Goal: Use online tool/utility: Utilize a website feature to perform a specific function

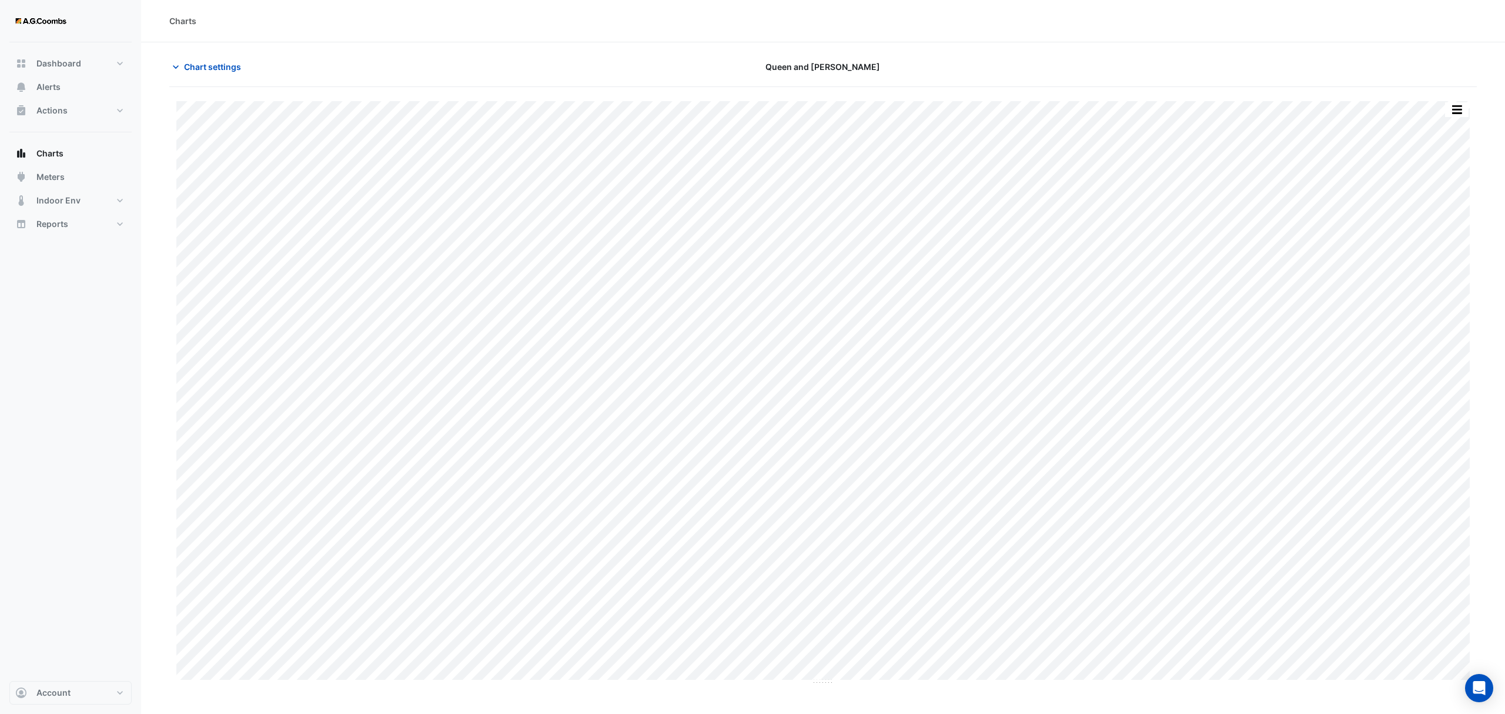
type input "**********"
click at [188, 66] on span "Chart settings" at bounding box center [212, 67] width 57 height 12
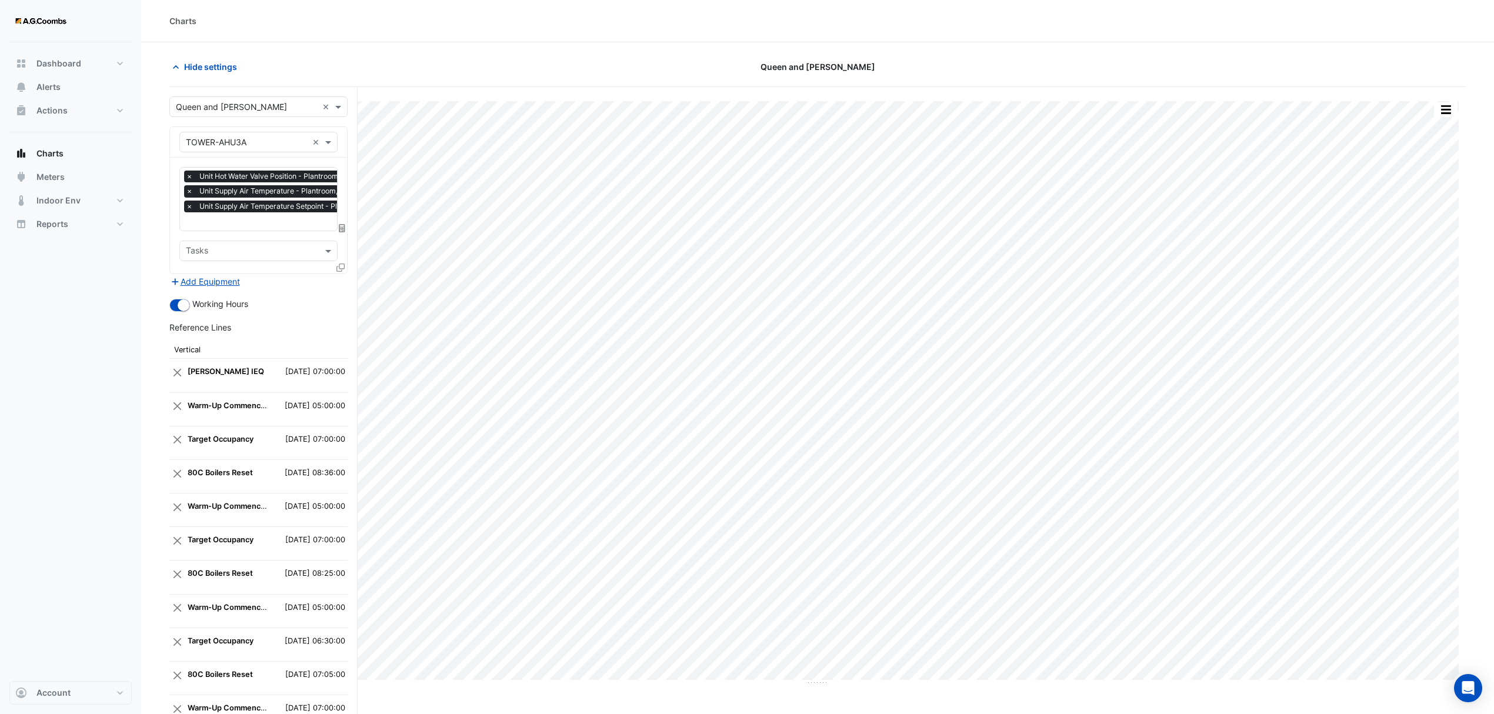
click at [339, 268] on icon at bounding box center [340, 267] width 8 height 8
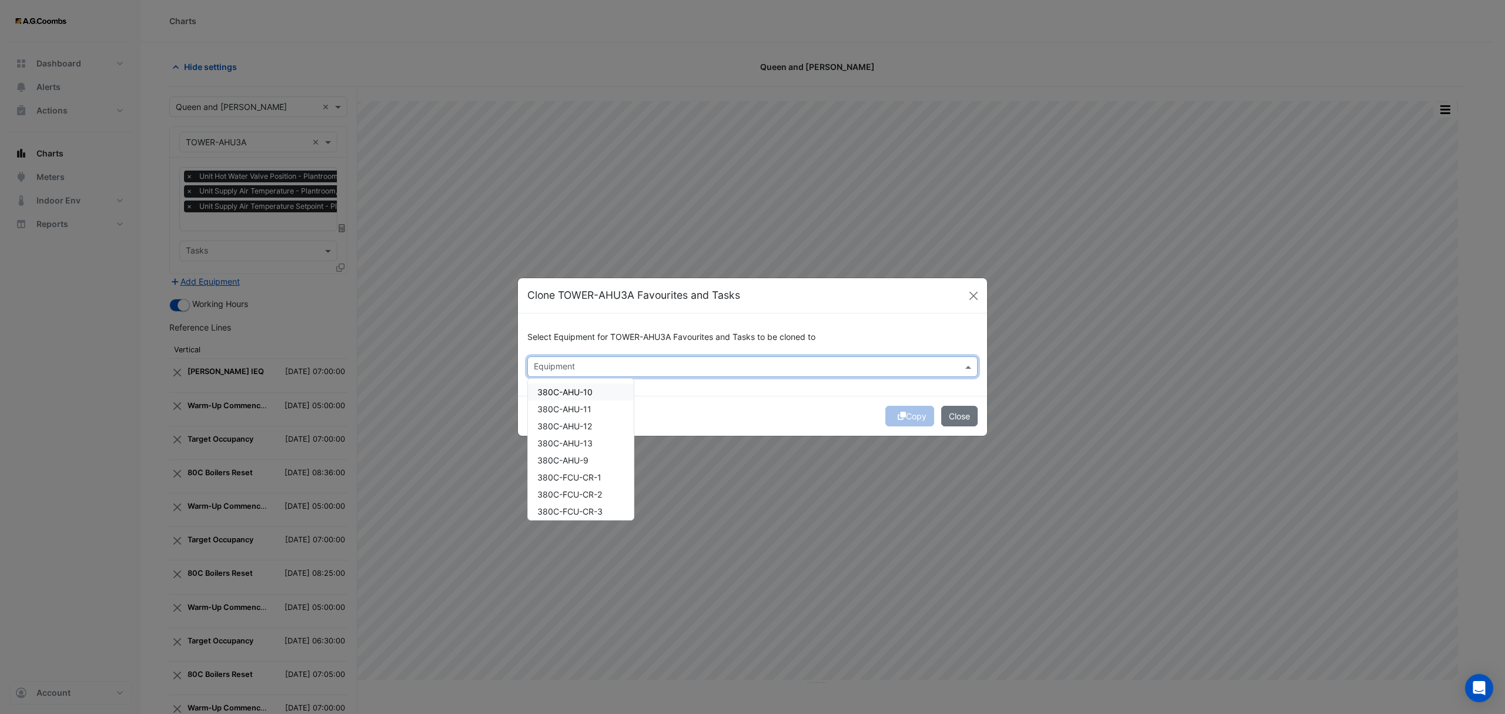
click at [716, 367] on input "text" at bounding box center [746, 368] width 424 height 12
click at [589, 367] on input "text" at bounding box center [746, 368] width 424 height 12
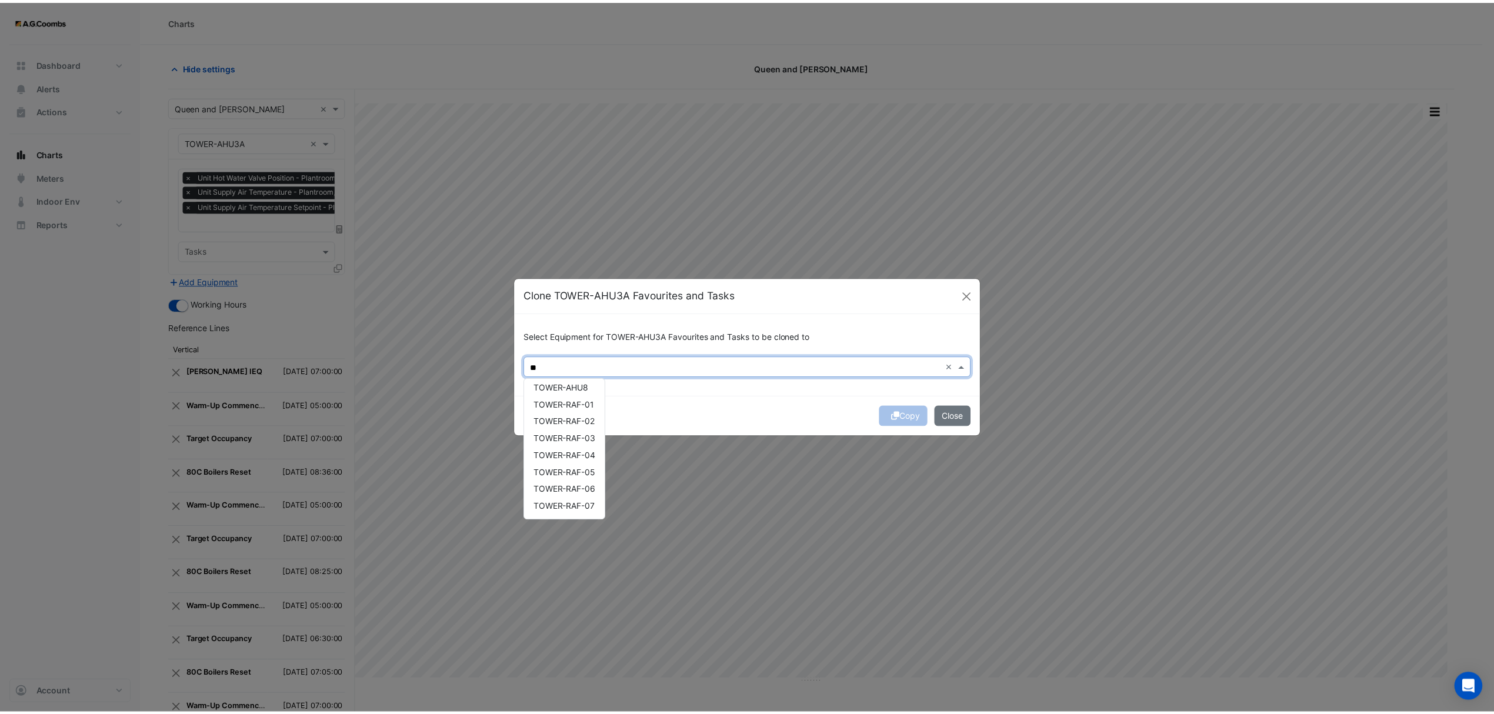
scroll to position [73, 0]
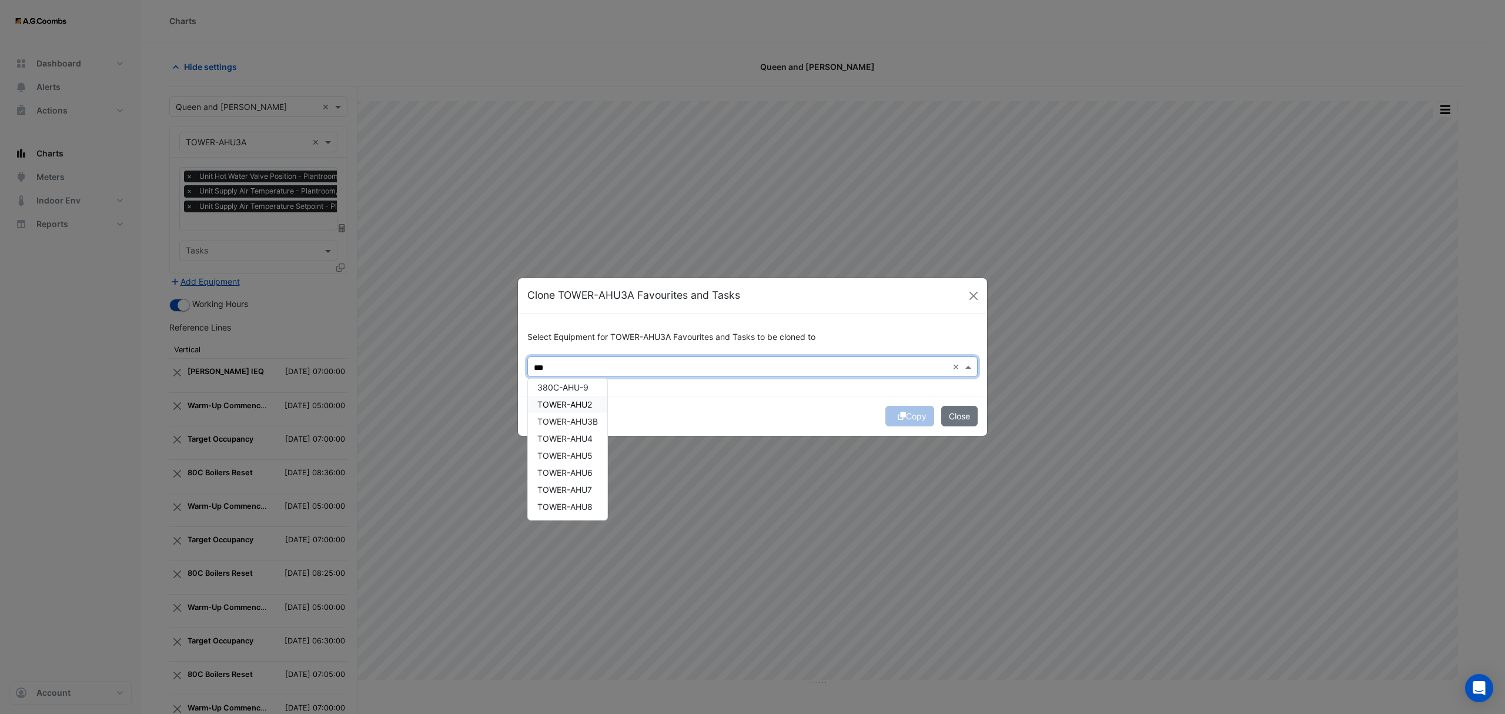
click at [579, 399] on span "TOWER-AHU2" at bounding box center [564, 404] width 55 height 10
type input "***"
click at [772, 392] on div "Select Equipment for TOWER-AHU3A Favourites and Tasks to be cloned to Equipment…" at bounding box center [752, 354] width 469 height 82
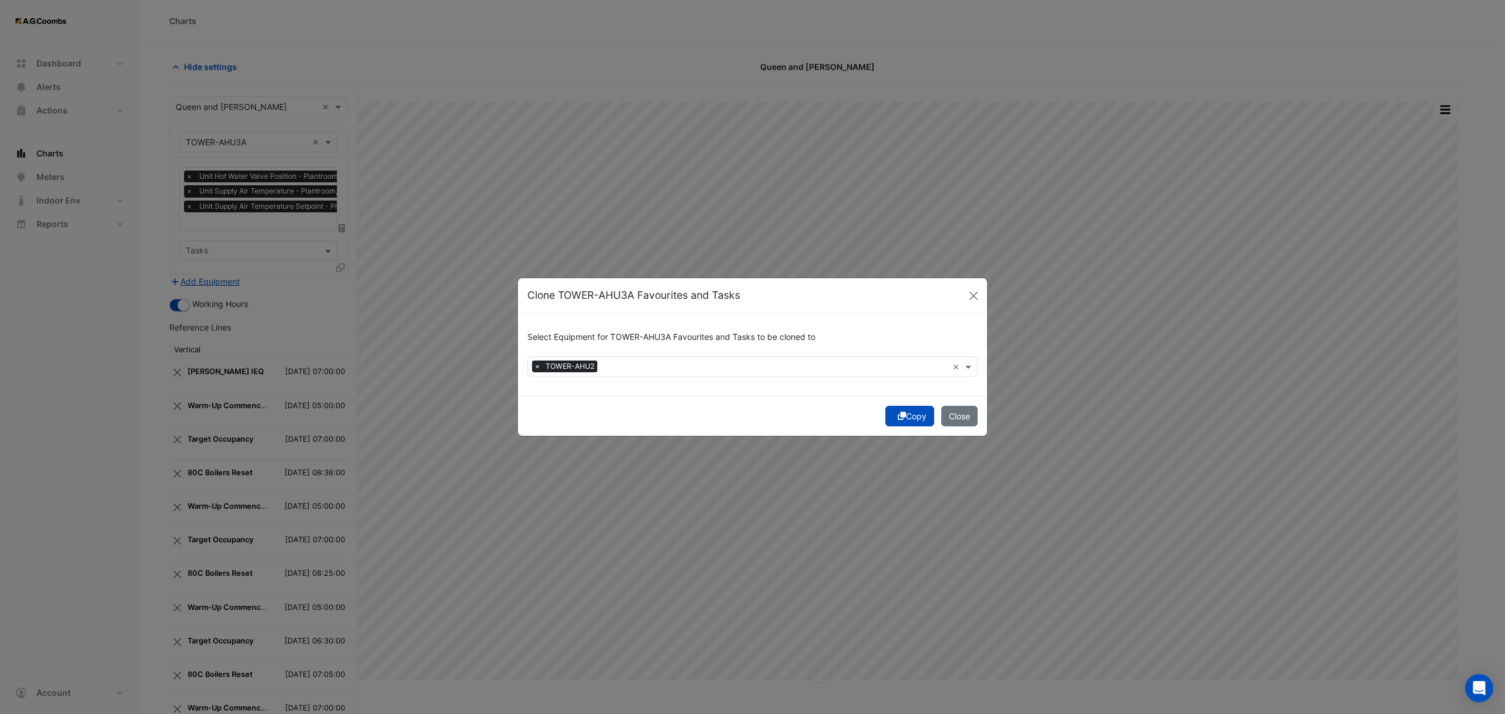
click at [913, 414] on button "Copy" at bounding box center [910, 416] width 49 height 21
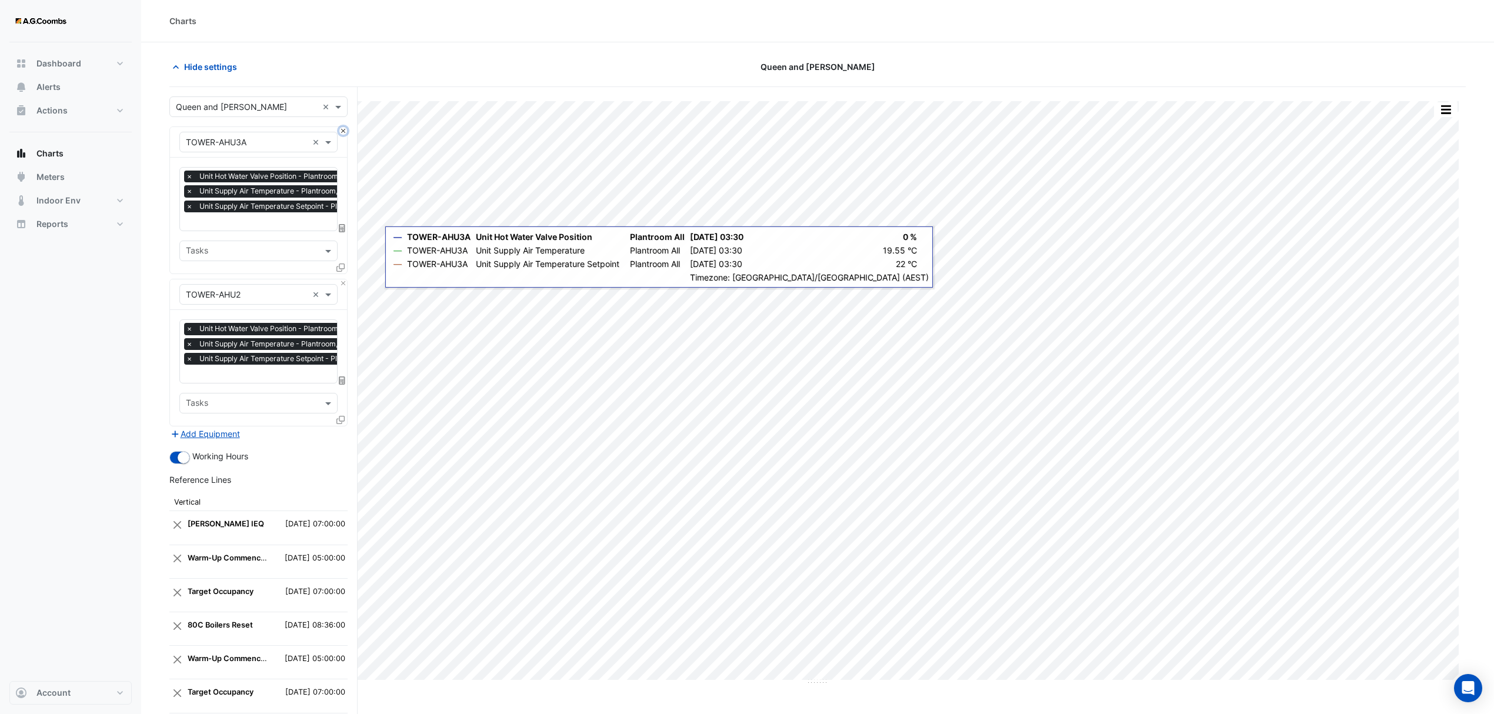
click at [339, 132] on button "Close" at bounding box center [343, 131] width 8 height 8
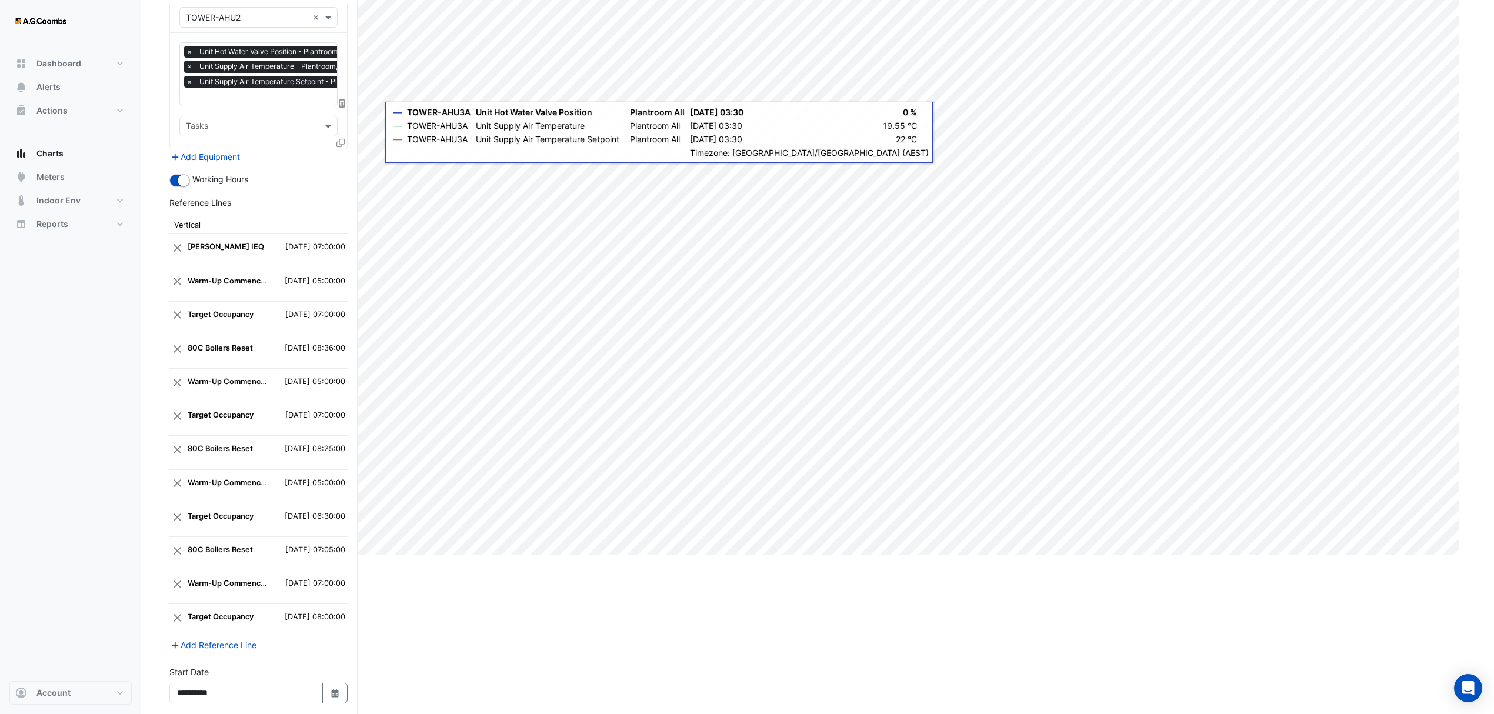
scroll to position [232, 0]
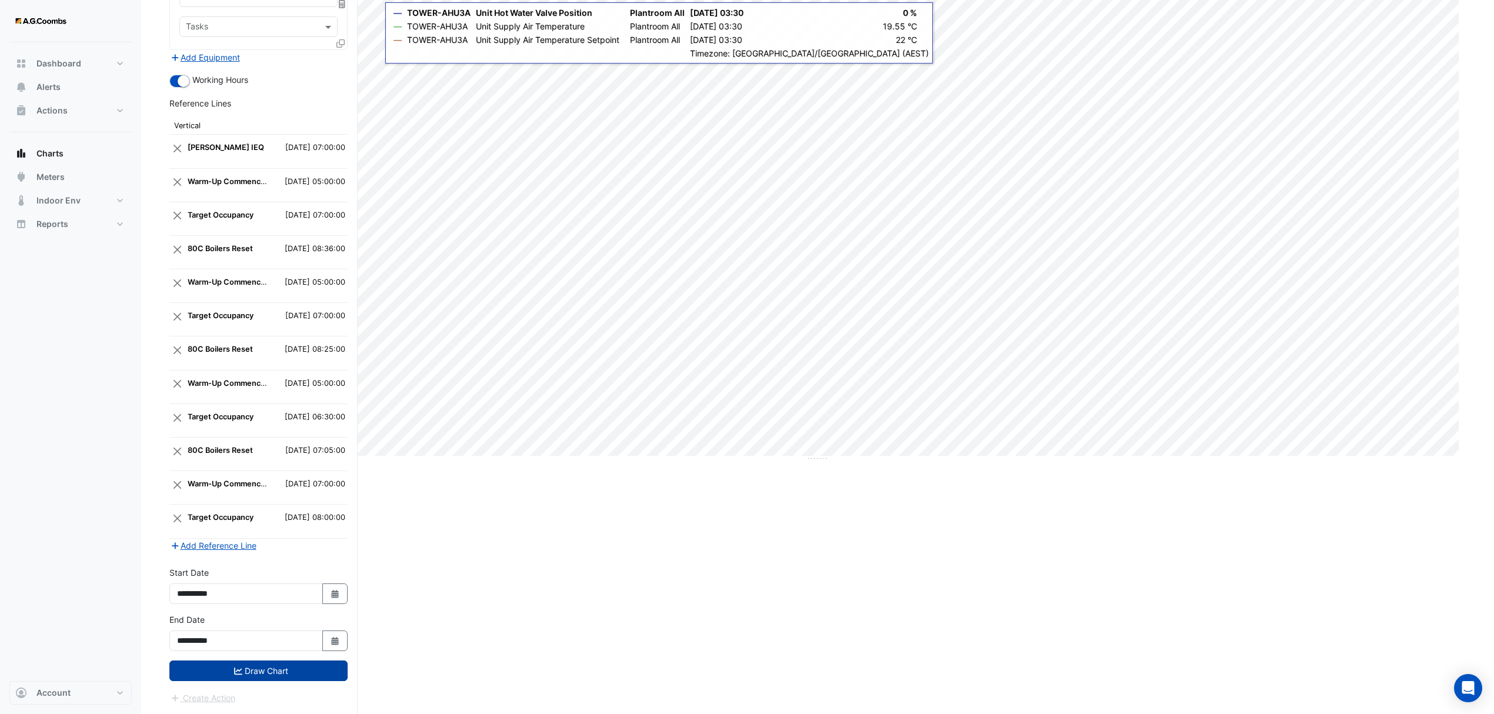
click at [252, 666] on button "Draw Chart" at bounding box center [258, 670] width 178 height 21
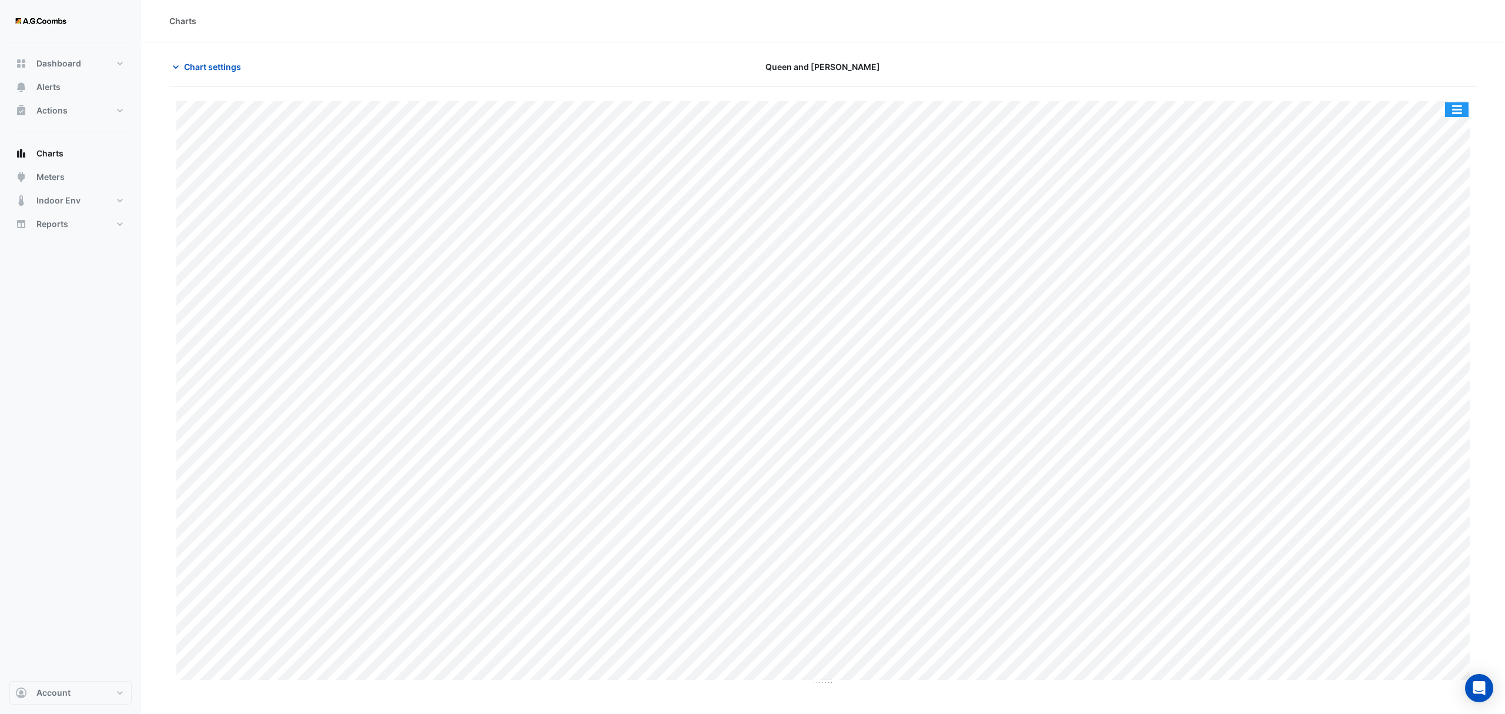
click at [1459, 111] on button "button" at bounding box center [1457, 109] width 24 height 15
click at [1450, 189] on div "Save as JPEG" at bounding box center [1433, 192] width 71 height 20
click at [193, 69] on span "Chart settings" at bounding box center [212, 67] width 57 height 12
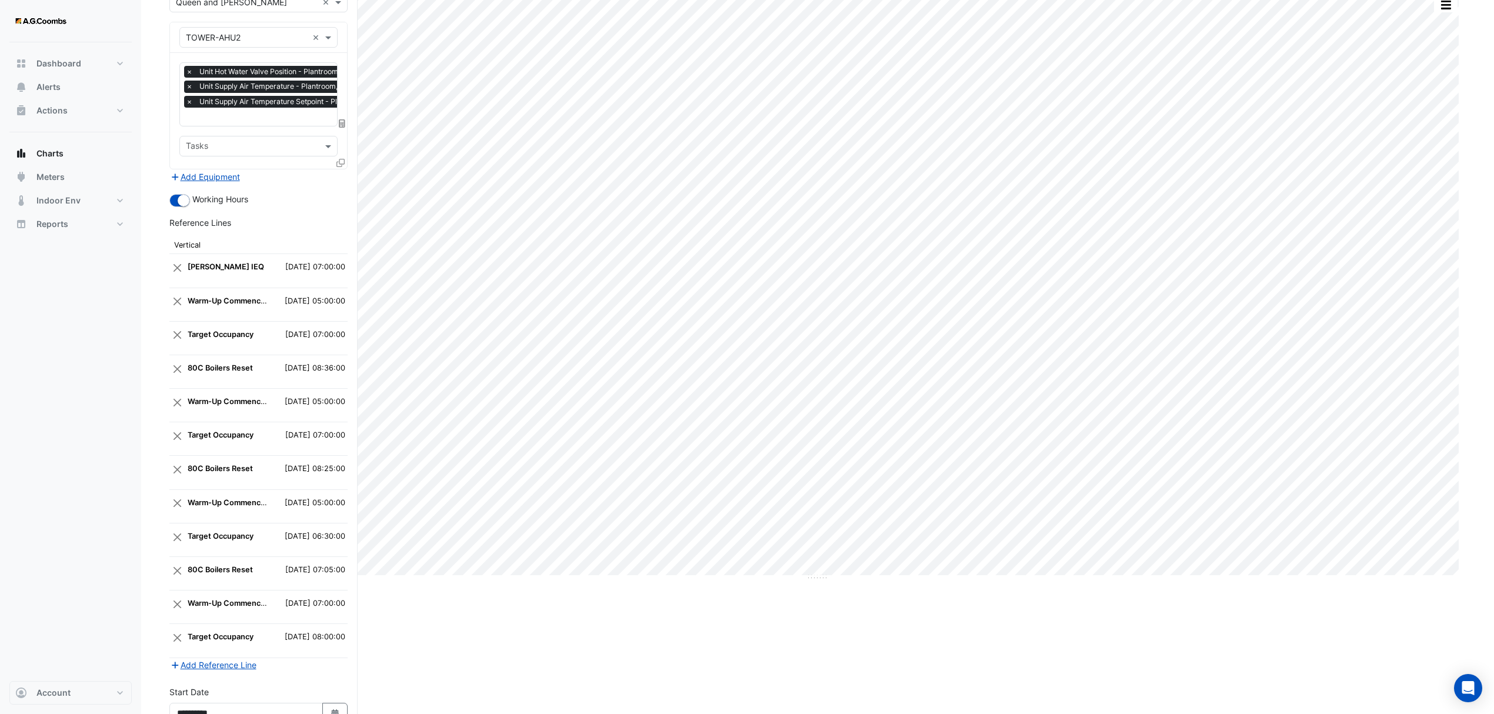
scroll to position [232, 0]
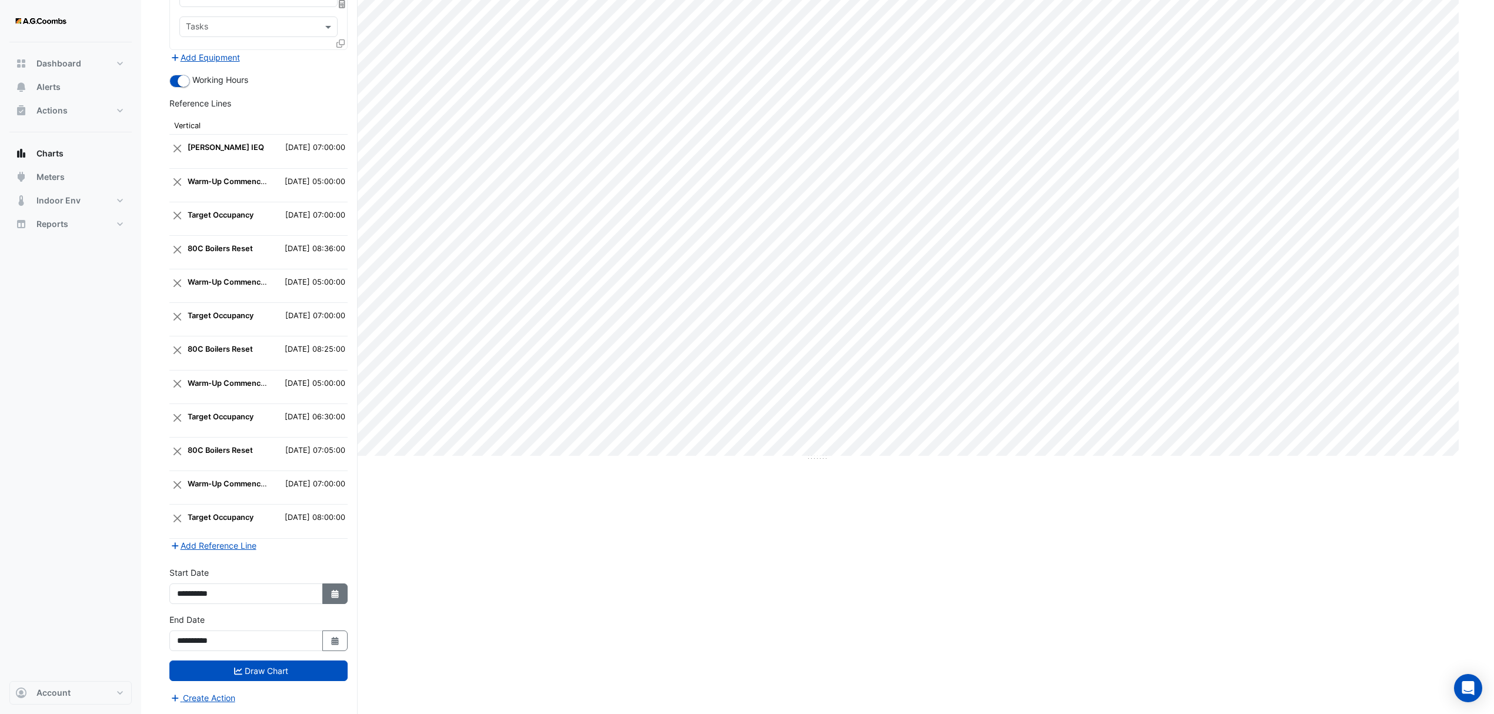
click at [330, 590] on icon "Select Date" at bounding box center [335, 594] width 11 height 8
select select "*"
select select "****"
click at [330, 633] on button "Select Date" at bounding box center [335, 640] width 26 height 21
click at [183, 616] on div "4" at bounding box center [188, 625] width 19 height 19
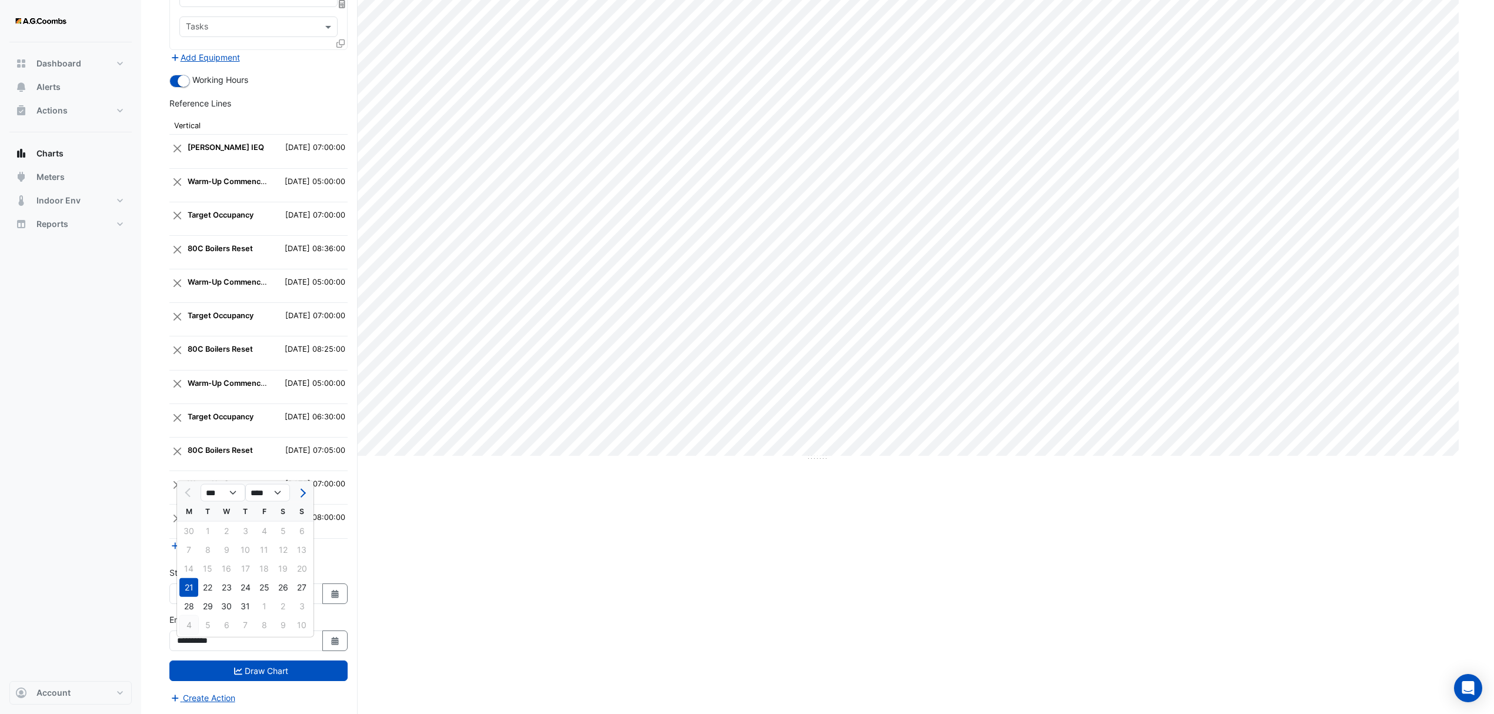
type input "**********"
drag, startPoint x: 330, startPoint y: 593, endPoint x: 308, endPoint y: 595, distance: 22.5
click at [331, 593] on icon "button" at bounding box center [334, 594] width 7 height 8
select select "*"
select select "****"
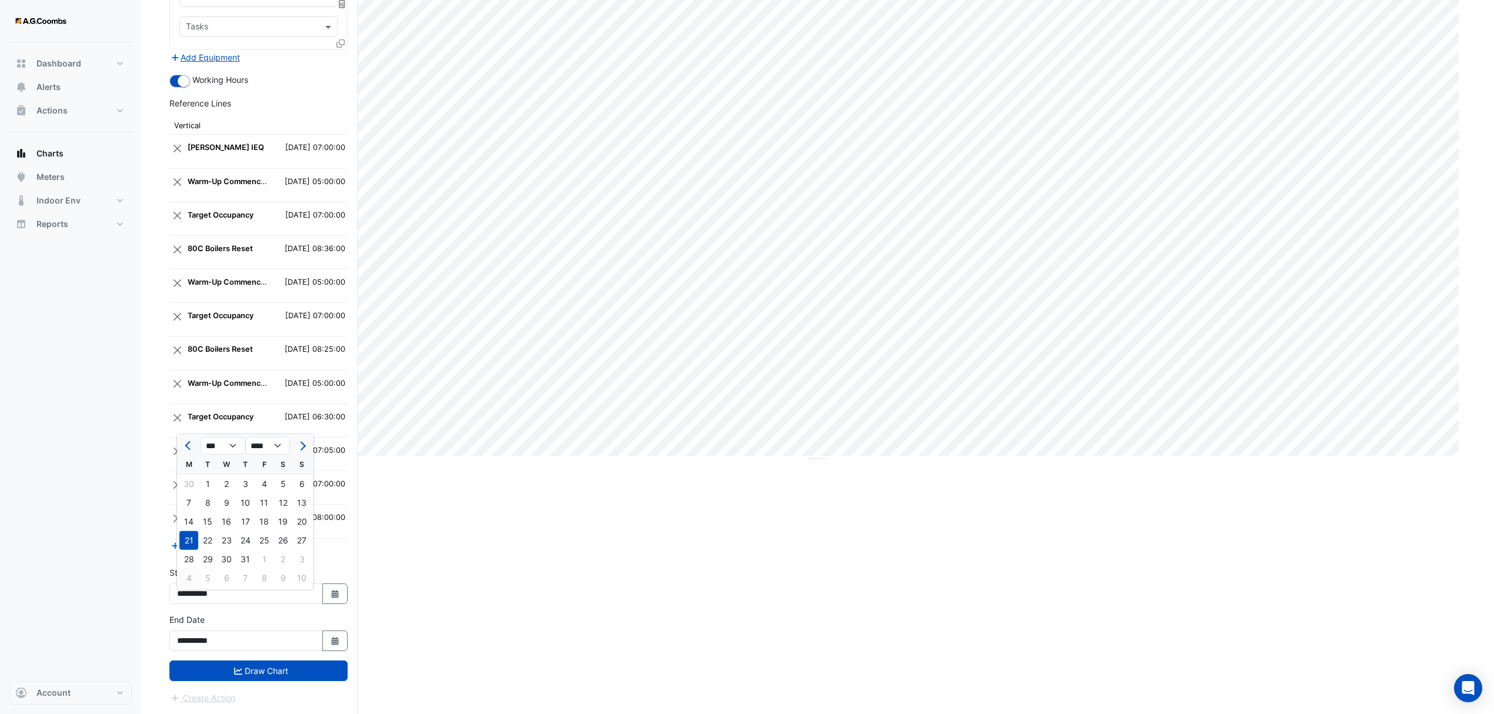
click at [191, 569] on div "4" at bounding box center [188, 578] width 19 height 19
type input "**********"
click at [269, 668] on button "Draw Chart" at bounding box center [258, 670] width 178 height 21
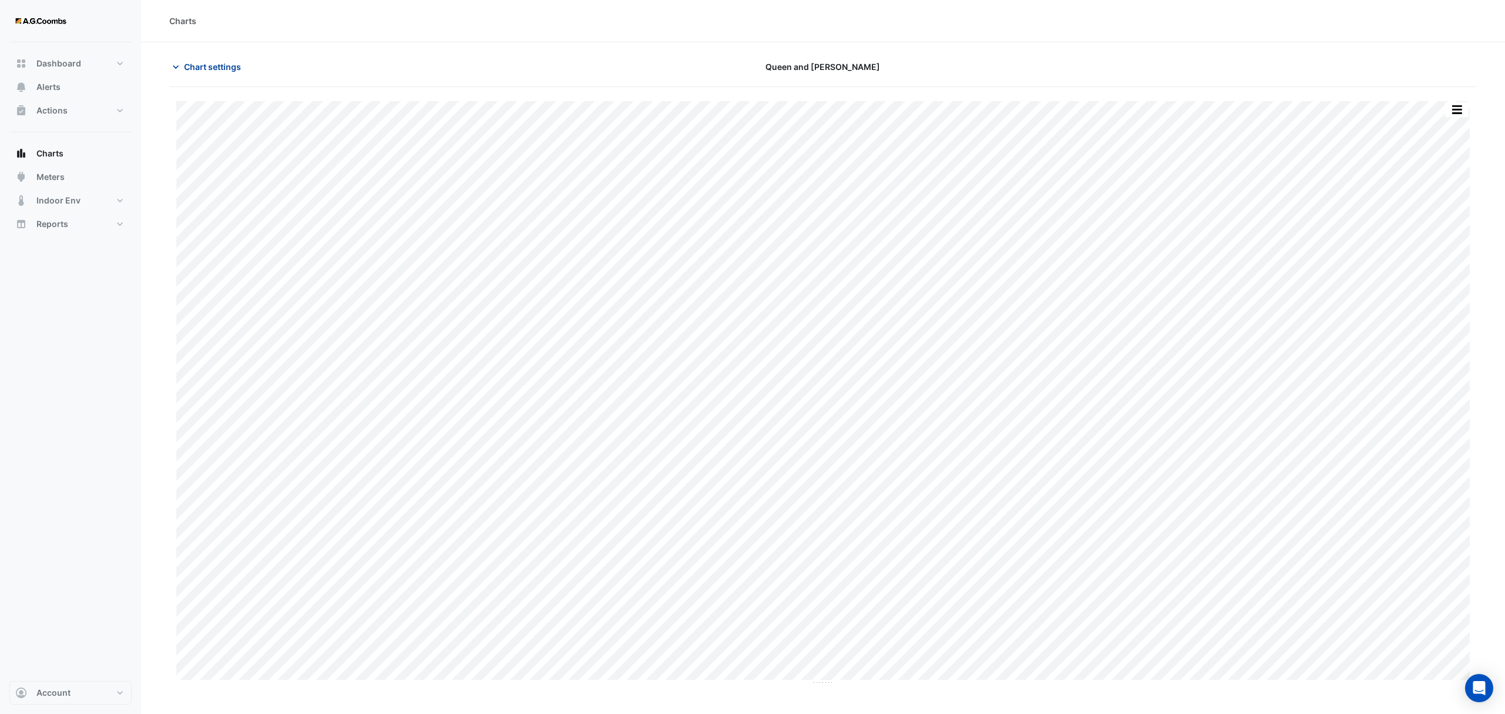
click at [188, 71] on span "Chart settings" at bounding box center [212, 67] width 57 height 12
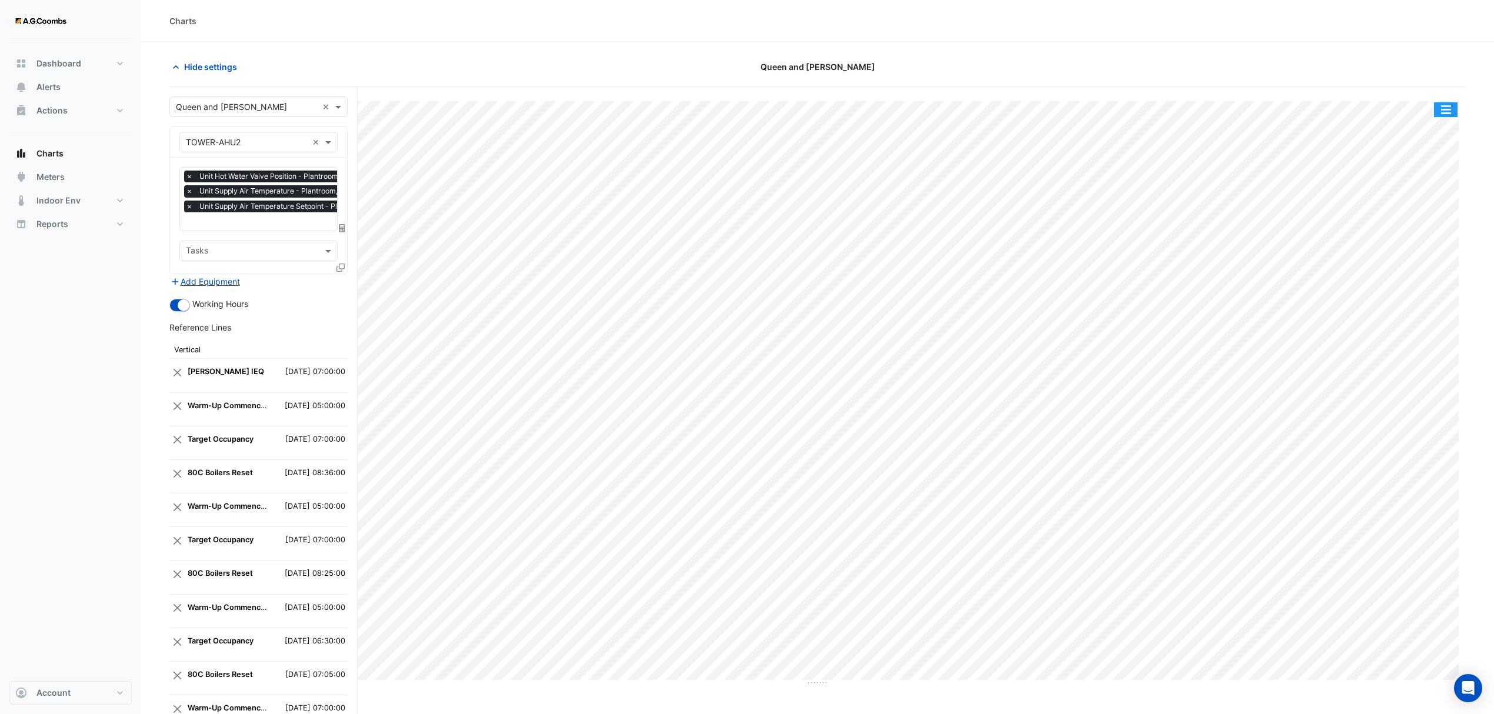
click at [1435, 109] on button "button" at bounding box center [1446, 109] width 24 height 15
click at [1438, 189] on div "Save as JPEG" at bounding box center [1422, 192] width 71 height 20
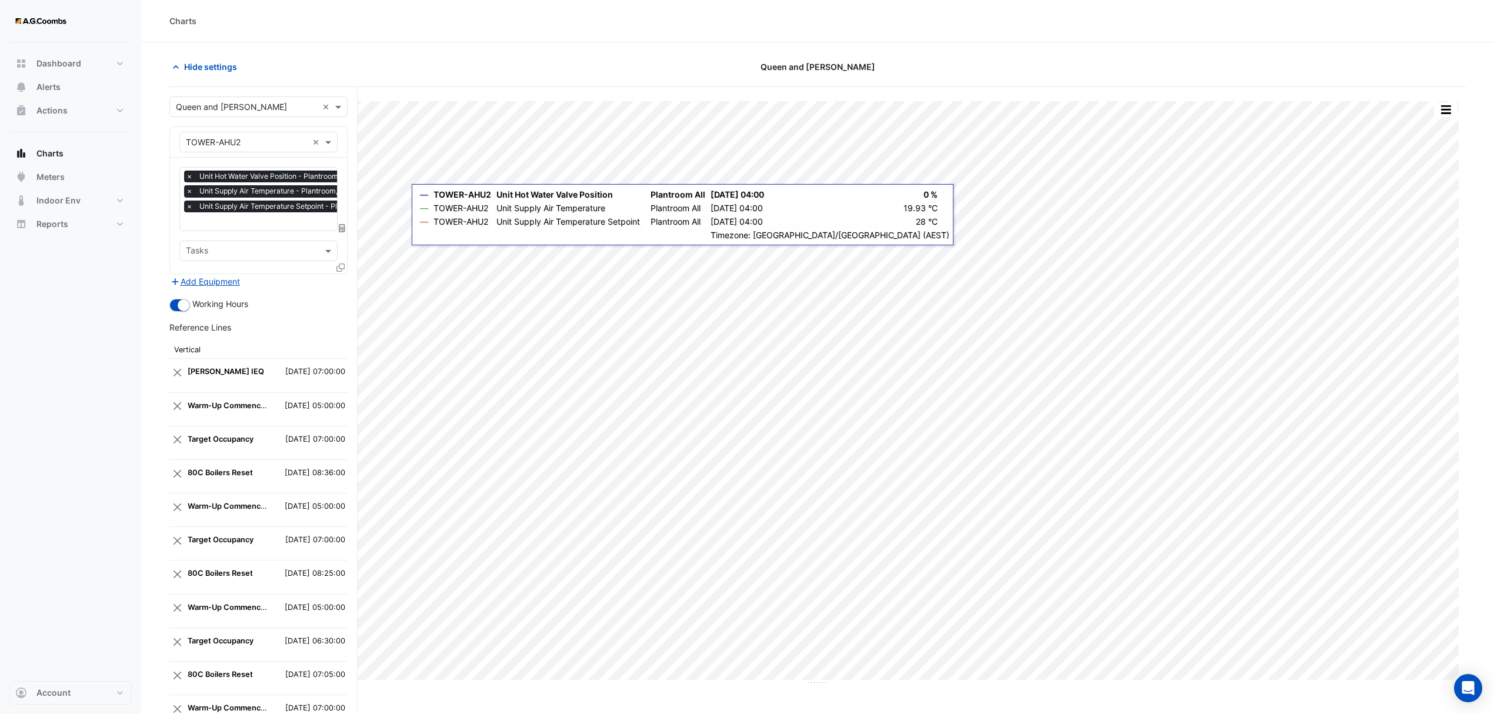
drag, startPoint x: 298, startPoint y: 33, endPoint x: 305, endPoint y: 33, distance: 7.1
click at [305, 33] on div "Charts" at bounding box center [817, 21] width 1353 height 42
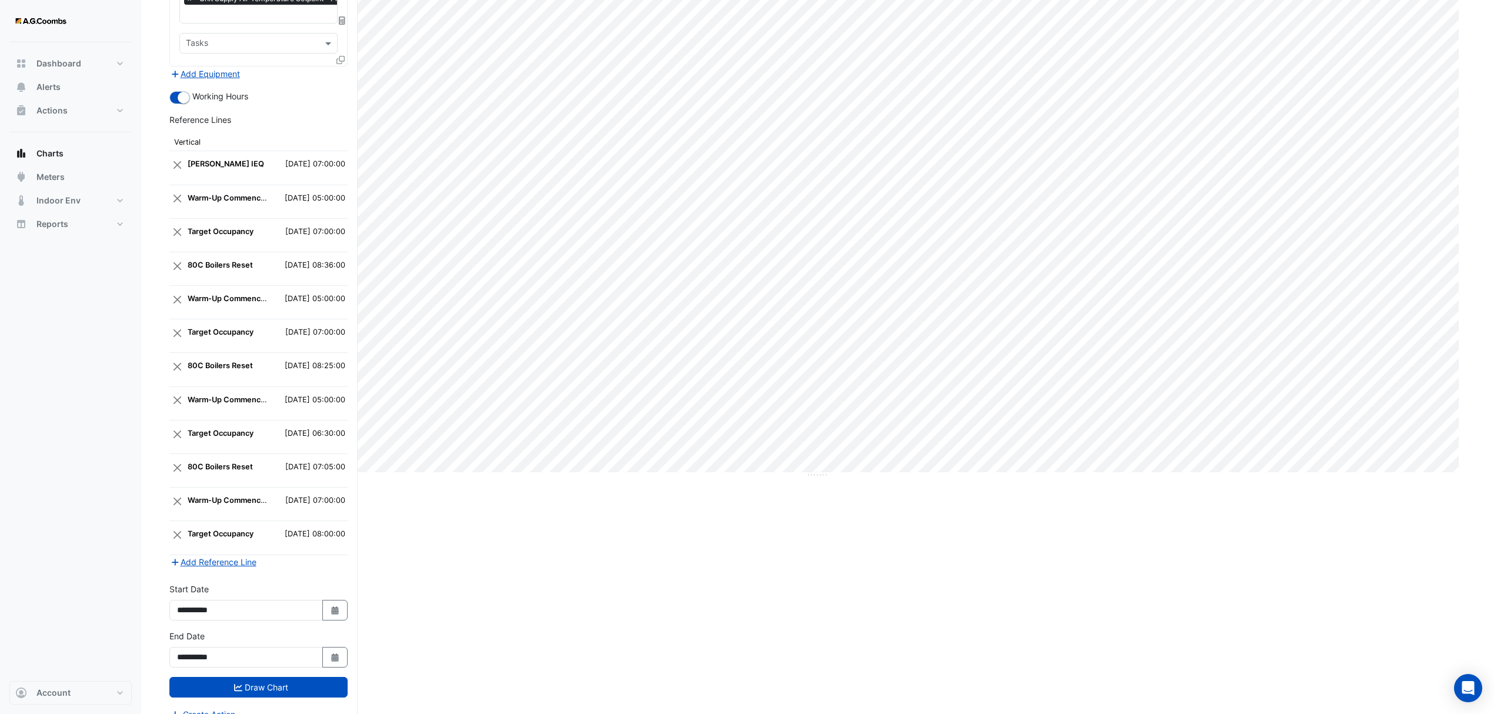
scroll to position [232, 0]
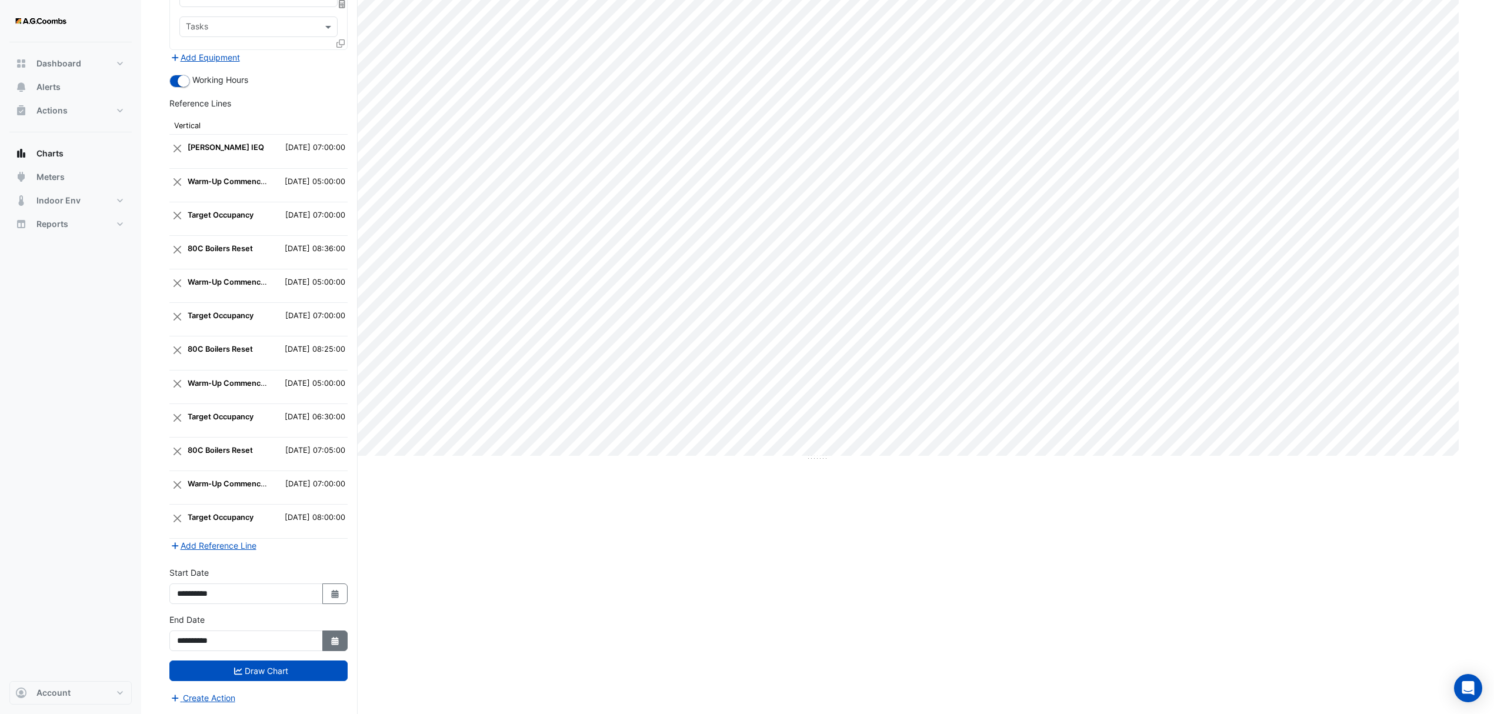
click at [339, 636] on button "Select Date" at bounding box center [335, 640] width 26 height 21
click at [191, 523] on div "28 29 30 31 1 2 3" at bounding box center [245, 531] width 136 height 19
click at [332, 593] on icon "button" at bounding box center [334, 594] width 7 height 8
select select "*"
select select "****"
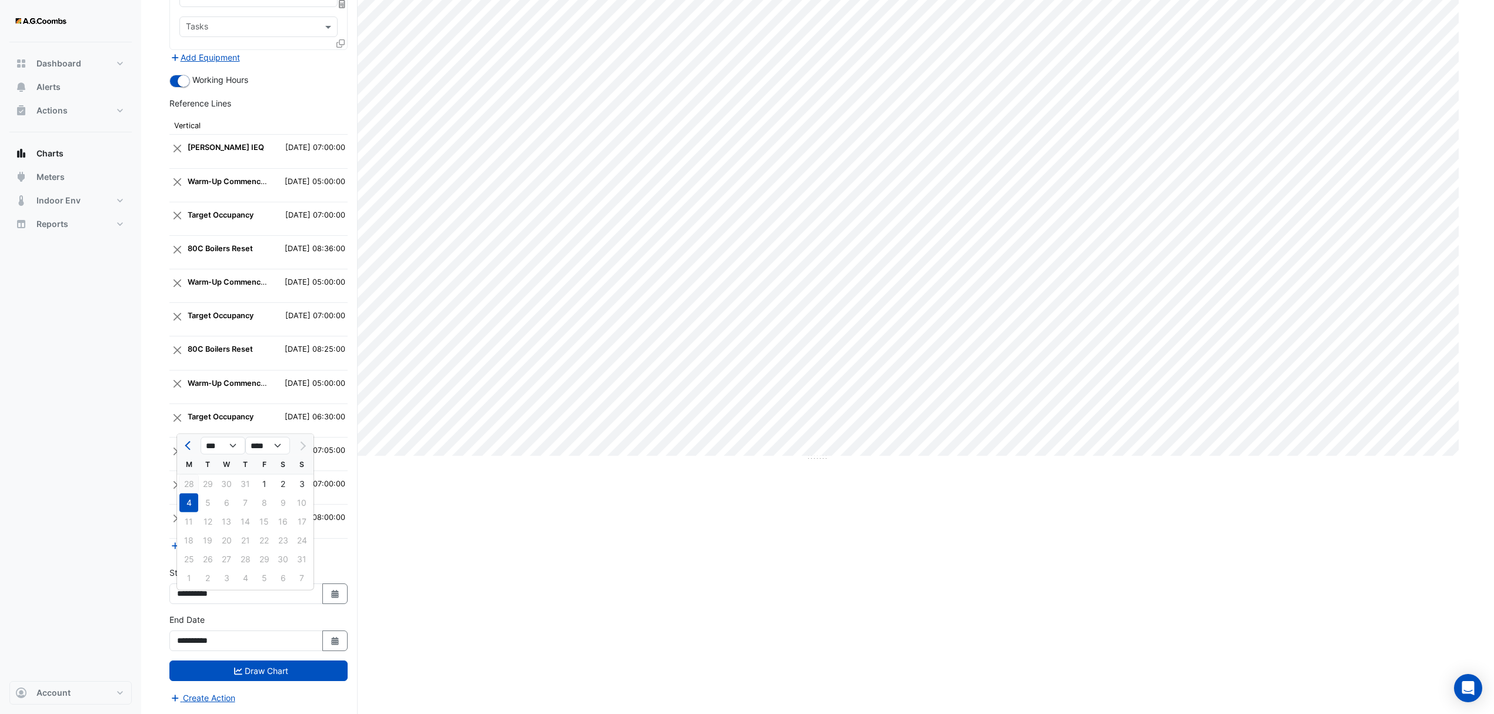
click at [191, 475] on div "28" at bounding box center [188, 484] width 19 height 19
type input "**********"
click at [336, 639] on icon "Select Date" at bounding box center [335, 641] width 11 height 8
select select "*"
click at [191, 525] on div "28" at bounding box center [188, 531] width 19 height 19
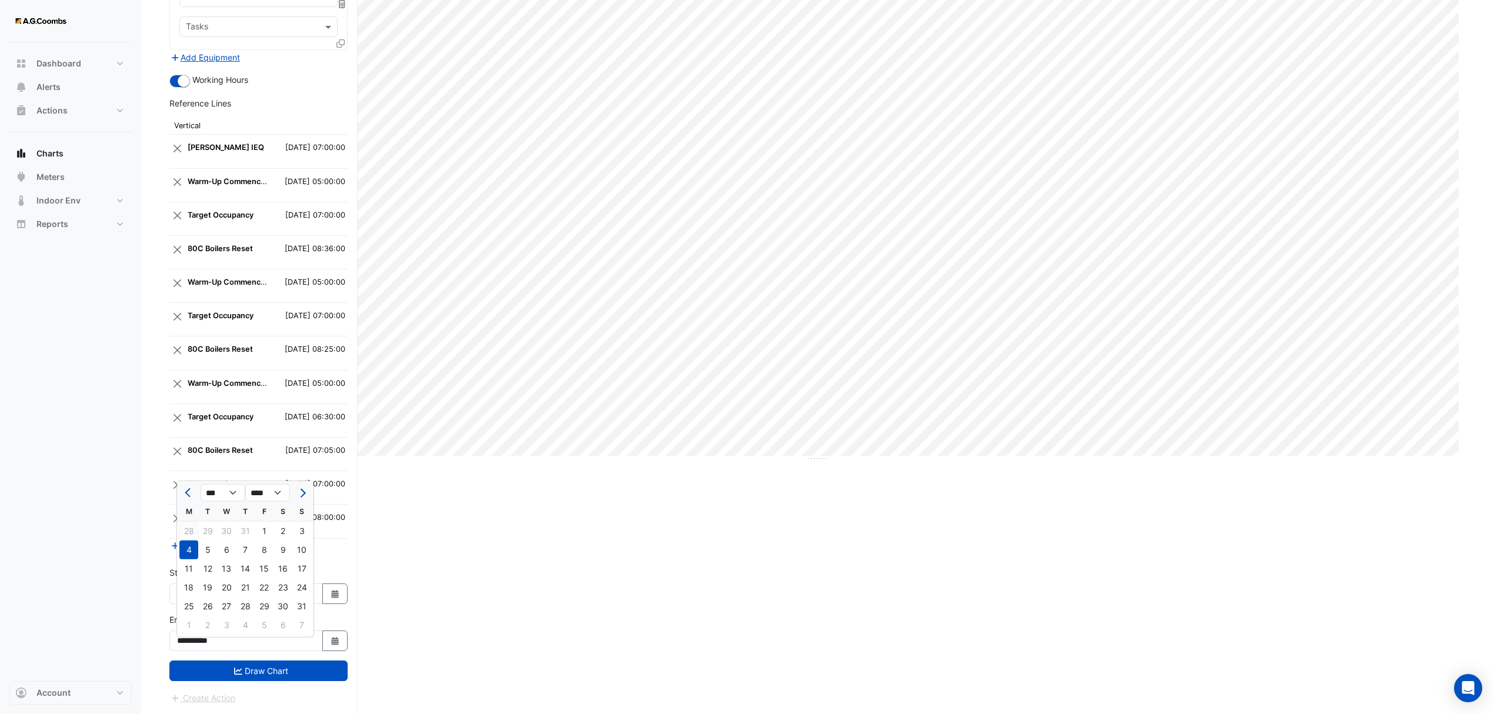
type input "**********"
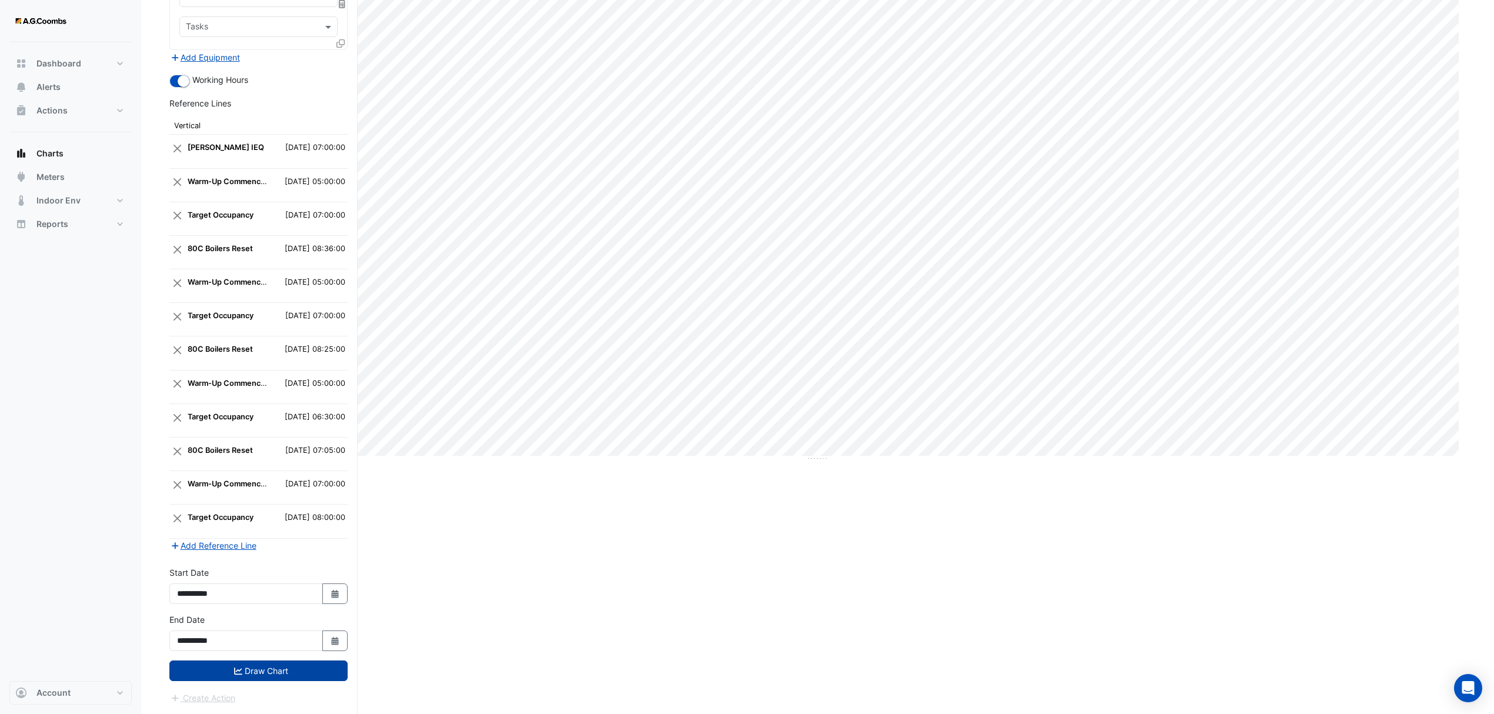
click at [248, 672] on button "Draw Chart" at bounding box center [258, 670] width 178 height 21
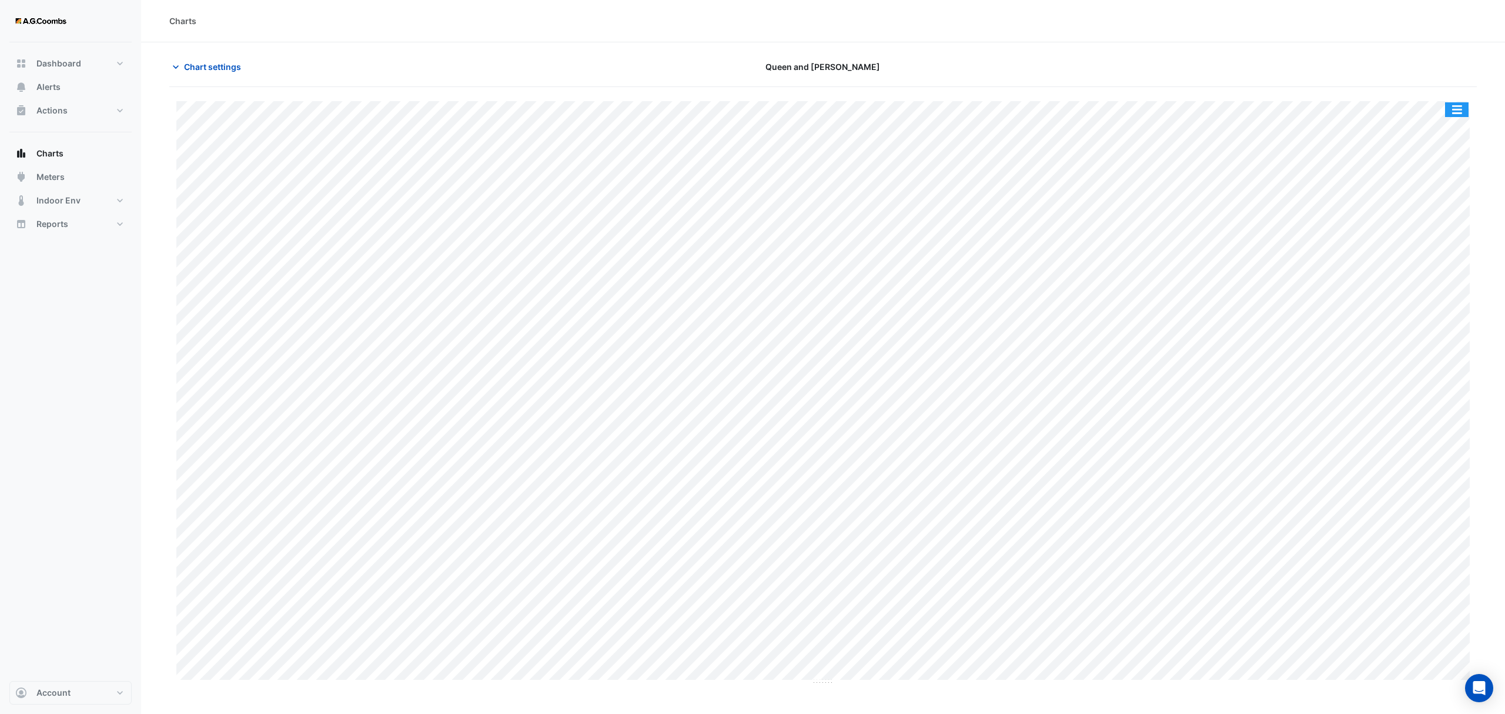
click at [1450, 103] on button "button" at bounding box center [1457, 109] width 24 height 15
click at [1453, 186] on div "Save as JPEG" at bounding box center [1433, 192] width 71 height 20
click at [209, 71] on span "Chart settings" at bounding box center [212, 67] width 57 height 12
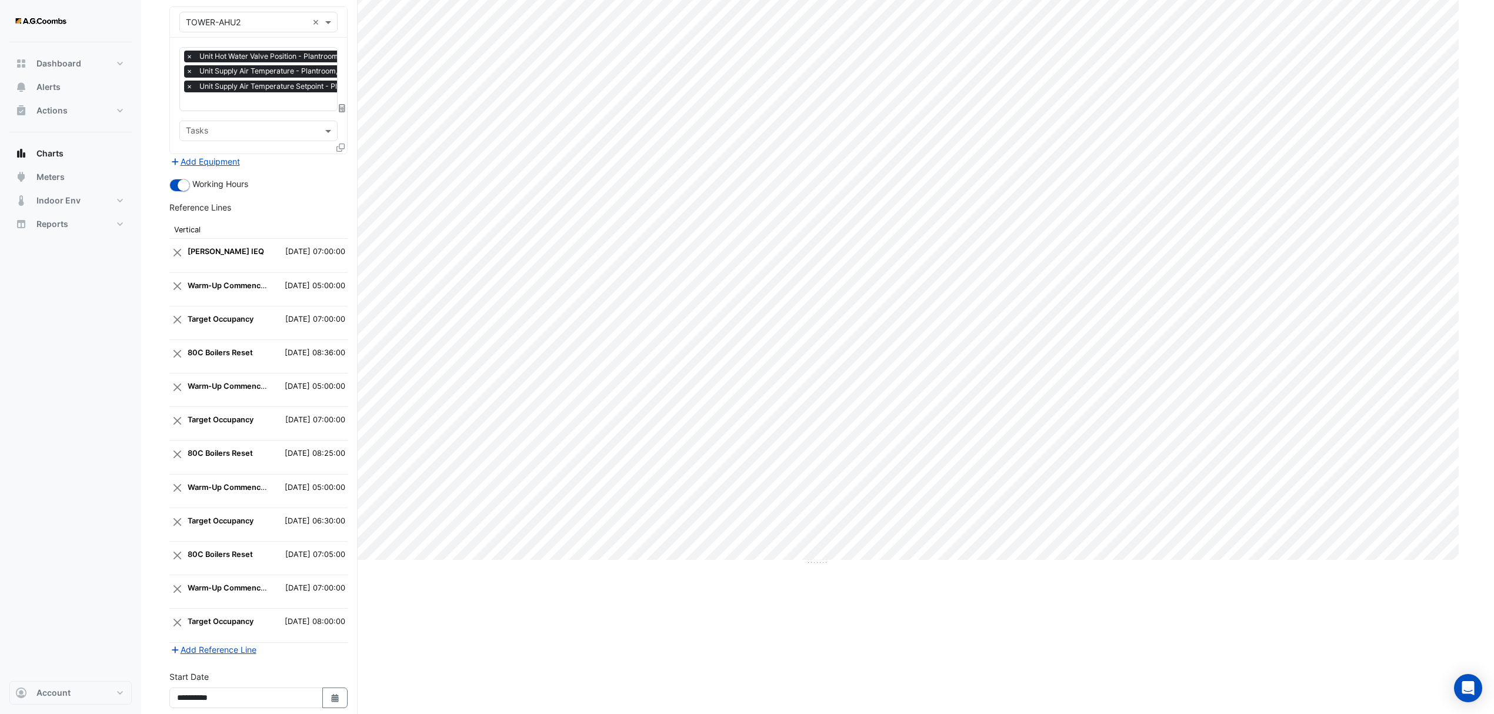
scroll to position [232, 0]
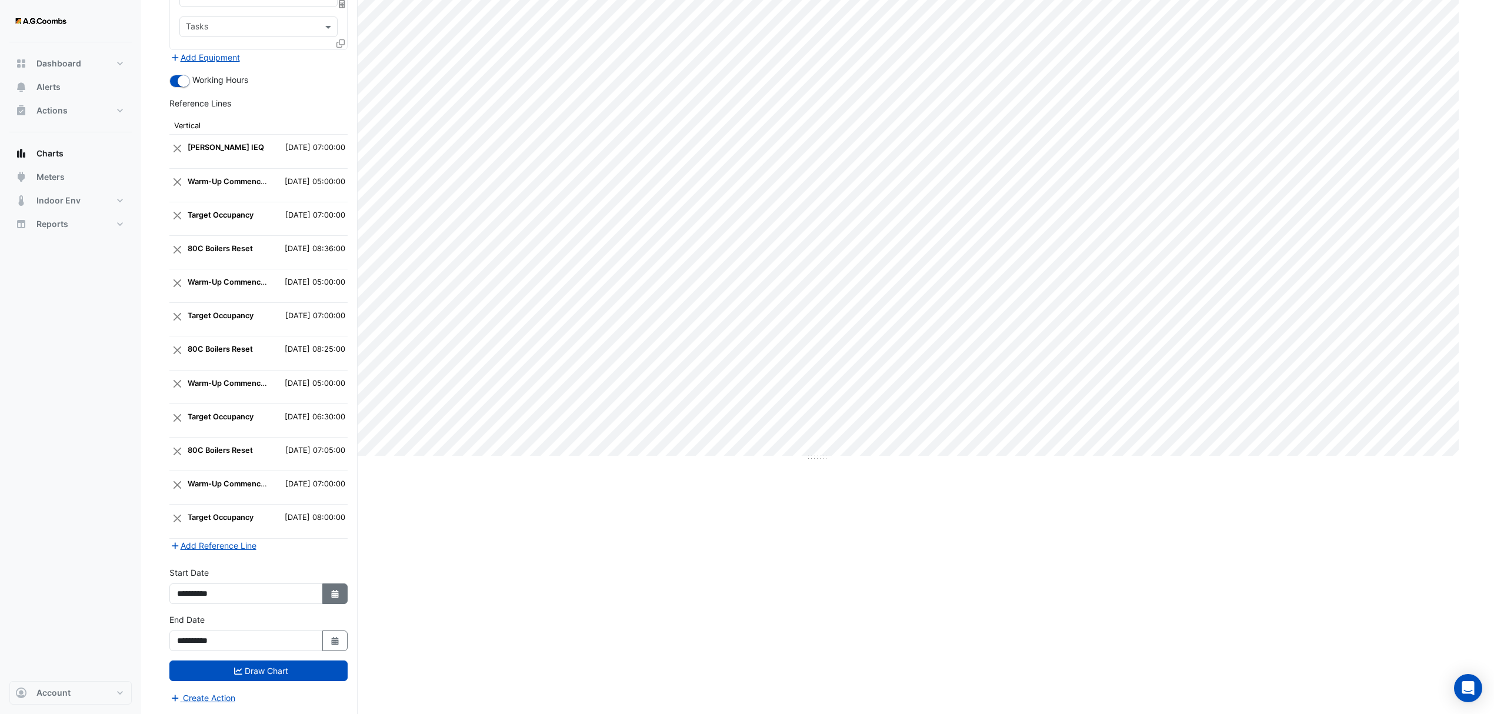
click at [333, 592] on icon "button" at bounding box center [334, 594] width 7 height 8
select select "*"
select select "****"
click at [302, 436] on div at bounding box center [302, 445] width 24 height 19
click at [332, 642] on icon "button" at bounding box center [334, 641] width 7 height 8
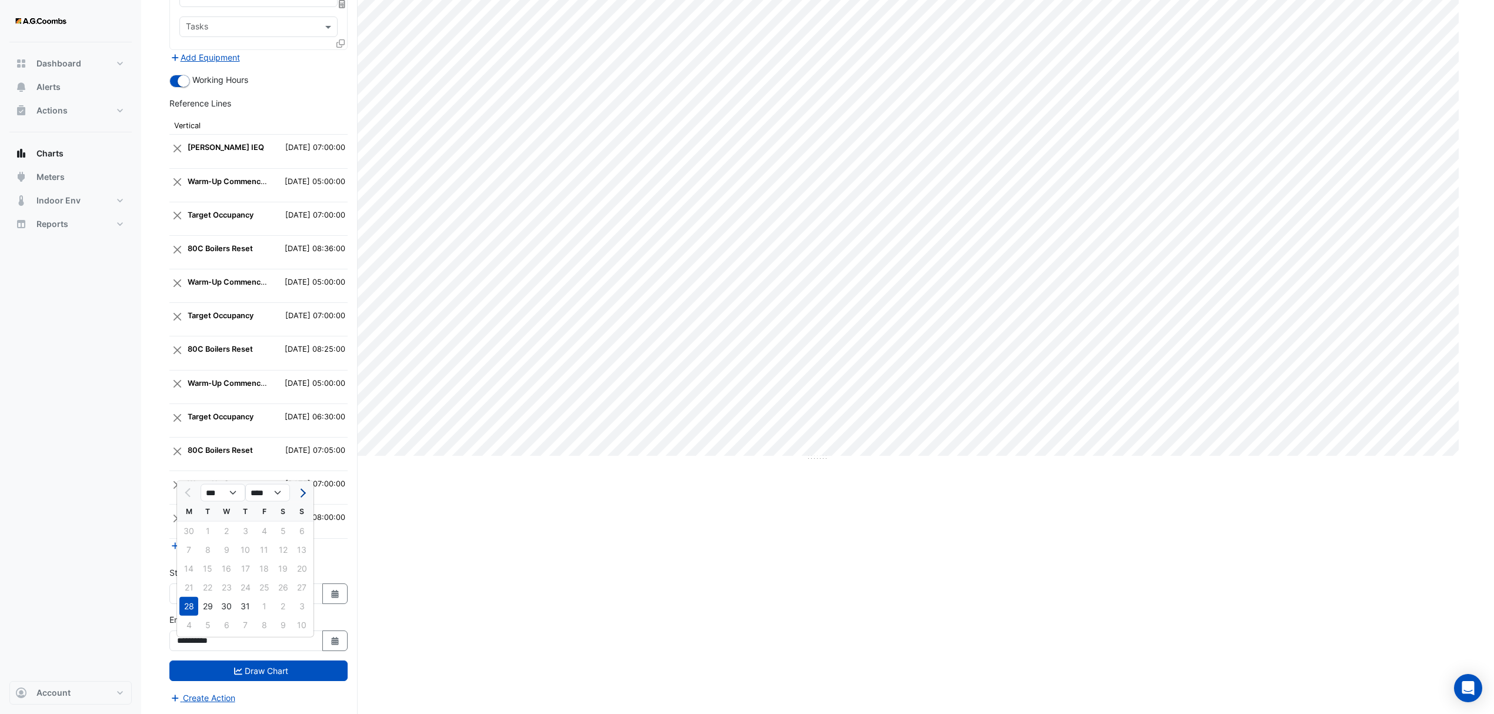
click at [301, 488] on span "Next month" at bounding box center [301, 492] width 9 height 9
select select "*"
click at [191, 560] on div "11" at bounding box center [188, 568] width 19 height 19
type input "**********"
click at [325, 593] on button "Select Date" at bounding box center [335, 593] width 26 height 21
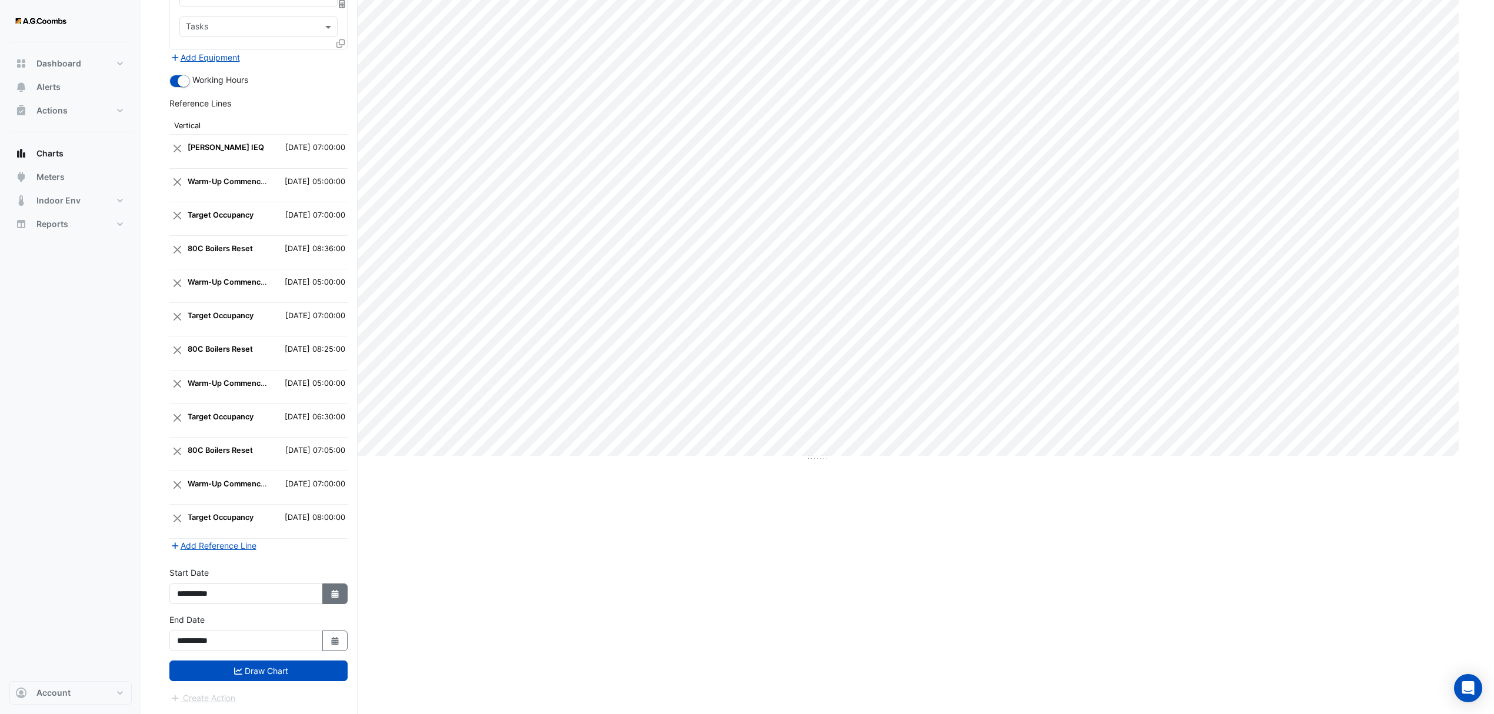
select select "*"
select select "****"
click at [302, 441] on span "Next month" at bounding box center [301, 445] width 9 height 9
select select "*"
click at [191, 514] on div "11" at bounding box center [188, 521] width 19 height 19
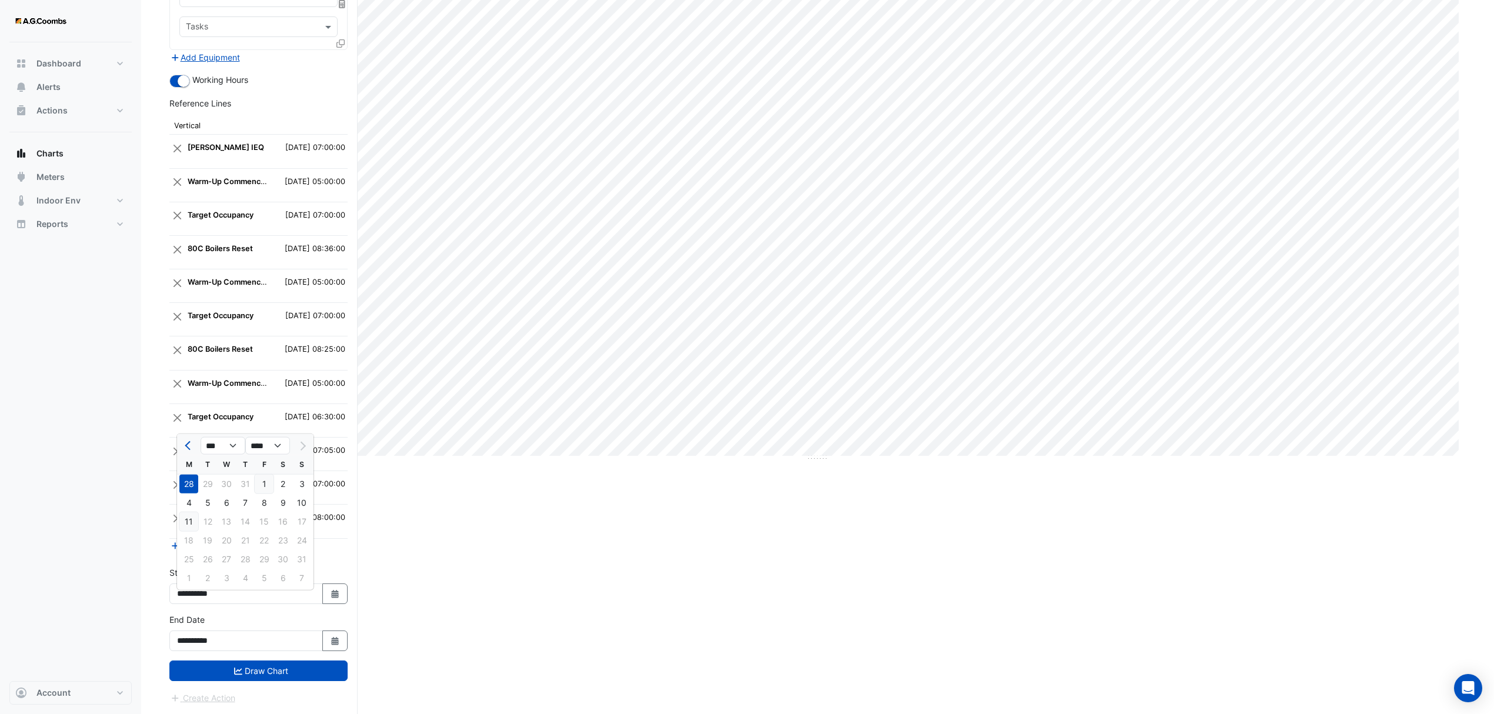
type input "**********"
click at [294, 675] on button "Draw Chart" at bounding box center [258, 670] width 178 height 21
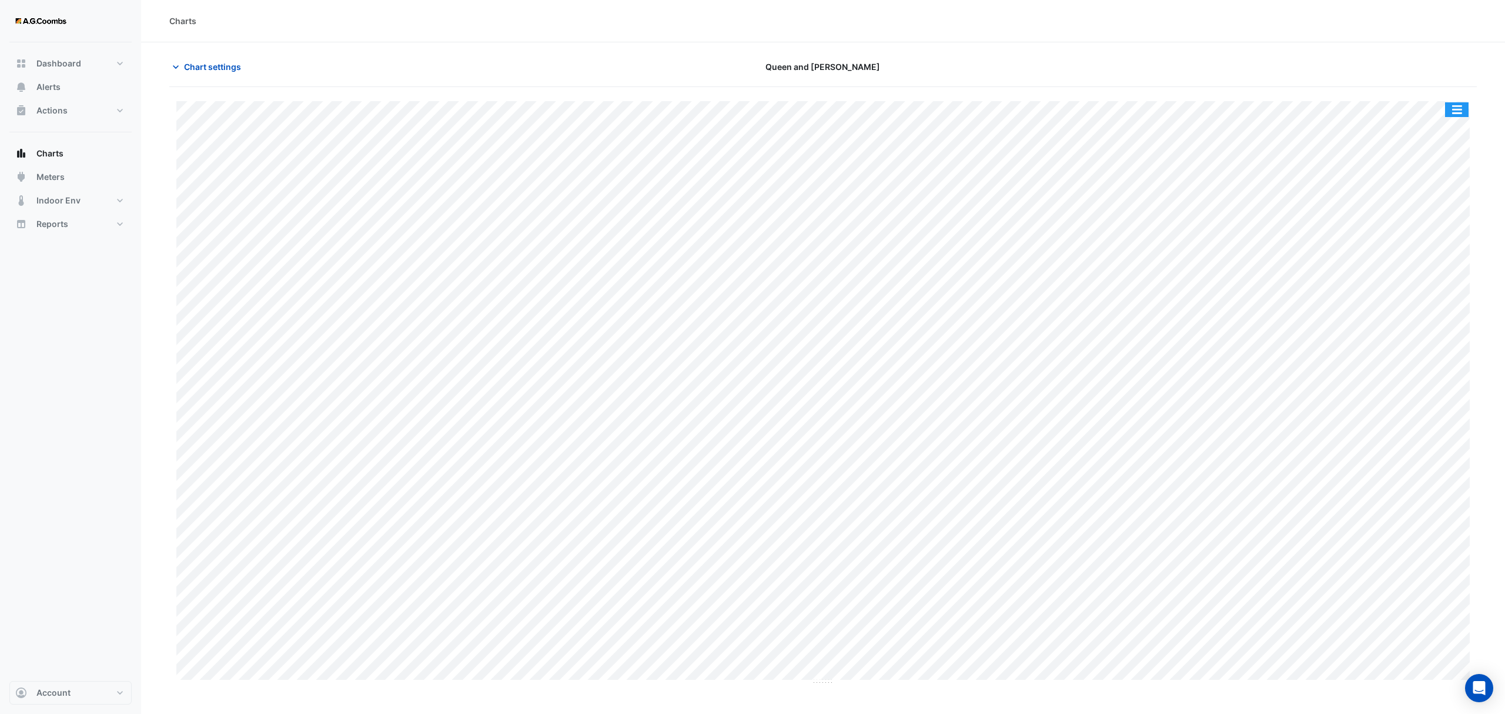
click at [1454, 113] on button "button" at bounding box center [1457, 109] width 24 height 15
click at [1440, 194] on div "Save as JPEG" at bounding box center [1433, 192] width 71 height 20
click at [181, 66] on icon "button" at bounding box center [176, 67] width 12 height 12
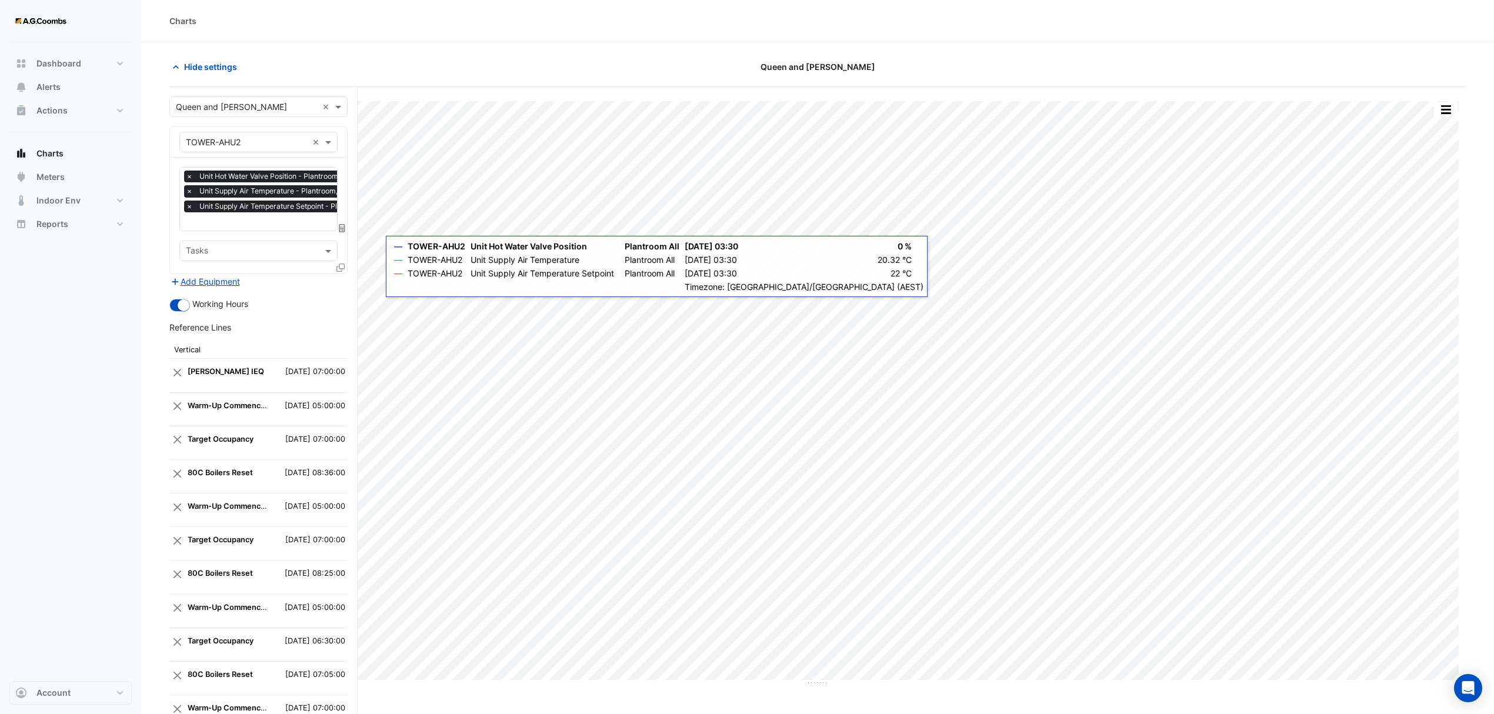
click at [339, 266] on icon at bounding box center [340, 267] width 8 height 8
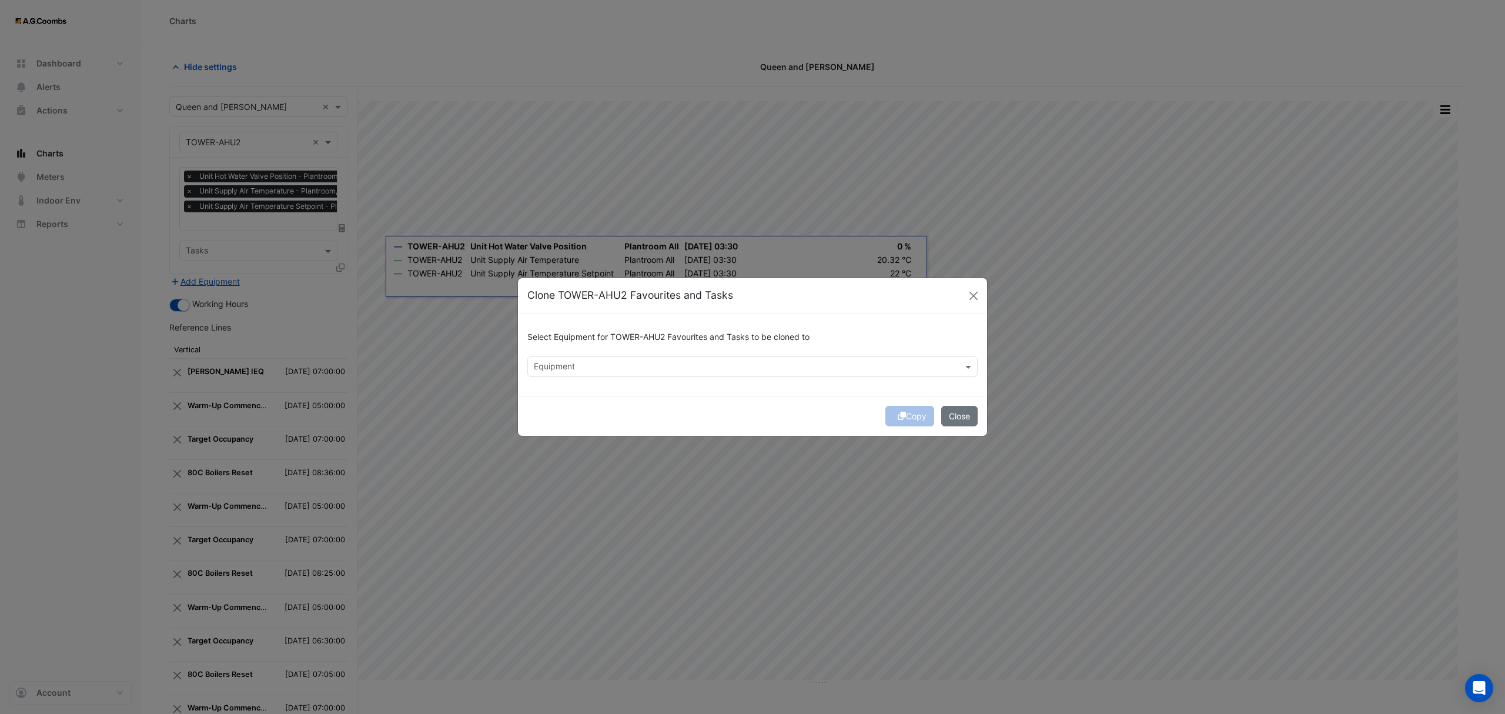
click at [700, 363] on input "text" at bounding box center [746, 368] width 424 height 12
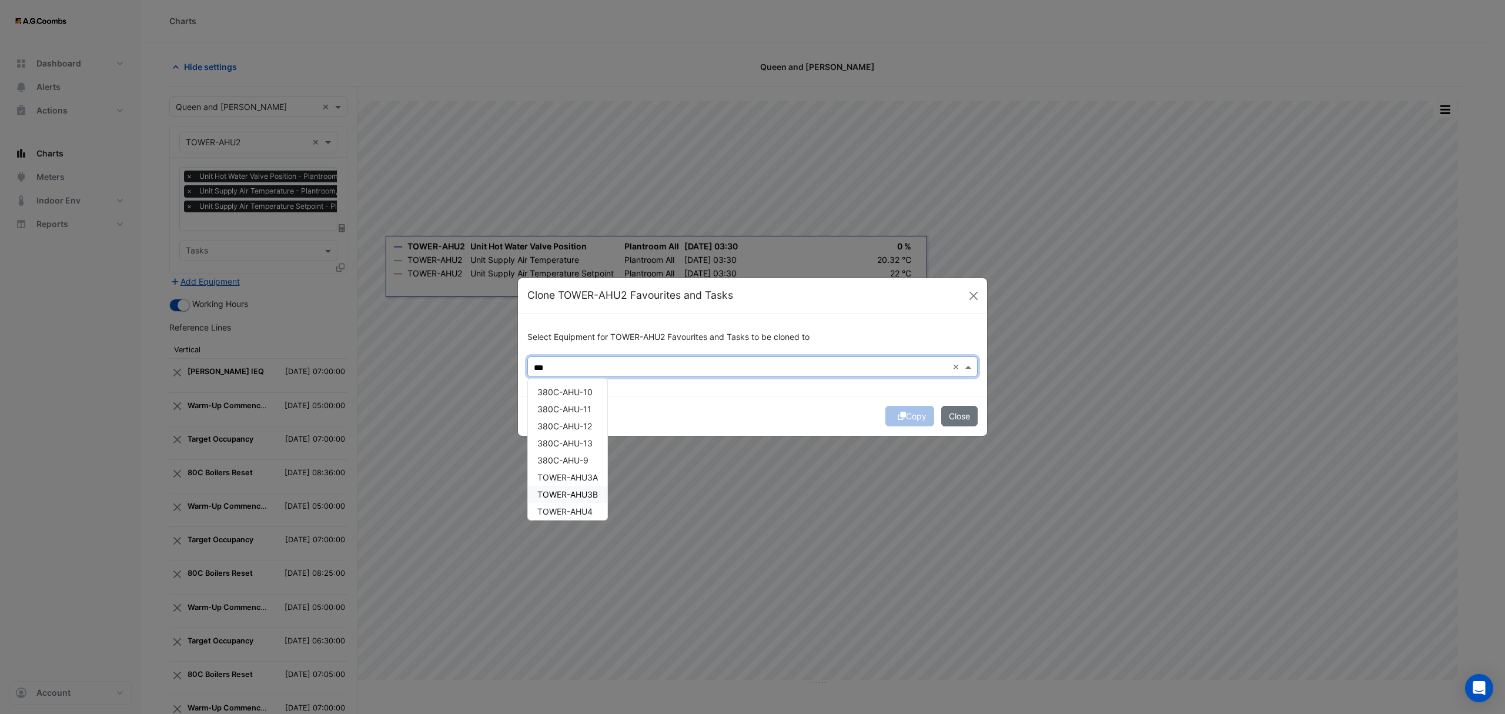
click at [589, 487] on div "TOWER-AHU3B" at bounding box center [567, 494] width 79 height 17
type input "***"
click at [732, 390] on div "Select Equipment for TOWER-AHU2 Favourites and Tasks to be cloned to Equipment …" at bounding box center [752, 354] width 469 height 82
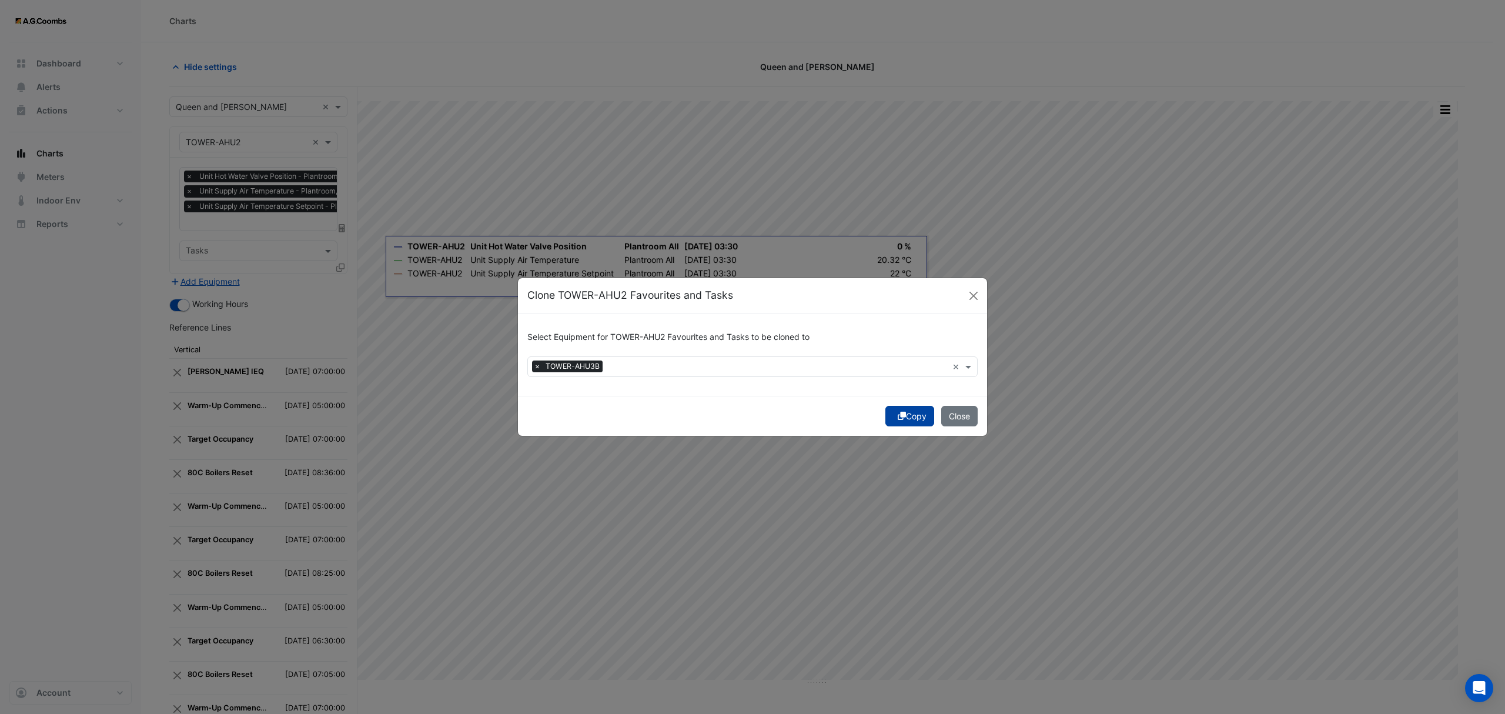
click at [903, 413] on button "Copy" at bounding box center [910, 416] width 49 height 21
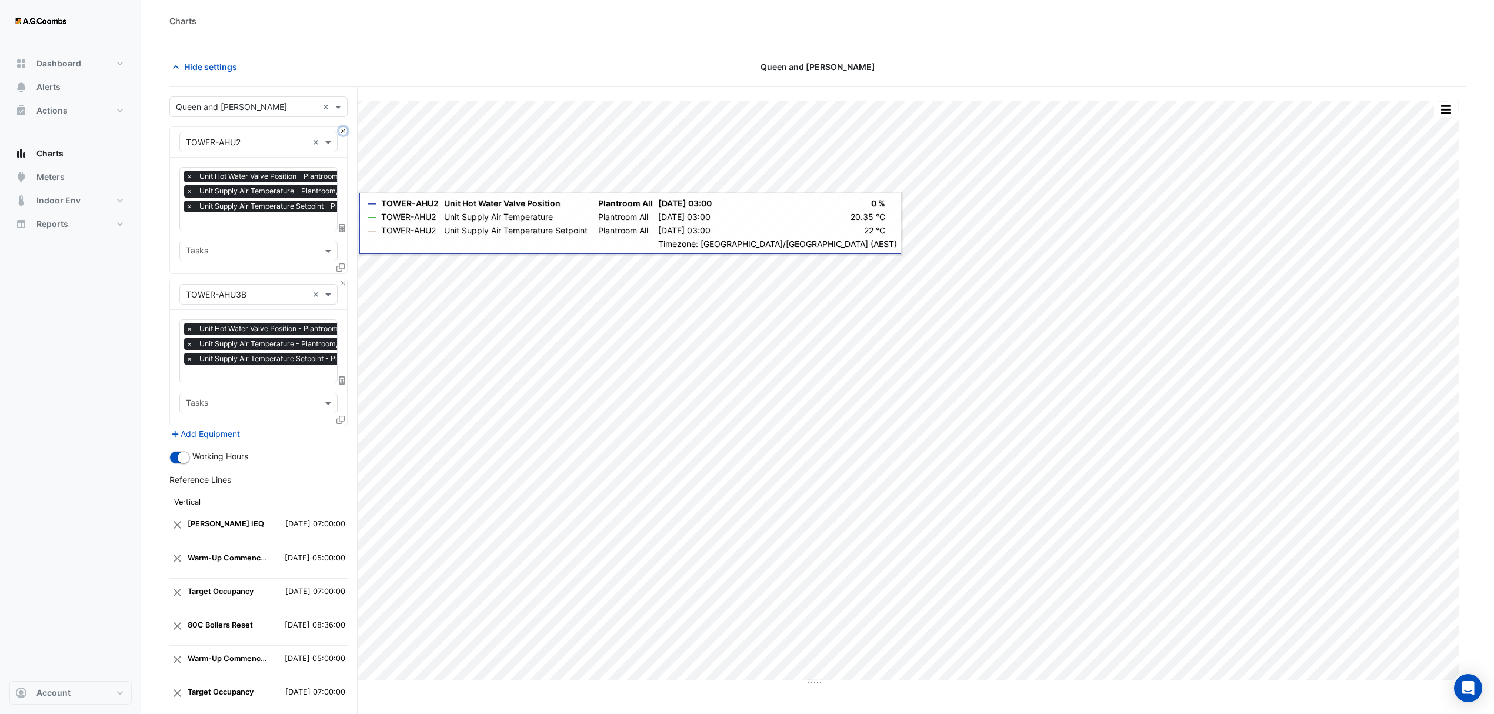
click at [343, 133] on button "Close" at bounding box center [343, 131] width 8 height 8
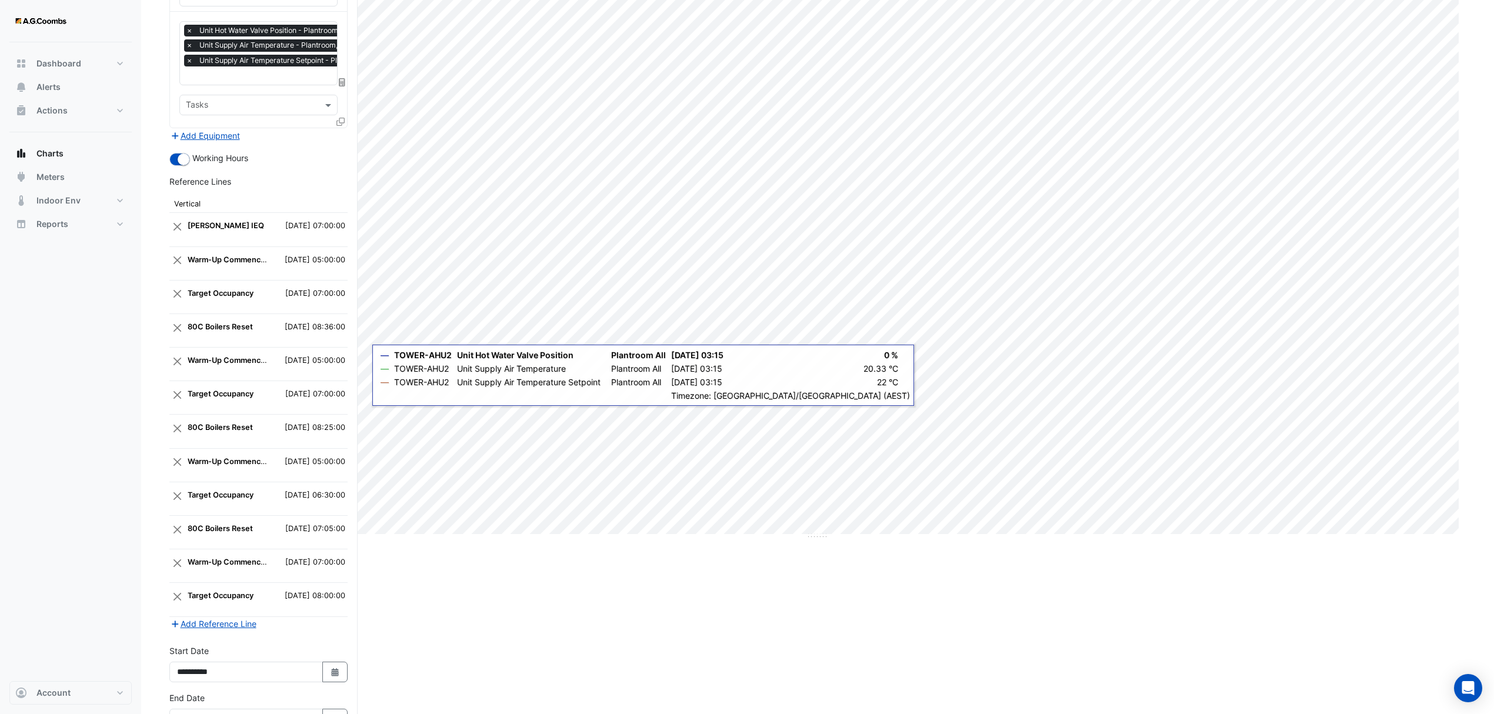
scroll to position [232, 0]
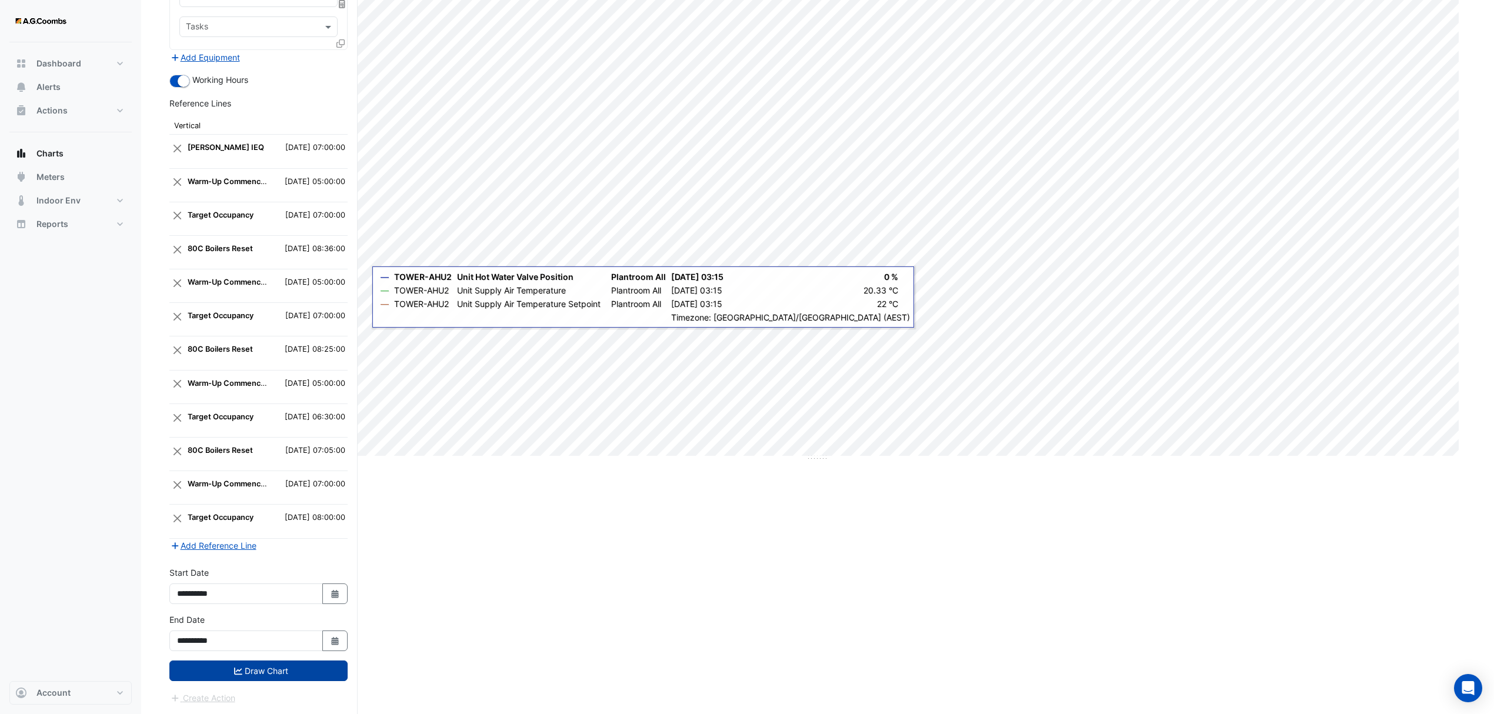
click at [267, 672] on button "Draw Chart" at bounding box center [258, 670] width 178 height 21
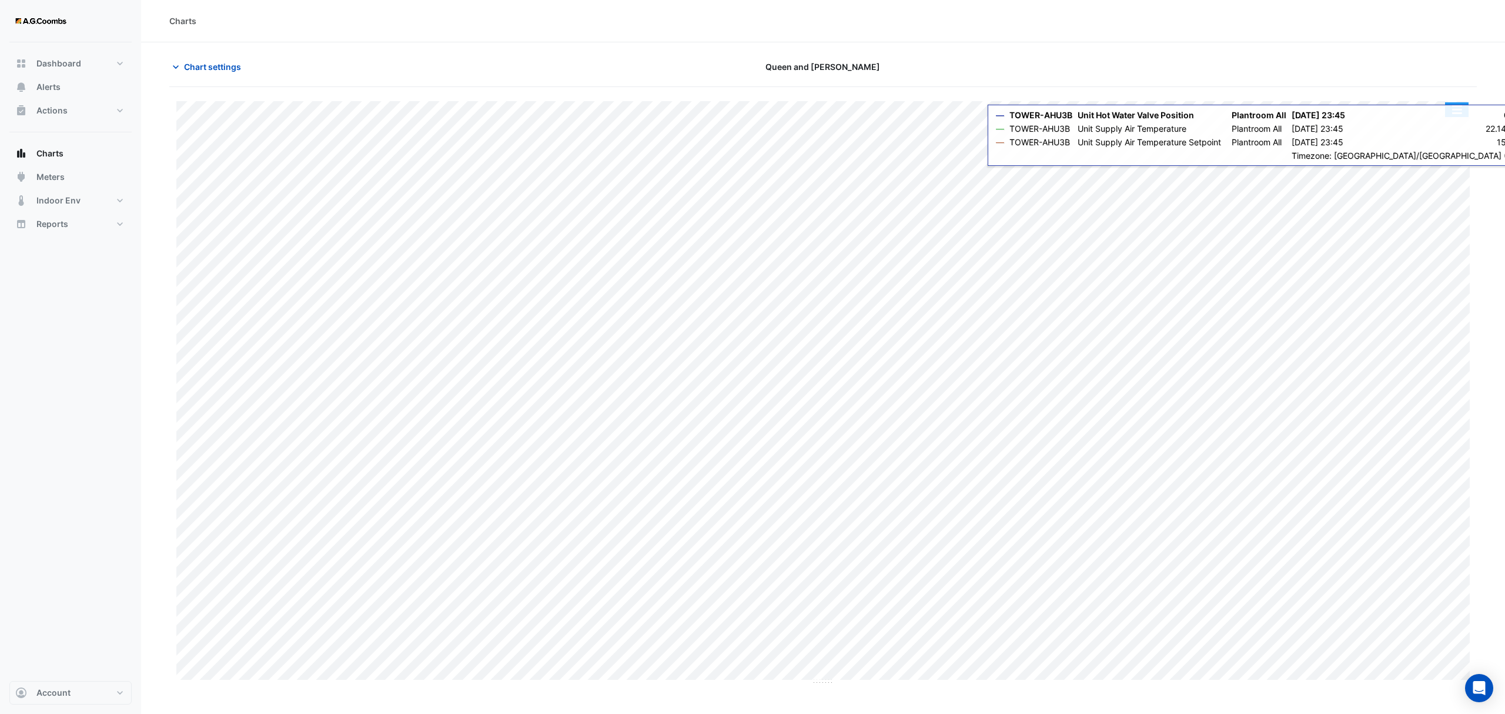
click at [1457, 113] on button "button" at bounding box center [1457, 109] width 24 height 15
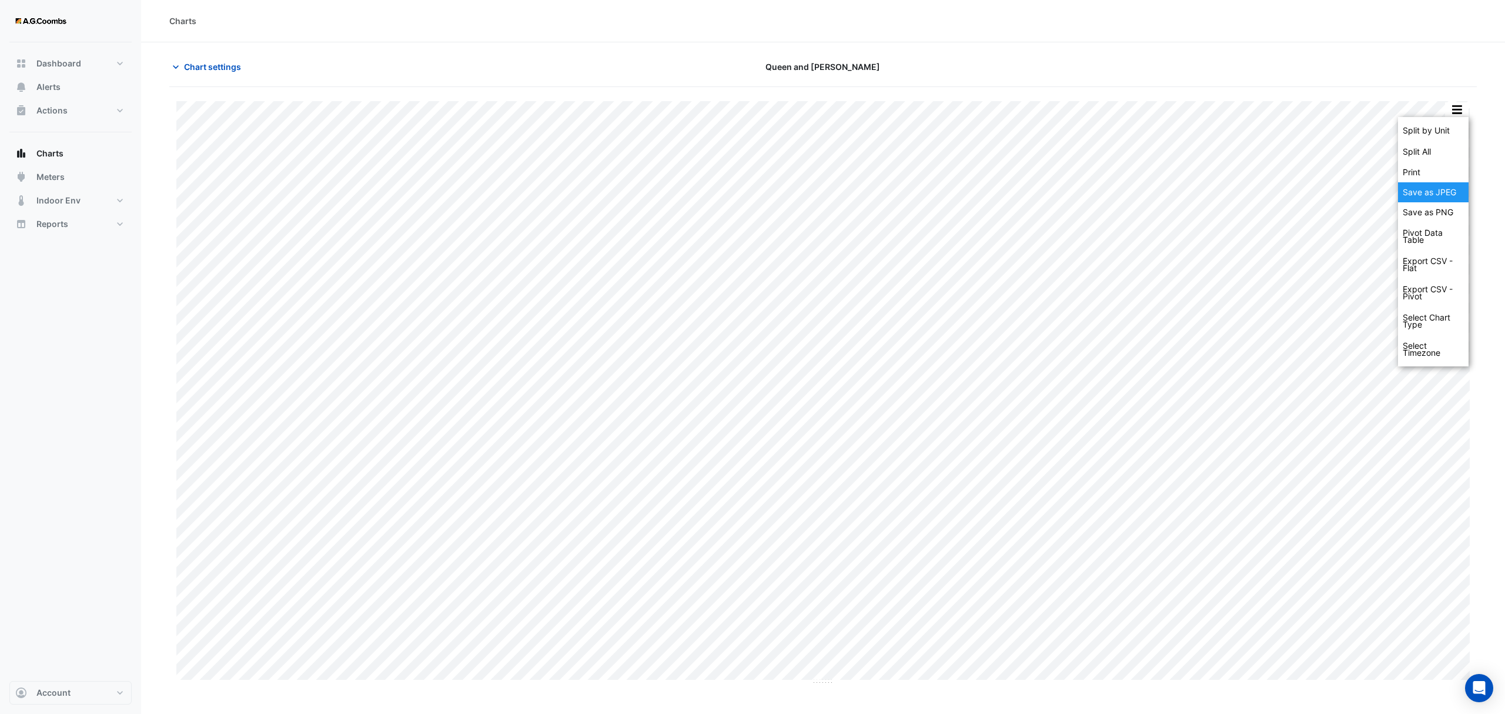
click at [1437, 191] on div "Save as JPEG" at bounding box center [1433, 192] width 71 height 20
click at [205, 64] on span "Chart settings" at bounding box center [212, 67] width 57 height 12
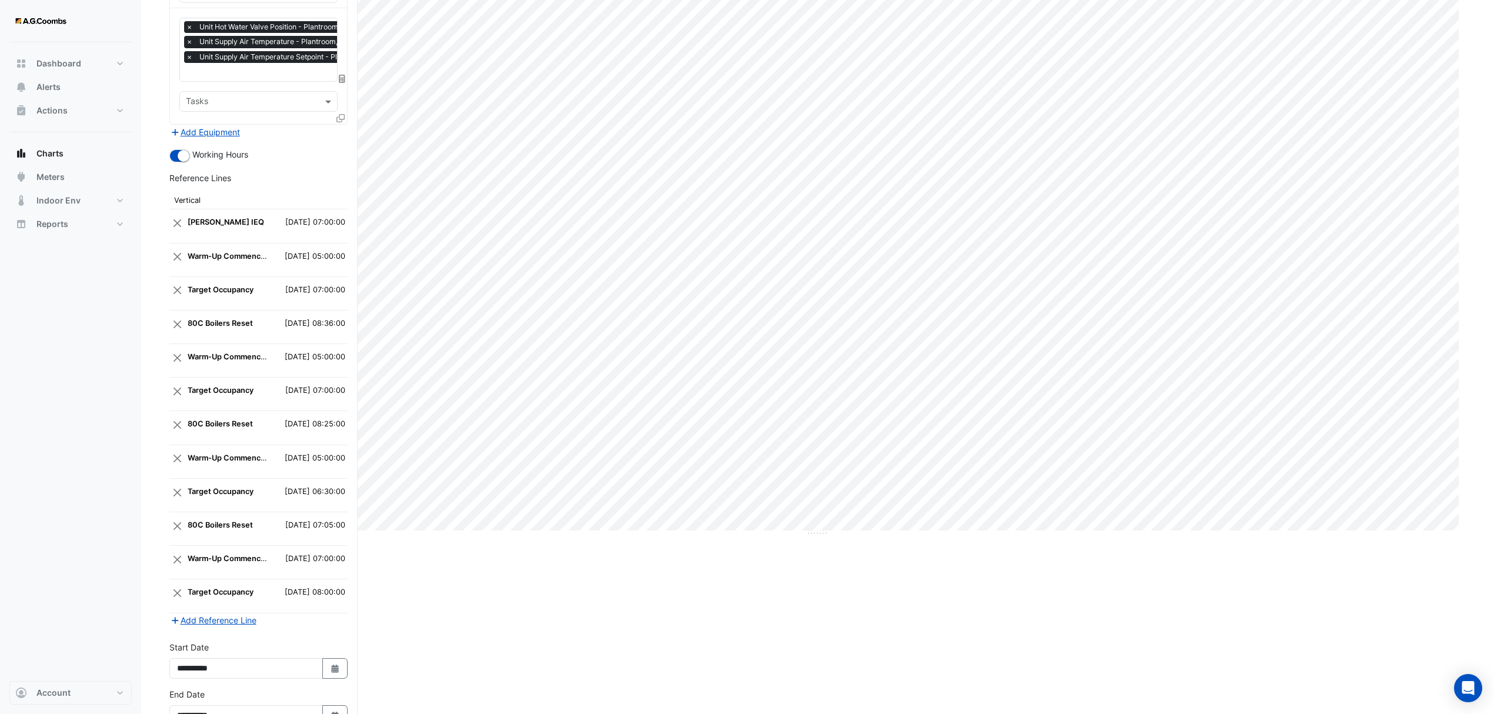
scroll to position [232, 0]
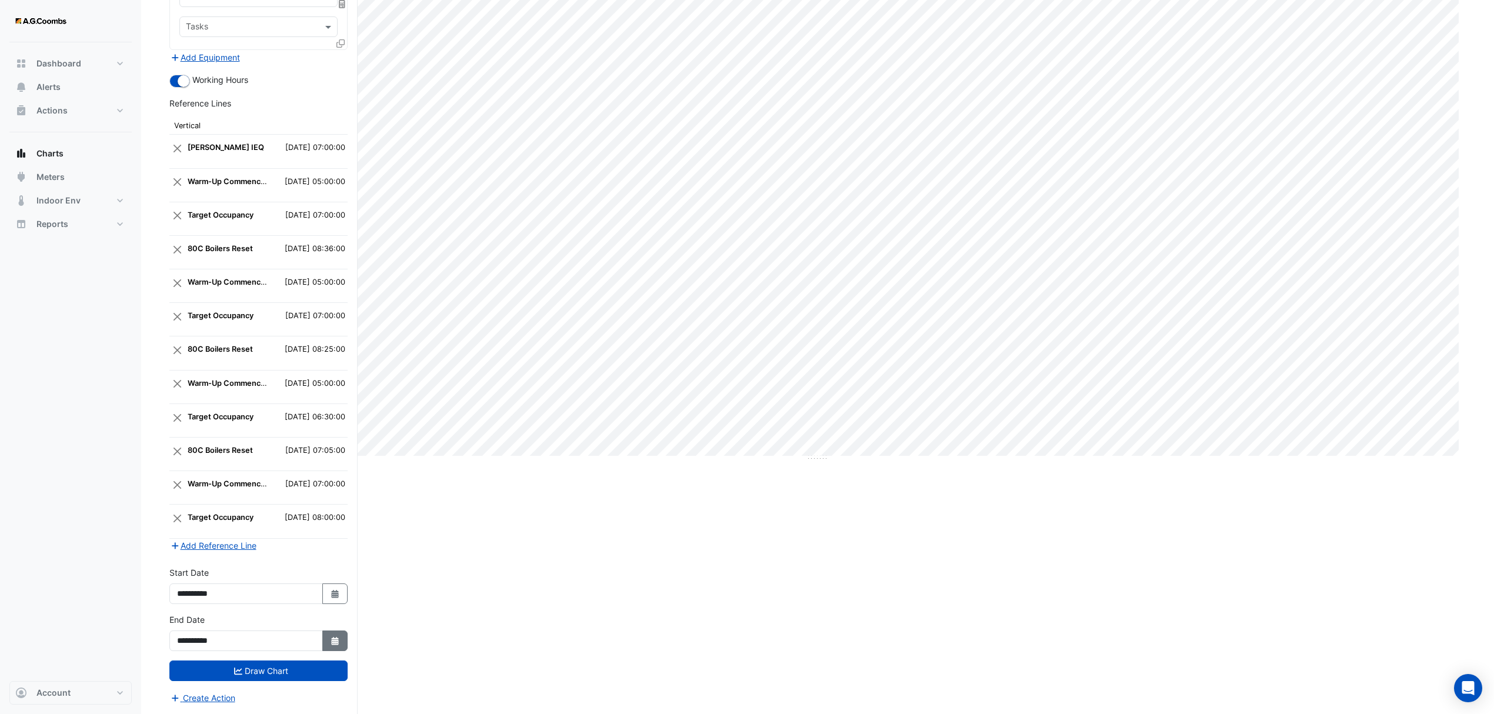
click at [341, 645] on button "Select Date" at bounding box center [335, 640] width 26 height 21
click at [182, 540] on div "4 5 6 7 8 9 10" at bounding box center [245, 549] width 136 height 19
click at [346, 557] on form "Select a Site × Queen and [PERSON_NAME] × Equipment × TOWER-AHU3B × Favourites …" at bounding box center [258, 288] width 178 height 832
click at [330, 593] on icon "Select Date" at bounding box center [335, 594] width 11 height 8
select select "*"
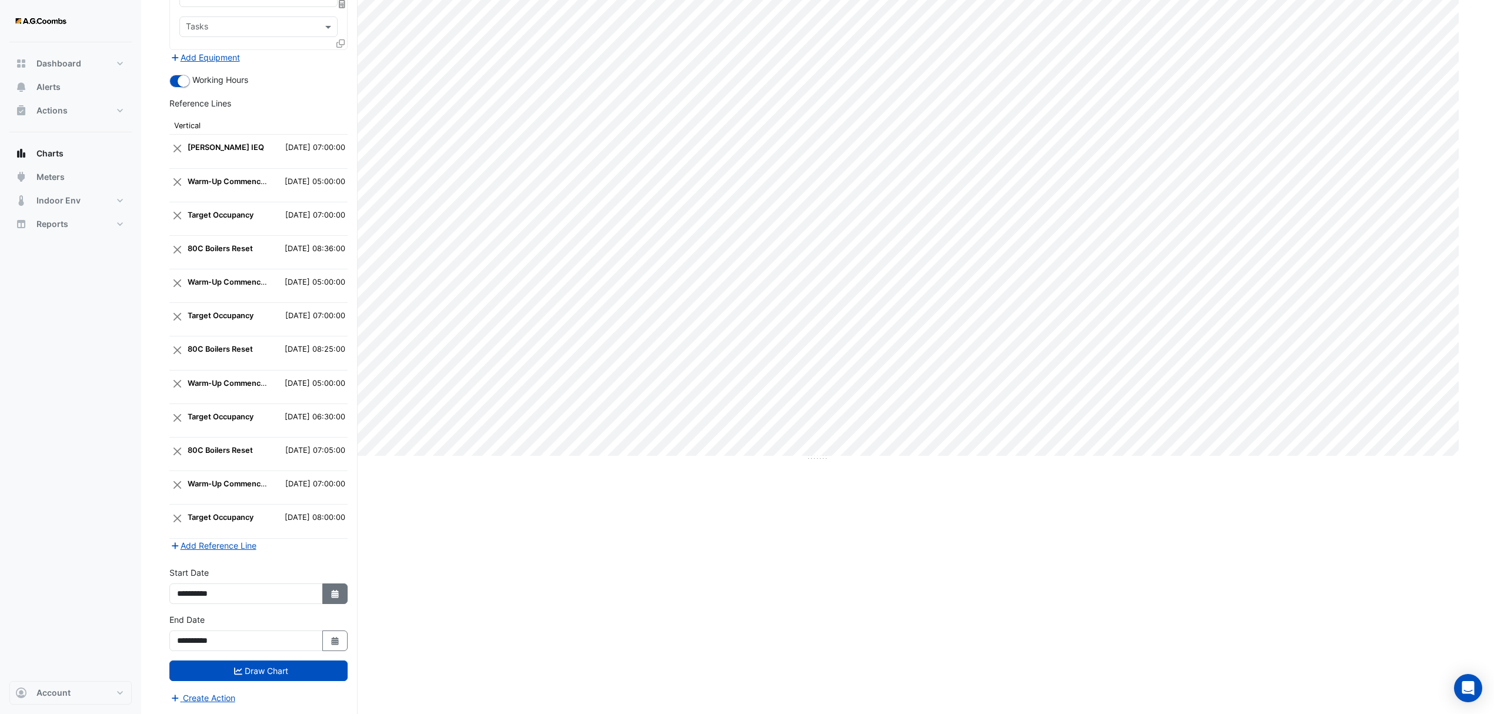
select select "****"
click at [187, 493] on div "4" at bounding box center [188, 502] width 19 height 19
type input "**********"
drag, startPoint x: 329, startPoint y: 638, endPoint x: 318, endPoint y: 631, distance: 13.2
click at [330, 638] on icon "Select Date" at bounding box center [335, 641] width 11 height 8
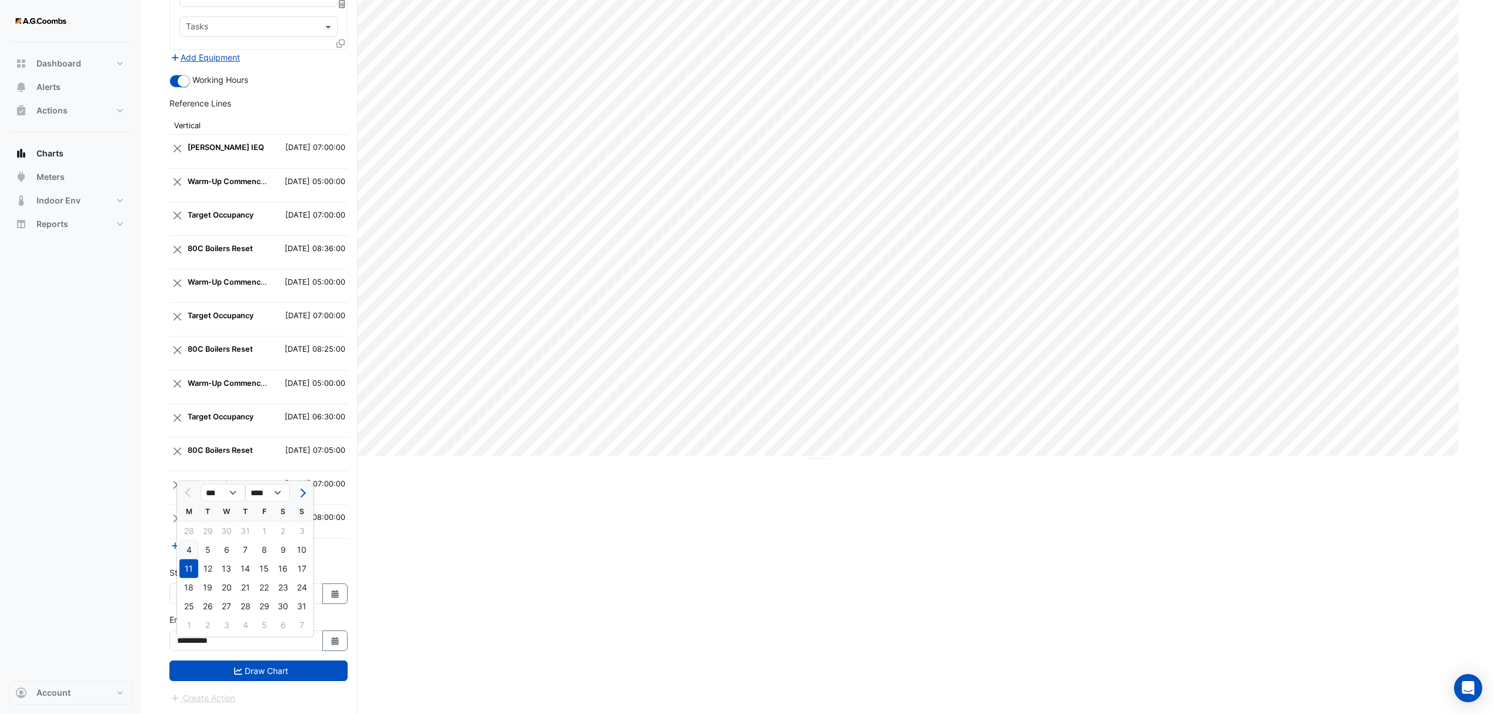
click at [189, 542] on div "4" at bounding box center [188, 549] width 19 height 19
type input "**********"
click at [254, 669] on button "Draw Chart" at bounding box center [258, 670] width 178 height 21
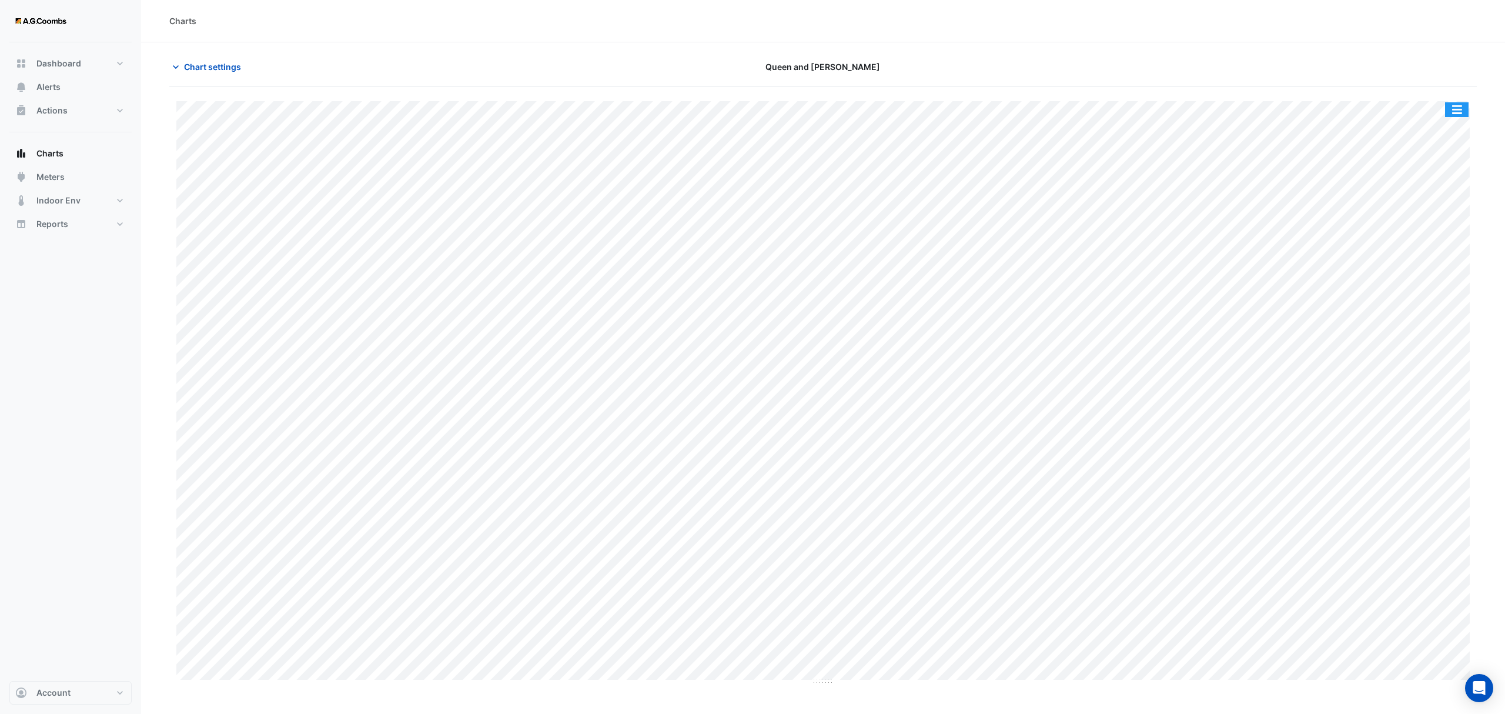
click at [1454, 109] on button "button" at bounding box center [1457, 109] width 24 height 15
click at [1434, 187] on div "Save as JPEG" at bounding box center [1433, 192] width 71 height 20
drag, startPoint x: 302, startPoint y: 28, endPoint x: 291, endPoint y: 38, distance: 14.6
click at [302, 28] on div "Charts" at bounding box center [823, 21] width 1364 height 42
click at [182, 71] on button "Chart settings" at bounding box center [208, 66] width 79 height 21
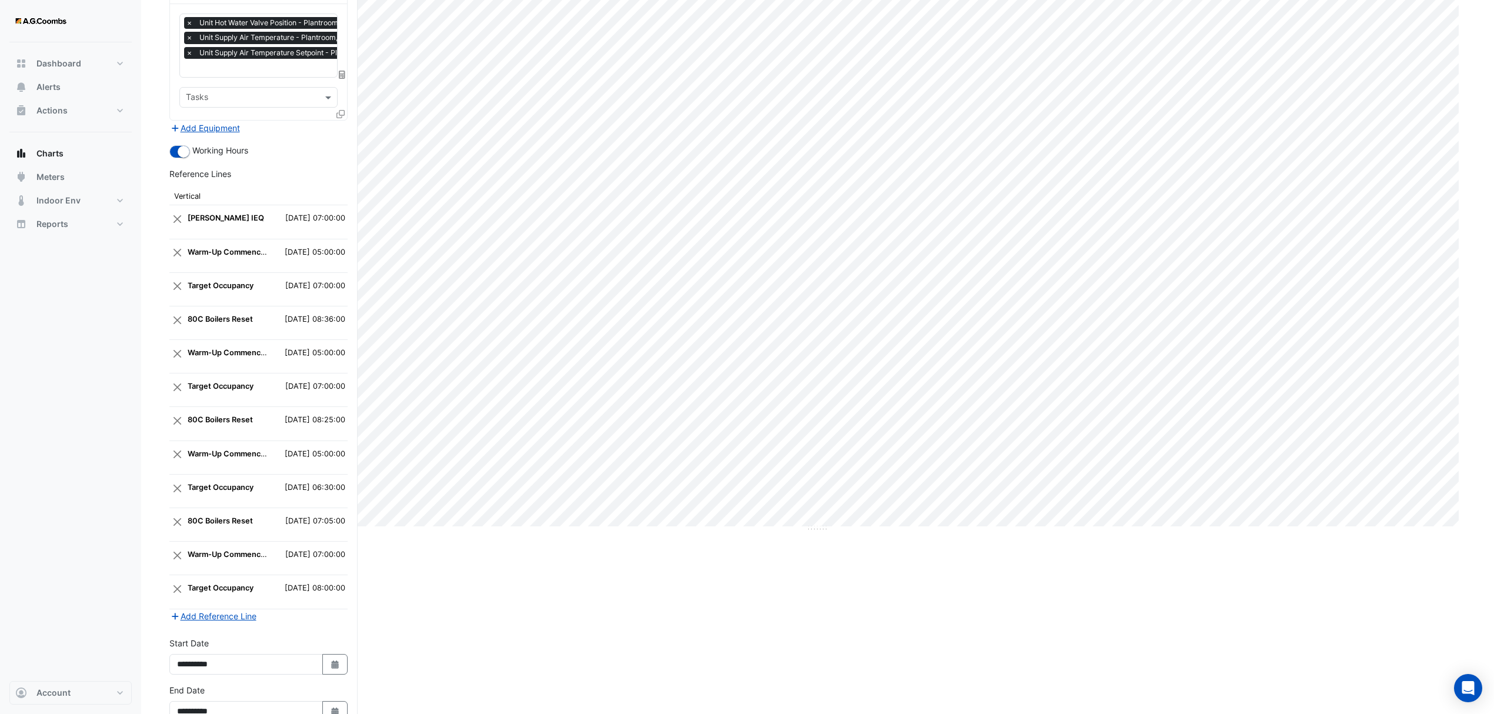
scroll to position [232, 0]
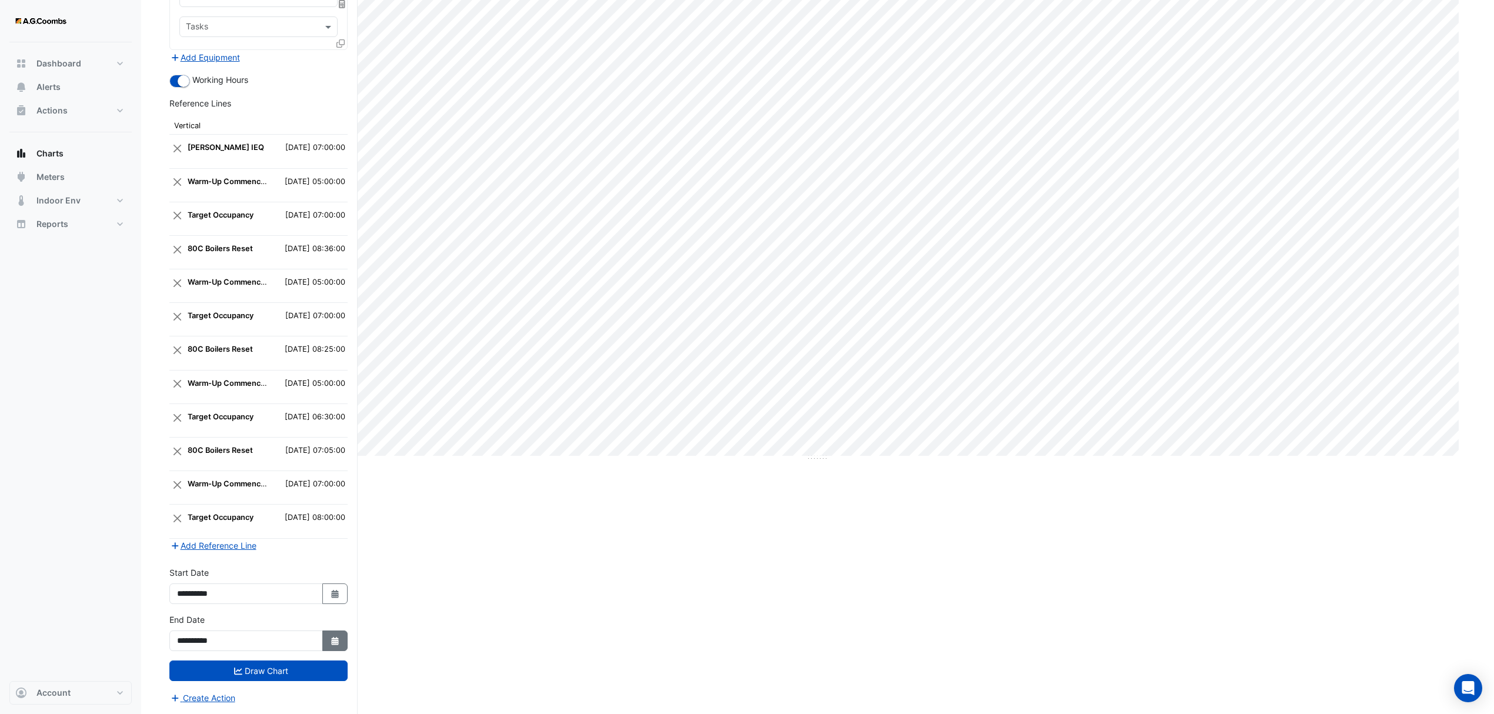
click at [342, 640] on button "Select Date" at bounding box center [335, 640] width 26 height 21
click at [189, 523] on div "28 29 30 31 1 2 3" at bounding box center [245, 531] width 136 height 19
click at [330, 590] on icon "Select Date" at bounding box center [335, 594] width 11 height 8
select select "*"
select select "****"
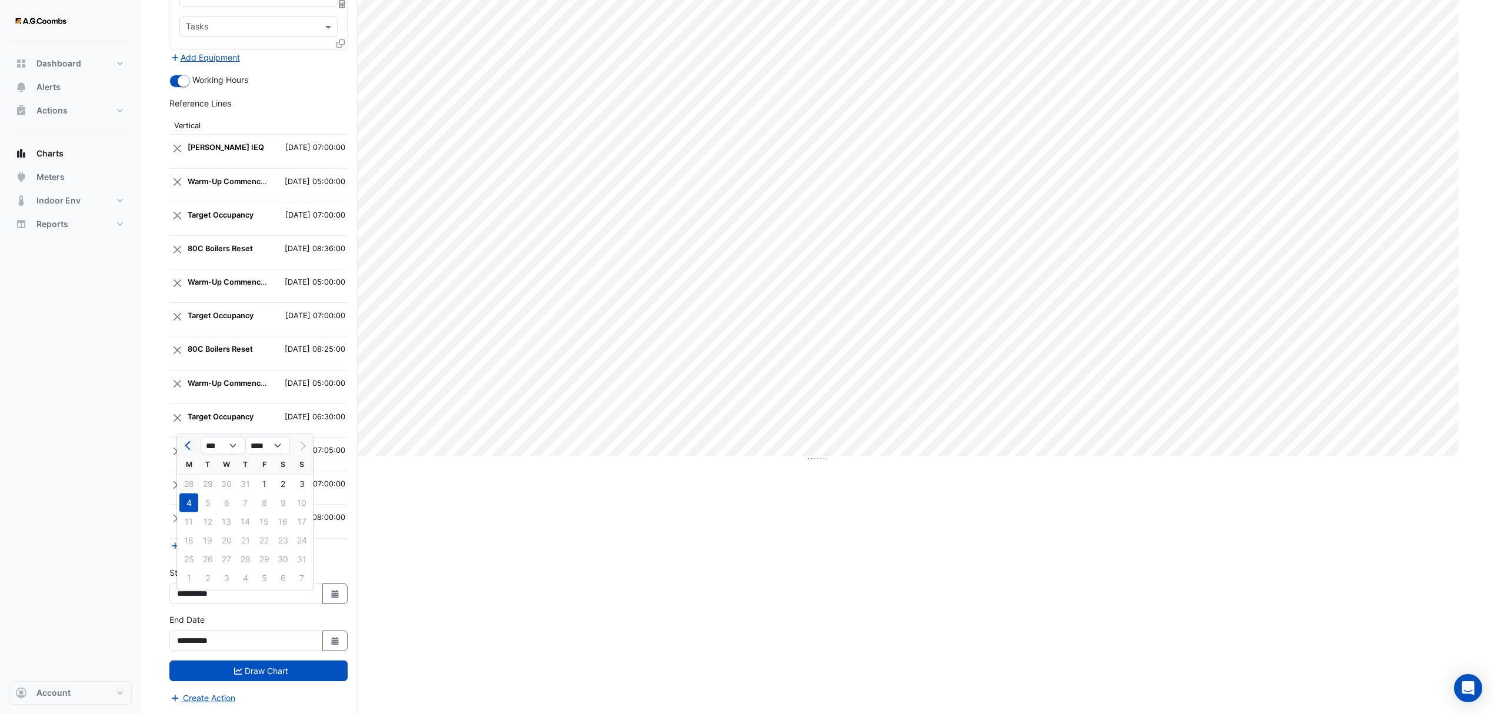
click at [189, 475] on div "28" at bounding box center [188, 484] width 19 height 19
type input "**********"
click at [331, 642] on icon "button" at bounding box center [334, 641] width 7 height 8
select select "*"
click at [189, 522] on div "28" at bounding box center [188, 531] width 19 height 19
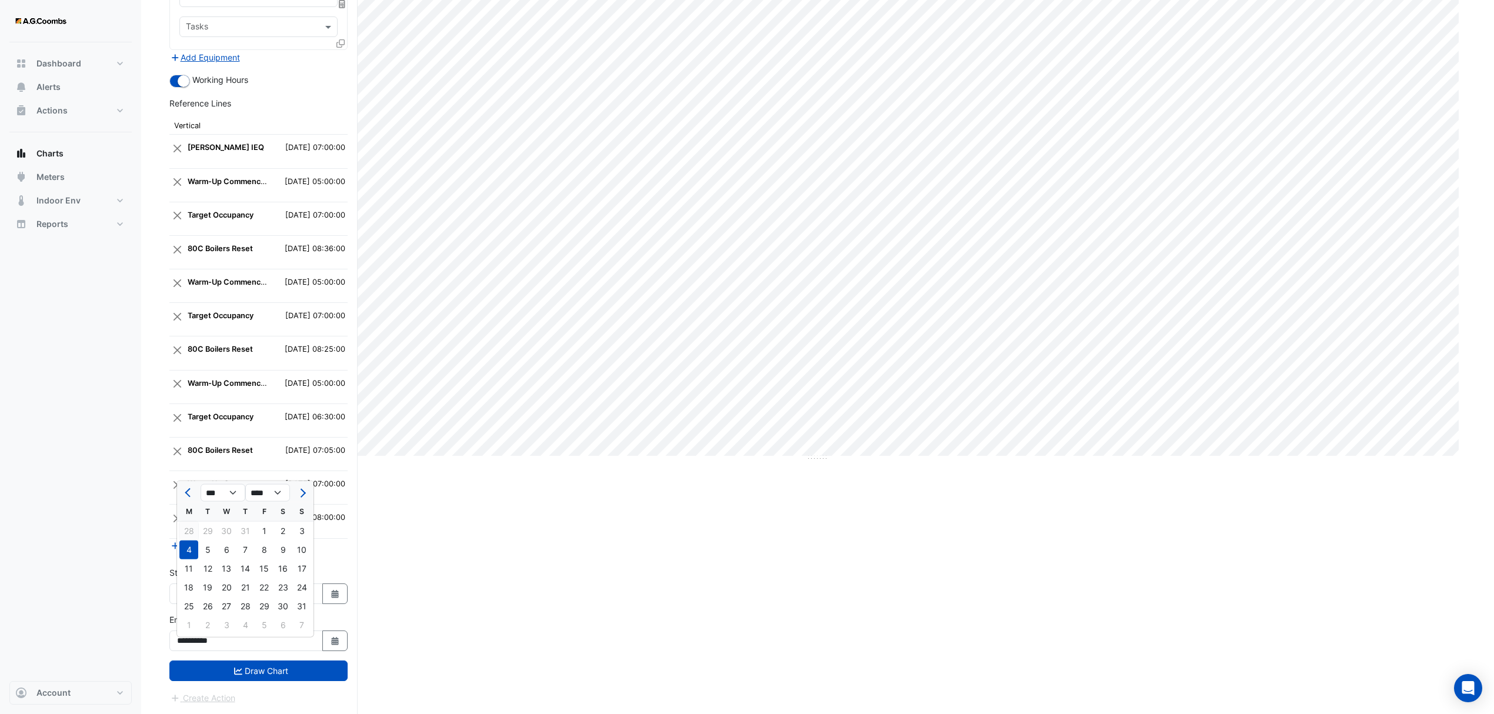
type input "**********"
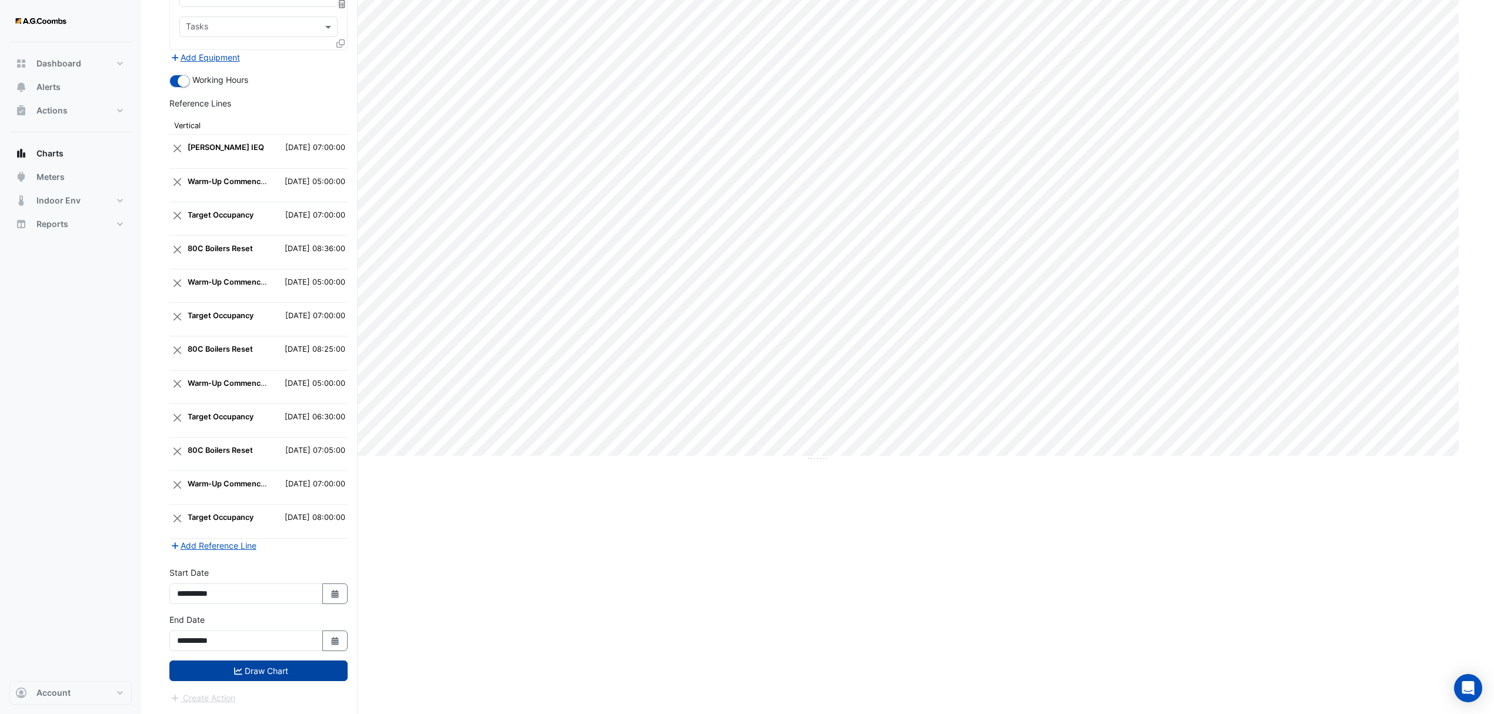
click at [272, 673] on button "Draw Chart" at bounding box center [258, 670] width 178 height 21
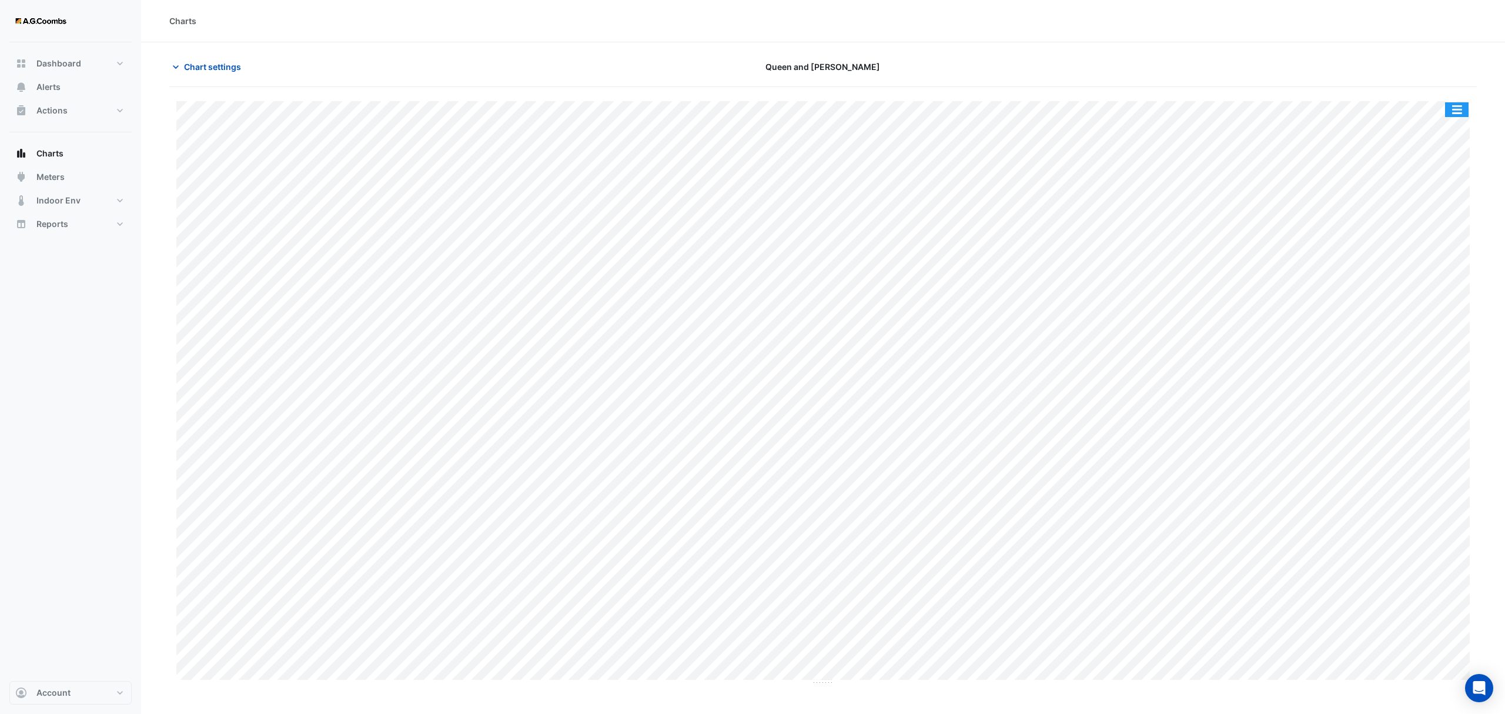
click at [1461, 109] on button "button" at bounding box center [1457, 109] width 24 height 15
click at [1425, 191] on div "Save as JPEG" at bounding box center [1433, 192] width 71 height 20
drag, startPoint x: 410, startPoint y: 13, endPoint x: 383, endPoint y: 22, distance: 28.5
click at [410, 13] on div "Charts" at bounding box center [823, 21] width 1364 height 42
click at [222, 62] on span "Chart settings" at bounding box center [212, 67] width 57 height 12
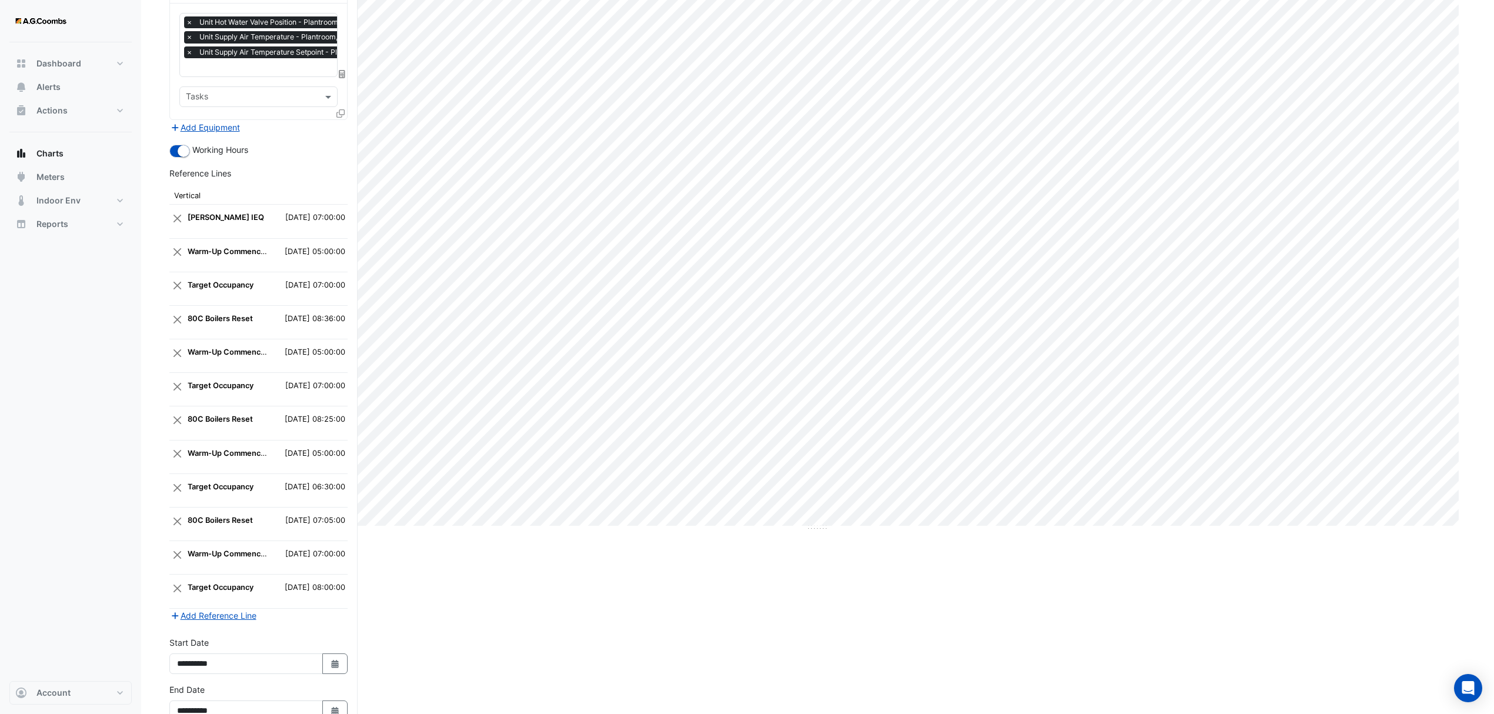
scroll to position [232, 0]
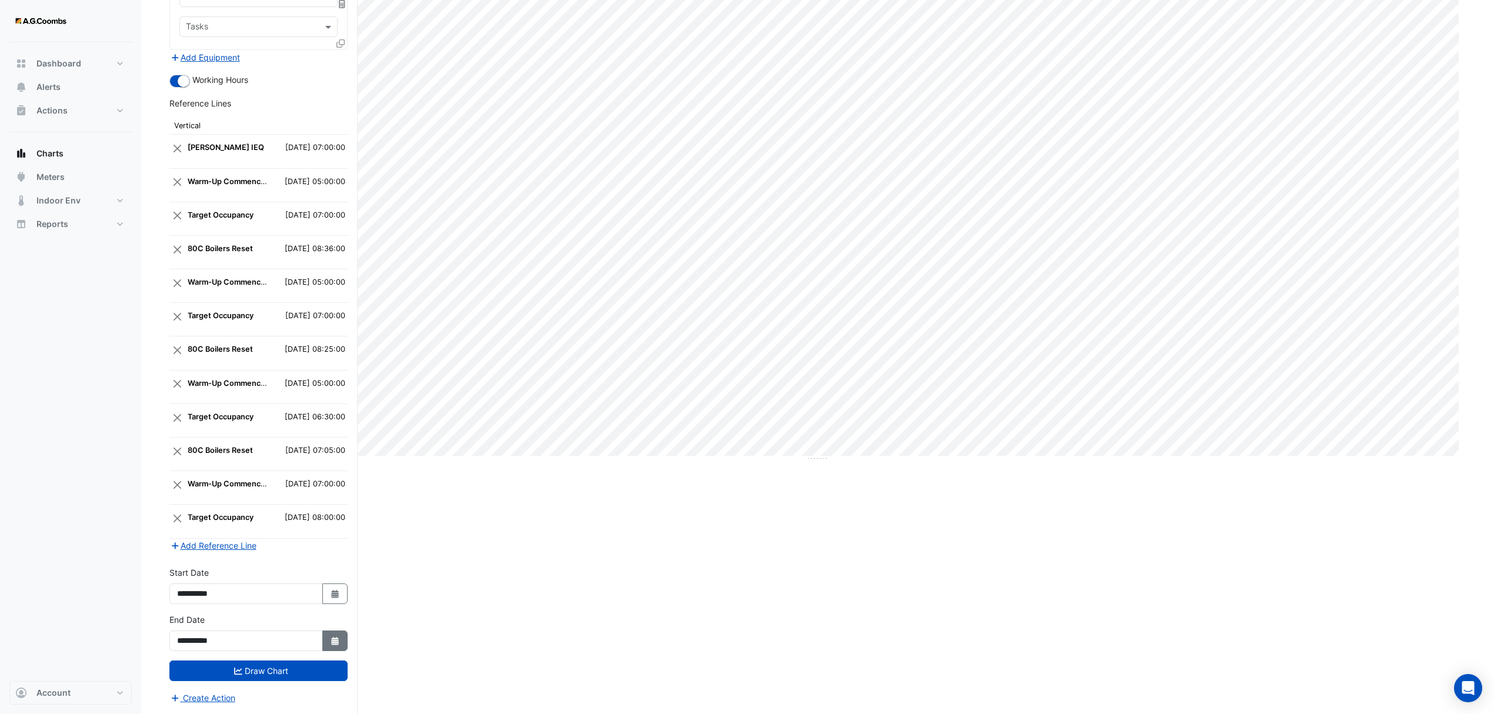
click at [332, 640] on icon "button" at bounding box center [334, 641] width 7 height 8
click at [333, 550] on div "Add Reference Line" at bounding box center [258, 546] width 178 height 14
click at [335, 590] on icon "Select Date" at bounding box center [335, 594] width 11 height 8
select select "*"
select select "****"
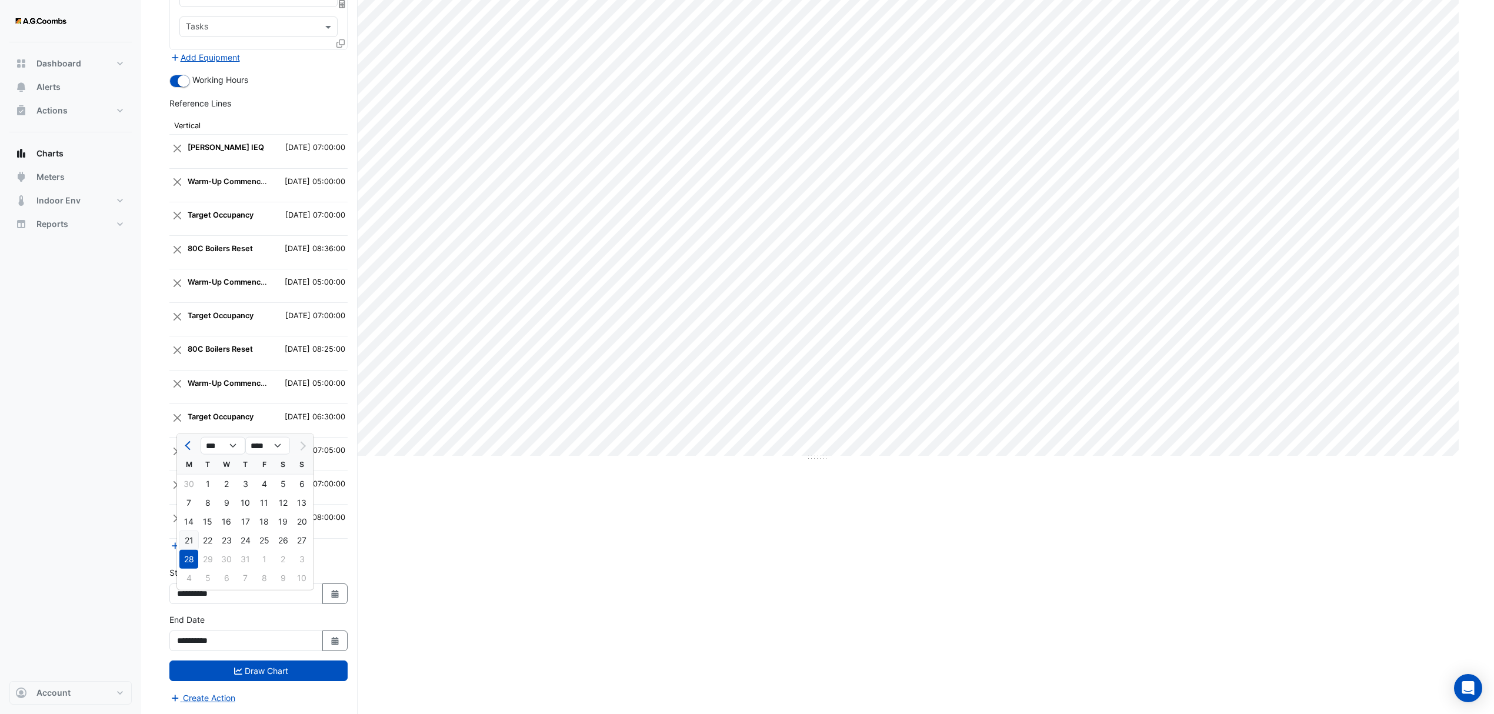
click at [189, 531] on div "21" at bounding box center [188, 540] width 19 height 19
type input "**********"
click at [337, 639] on icon "Select Date" at bounding box center [335, 641] width 11 height 8
click at [189, 578] on div "21" at bounding box center [188, 587] width 19 height 19
type input "**********"
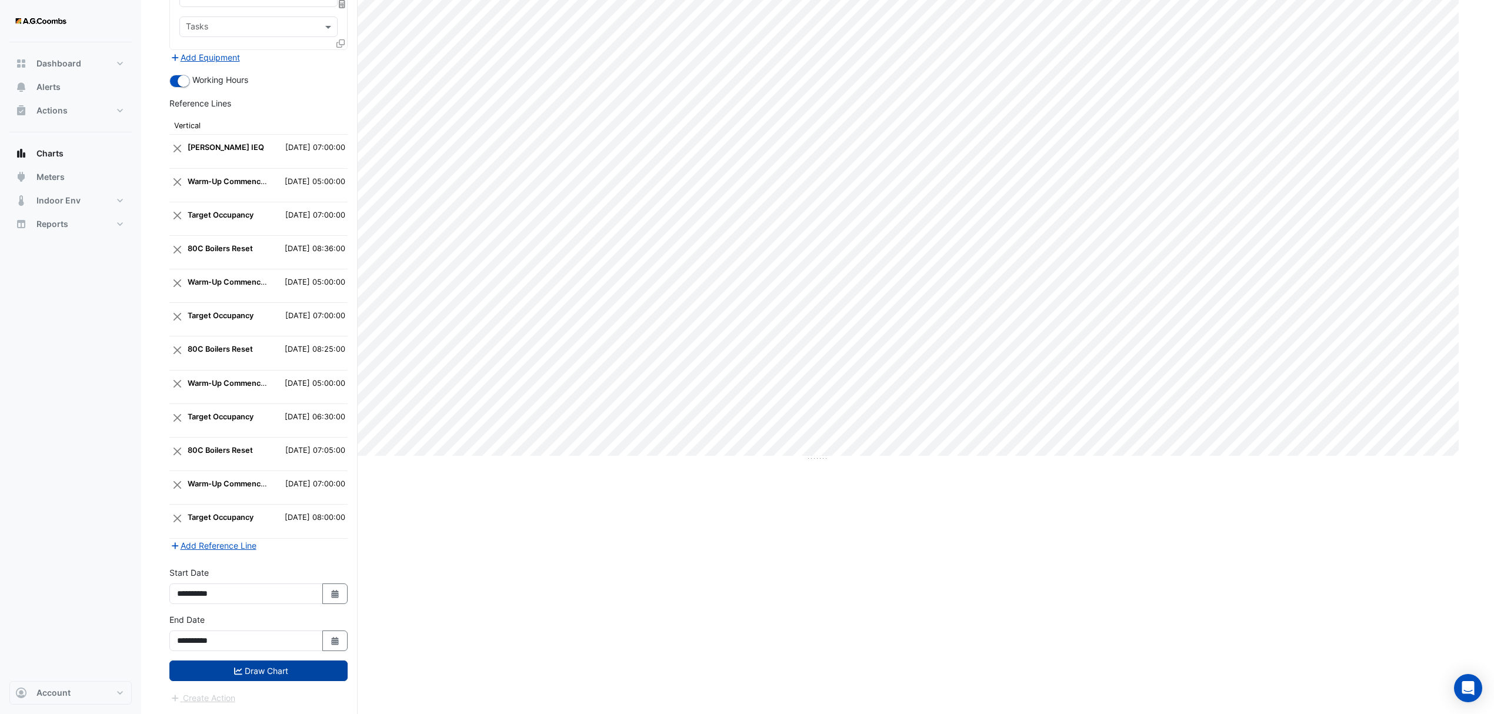
click at [273, 673] on button "Draw Chart" at bounding box center [258, 670] width 178 height 21
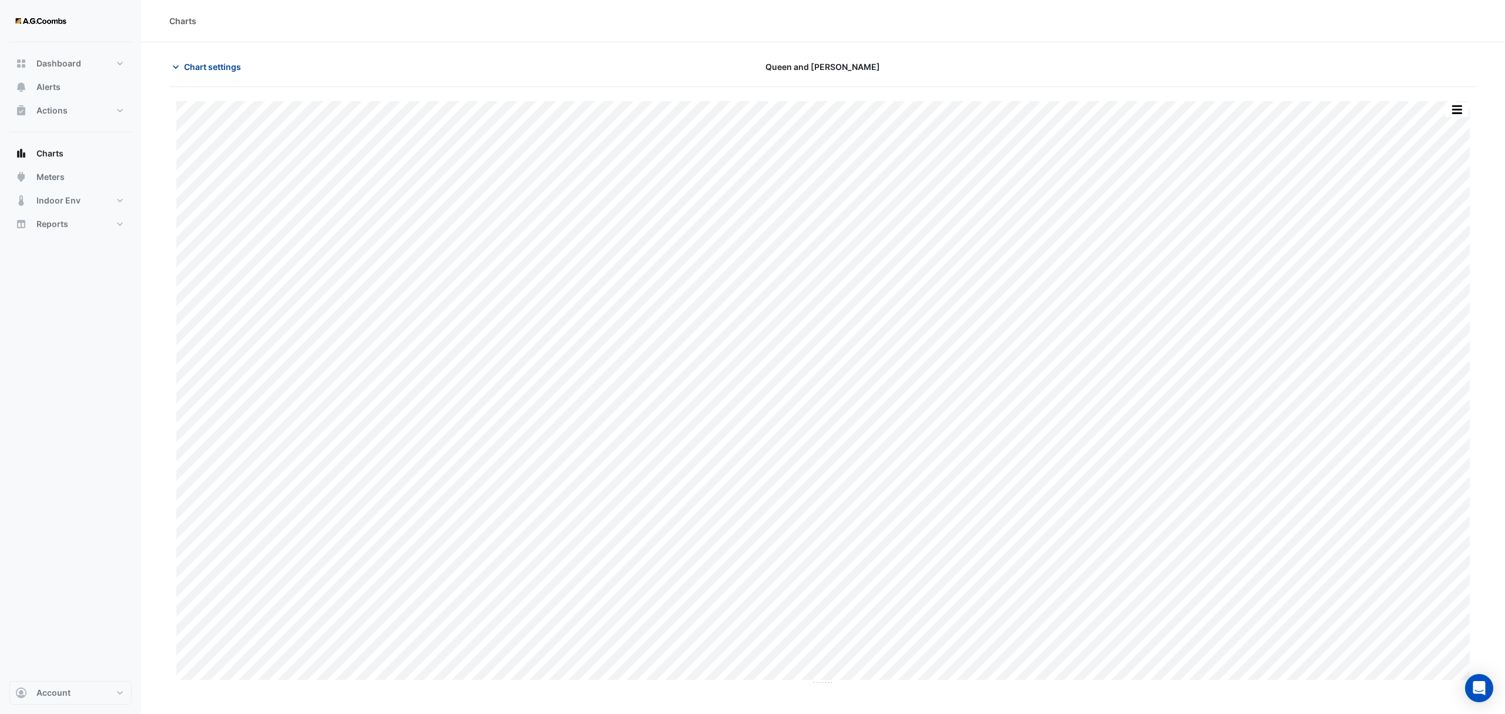
click at [203, 69] on span "Chart settings" at bounding box center [212, 67] width 57 height 12
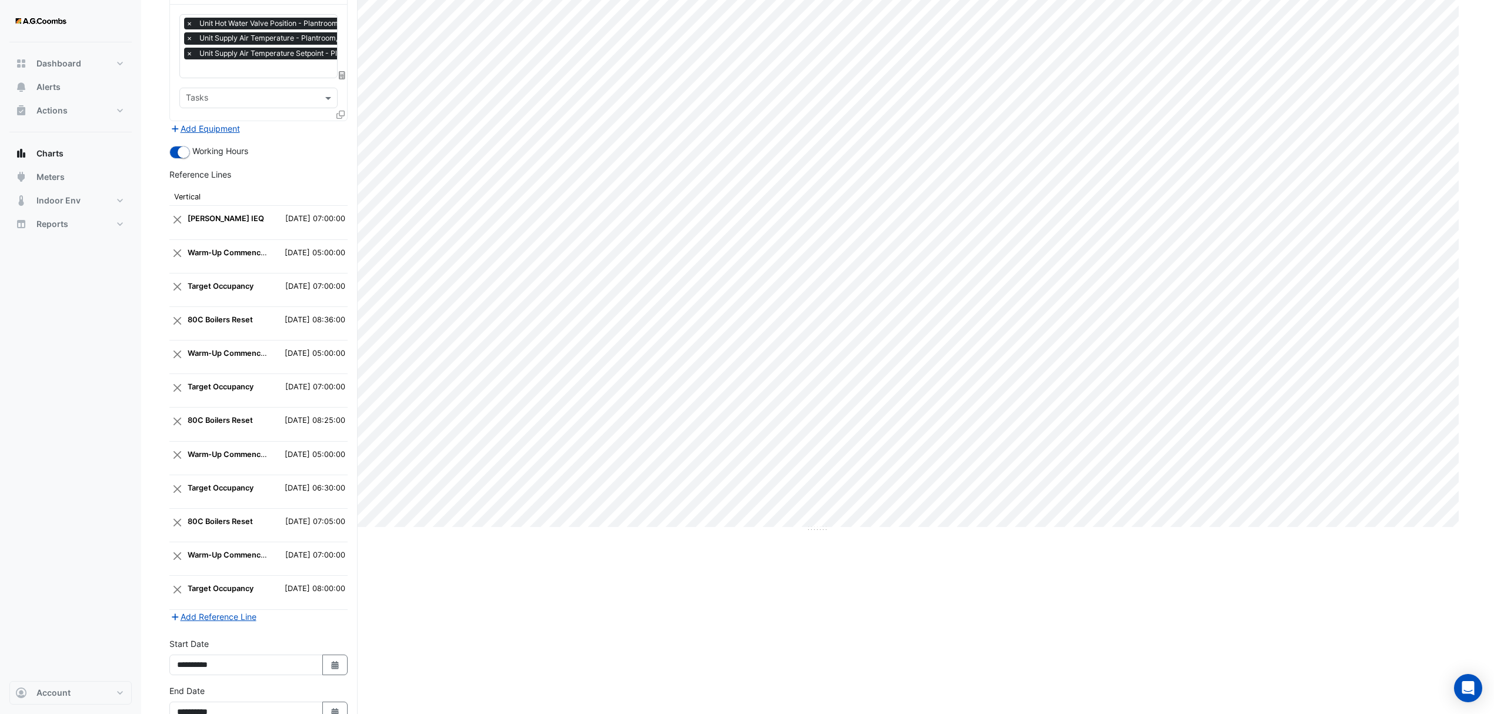
scroll to position [232, 0]
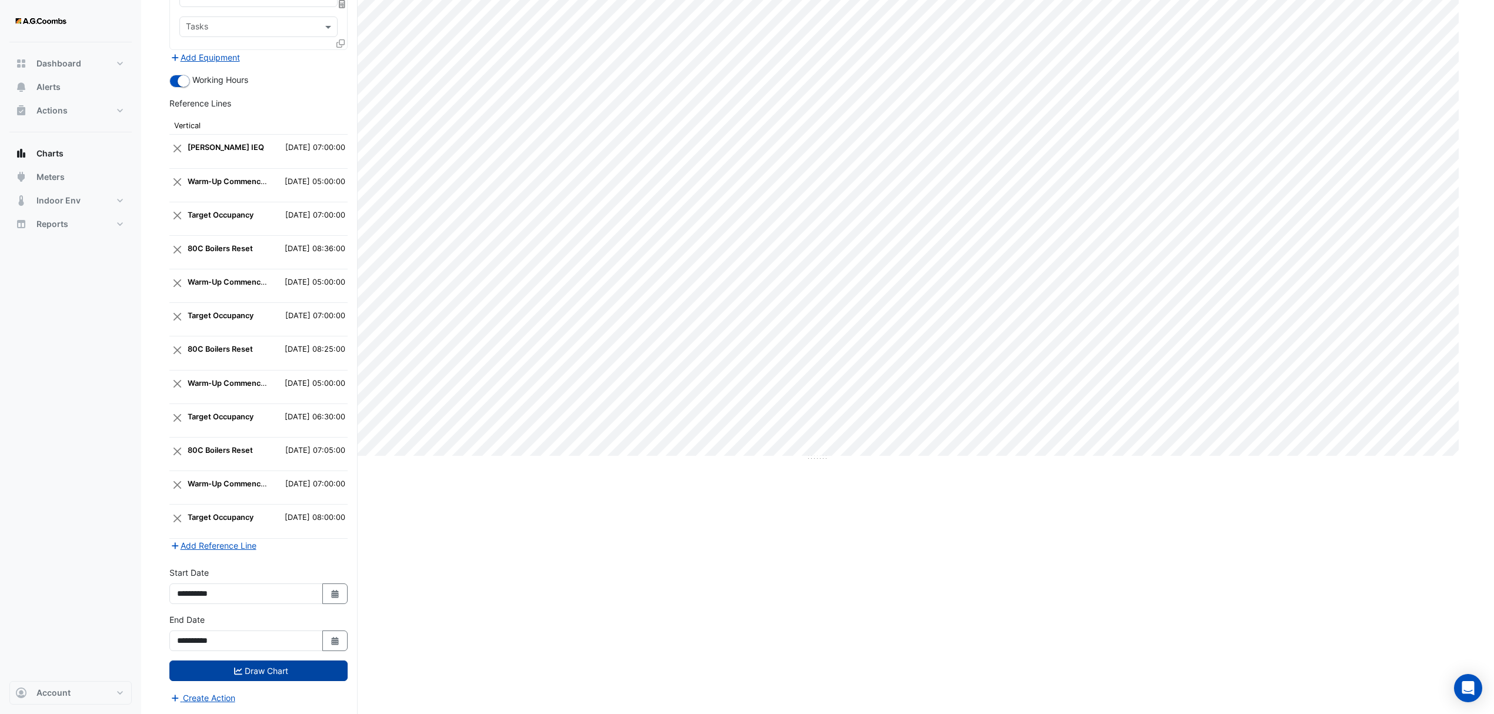
click at [283, 669] on button "Draw Chart" at bounding box center [258, 670] width 178 height 21
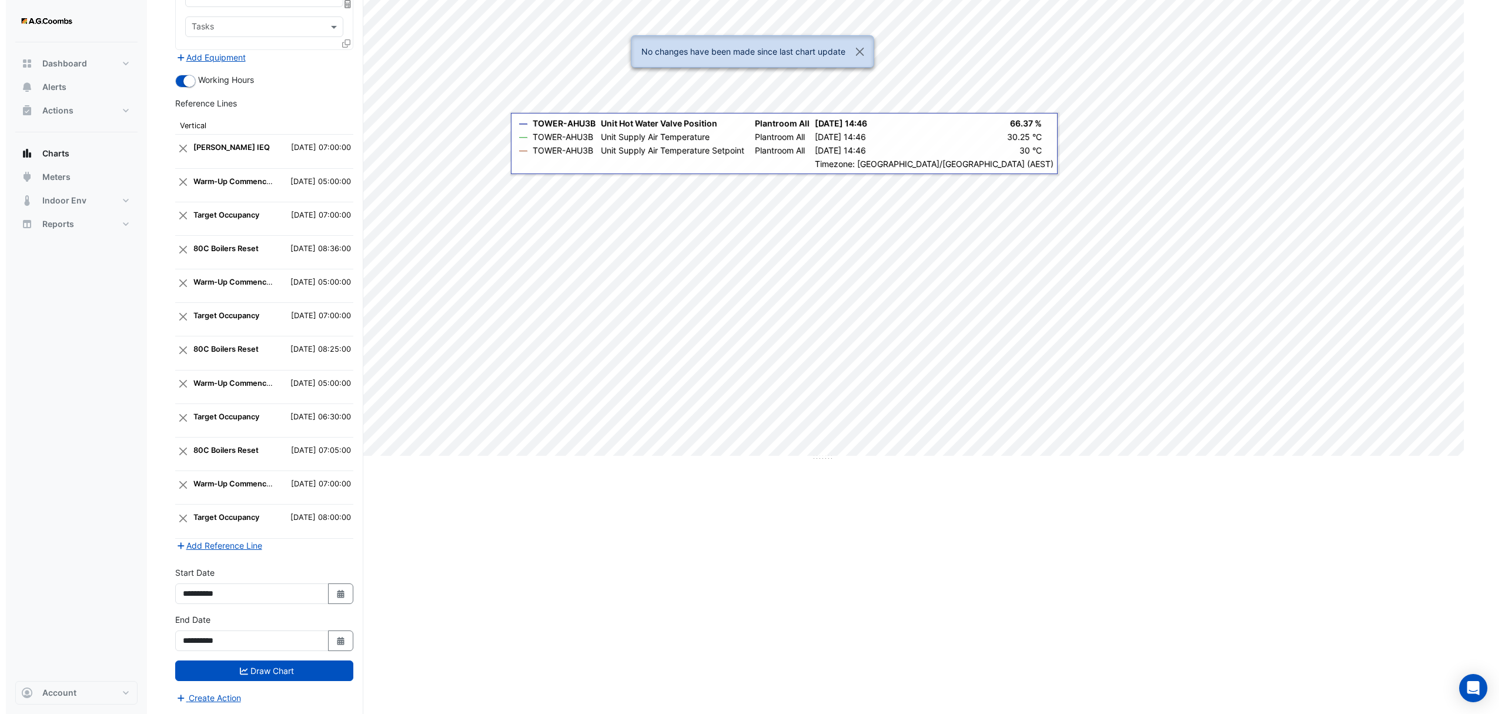
scroll to position [0, 0]
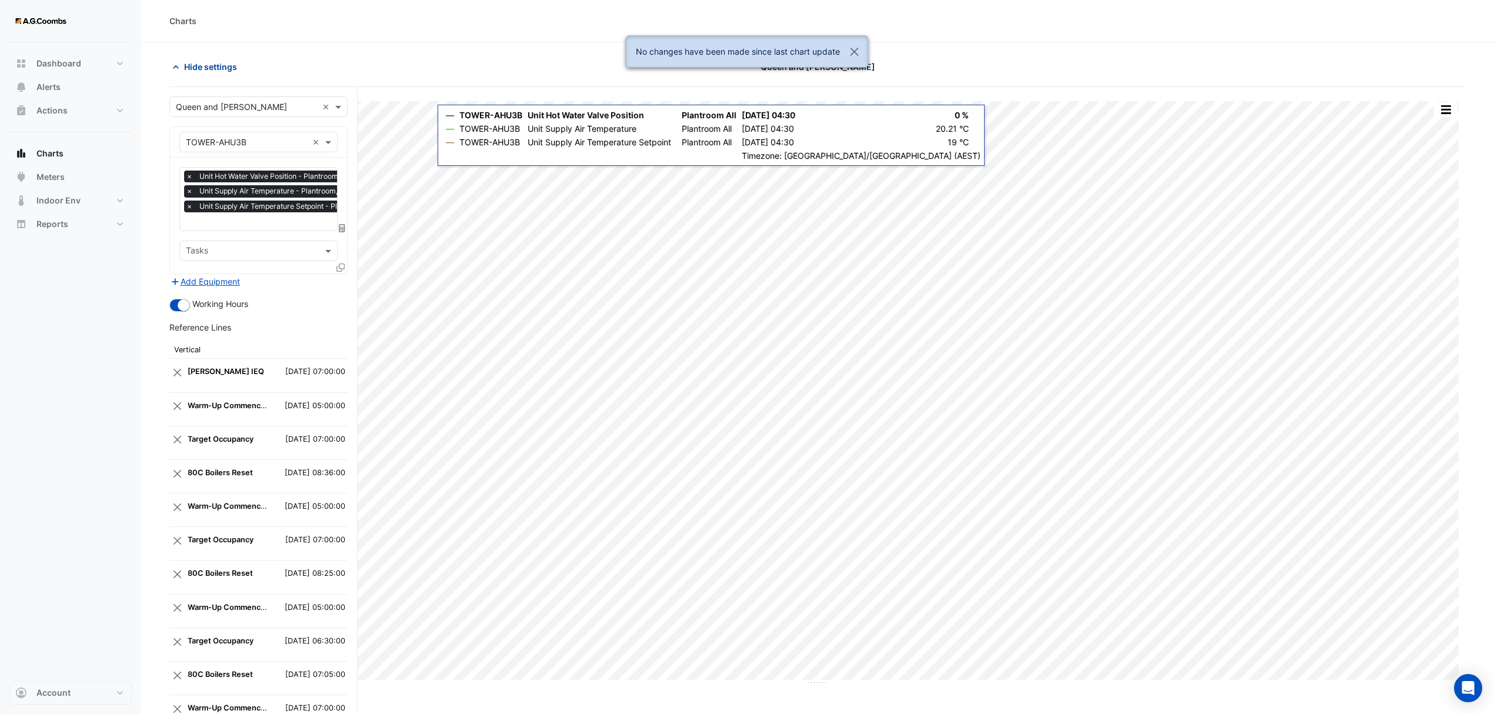
click at [200, 58] on button "Hide settings" at bounding box center [206, 66] width 75 height 21
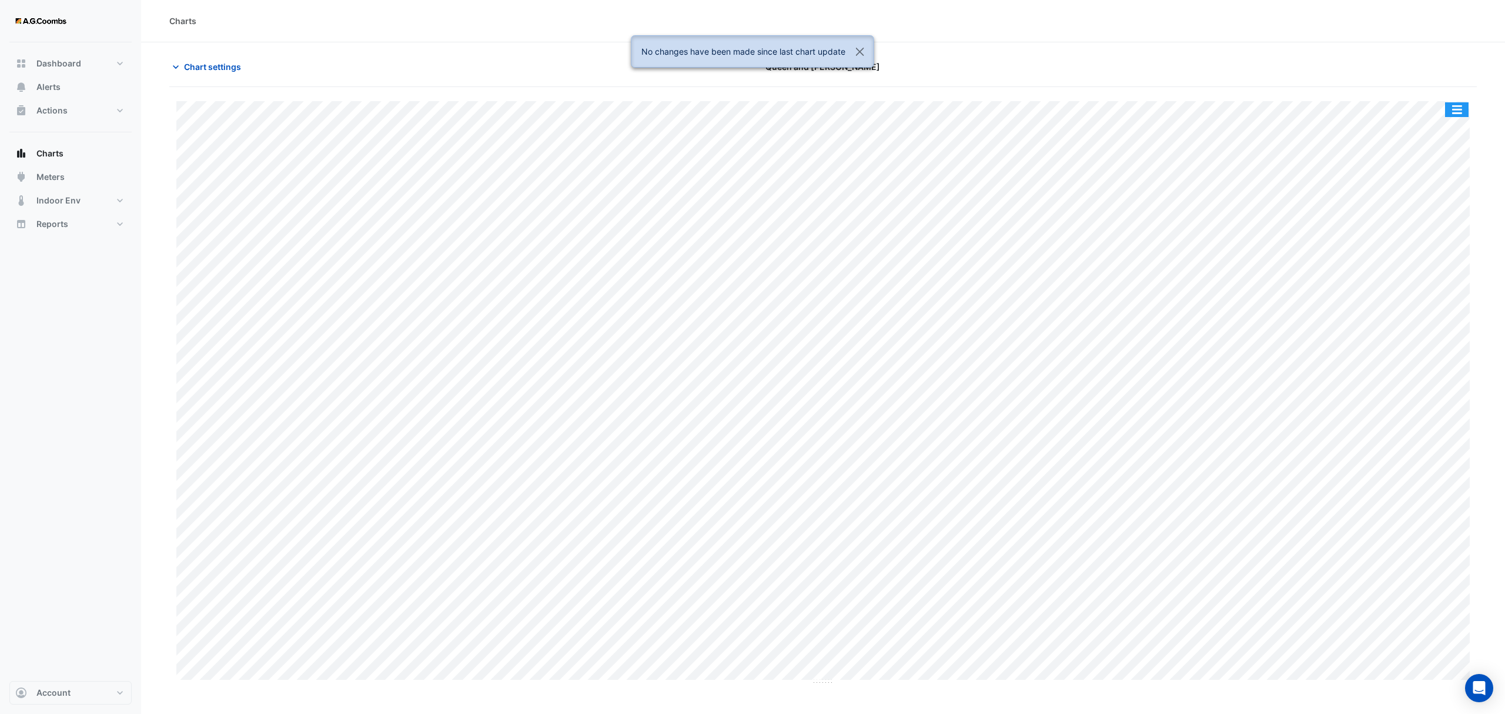
click at [1454, 109] on button "button" at bounding box center [1457, 109] width 24 height 15
click at [1447, 193] on div "Save as JPEG" at bounding box center [1433, 192] width 71 height 20
click at [210, 72] on span "Chart settings" at bounding box center [212, 67] width 57 height 12
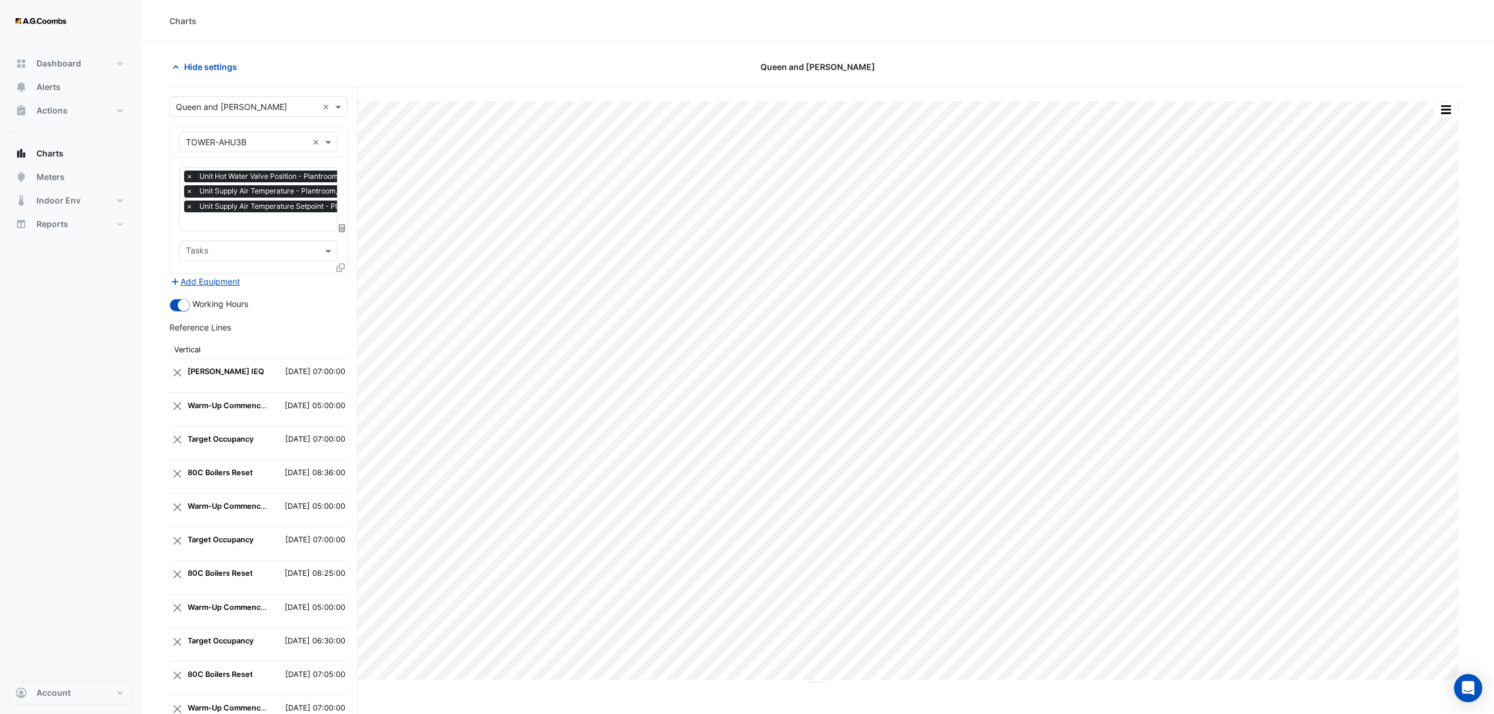
click at [338, 267] on icon at bounding box center [340, 267] width 8 height 8
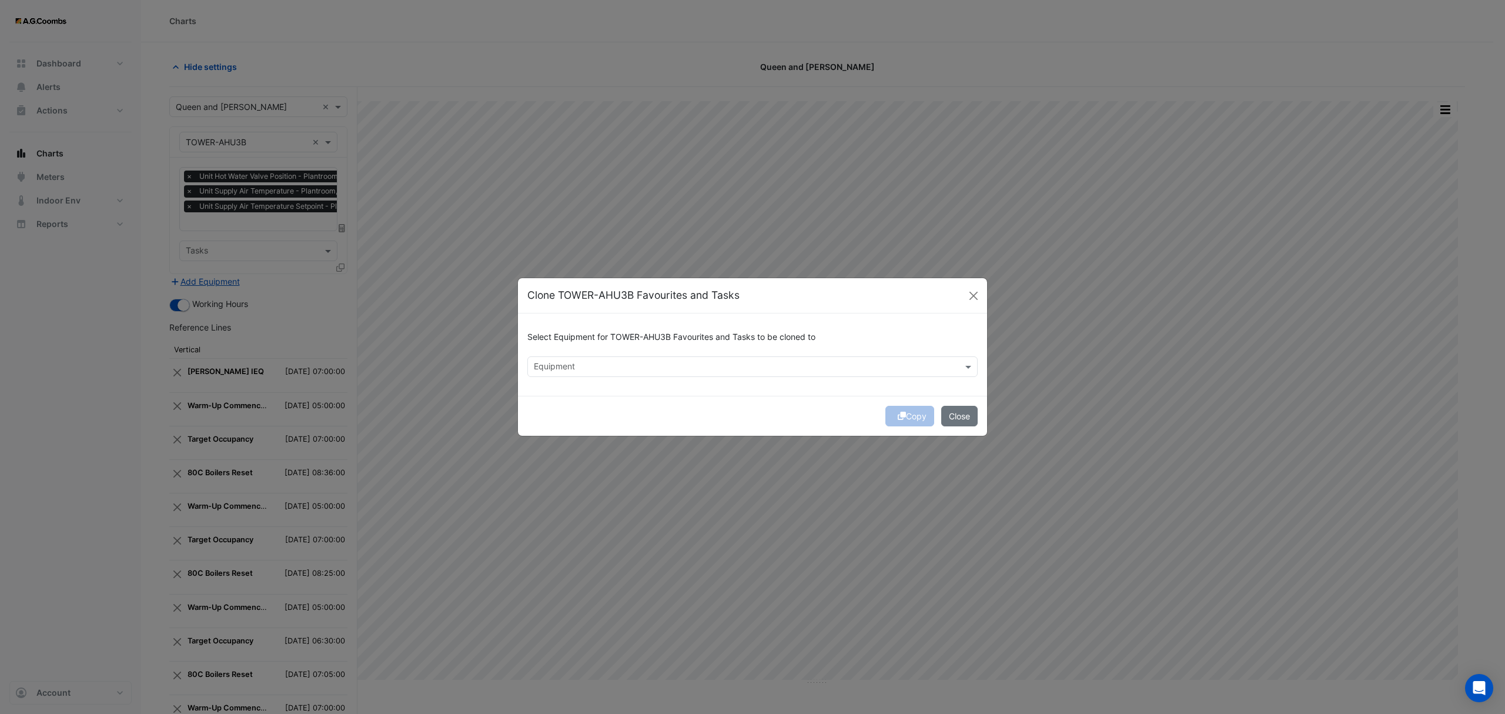
click at [608, 368] on input "text" at bounding box center [746, 368] width 424 height 12
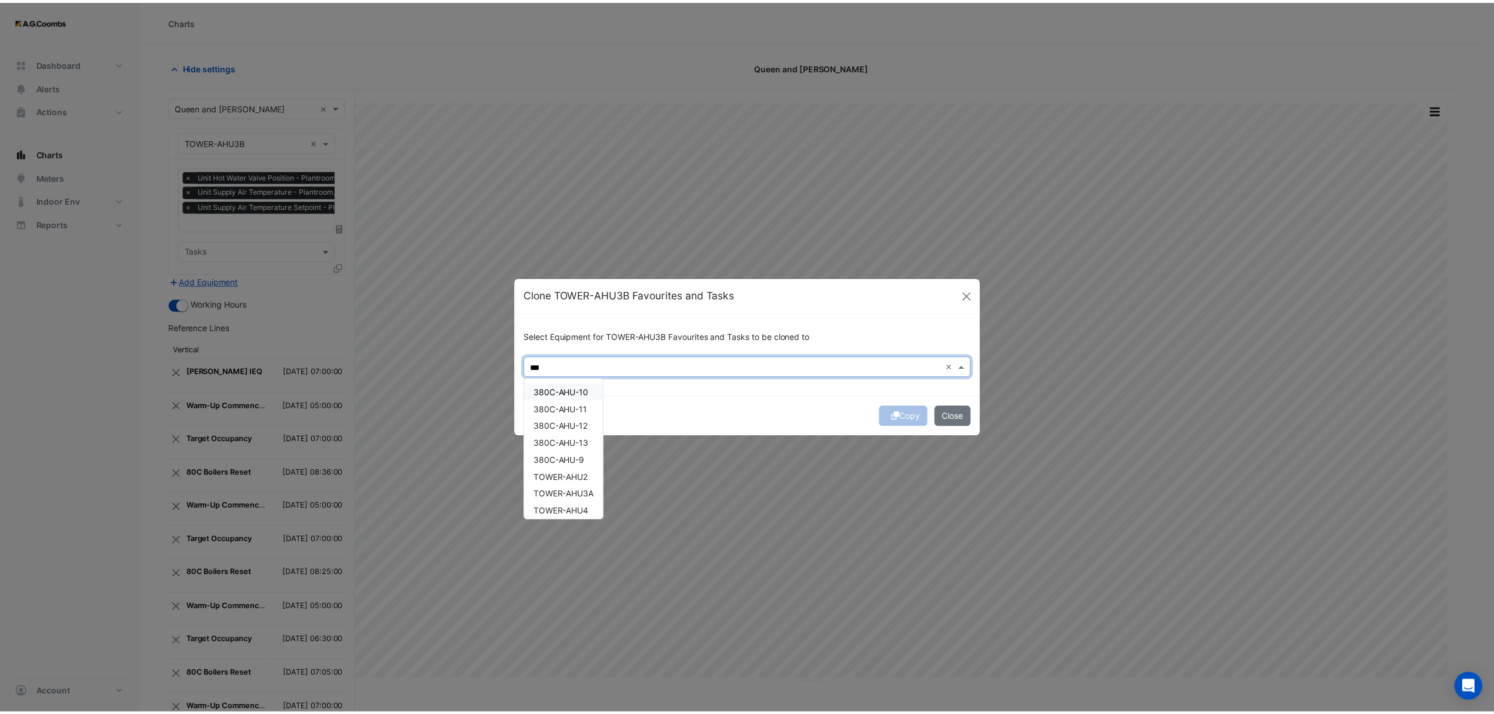
scroll to position [73, 0]
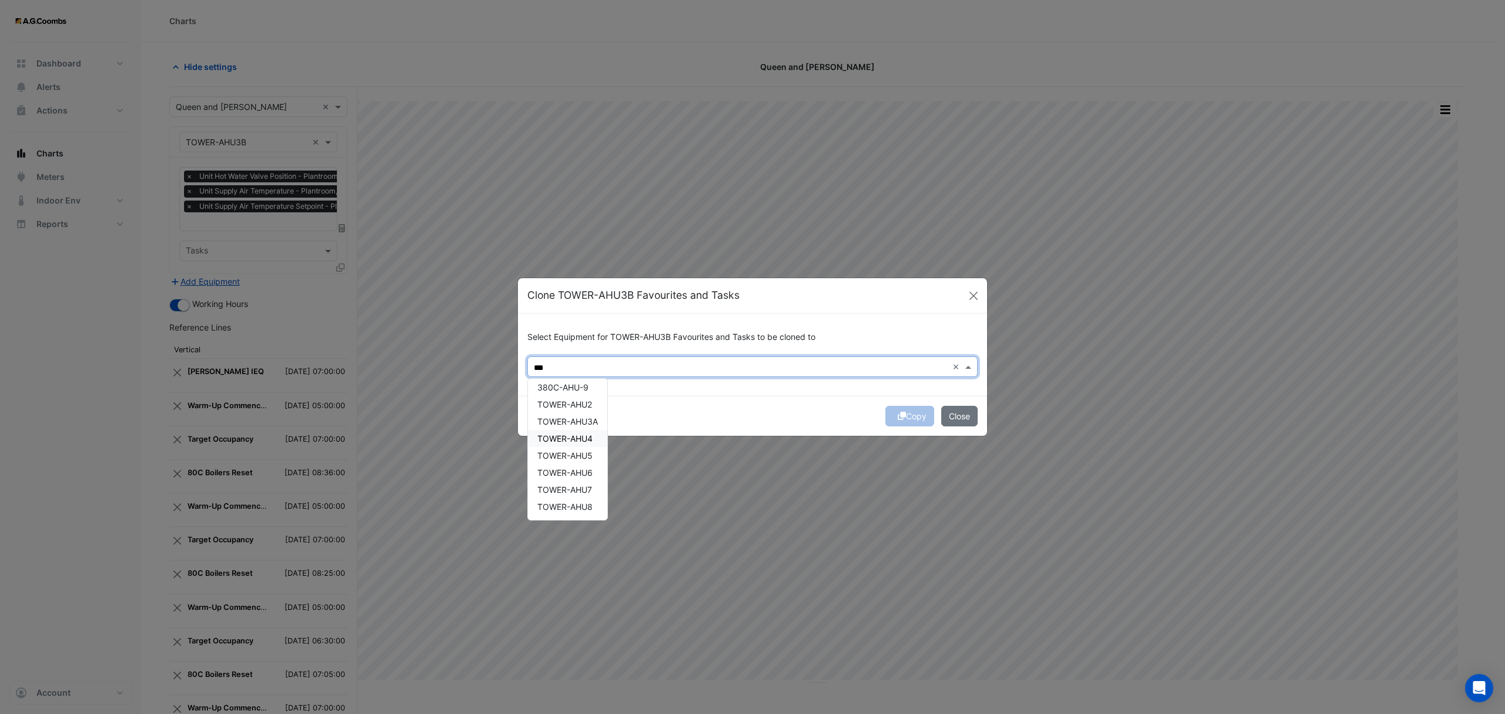
click at [581, 439] on span "TOWER-AHU4" at bounding box center [564, 438] width 55 height 10
type input "***"
click at [763, 398] on div "Copy Close" at bounding box center [752, 416] width 469 height 40
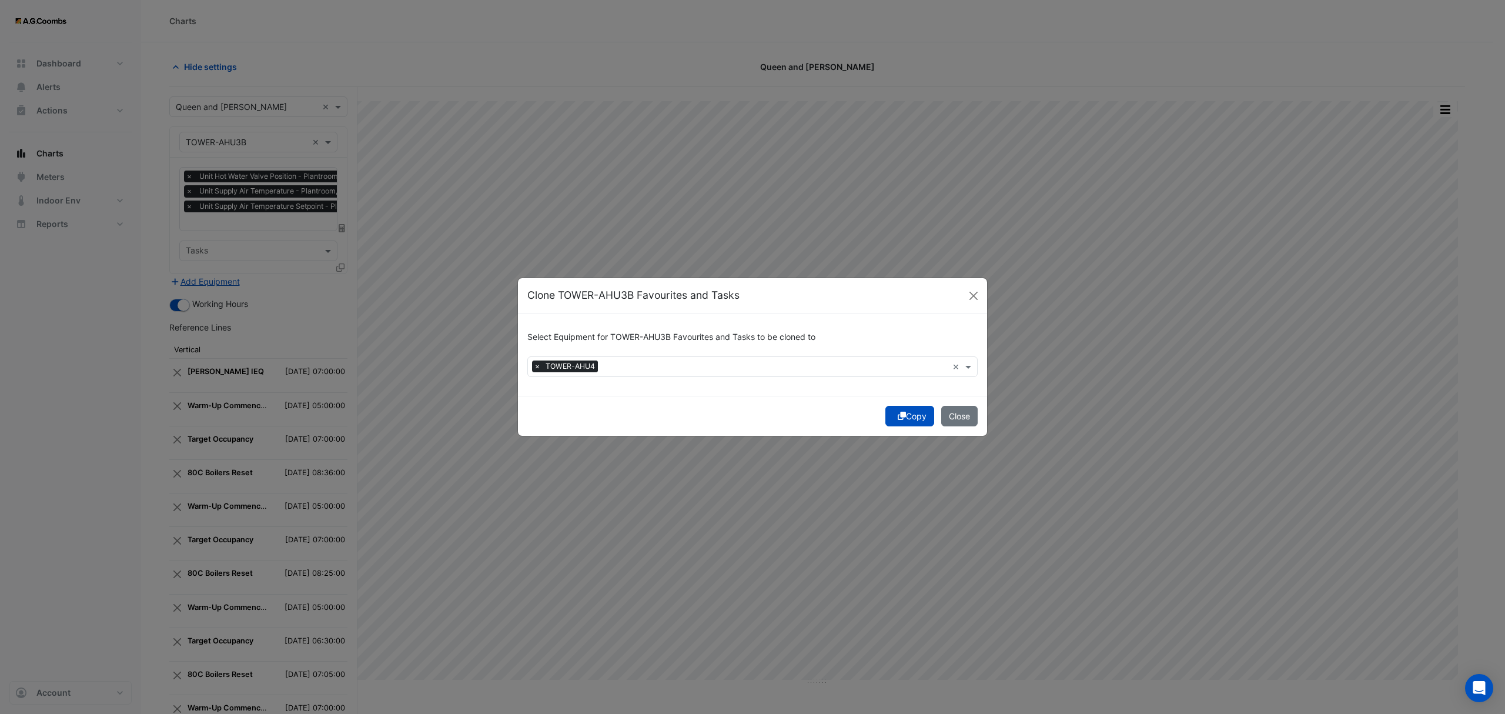
click at [907, 415] on button "Copy" at bounding box center [910, 416] width 49 height 21
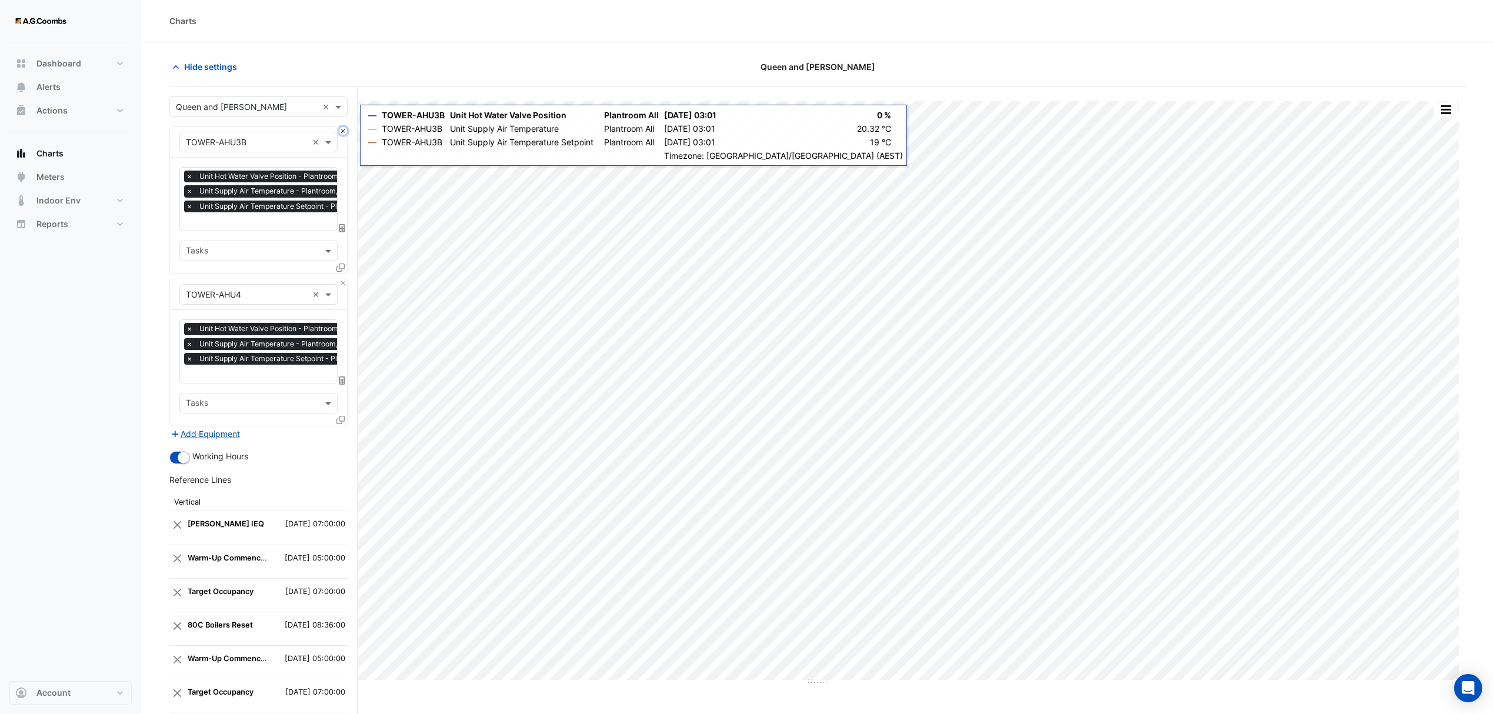
click at [342, 132] on button "Close" at bounding box center [343, 131] width 8 height 8
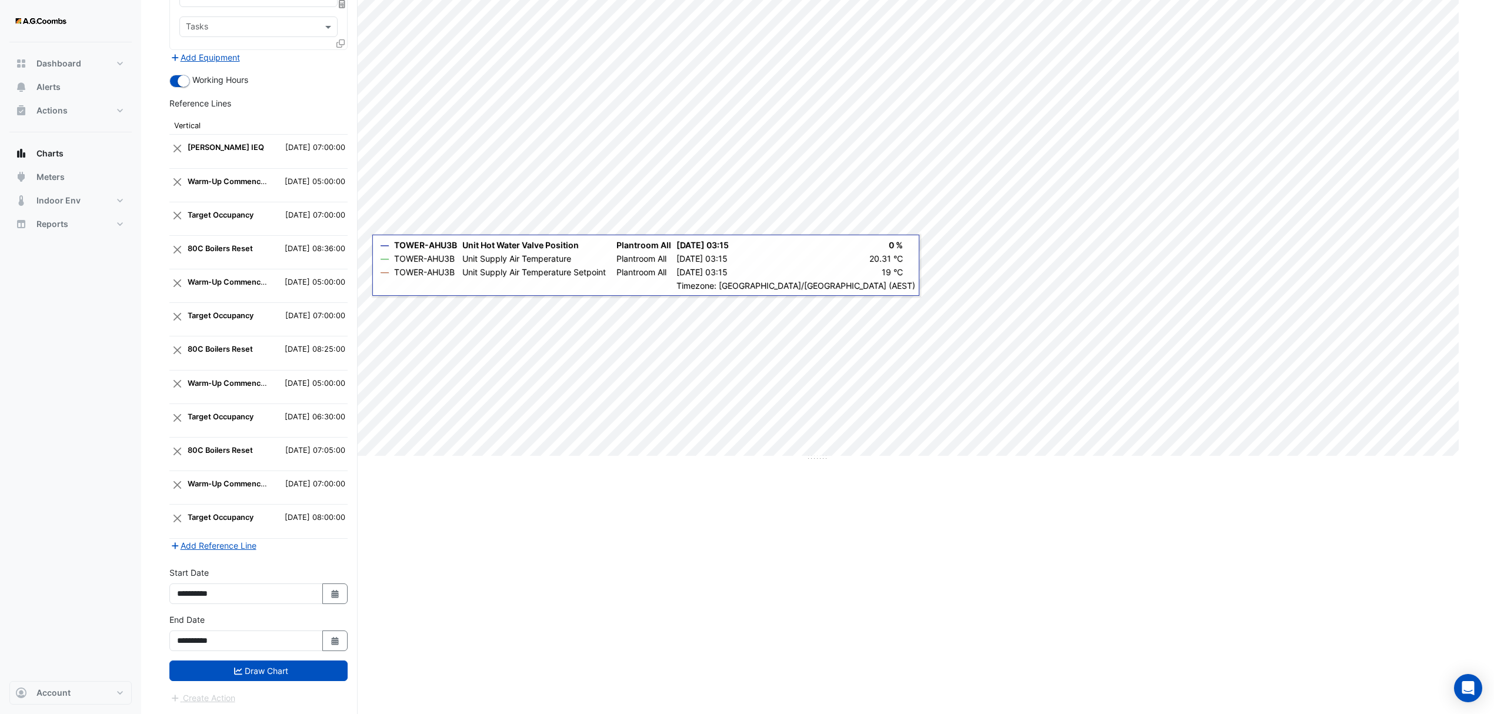
scroll to position [232, 0]
click at [258, 674] on button "Draw Chart" at bounding box center [258, 670] width 178 height 21
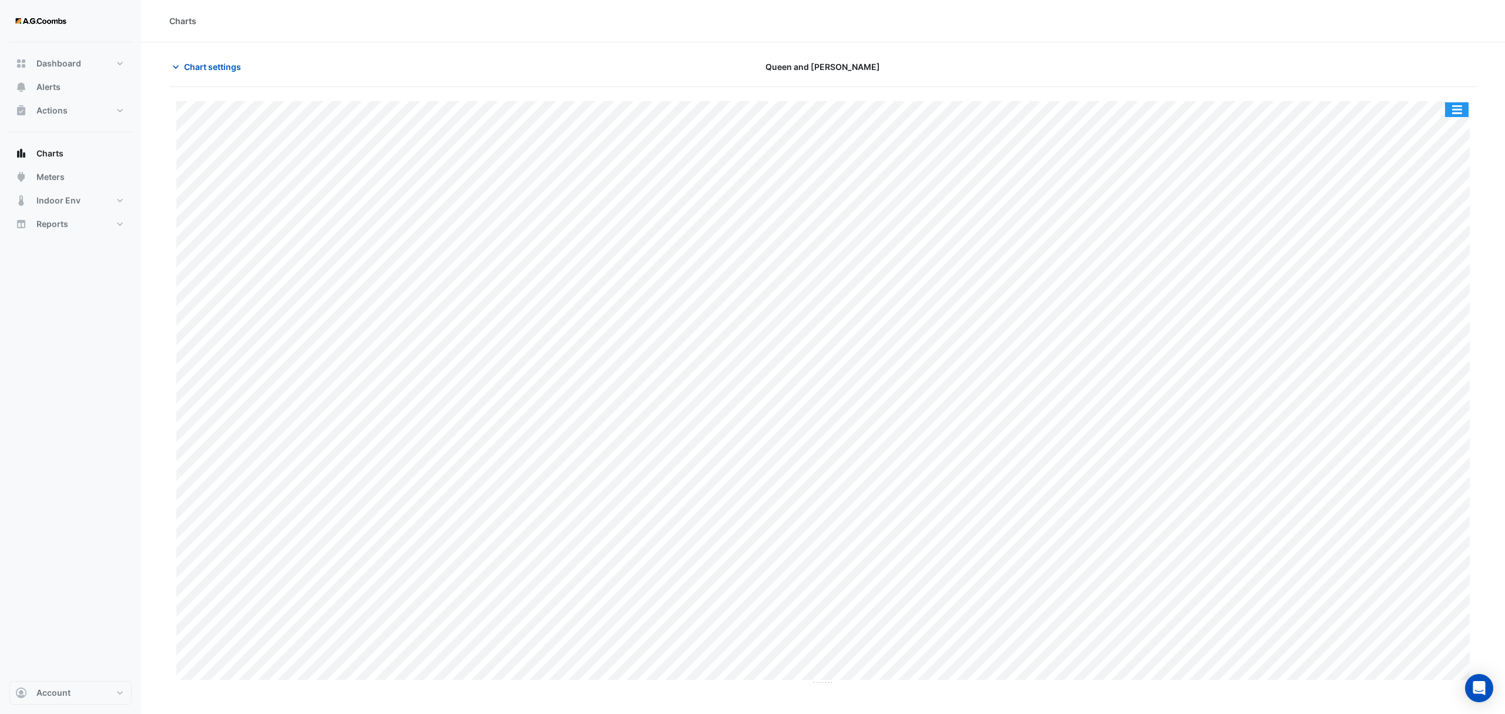
click at [1454, 111] on button "button" at bounding box center [1457, 109] width 24 height 15
click at [1454, 189] on div "Save as JPEG" at bounding box center [1433, 192] width 71 height 20
click at [211, 69] on span "Chart settings" at bounding box center [212, 67] width 57 height 12
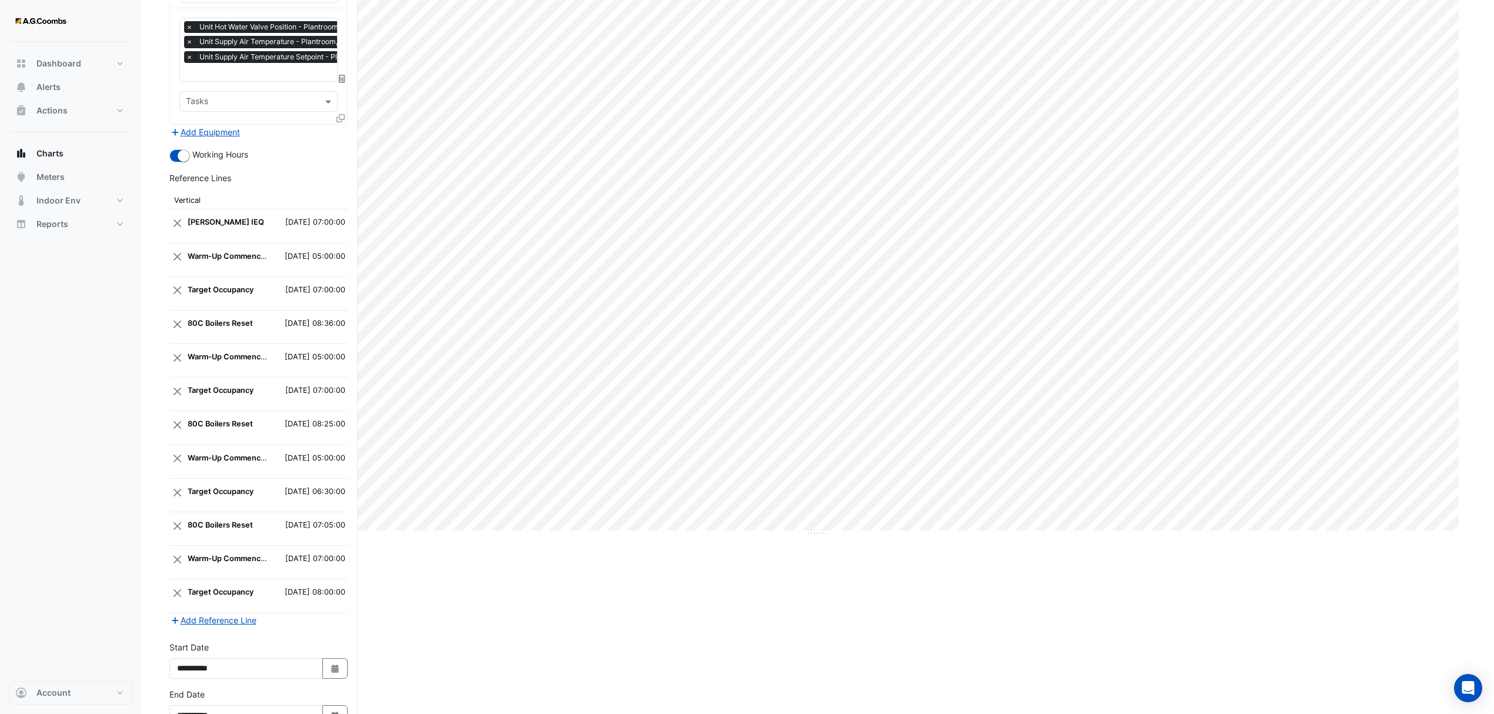
scroll to position [232, 0]
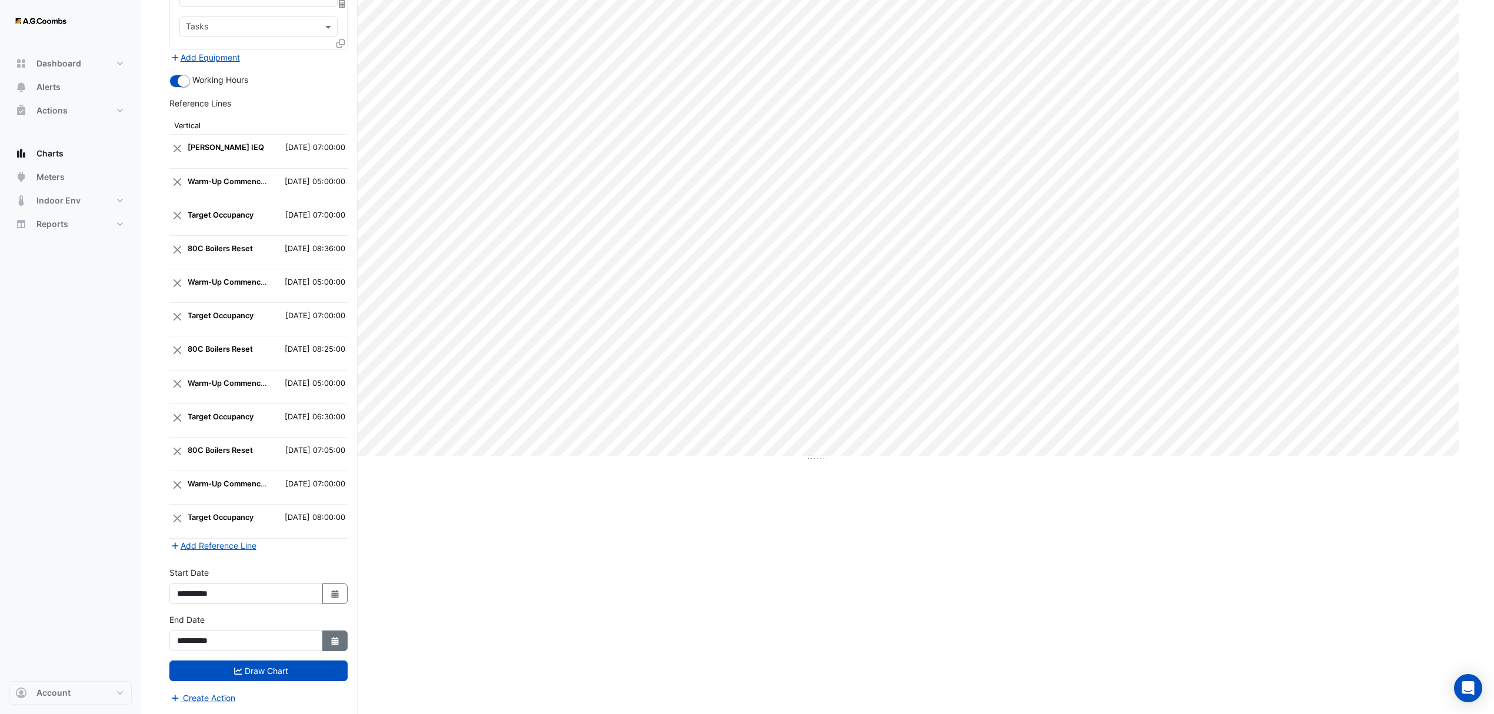
click at [332, 638] on icon "Select Date" at bounding box center [335, 641] width 11 height 8
click at [193, 597] on div "28" at bounding box center [188, 606] width 19 height 19
type input "**********"
click at [342, 593] on button "Select Date" at bounding box center [335, 593] width 26 height 21
select select "*"
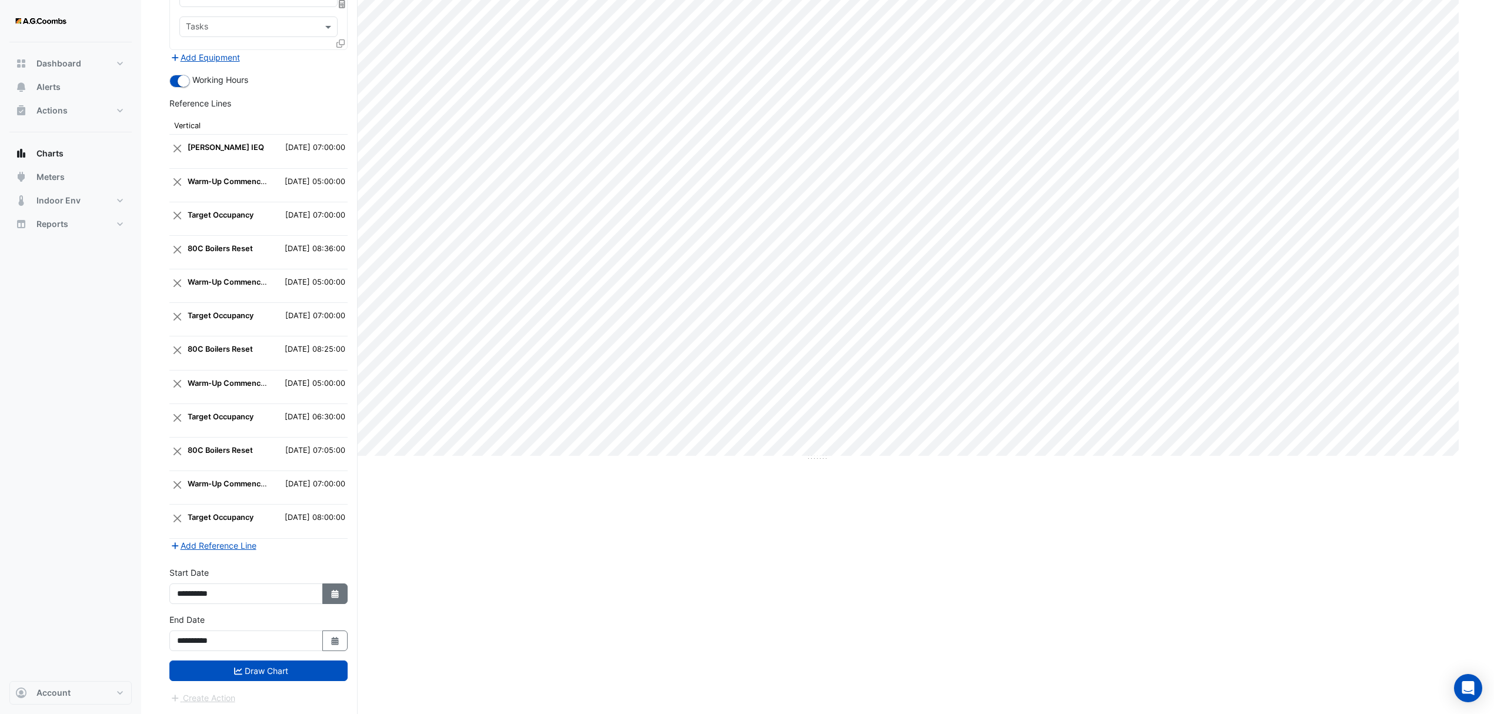
select select "****"
click at [192, 550] on div "28" at bounding box center [188, 559] width 19 height 19
type input "**********"
click at [283, 671] on button "Draw Chart" at bounding box center [258, 670] width 178 height 21
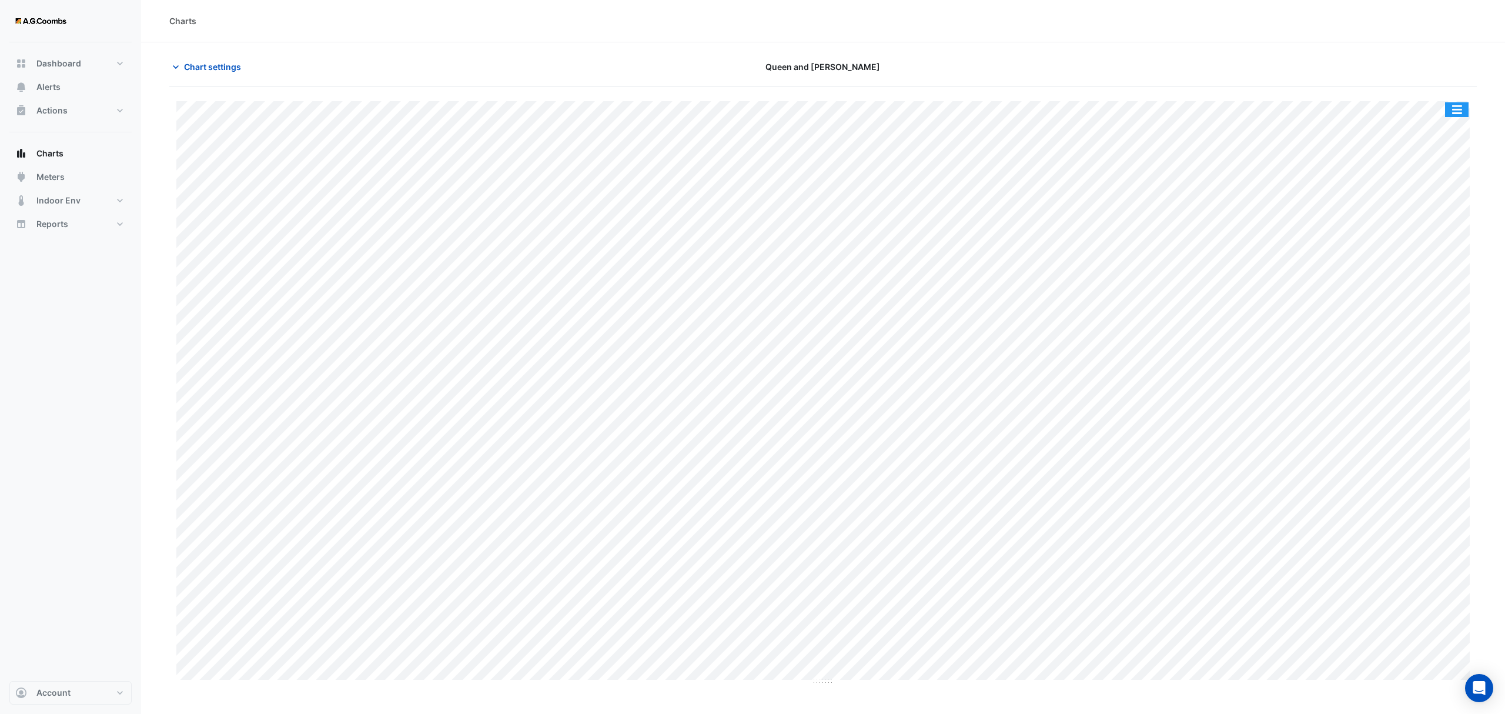
click at [1453, 109] on button "button" at bounding box center [1457, 109] width 24 height 15
click at [1438, 194] on div "Save as JPEG" at bounding box center [1433, 192] width 71 height 20
drag, startPoint x: 194, startPoint y: 64, endPoint x: 221, endPoint y: 271, distance: 208.2
click at [194, 64] on span "Chart settings" at bounding box center [212, 67] width 57 height 12
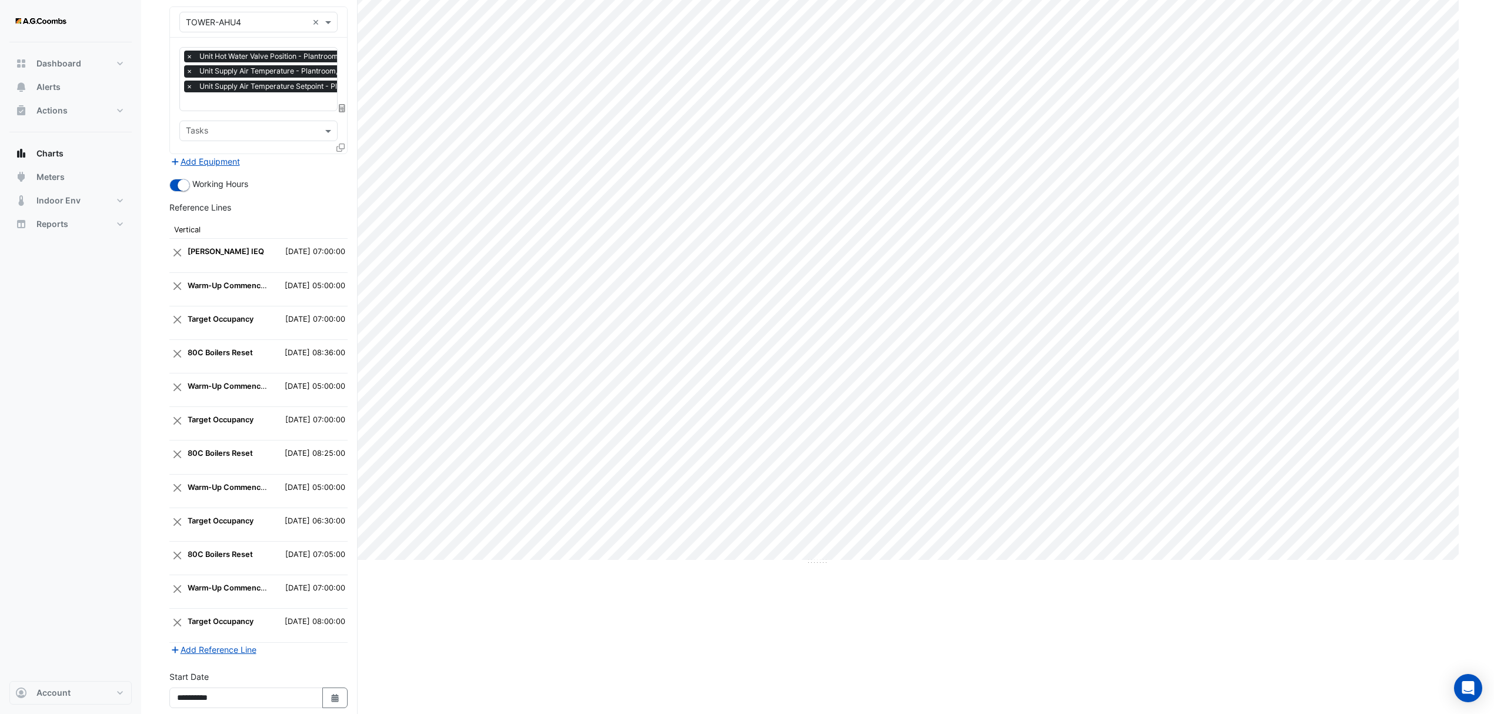
scroll to position [232, 0]
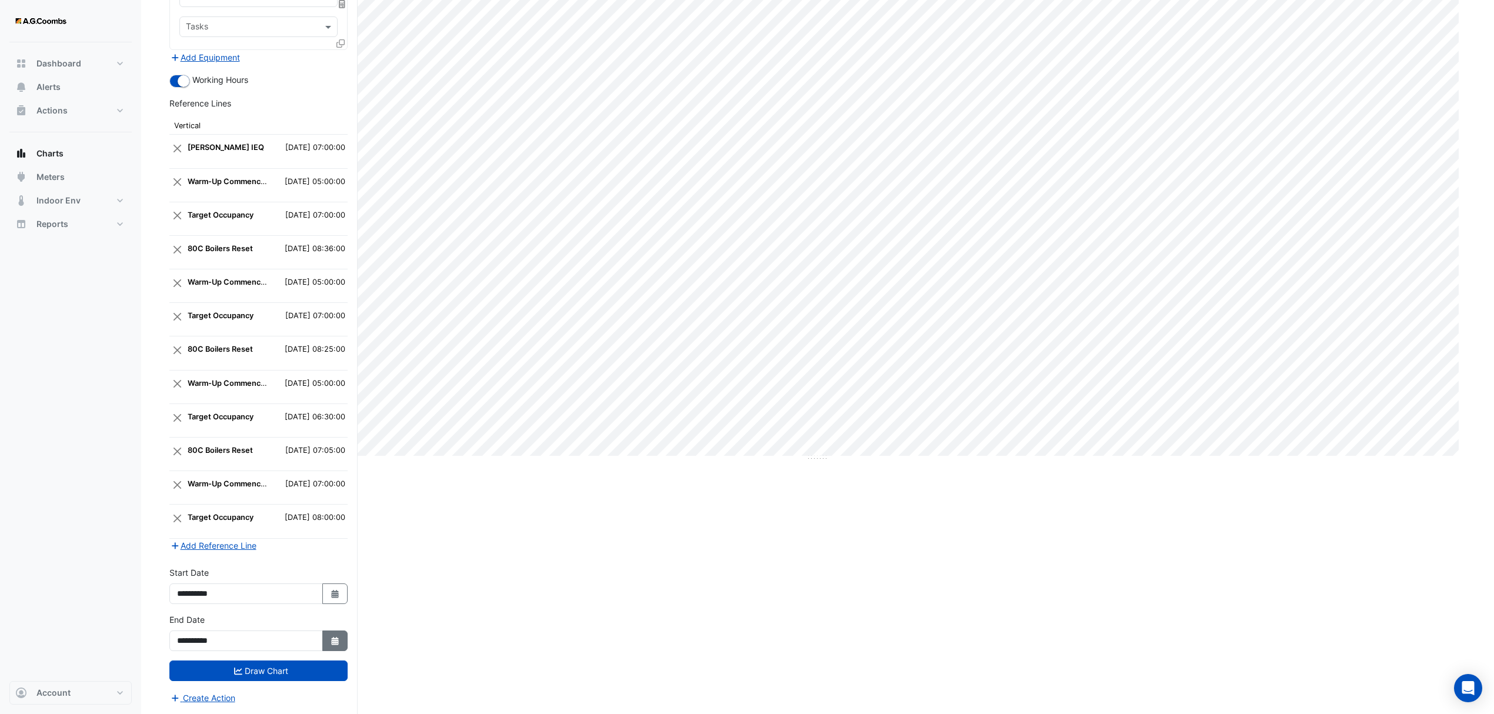
click at [336, 637] on icon "button" at bounding box center [334, 641] width 7 height 8
click at [188, 616] on div "4" at bounding box center [188, 625] width 19 height 19
type input "**********"
click at [343, 590] on button "Select Date" at bounding box center [335, 593] width 26 height 21
select select "*"
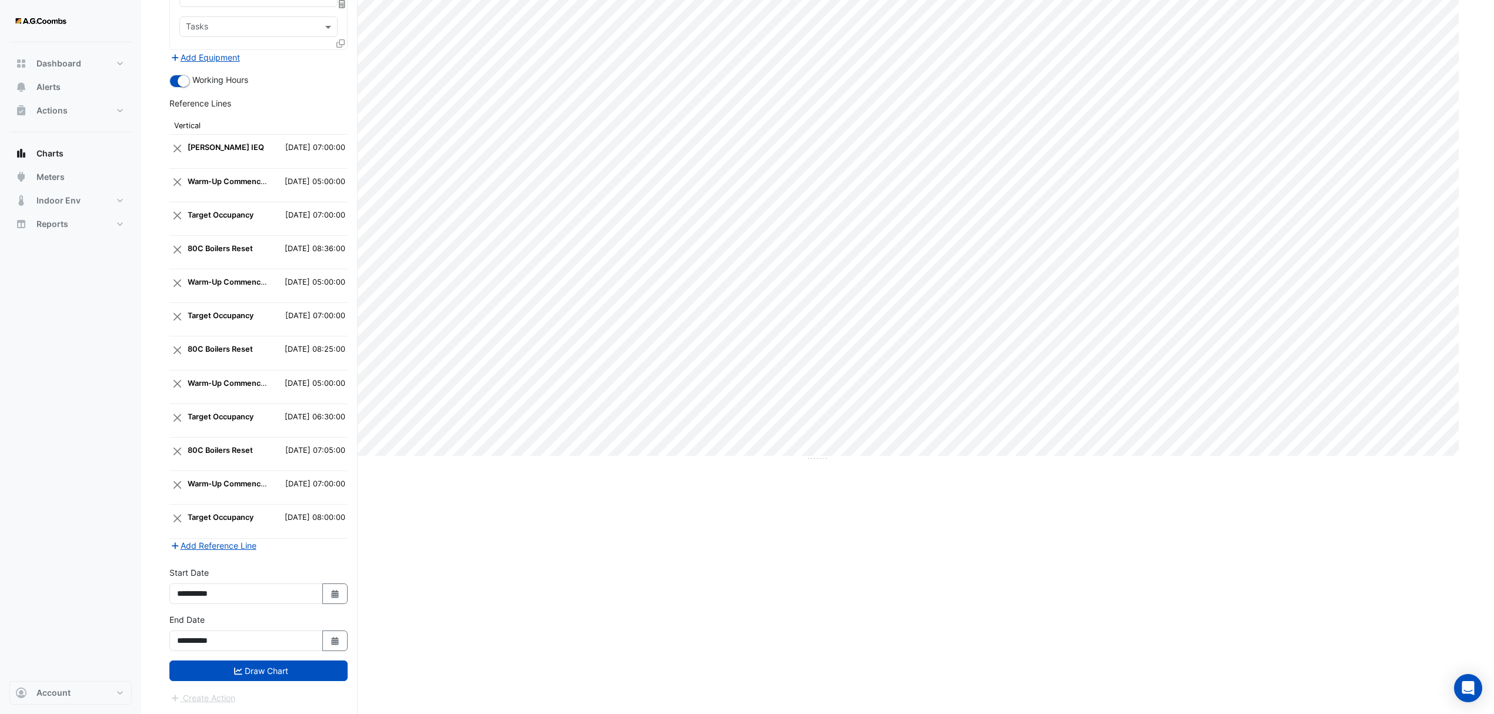
select select "****"
click at [188, 574] on div "4" at bounding box center [188, 578] width 19 height 19
type input "**********"
click at [248, 673] on button "Draw Chart" at bounding box center [258, 670] width 178 height 21
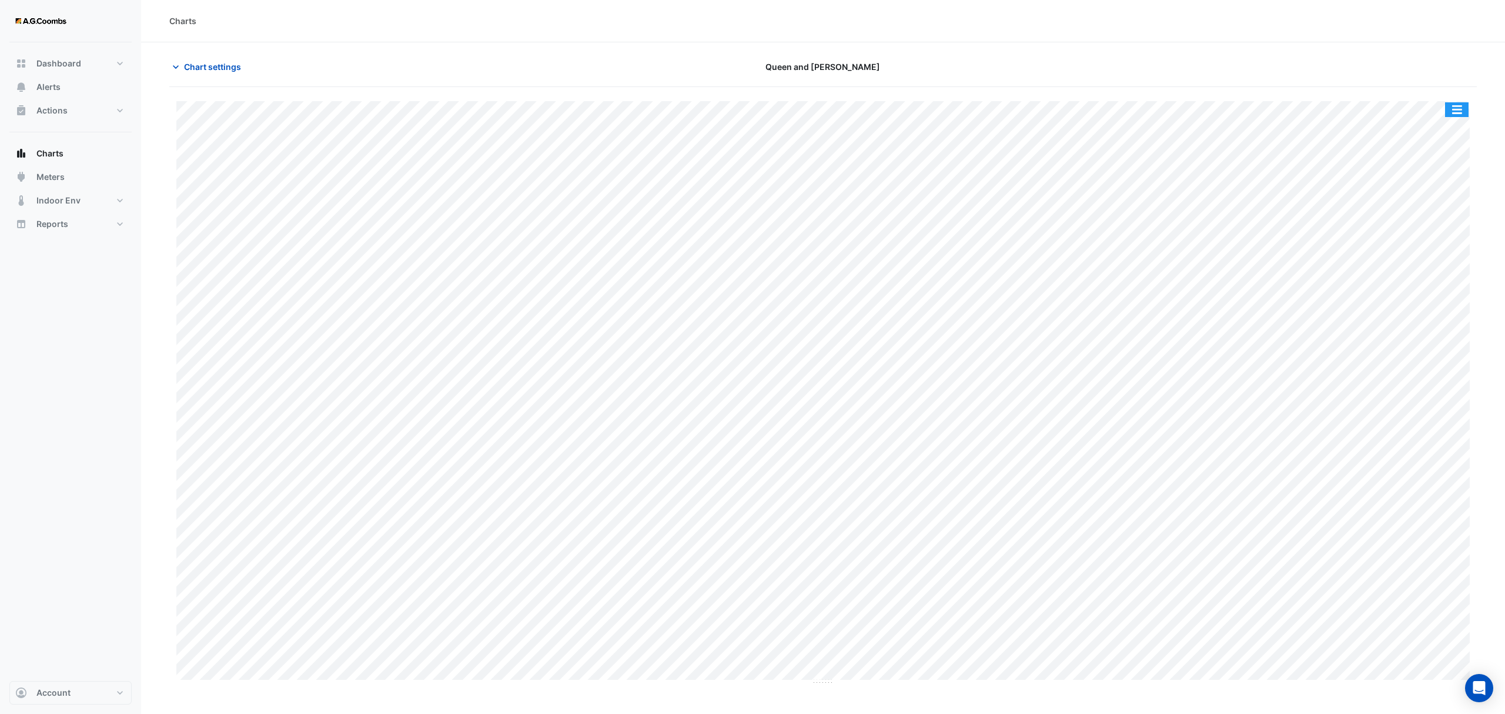
click at [1457, 109] on button "button" at bounding box center [1457, 109] width 24 height 15
click at [1440, 201] on div "Save as JPEG" at bounding box center [1433, 192] width 71 height 20
click at [196, 65] on span "Chart settings" at bounding box center [212, 67] width 57 height 12
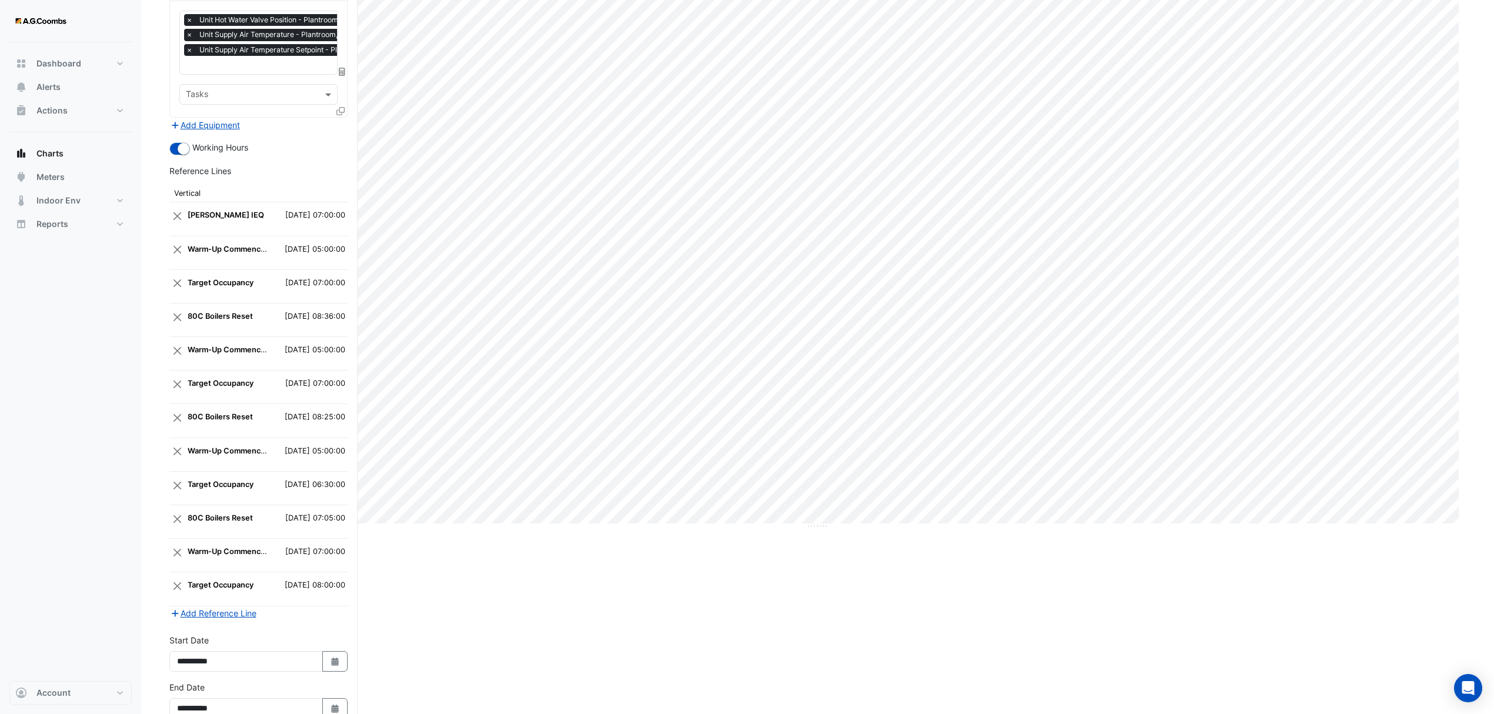
scroll to position [232, 0]
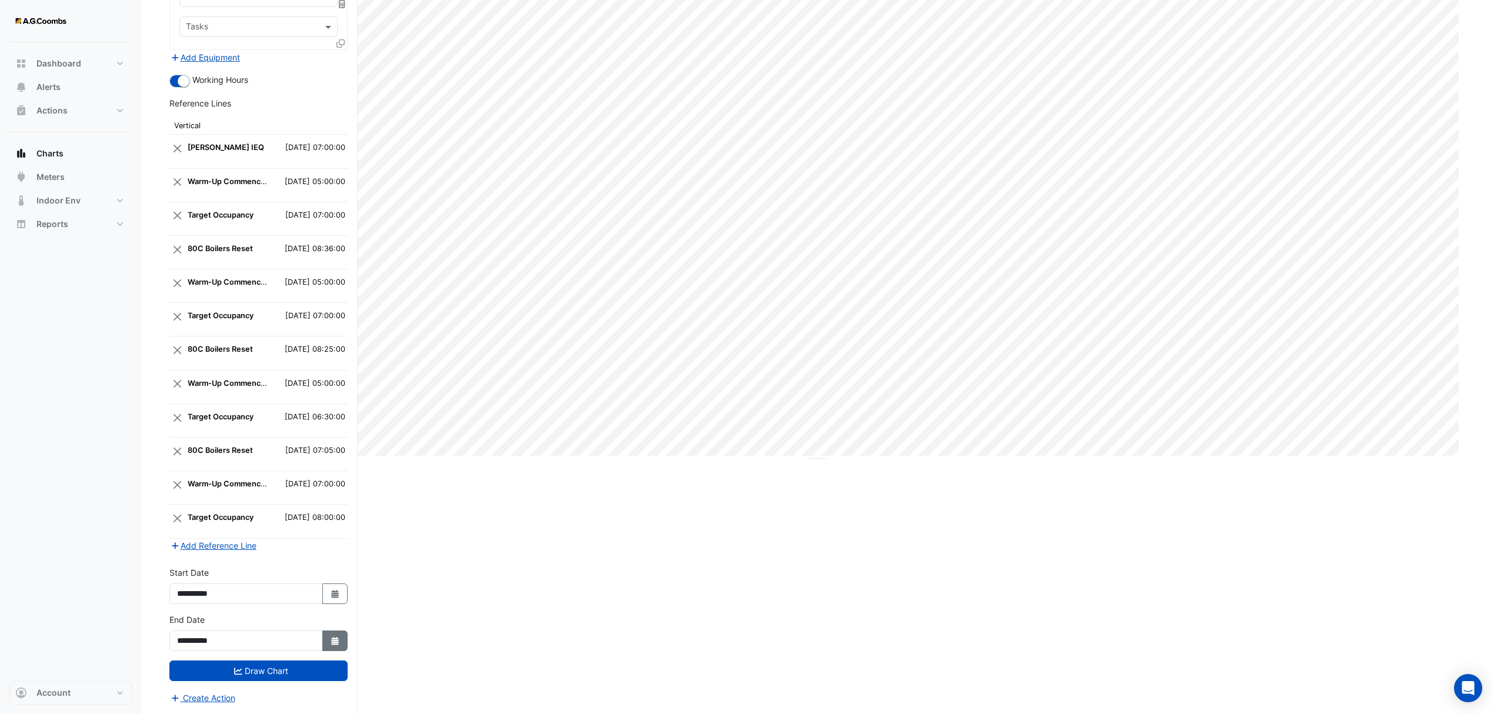
click at [335, 637] on icon "button" at bounding box center [334, 641] width 7 height 8
click at [188, 559] on div "11" at bounding box center [188, 568] width 19 height 19
type input "**********"
click at [336, 592] on icon "button" at bounding box center [334, 594] width 7 height 8
select select "*"
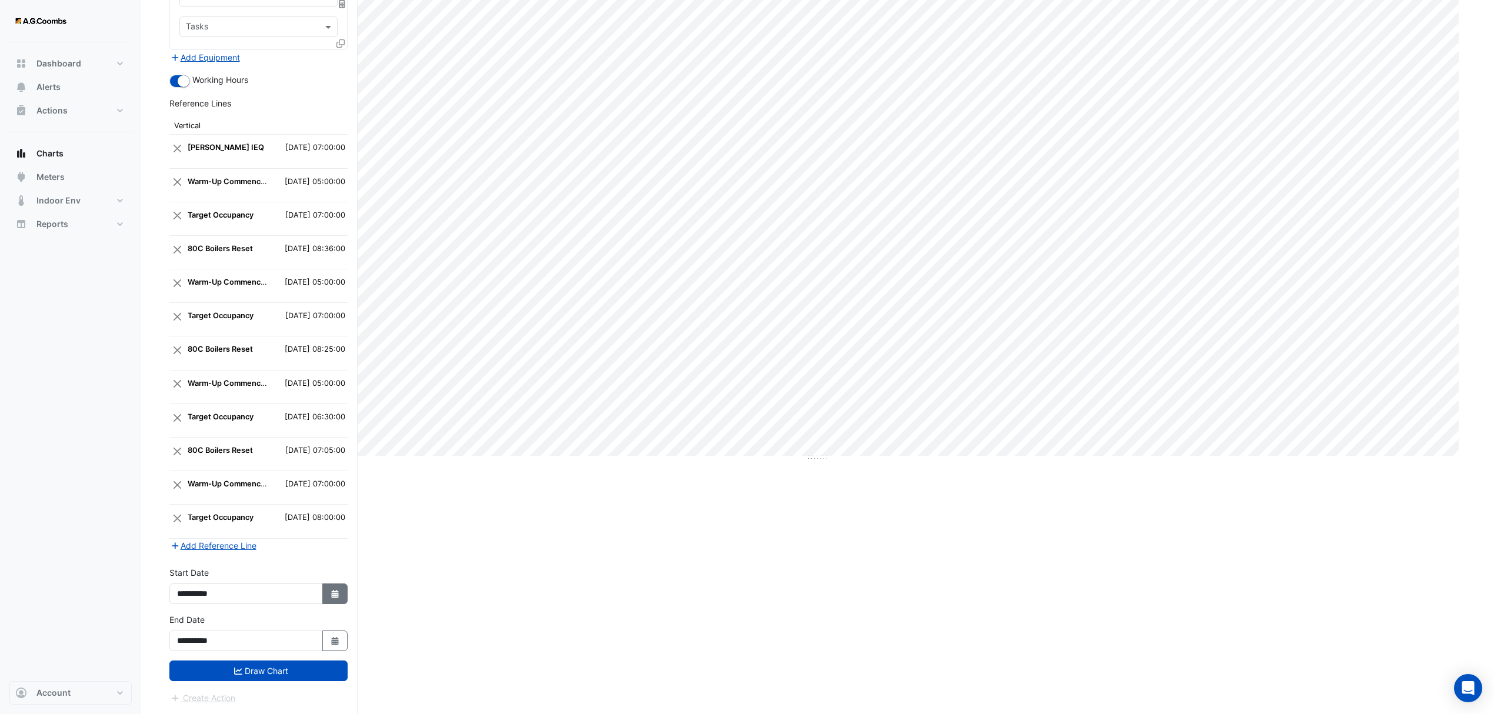
select select "****"
click at [189, 515] on div "11" at bounding box center [188, 521] width 19 height 19
type input "**********"
click at [257, 665] on button "Draw Chart" at bounding box center [258, 670] width 178 height 21
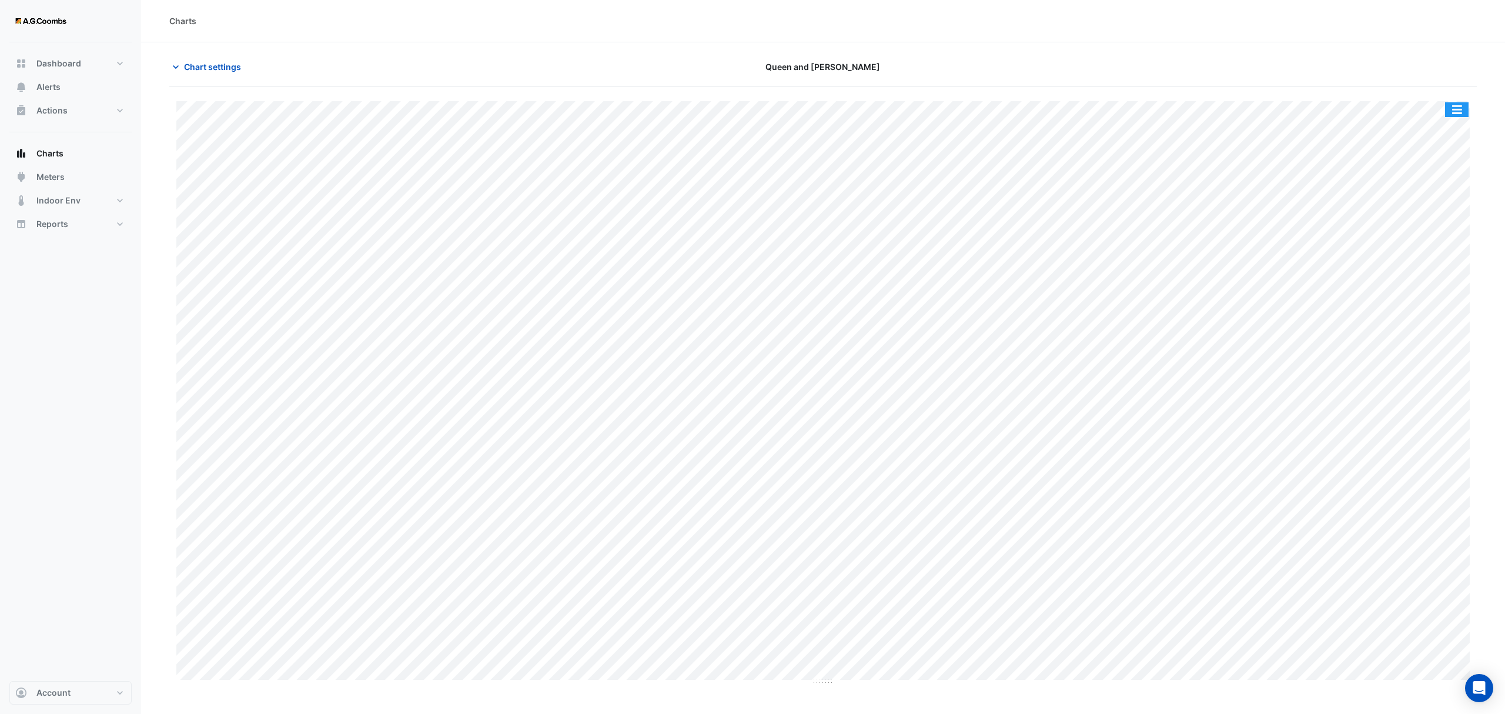
click at [1464, 106] on button "button" at bounding box center [1457, 109] width 24 height 15
click at [1438, 191] on div "Save as JPEG" at bounding box center [1433, 192] width 71 height 20
click at [198, 51] on section "Chart settings Queen and [PERSON_NAME] Split by Unit Split All Print Save as JP…" at bounding box center [823, 363] width 1364 height 643
click at [203, 72] on span "Chart settings" at bounding box center [212, 67] width 57 height 12
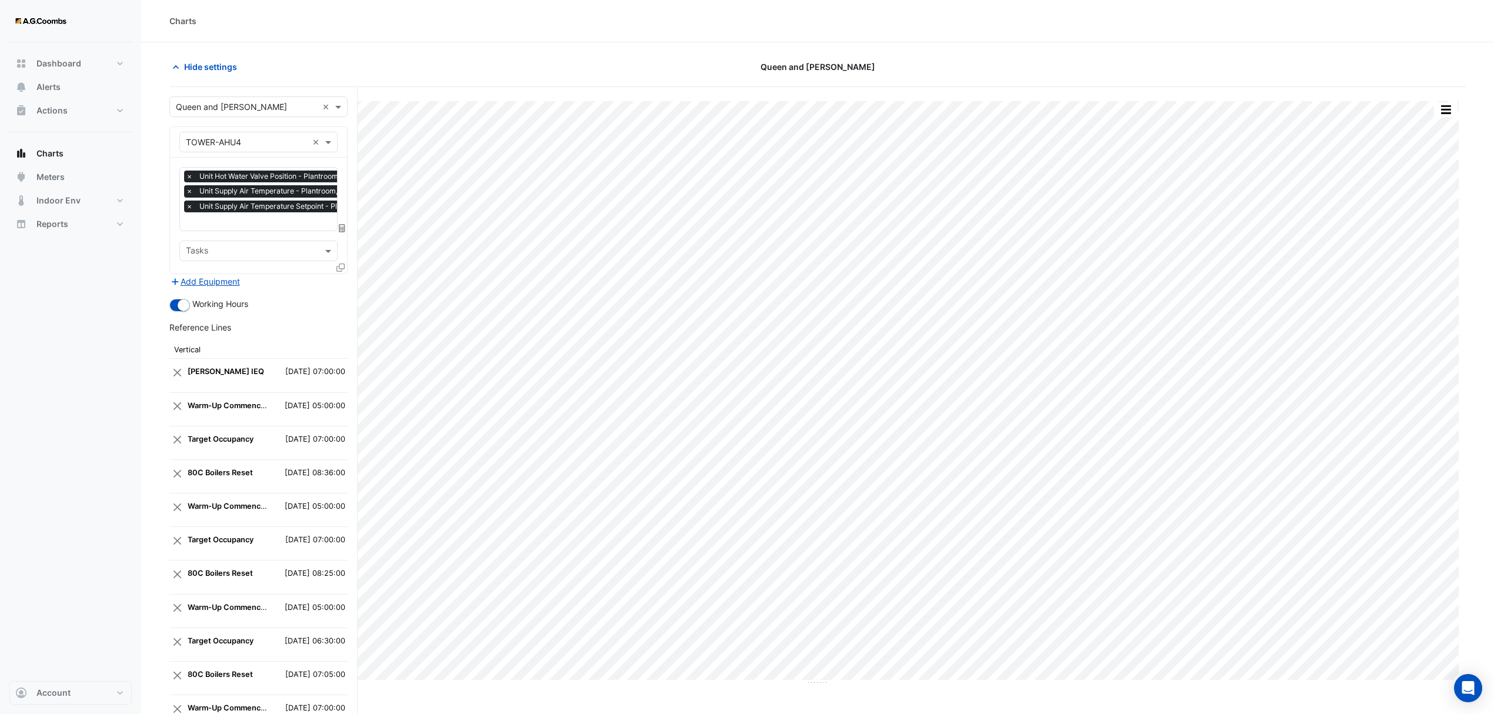
click at [338, 266] on icon at bounding box center [340, 267] width 8 height 8
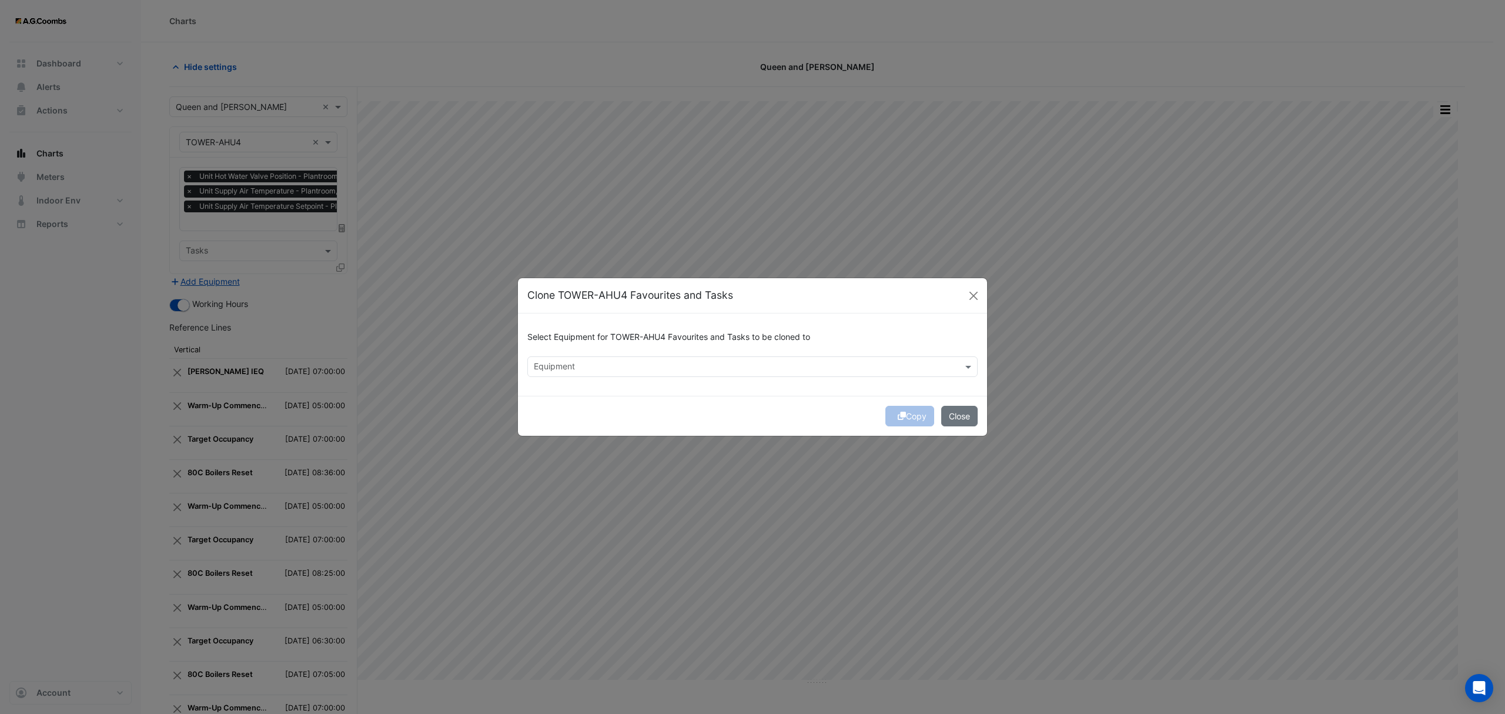
click at [669, 363] on input "text" at bounding box center [746, 368] width 424 height 12
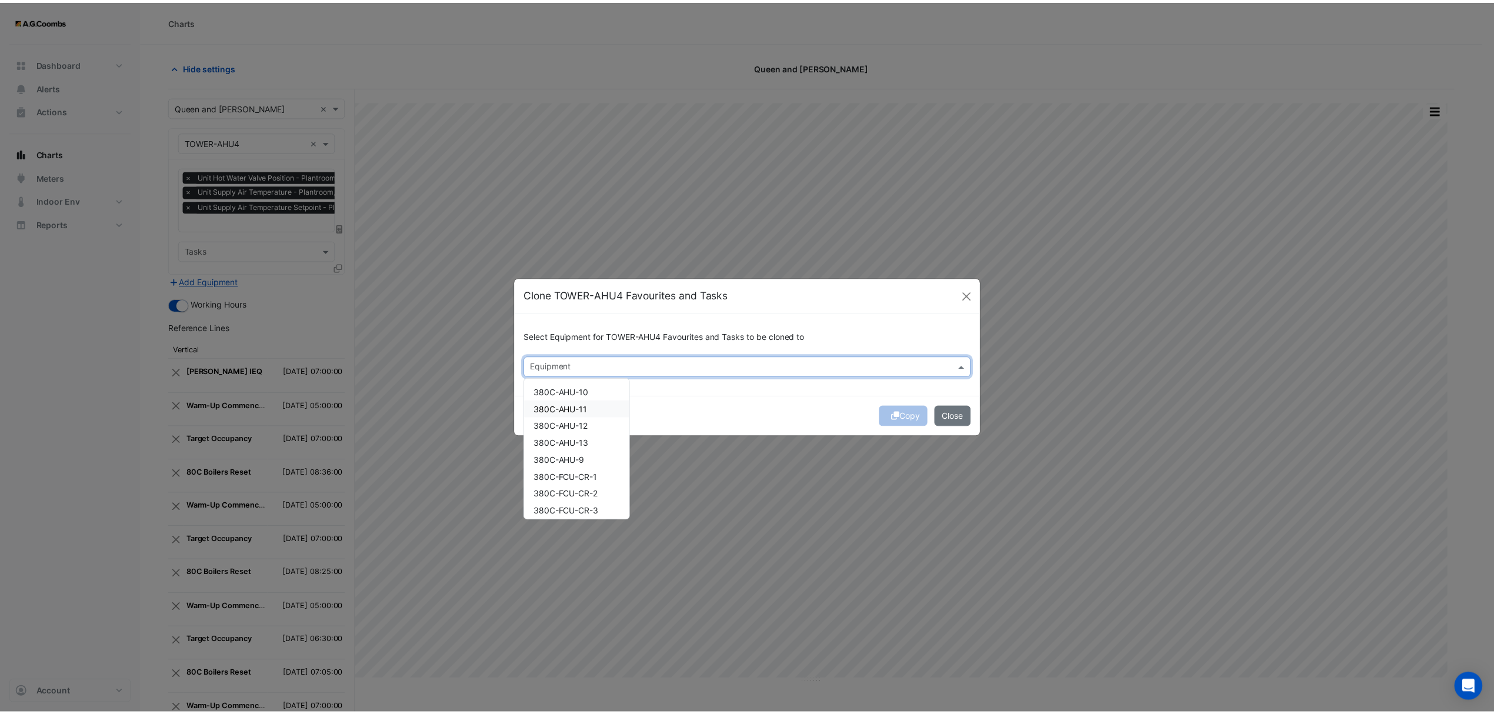
scroll to position [29, 0]
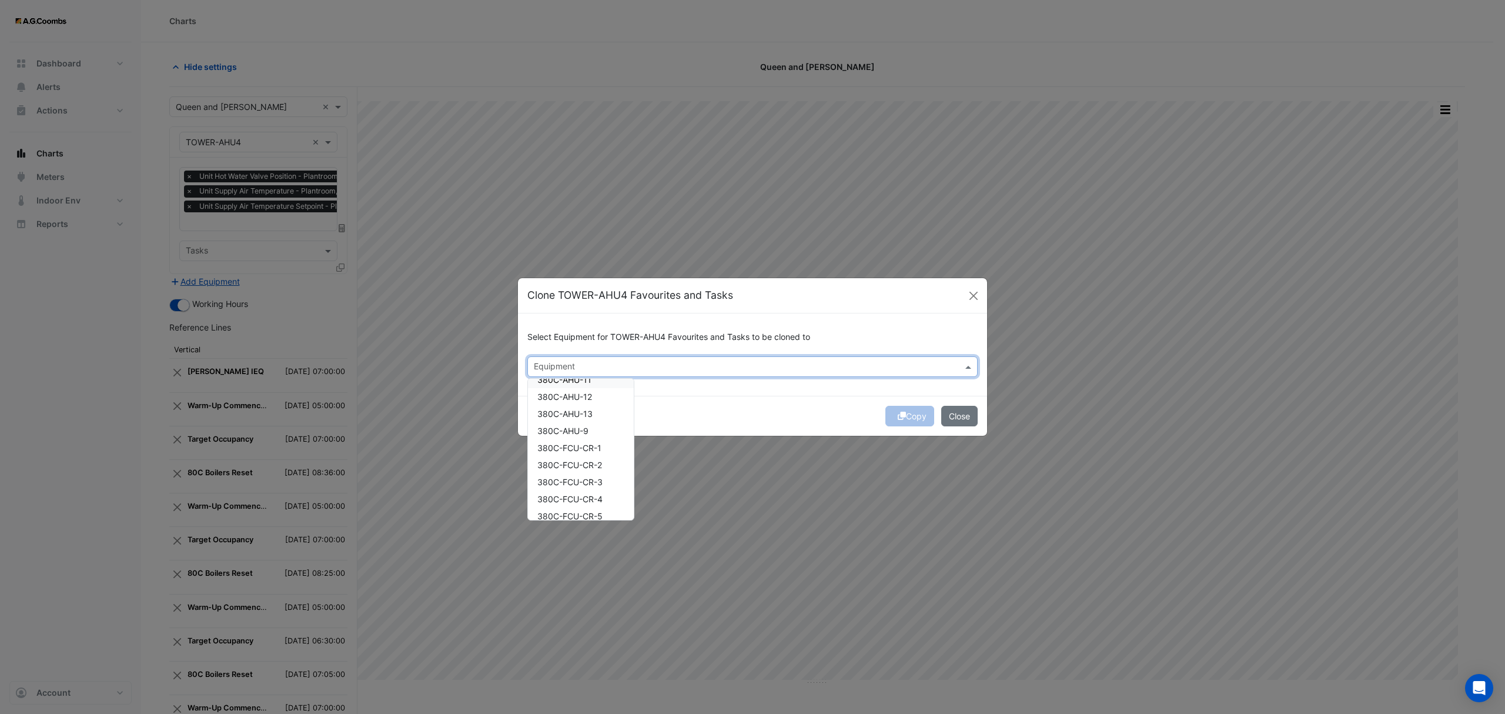
click at [619, 369] on input "text" at bounding box center [746, 368] width 424 height 12
click at [589, 499] on span "TOWER-AHU5" at bounding box center [564, 499] width 55 height 10
type input "***"
click at [819, 408] on div "Copy Close" at bounding box center [752, 416] width 469 height 40
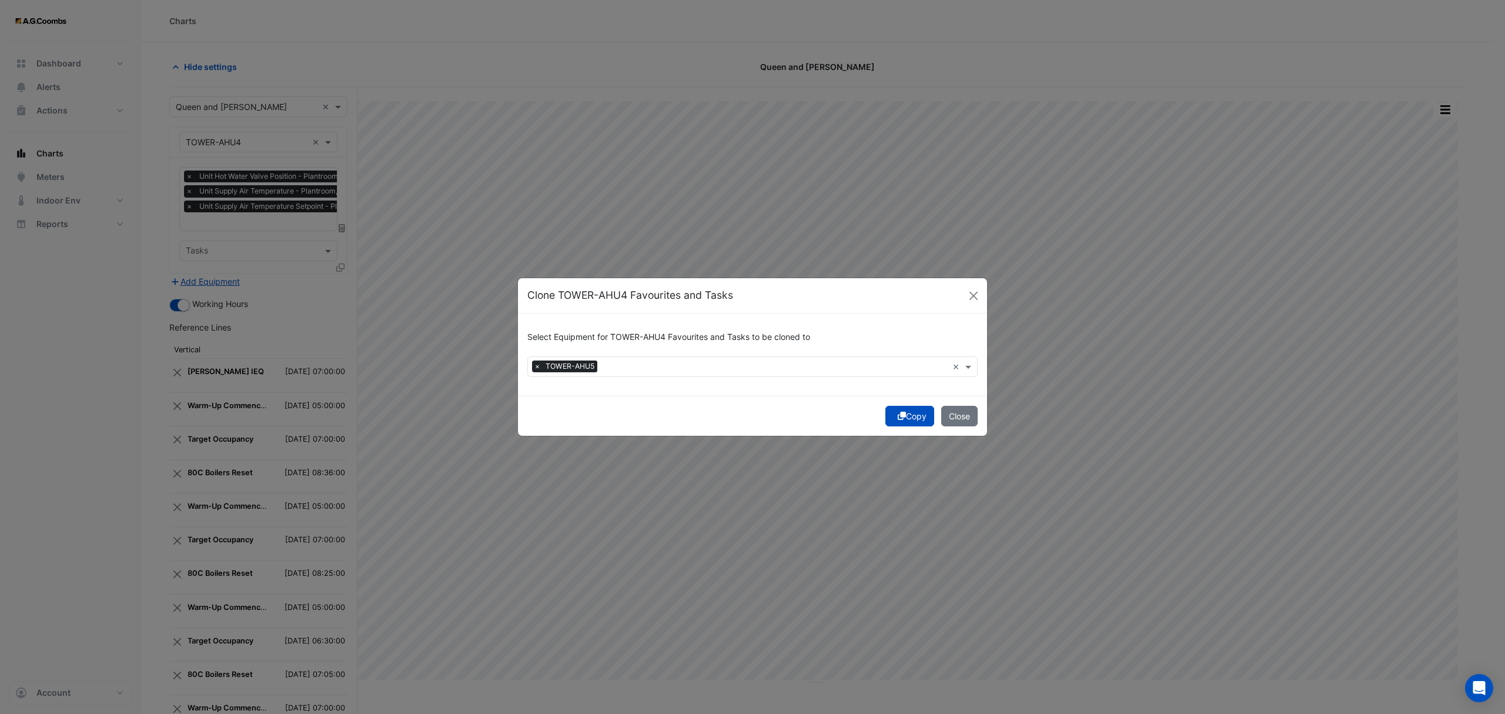
click at [898, 412] on icon "submit" at bounding box center [902, 416] width 8 height 8
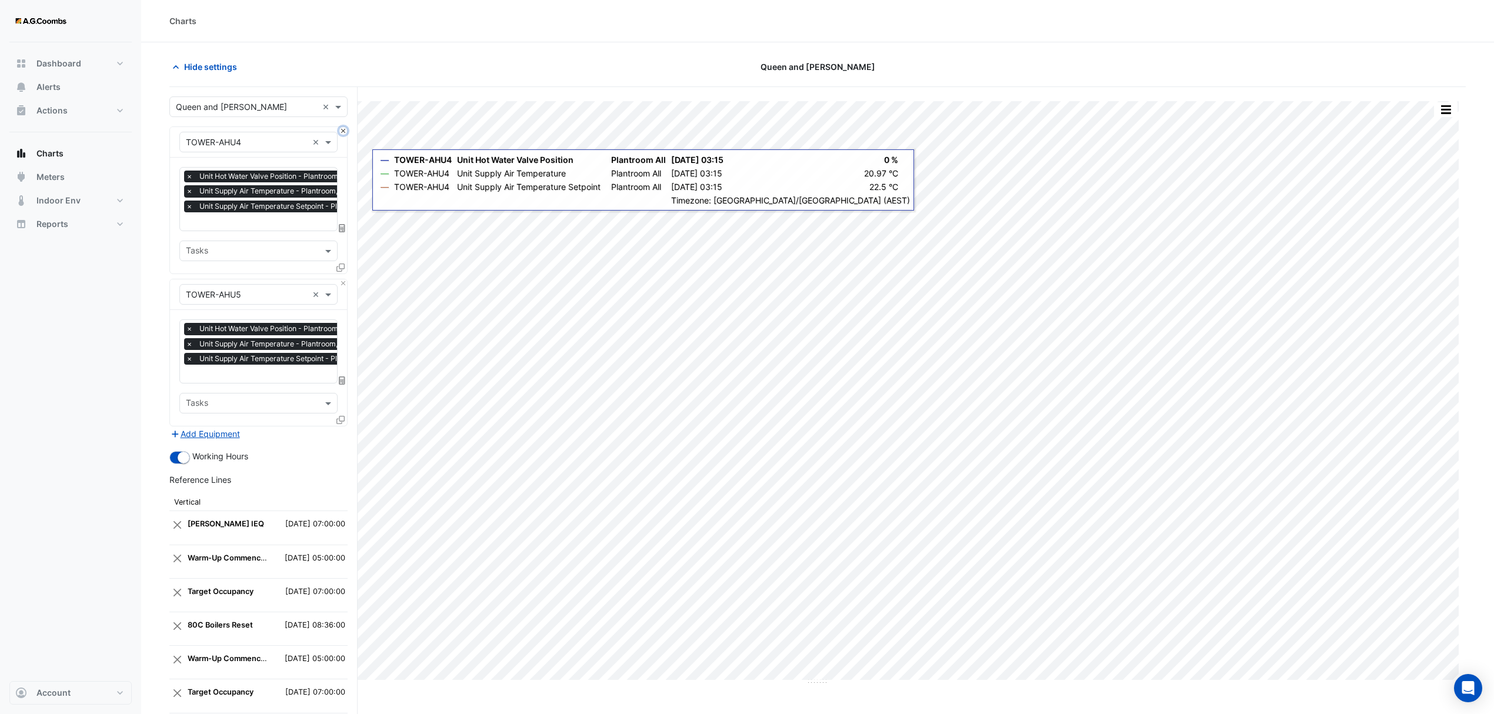
click at [340, 131] on button "Close" at bounding box center [343, 131] width 8 height 8
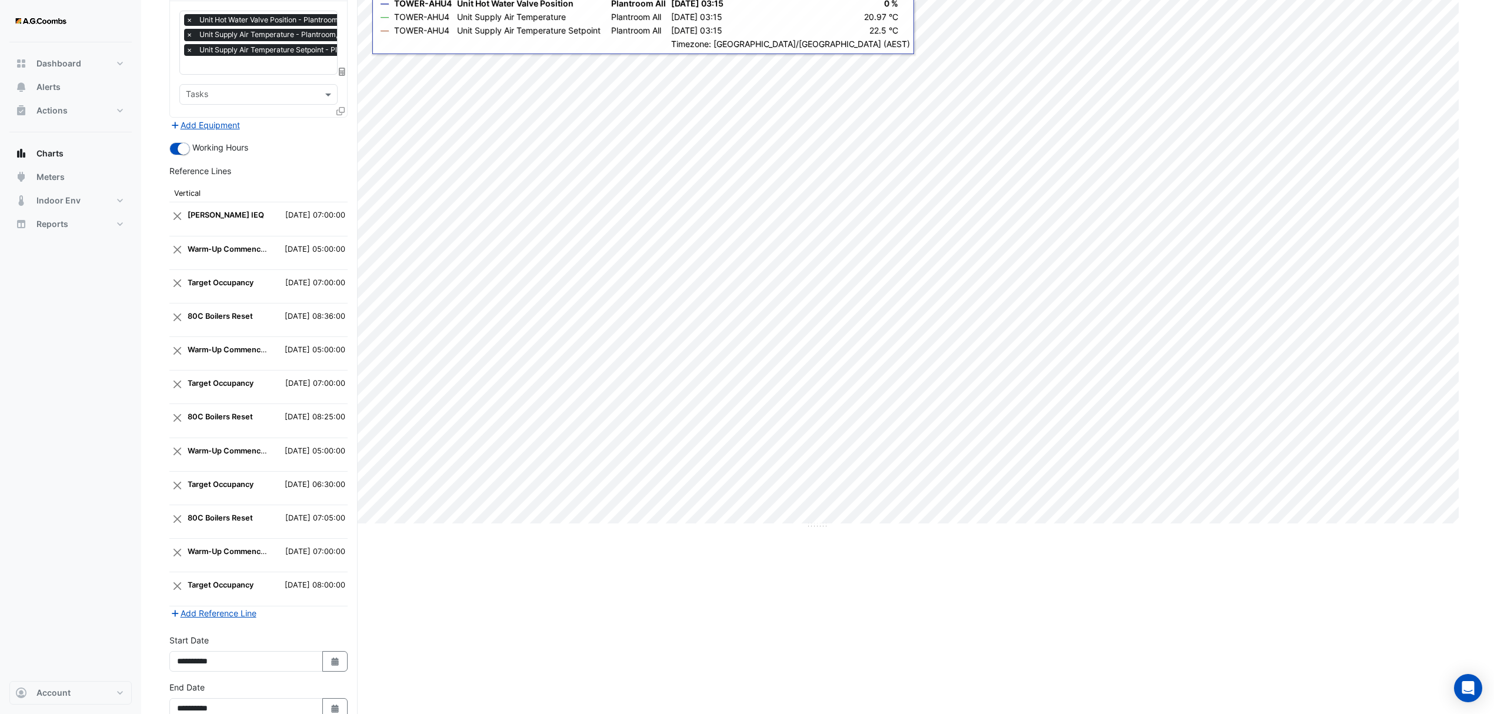
scroll to position [232, 0]
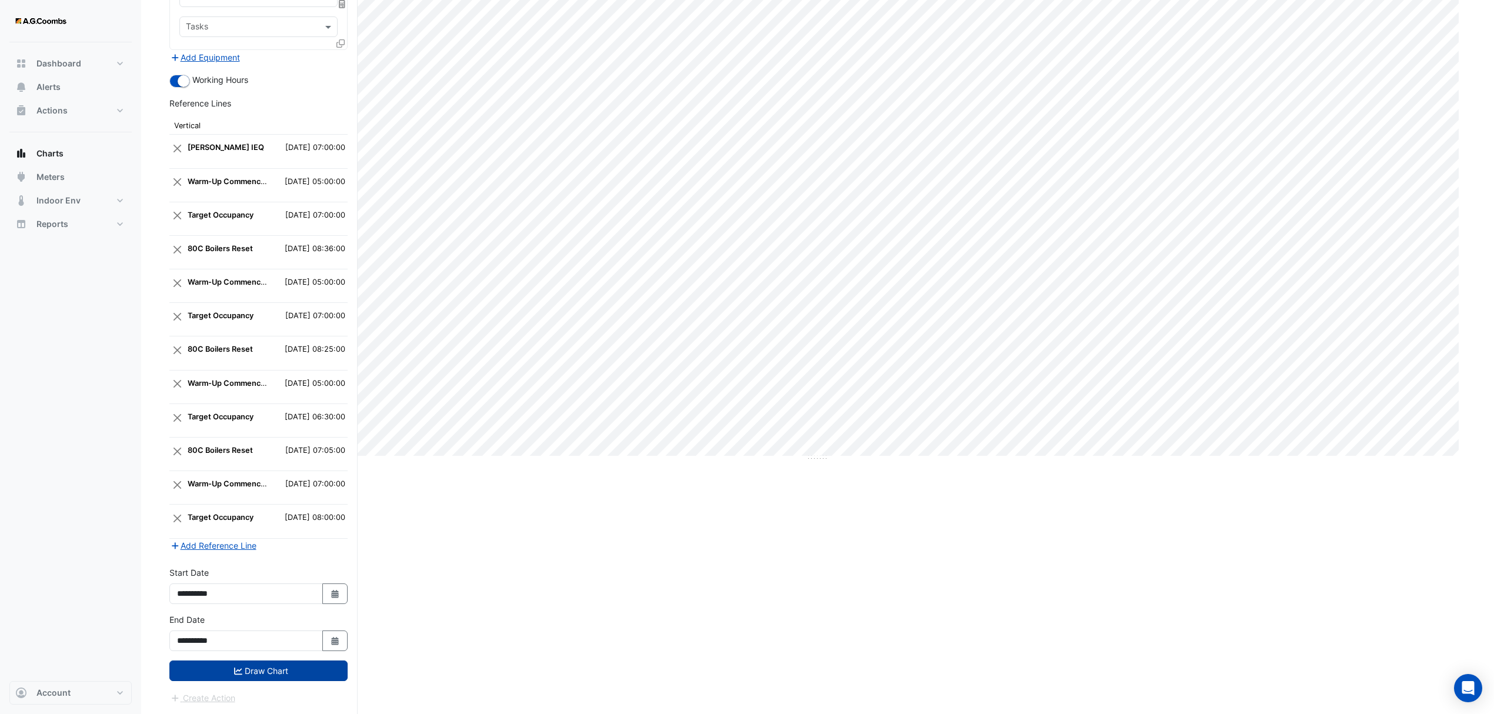
click at [282, 670] on button "Draw Chart" at bounding box center [258, 670] width 178 height 21
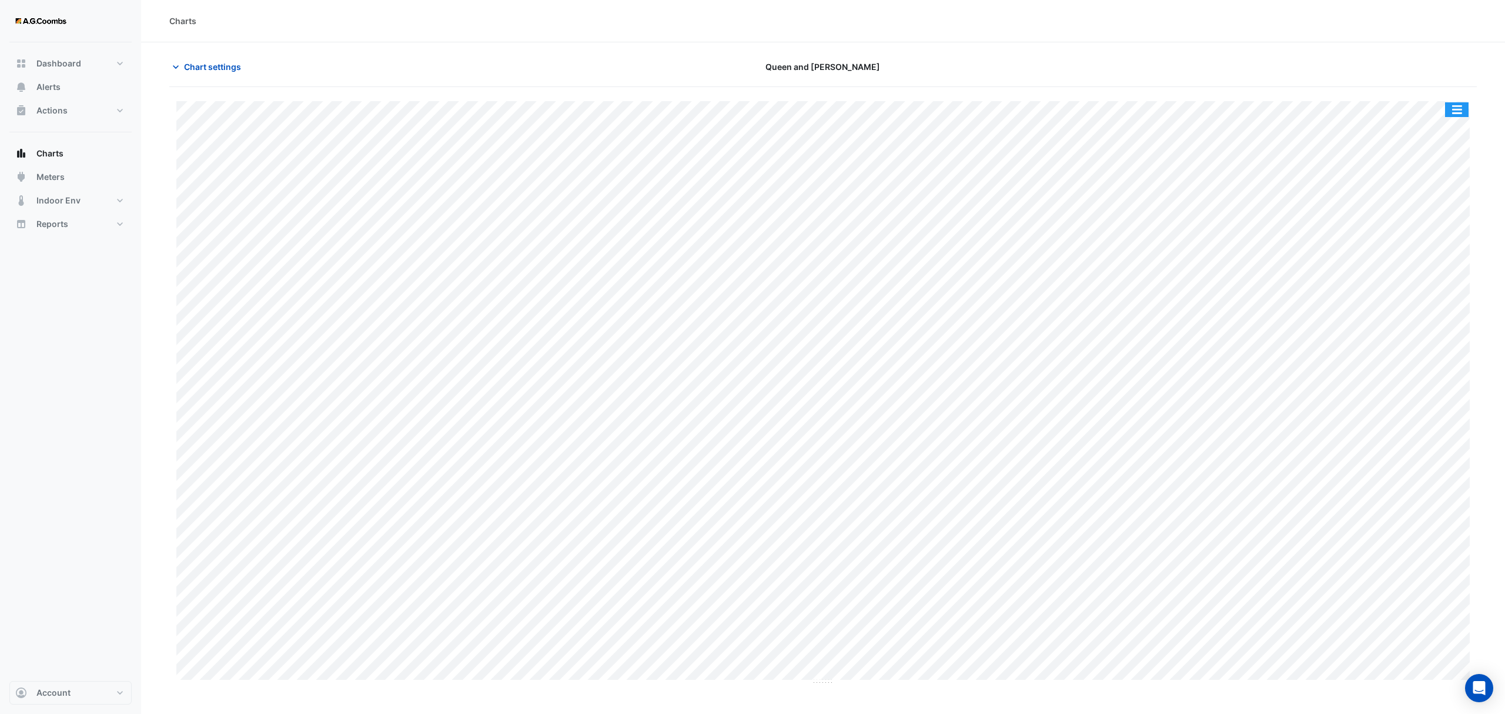
click at [1458, 116] on button "button" at bounding box center [1457, 109] width 24 height 15
click at [1434, 182] on div "Save as JPEG" at bounding box center [1433, 192] width 71 height 20
click at [217, 66] on span "Chart settings" at bounding box center [212, 67] width 57 height 12
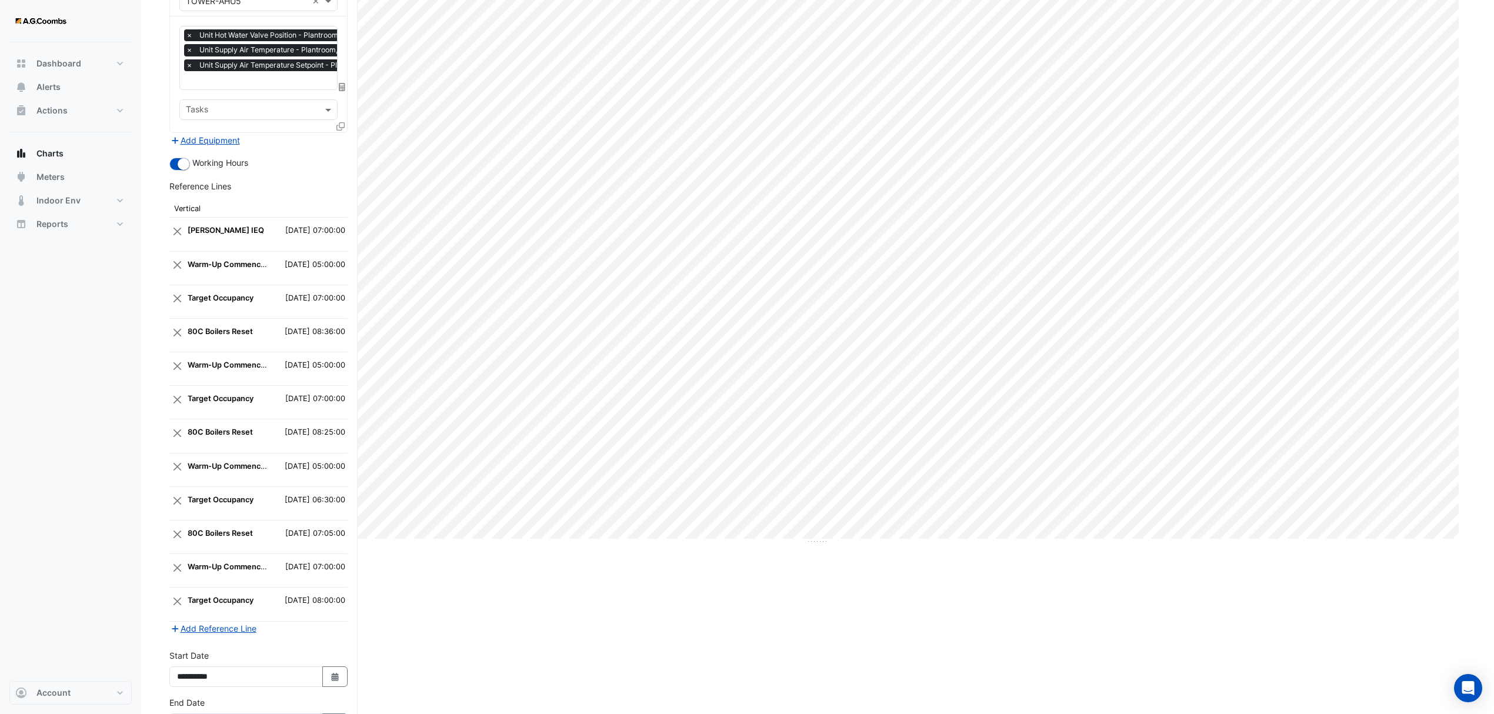
scroll to position [232, 0]
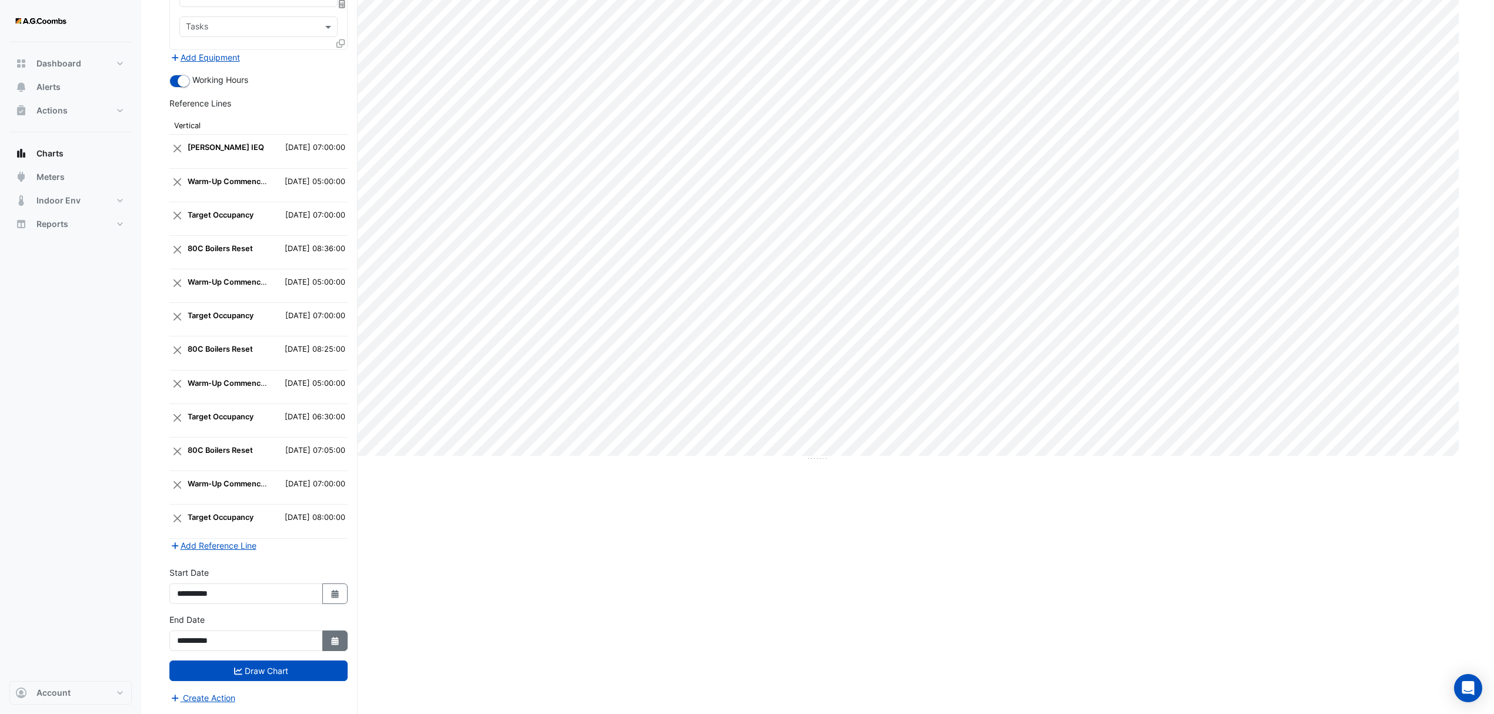
click at [323, 636] on button "Select Date" at bounding box center [335, 640] width 26 height 21
click at [187, 540] on div "4 5 6 7 8 9 10" at bounding box center [245, 549] width 136 height 19
click at [332, 595] on icon "Select Date" at bounding box center [335, 594] width 11 height 8
select select "*"
select select "****"
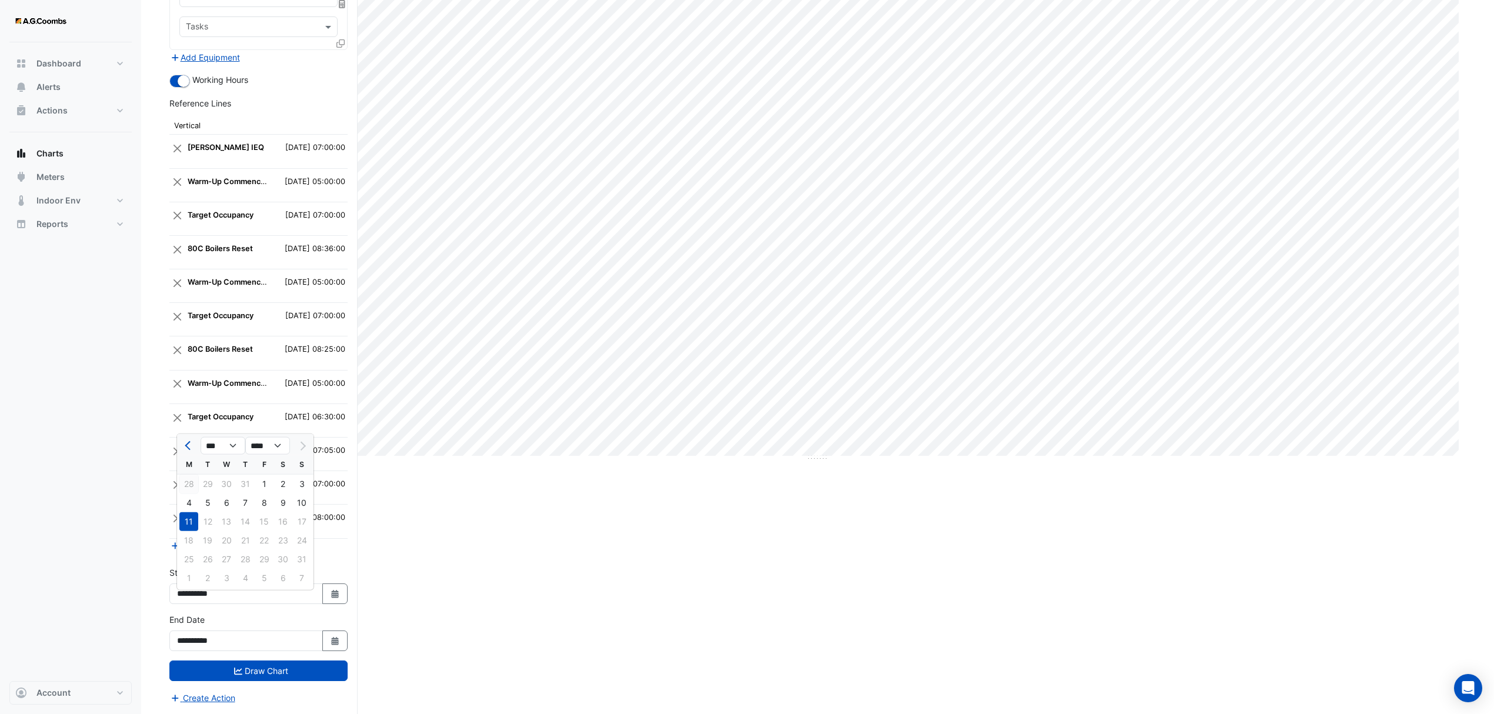
click at [187, 483] on div "28" at bounding box center [188, 484] width 19 height 19
type input "**********"
click at [330, 590] on icon "Select Date" at bounding box center [335, 594] width 11 height 8
select select "*"
select select "****"
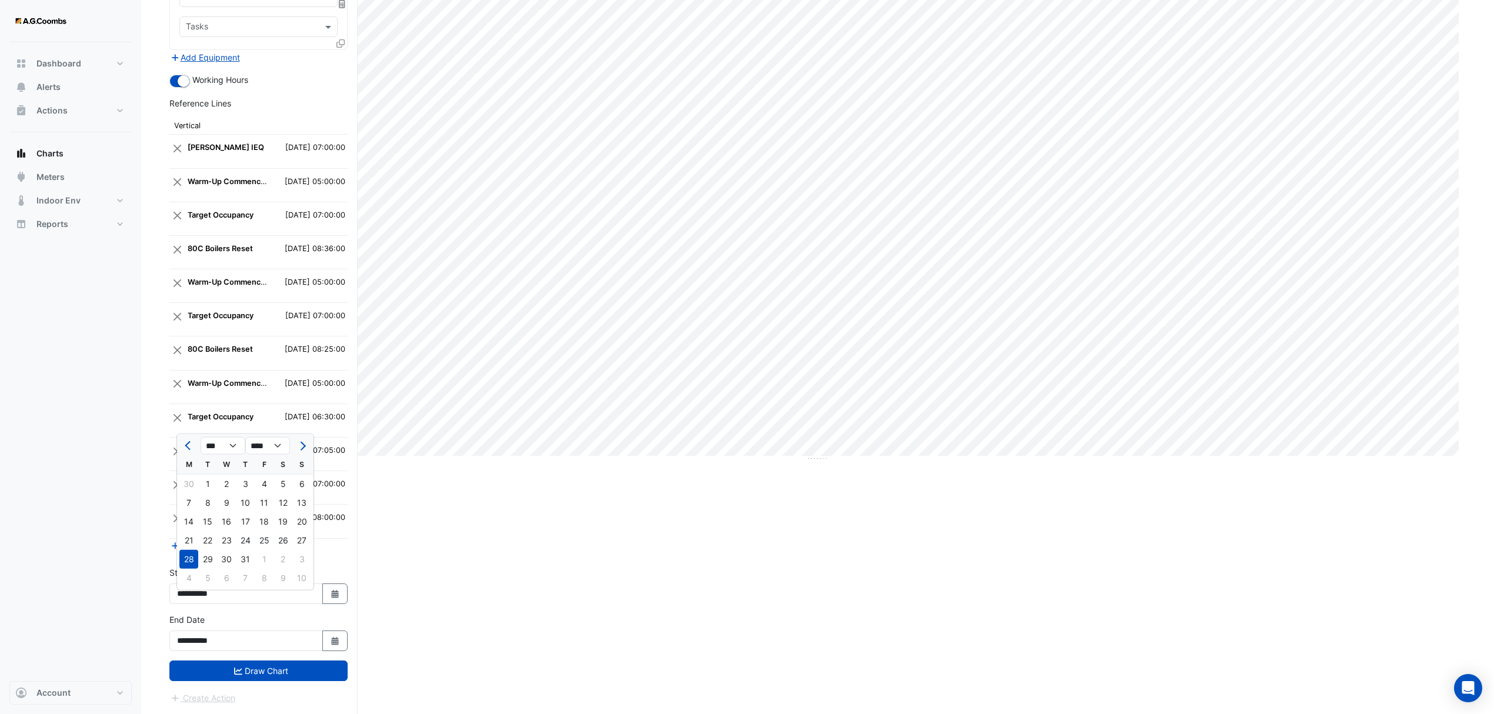
click at [185, 570] on div "4" at bounding box center [188, 578] width 19 height 19
type input "**********"
click at [334, 639] on icon "Select Date" at bounding box center [335, 641] width 11 height 8
click at [192, 540] on div "4" at bounding box center [188, 549] width 19 height 19
type input "**********"
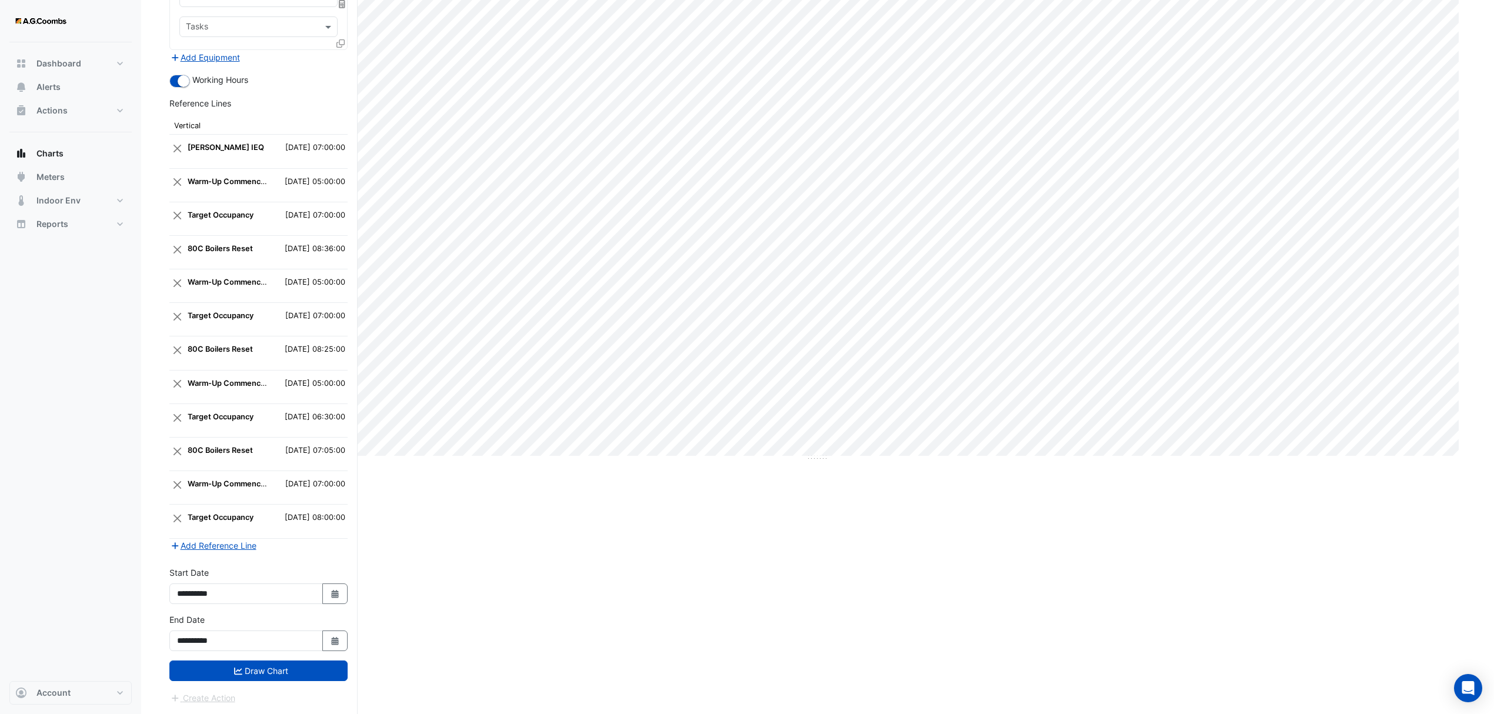
drag, startPoint x: 276, startPoint y: 677, endPoint x: 290, endPoint y: 672, distance: 15.3
click at [276, 676] on button "Draw Chart" at bounding box center [258, 670] width 178 height 21
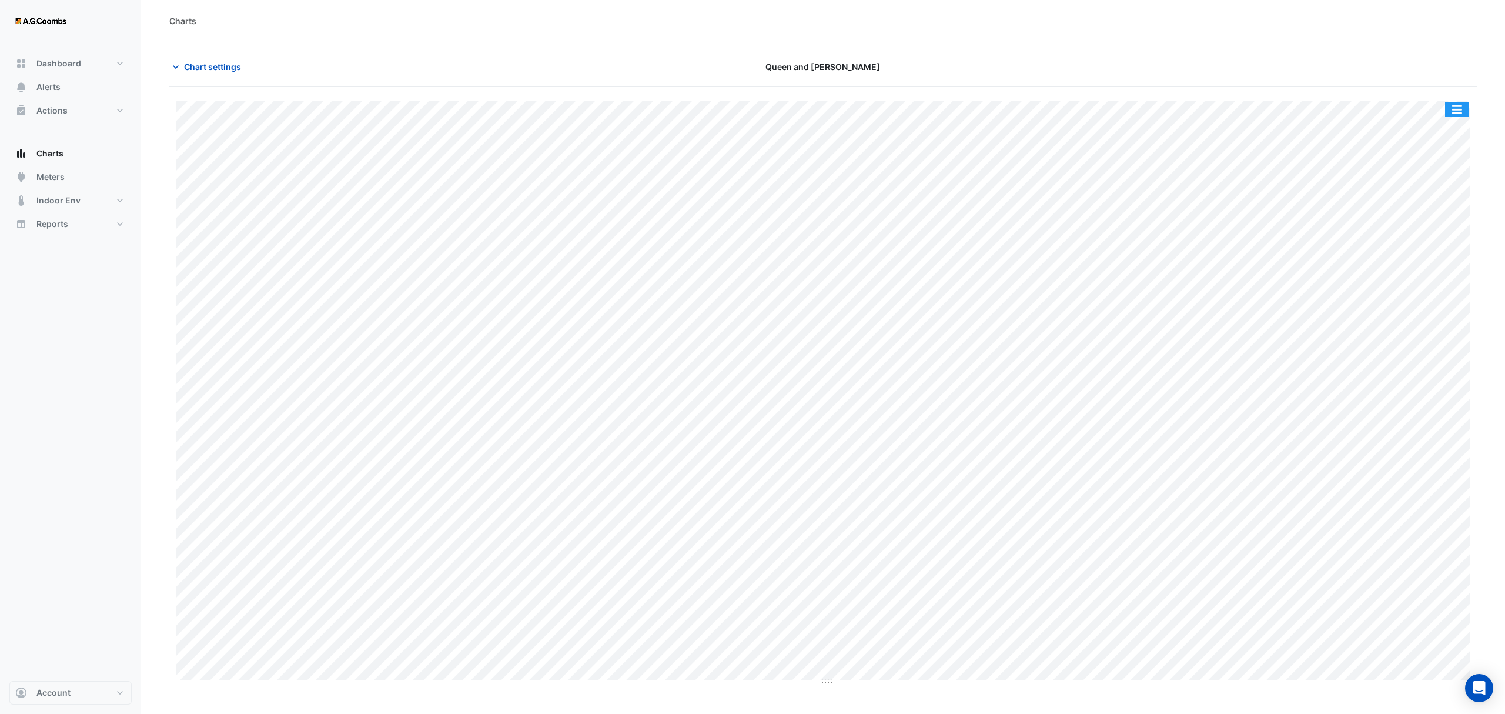
click at [1457, 109] on button "button" at bounding box center [1457, 109] width 24 height 15
click at [1438, 194] on div "Save as JPEG" at bounding box center [1433, 192] width 71 height 20
click at [203, 66] on span "Chart settings" at bounding box center [212, 67] width 57 height 12
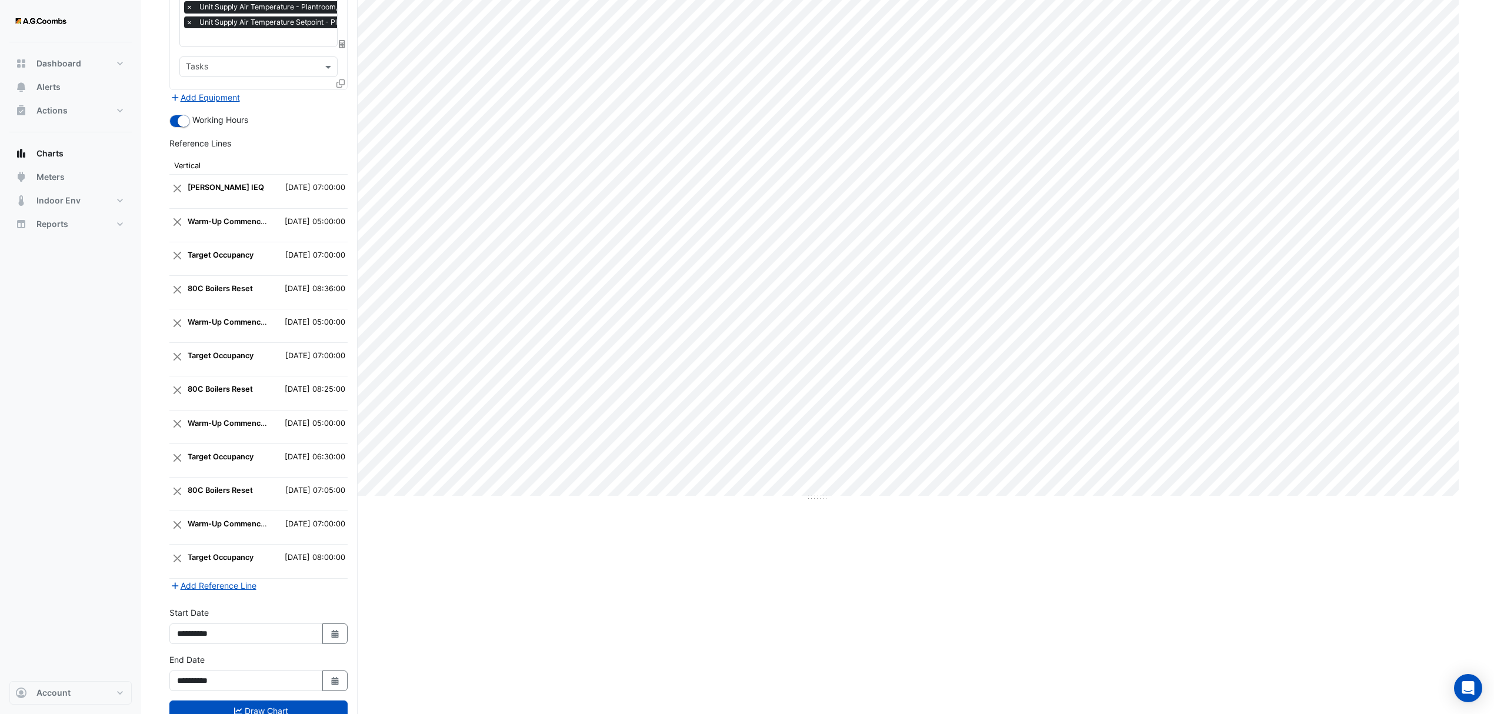
scroll to position [232, 0]
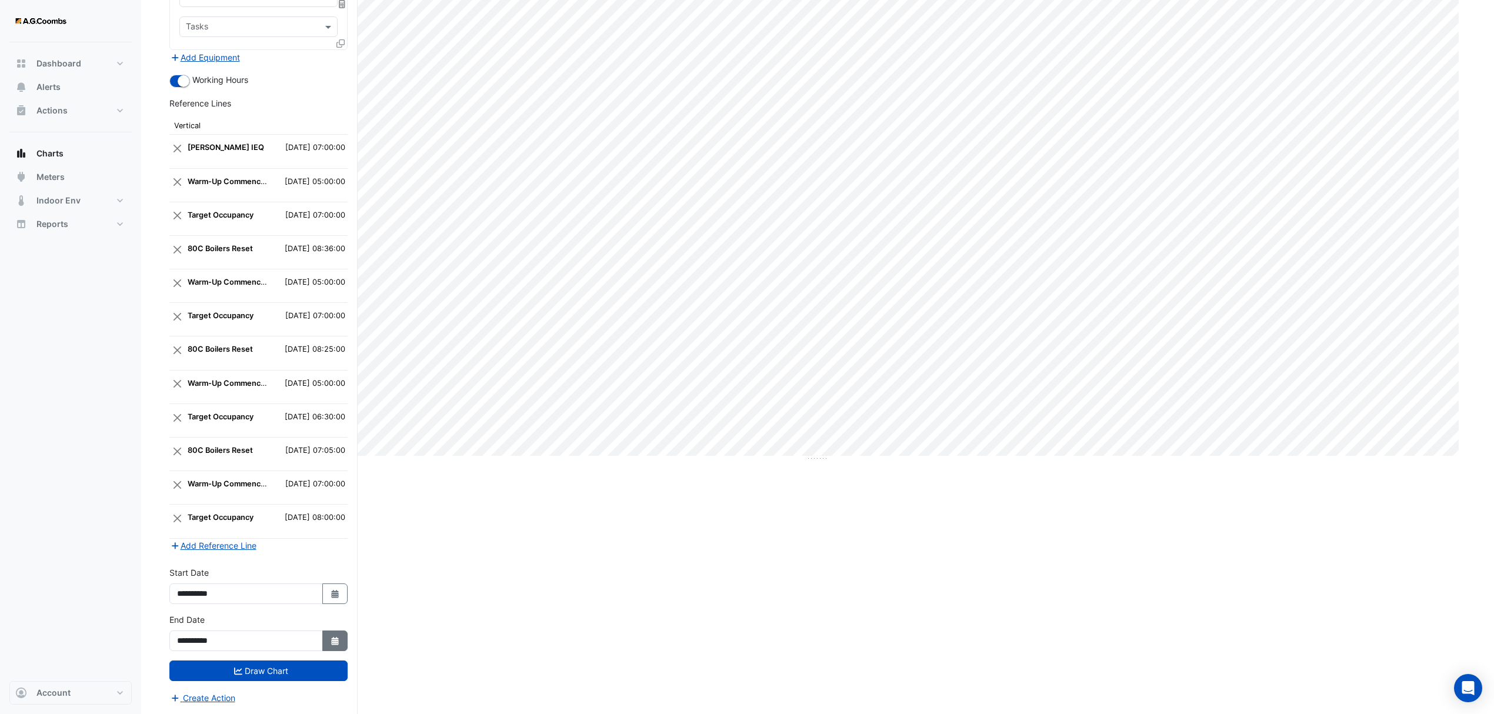
click at [332, 637] on icon "Select Date" at bounding box center [335, 641] width 11 height 8
click at [189, 522] on div "28 29 30 31 1 2 3" at bounding box center [245, 531] width 136 height 19
drag, startPoint x: 332, startPoint y: 553, endPoint x: 335, endPoint y: 565, distance: 11.6
click at [333, 557] on form "Select a Site × Queen and [PERSON_NAME] × Equipment × TOWER-AHU5 × Favourites ×…" at bounding box center [258, 288] width 178 height 832
drag, startPoint x: 339, startPoint y: 596, endPoint x: 332, endPoint y: 595, distance: 7.1
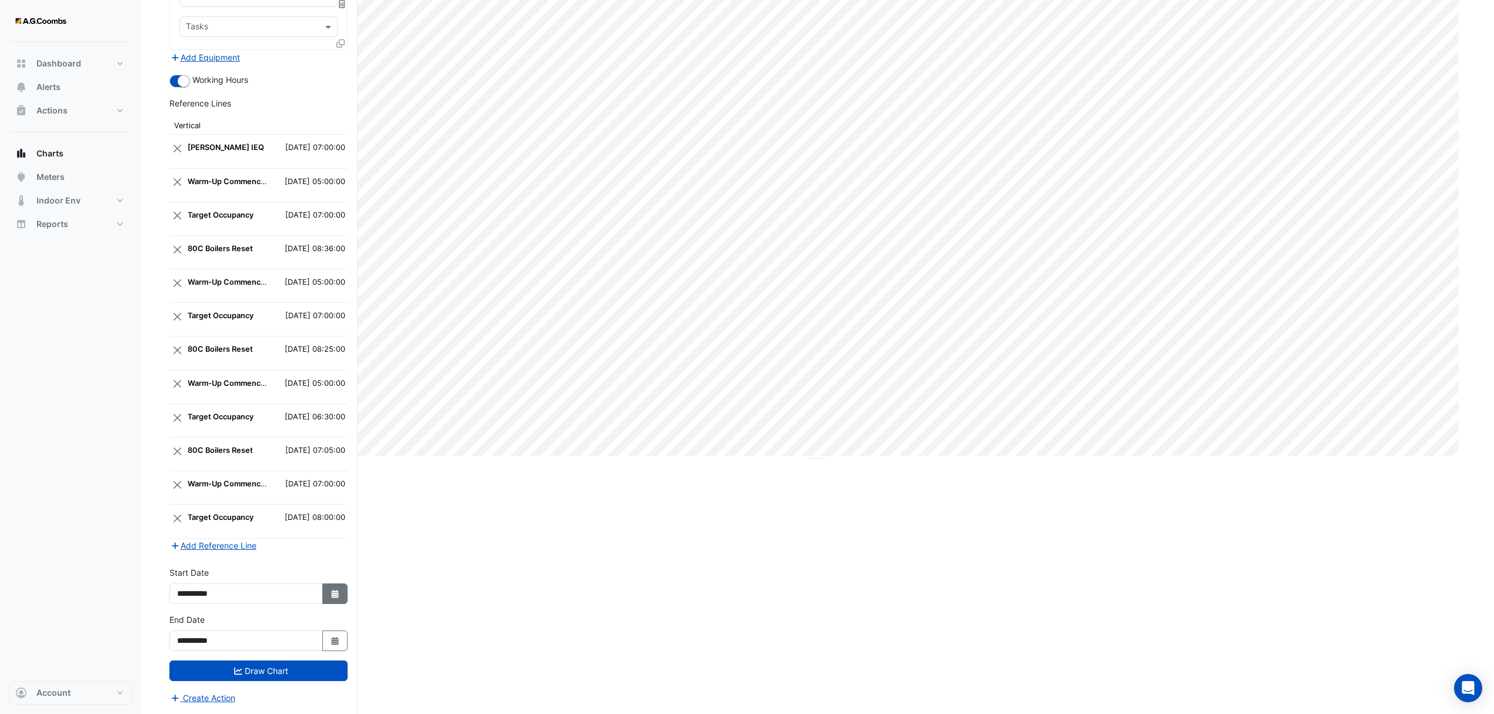
click at [339, 596] on button "Select Date" at bounding box center [335, 593] width 26 height 21
select select "*"
select select "****"
click at [191, 475] on div "28" at bounding box center [188, 484] width 19 height 19
type input "**********"
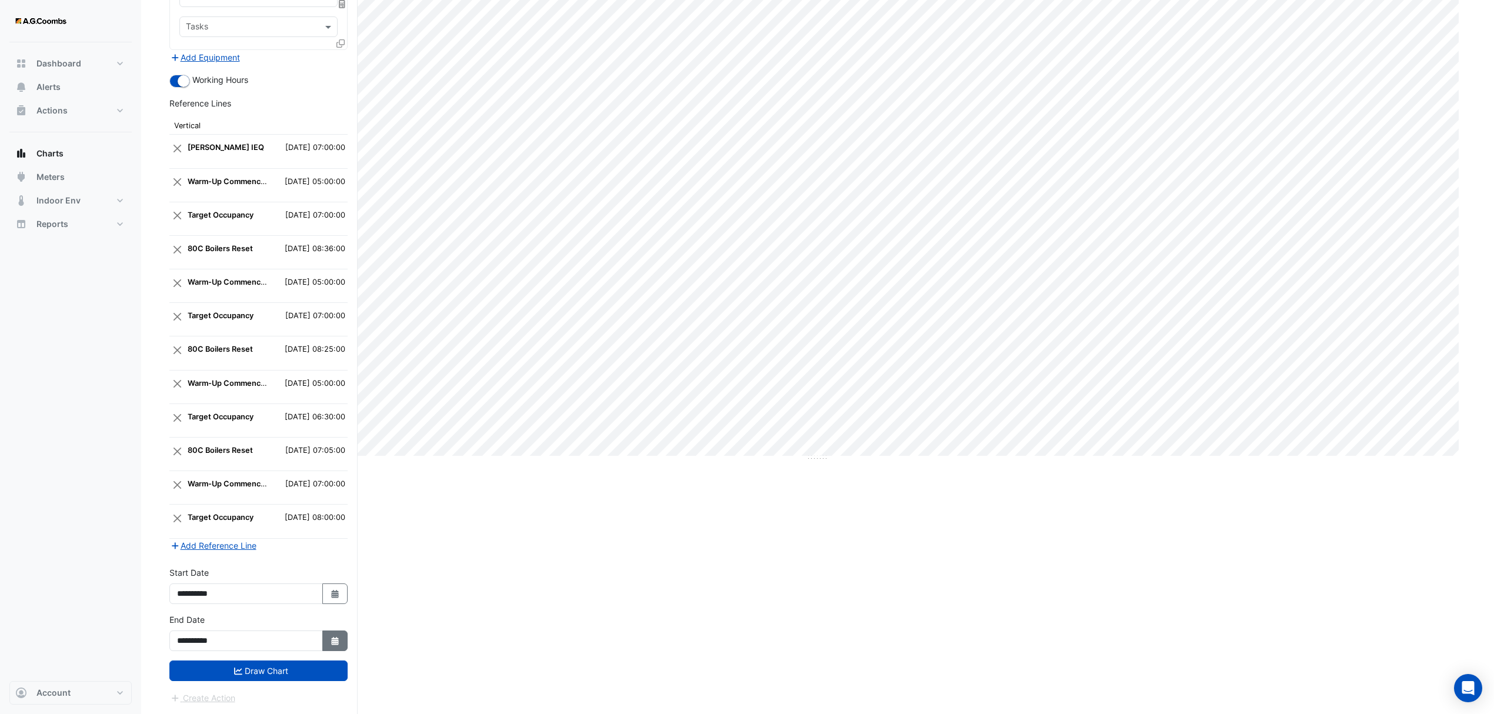
click at [339, 638] on icon "Select Date" at bounding box center [335, 641] width 11 height 8
select select "*"
click at [188, 522] on div "28" at bounding box center [188, 531] width 19 height 19
type input "**********"
click at [275, 678] on button "Draw Chart" at bounding box center [258, 670] width 178 height 21
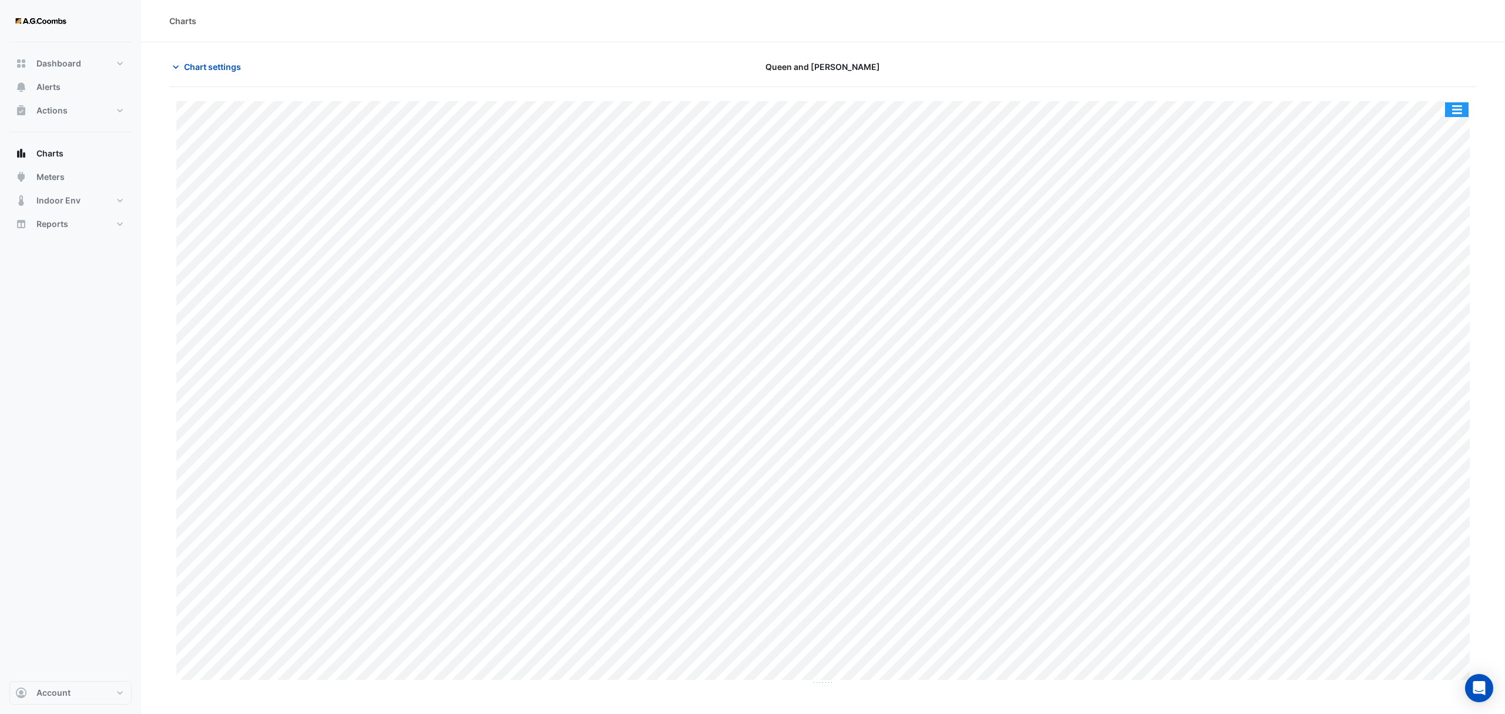
click at [1455, 112] on button "button" at bounding box center [1457, 109] width 24 height 15
click at [1440, 185] on div "Save as JPEG" at bounding box center [1433, 192] width 71 height 20
click at [203, 66] on span "Chart settings" at bounding box center [212, 67] width 57 height 12
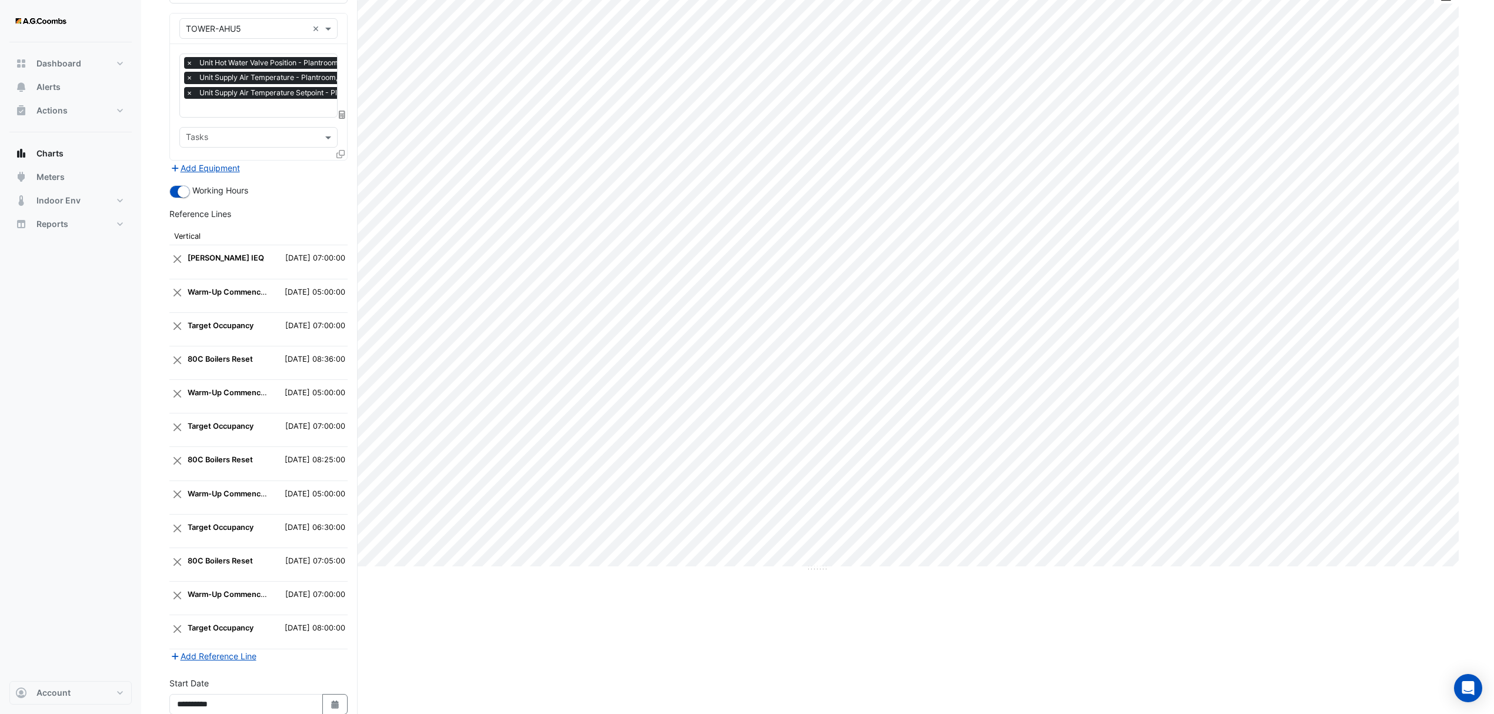
scroll to position [232, 0]
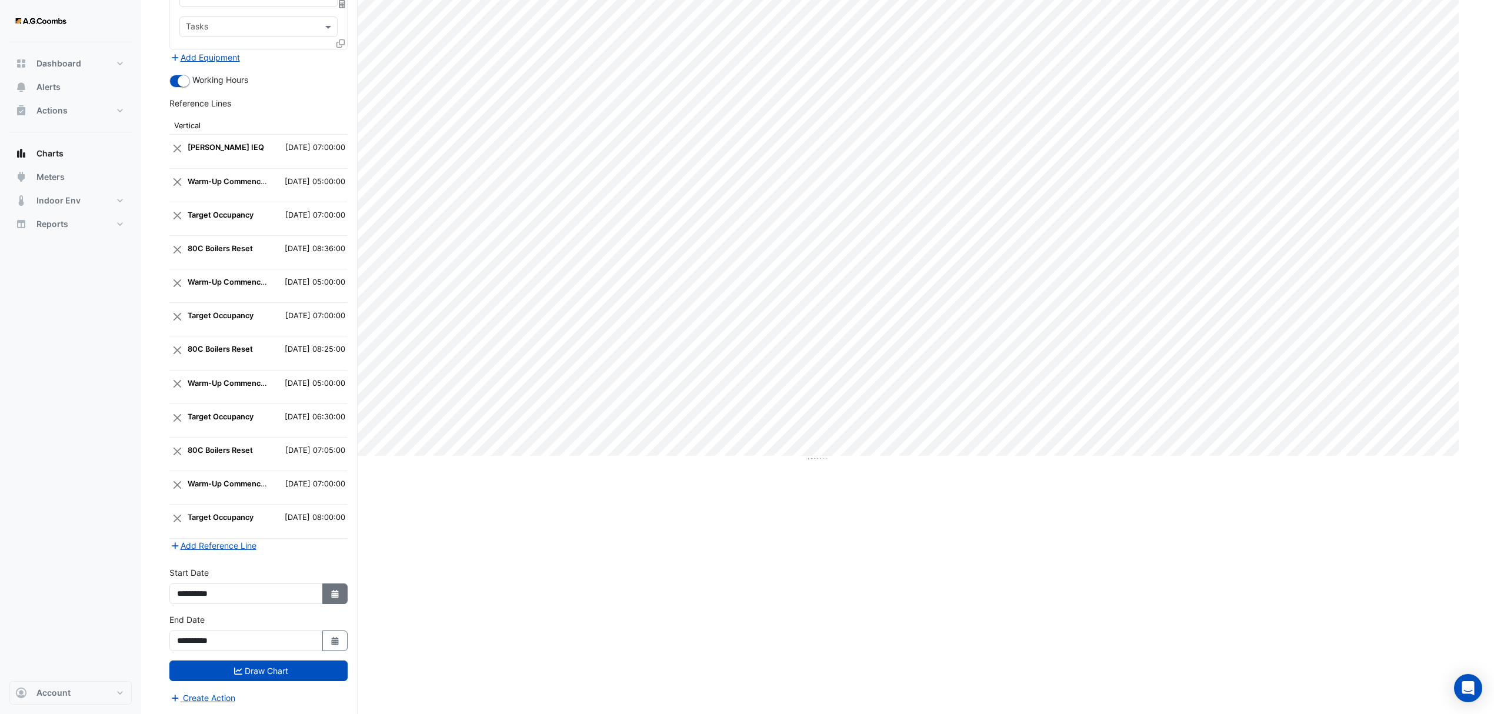
click at [338, 590] on icon "Select Date" at bounding box center [335, 594] width 11 height 8
select select "*"
select select "****"
click at [186, 531] on div "21" at bounding box center [188, 540] width 19 height 19
type input "**********"
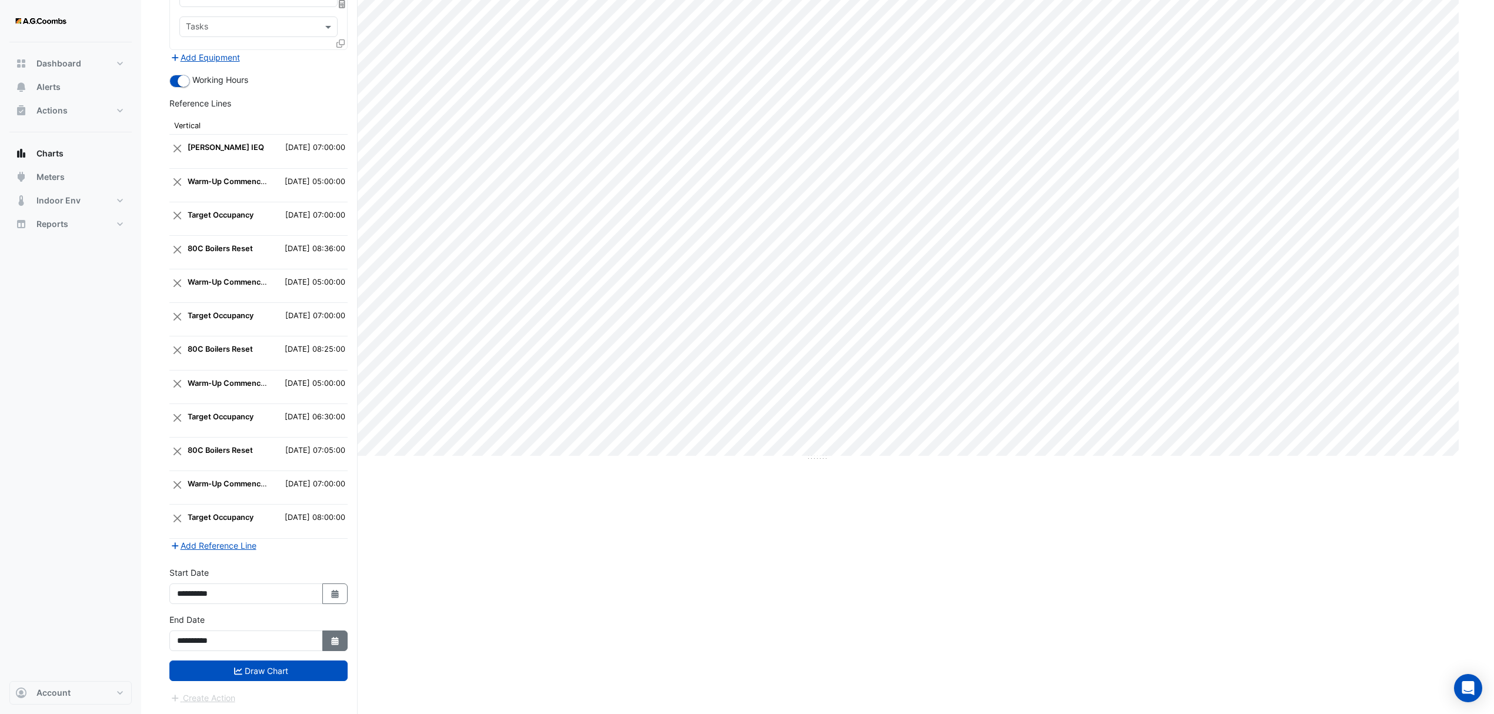
click at [326, 637] on button "Select Date" at bounding box center [335, 640] width 26 height 21
click at [191, 579] on div "21" at bounding box center [188, 587] width 19 height 19
type input "**********"
click at [253, 672] on button "Draw Chart" at bounding box center [258, 670] width 178 height 21
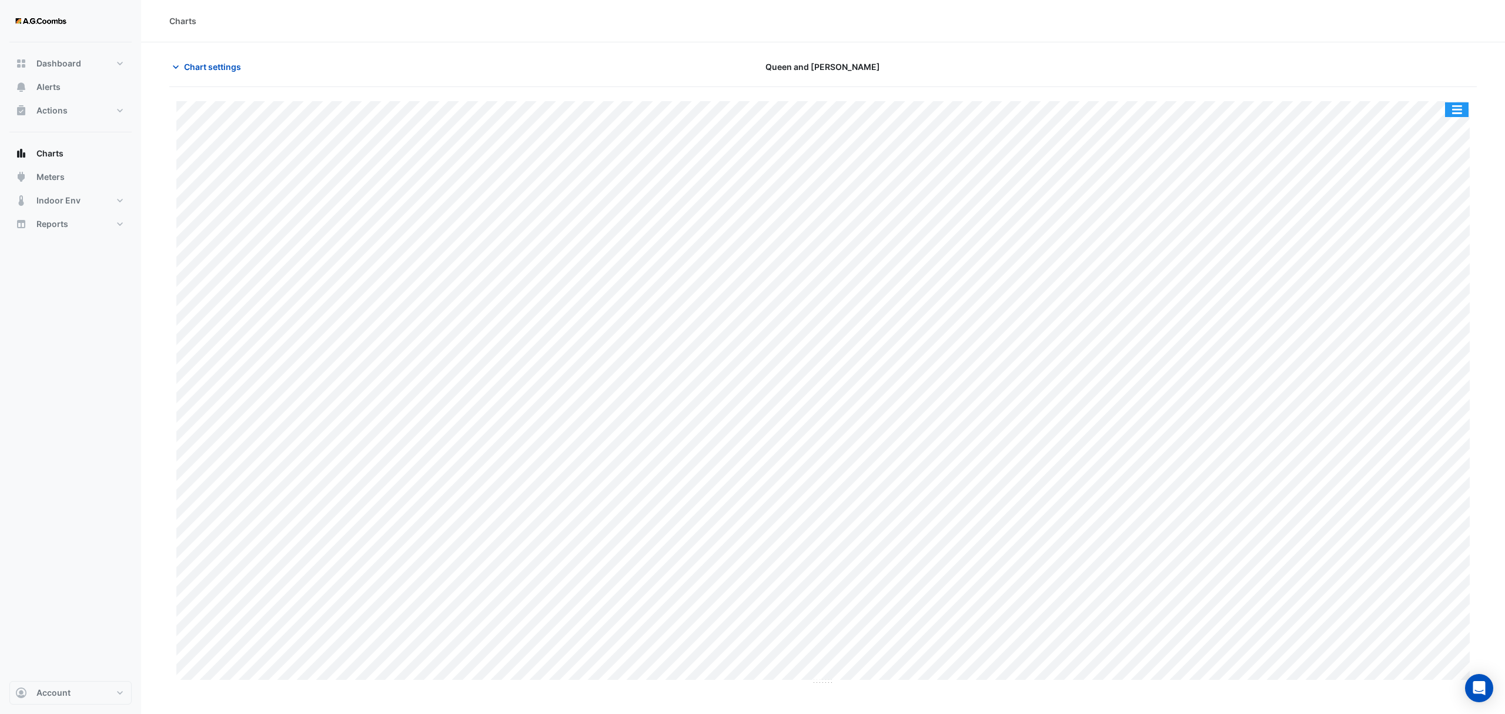
click at [1448, 115] on button "button" at bounding box center [1457, 109] width 24 height 15
click at [1433, 132] on div "Split by Unit" at bounding box center [1433, 130] width 71 height 21
click at [1457, 113] on button "button" at bounding box center [1457, 109] width 24 height 15
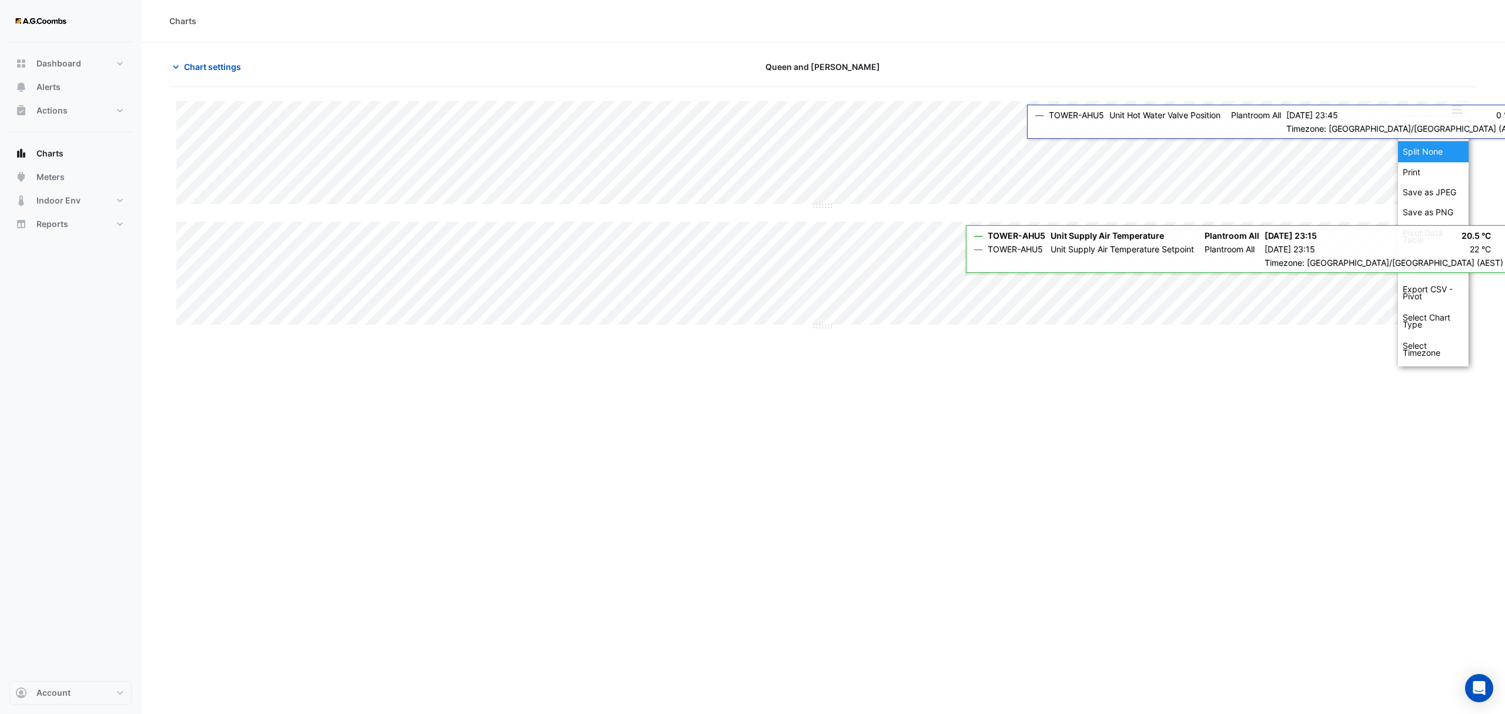
click at [1427, 151] on div "Split None" at bounding box center [1433, 151] width 71 height 21
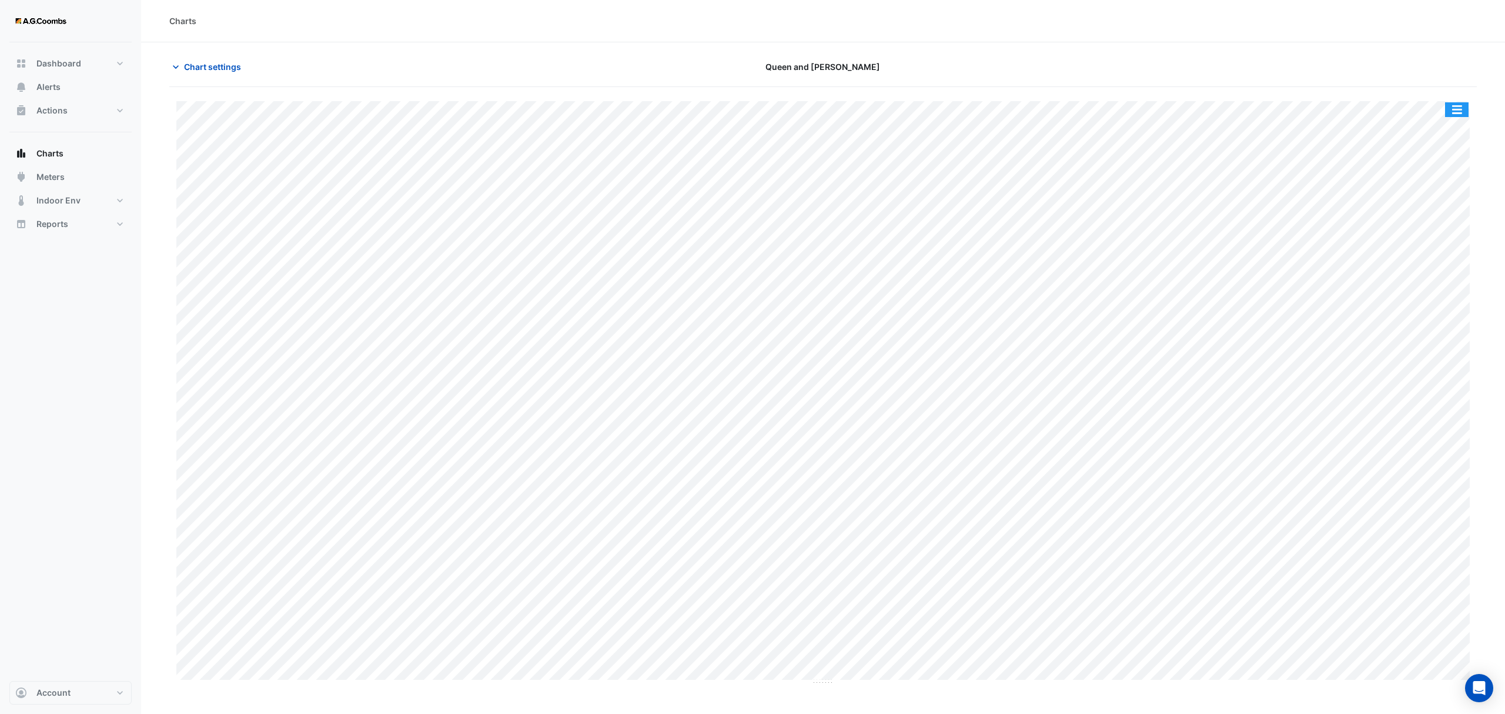
click at [1457, 111] on button "button" at bounding box center [1457, 109] width 24 height 15
click at [1456, 194] on div "Save as JPEG" at bounding box center [1433, 192] width 71 height 20
click at [203, 66] on span "Chart settings" at bounding box center [212, 67] width 57 height 12
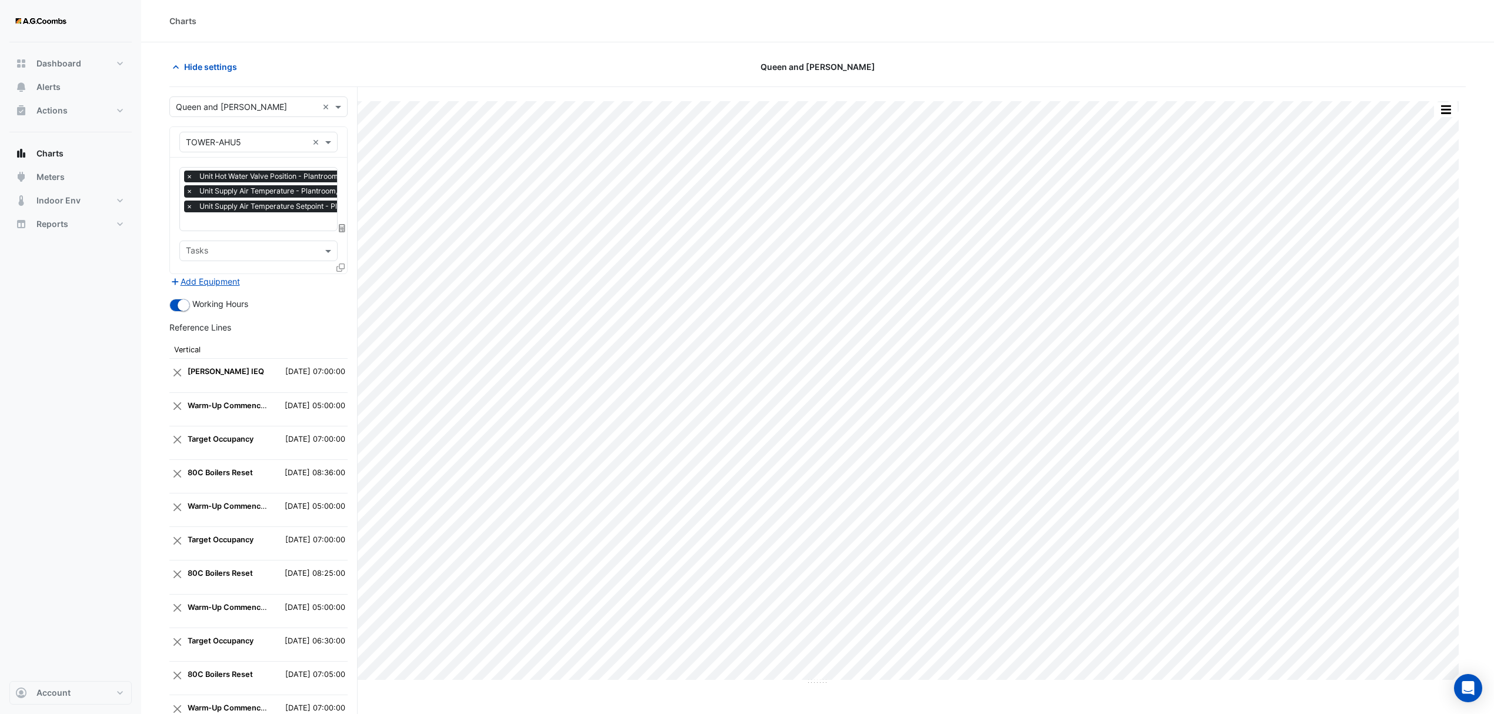
click at [341, 268] on icon at bounding box center [340, 267] width 8 height 8
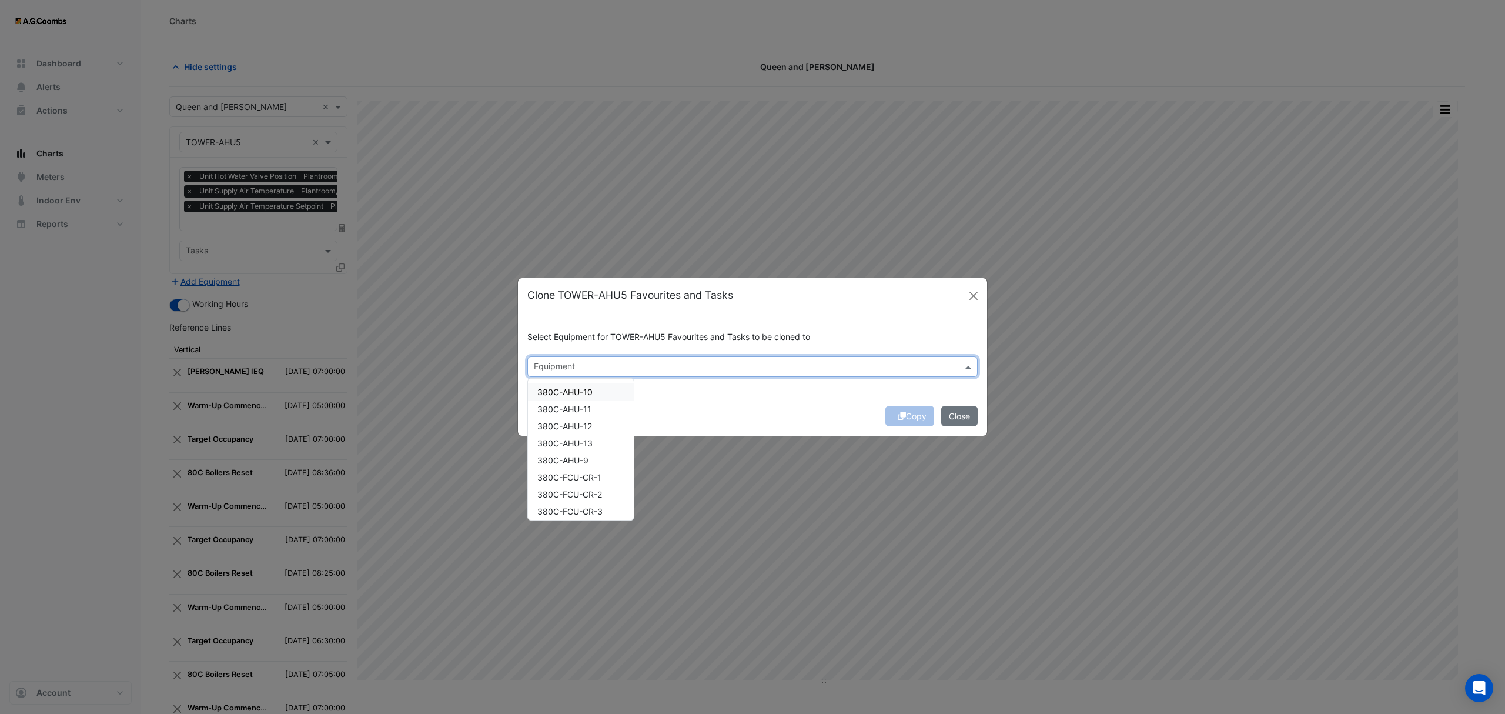
click at [636, 368] on input "text" at bounding box center [746, 368] width 424 height 12
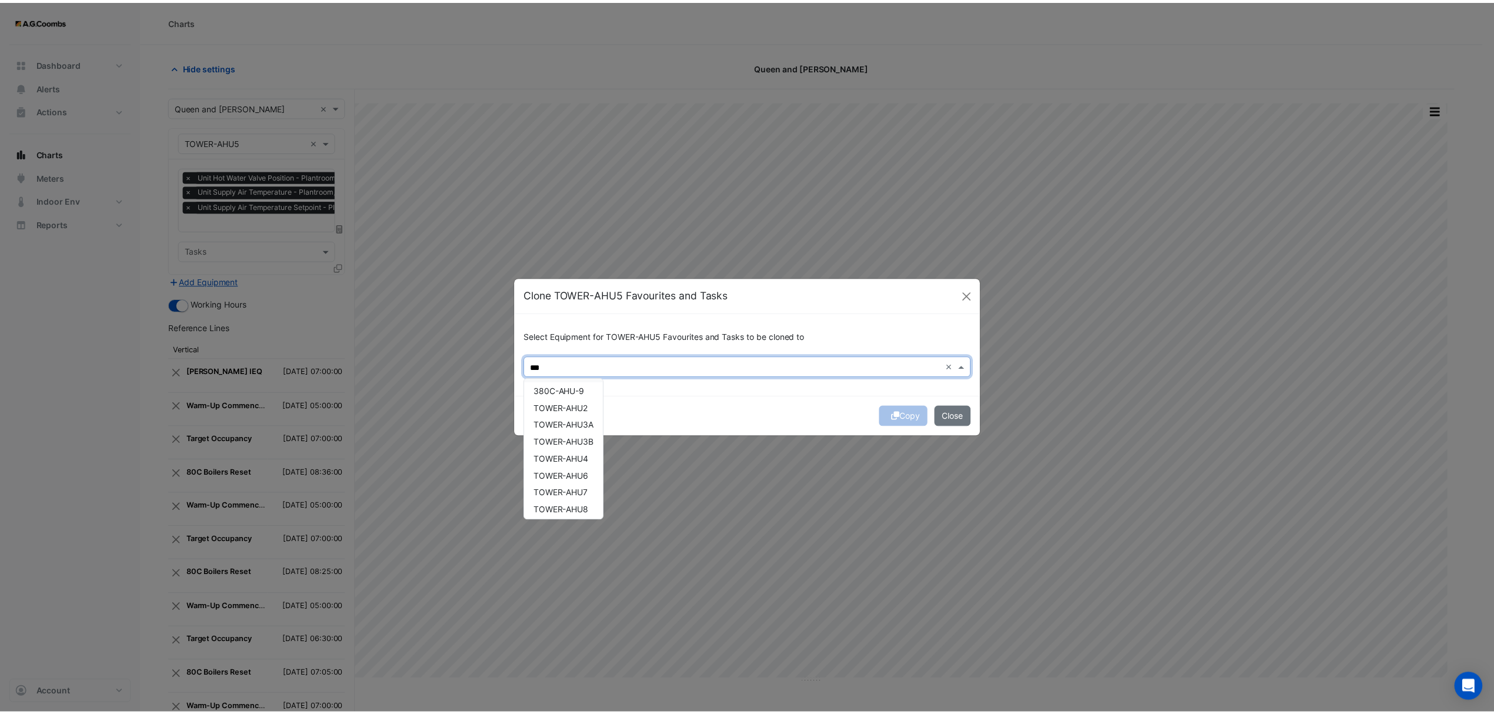
scroll to position [73, 0]
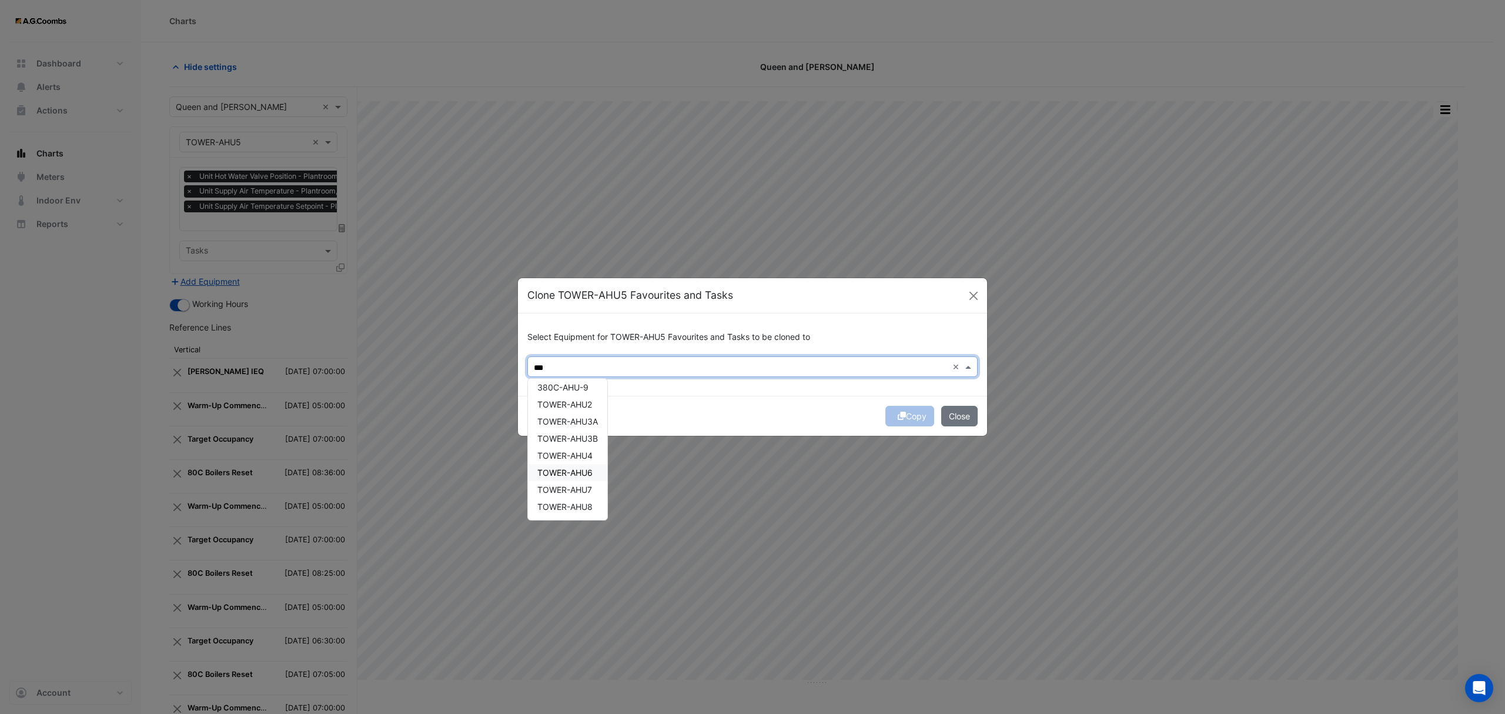
click at [590, 472] on span "TOWER-AHU6" at bounding box center [564, 473] width 55 height 10
click at [629, 363] on input "***" at bounding box center [775, 368] width 345 height 12
drag, startPoint x: 625, startPoint y: 363, endPoint x: 607, endPoint y: 365, distance: 17.1
click at [607, 365] on input "***" at bounding box center [775, 368] width 345 height 12
type input "*"
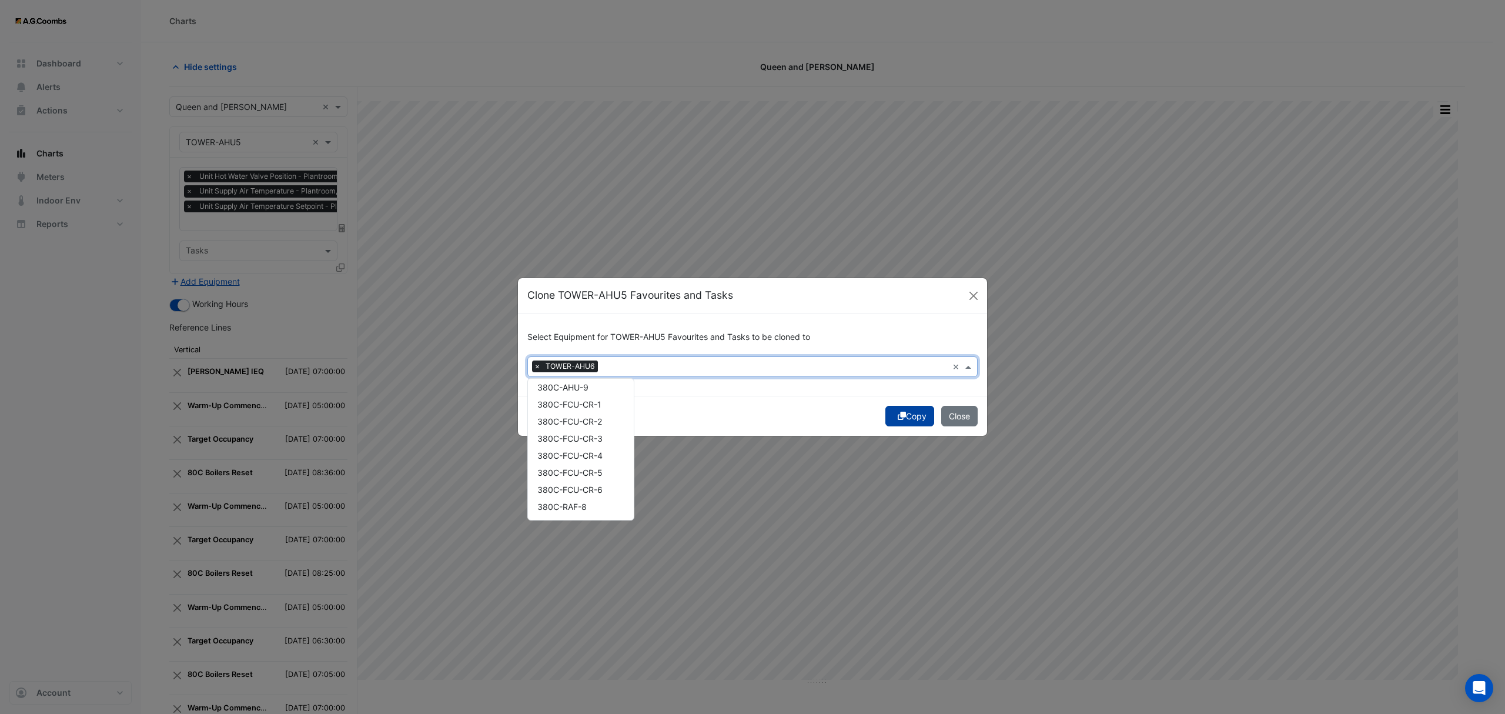
click at [904, 413] on button "Copy" at bounding box center [910, 416] width 49 height 21
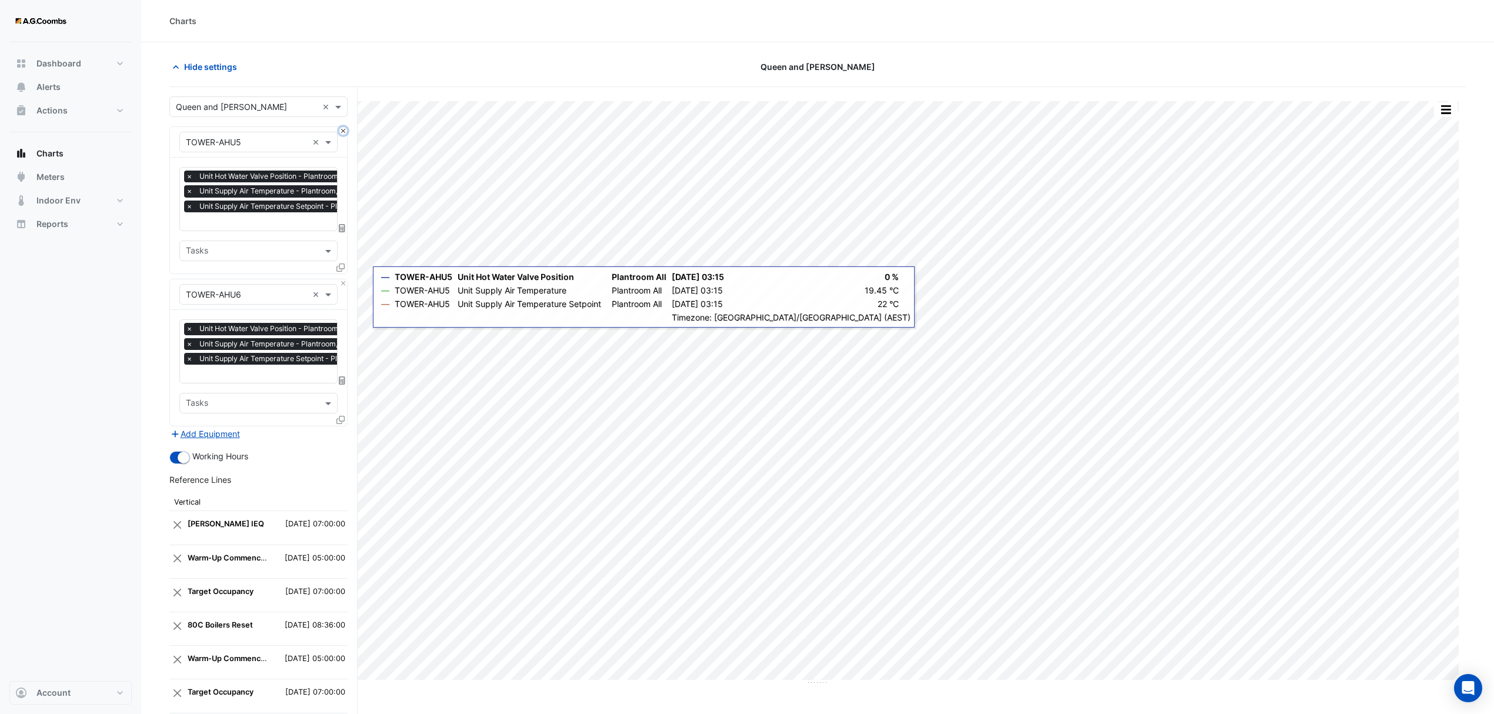
click at [343, 130] on button "Close" at bounding box center [343, 131] width 8 height 8
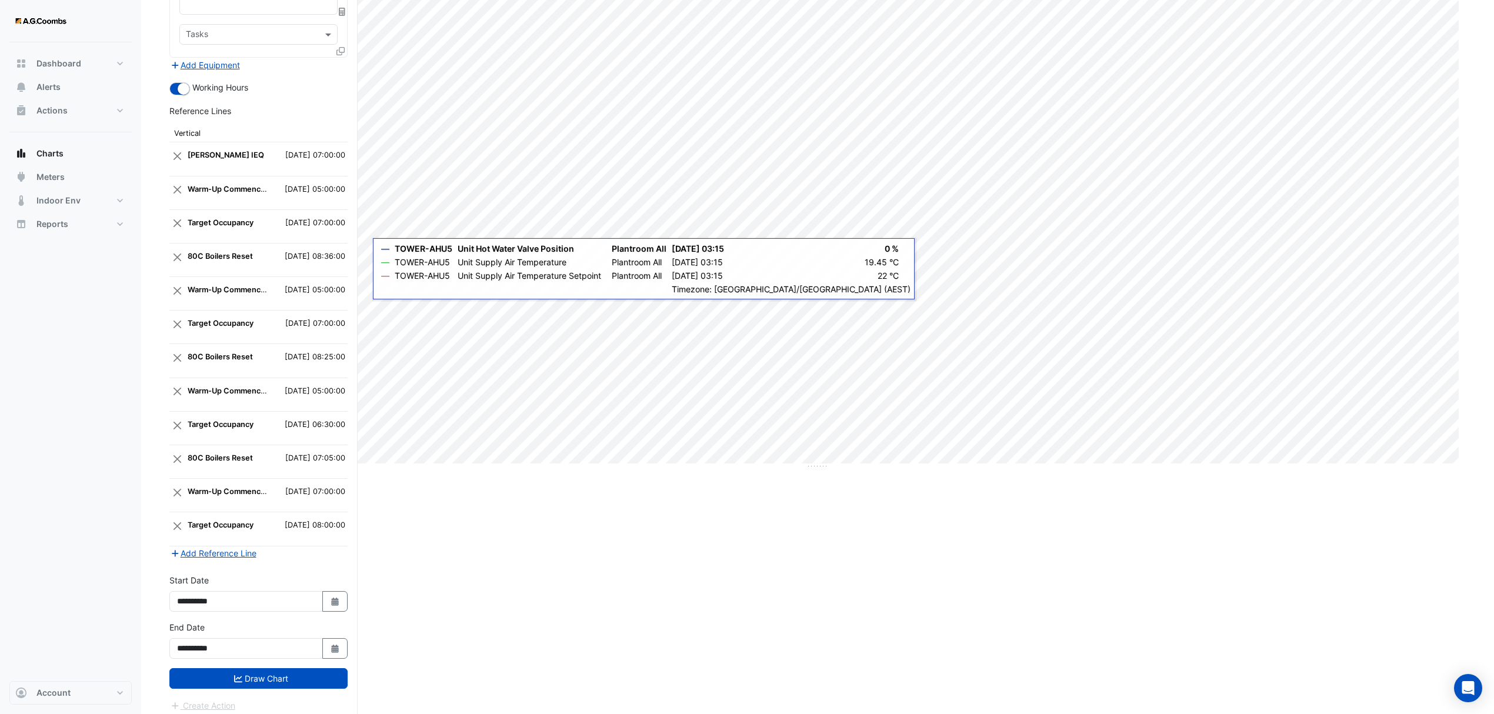
scroll to position [232, 0]
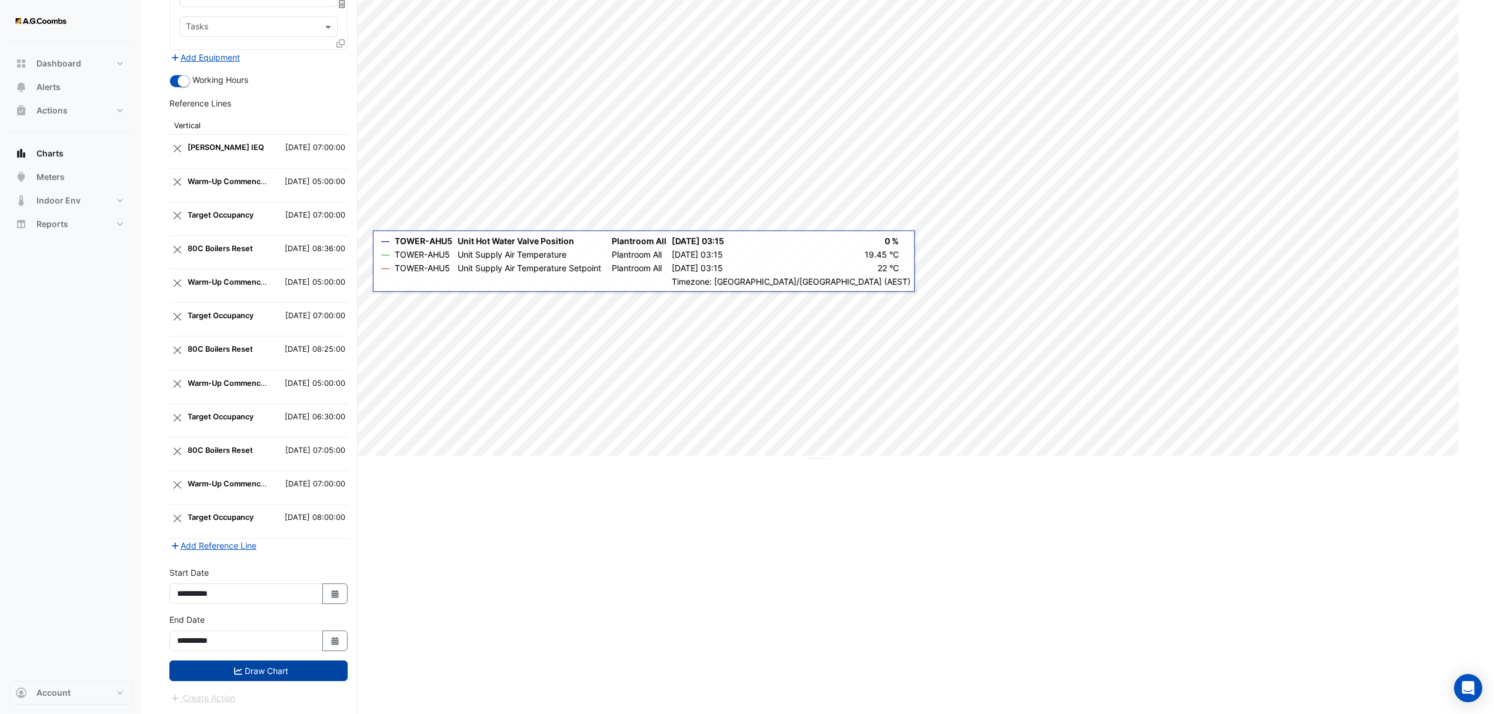
click at [281, 669] on button "Draw Chart" at bounding box center [258, 670] width 178 height 21
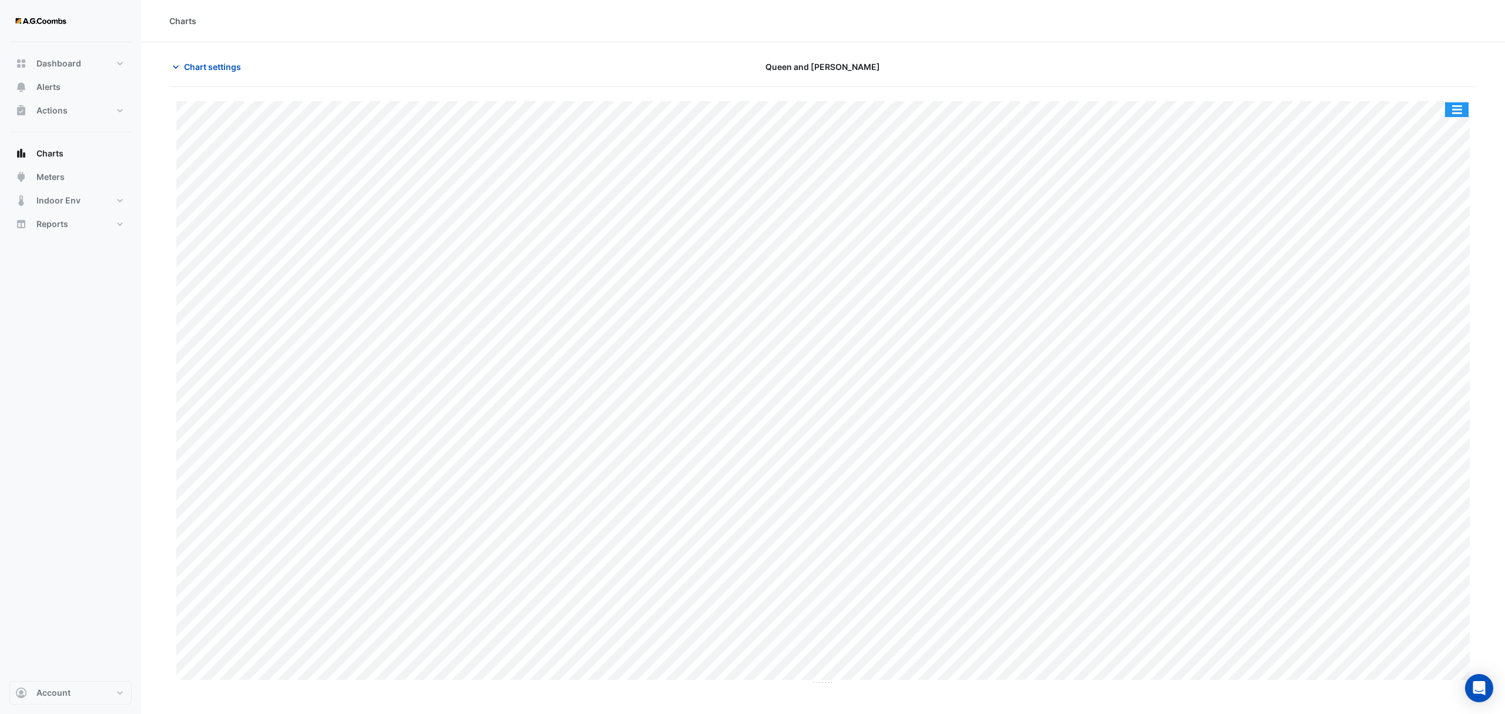
click at [1458, 106] on button "button" at bounding box center [1457, 109] width 24 height 15
click at [1436, 193] on div "Save as JPEG" at bounding box center [1433, 192] width 71 height 20
click at [226, 64] on span "Chart settings" at bounding box center [212, 67] width 57 height 12
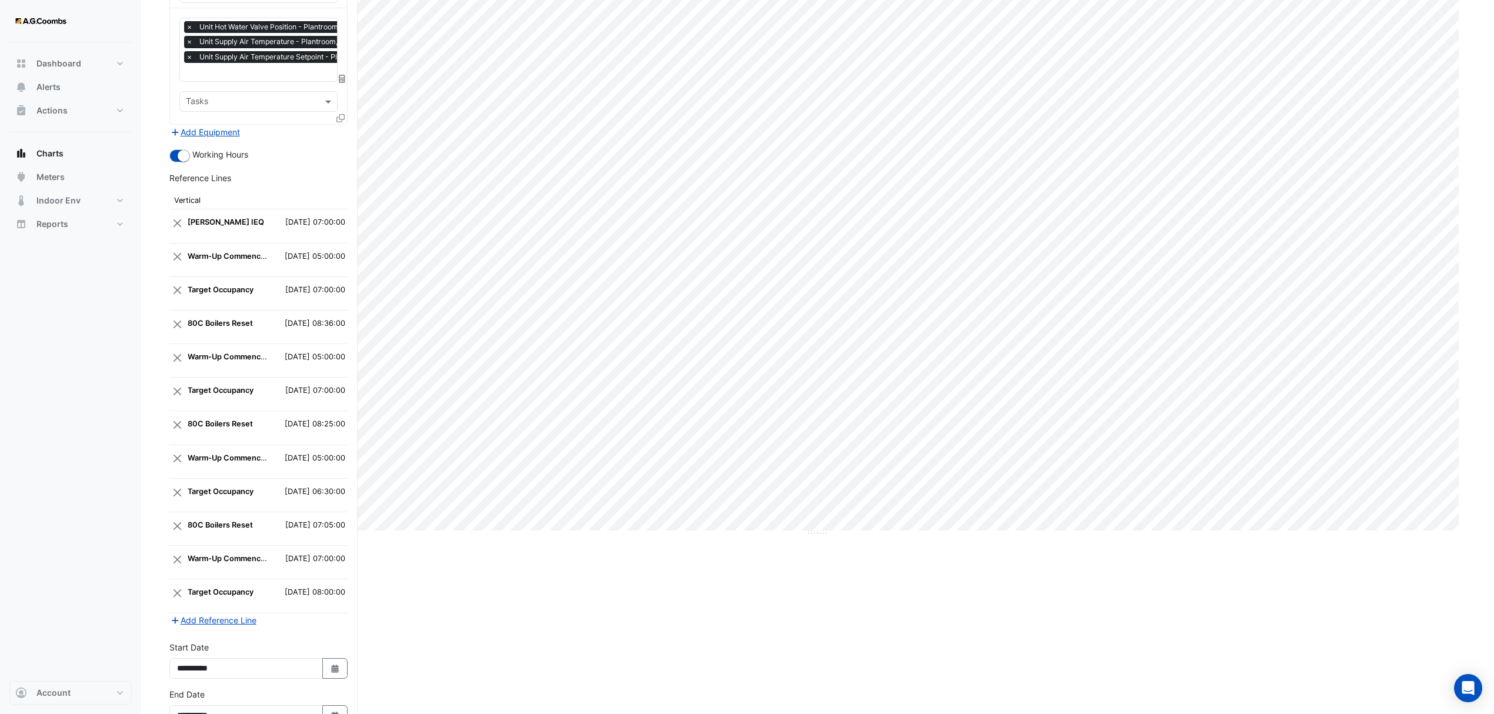
scroll to position [232, 0]
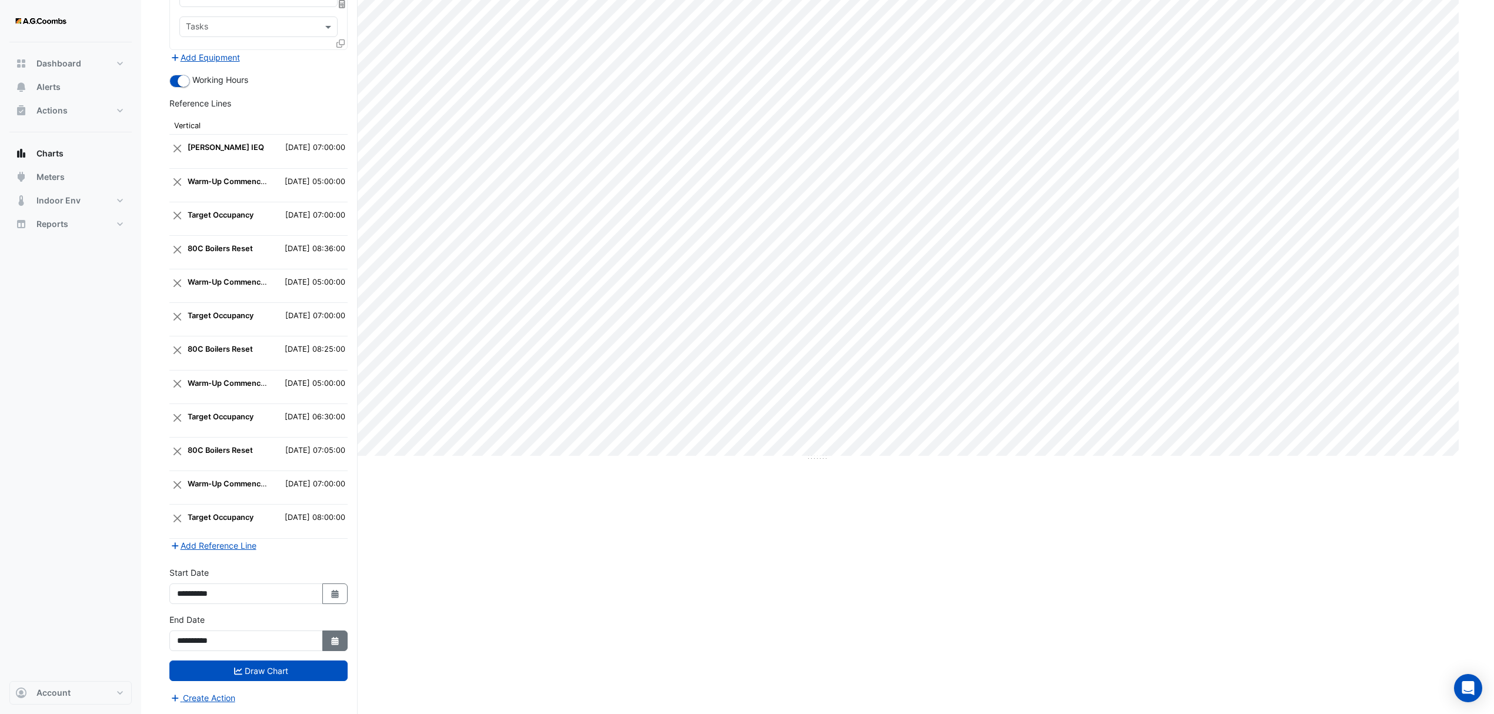
click at [333, 637] on icon "Select Date" at bounding box center [335, 641] width 11 height 8
click at [189, 597] on div "28" at bounding box center [188, 606] width 19 height 19
type input "**********"
click at [328, 596] on button "Select Date" at bounding box center [335, 593] width 26 height 21
select select "*"
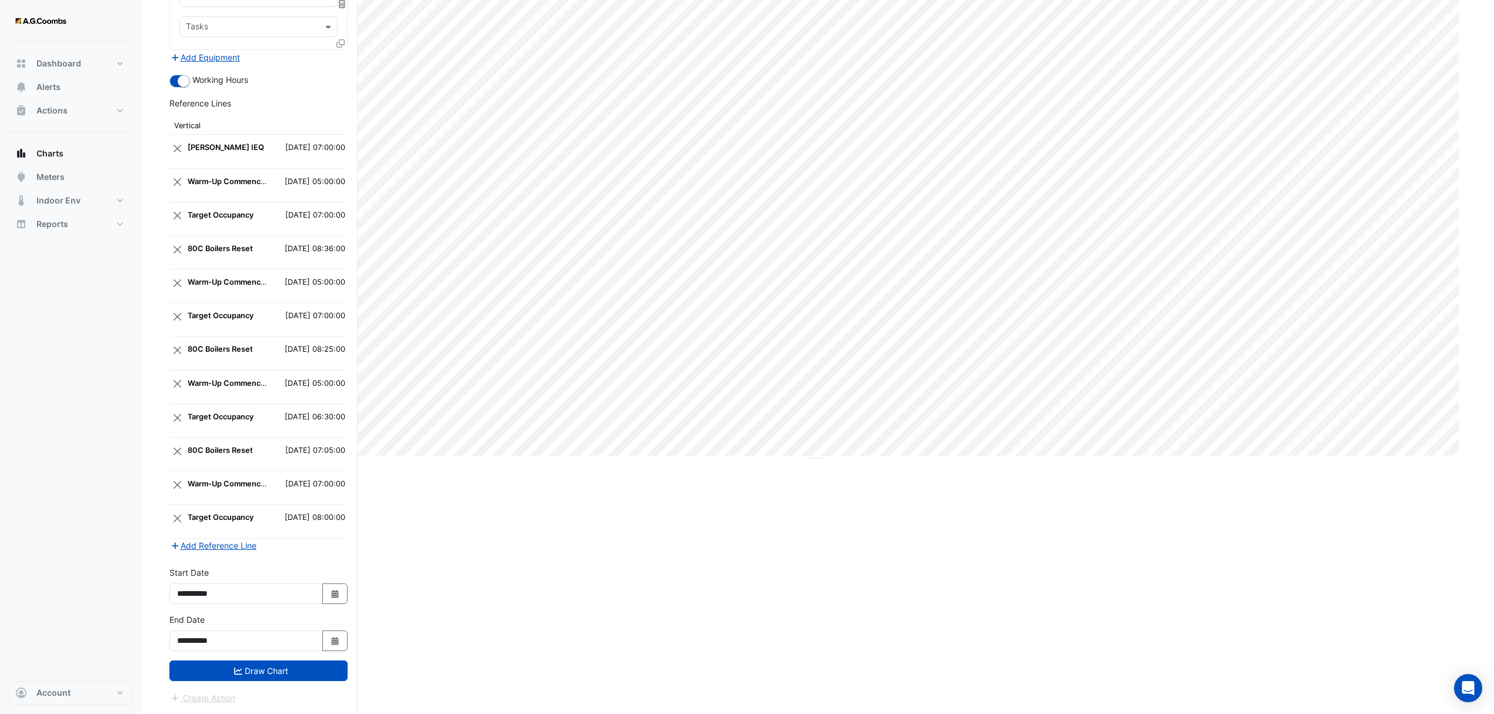
select select "****"
click at [191, 551] on div "28" at bounding box center [188, 559] width 19 height 19
type input "**********"
click at [261, 666] on button "Draw Chart" at bounding box center [258, 670] width 178 height 21
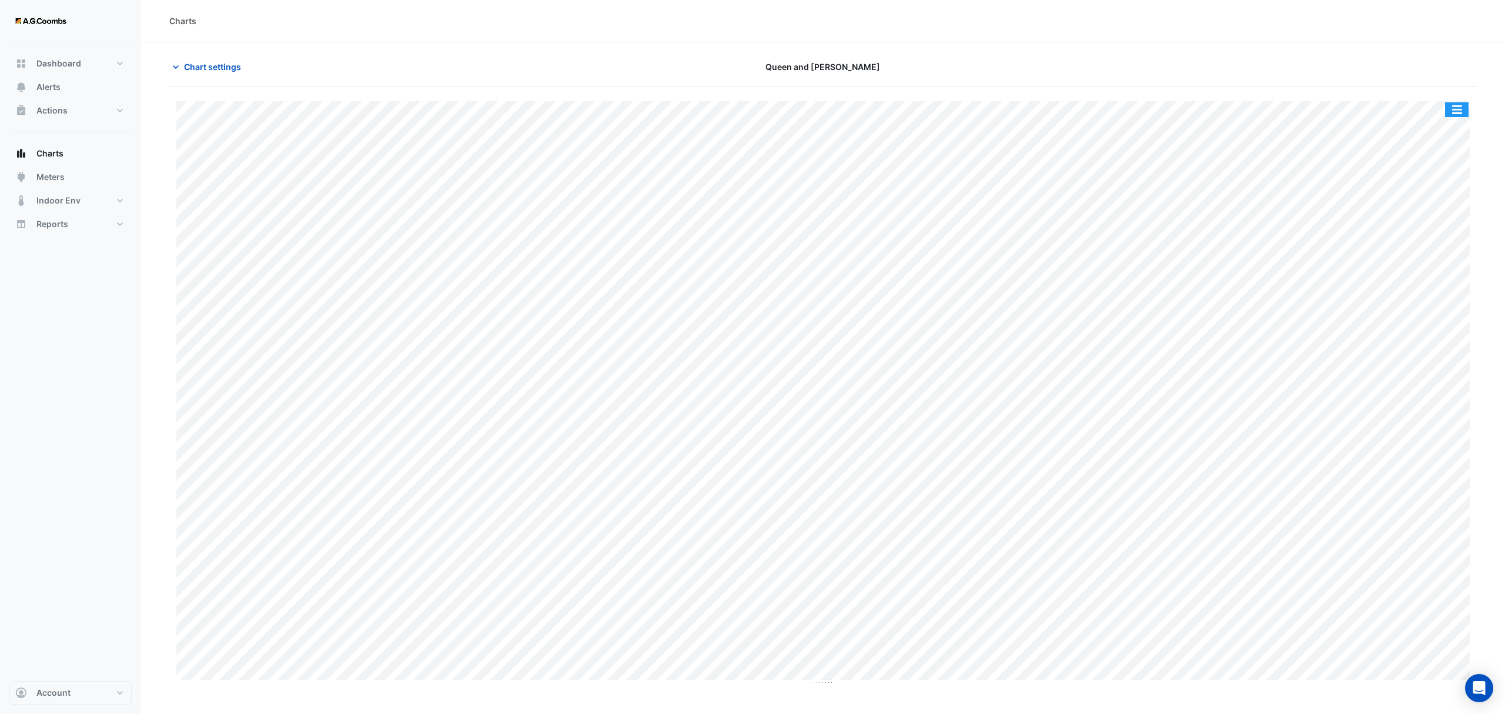
click at [1461, 113] on button "button" at bounding box center [1457, 109] width 24 height 15
click at [1444, 193] on div "Save as JPEG" at bounding box center [1433, 192] width 71 height 20
click at [196, 62] on span "Chart settings" at bounding box center [212, 67] width 57 height 12
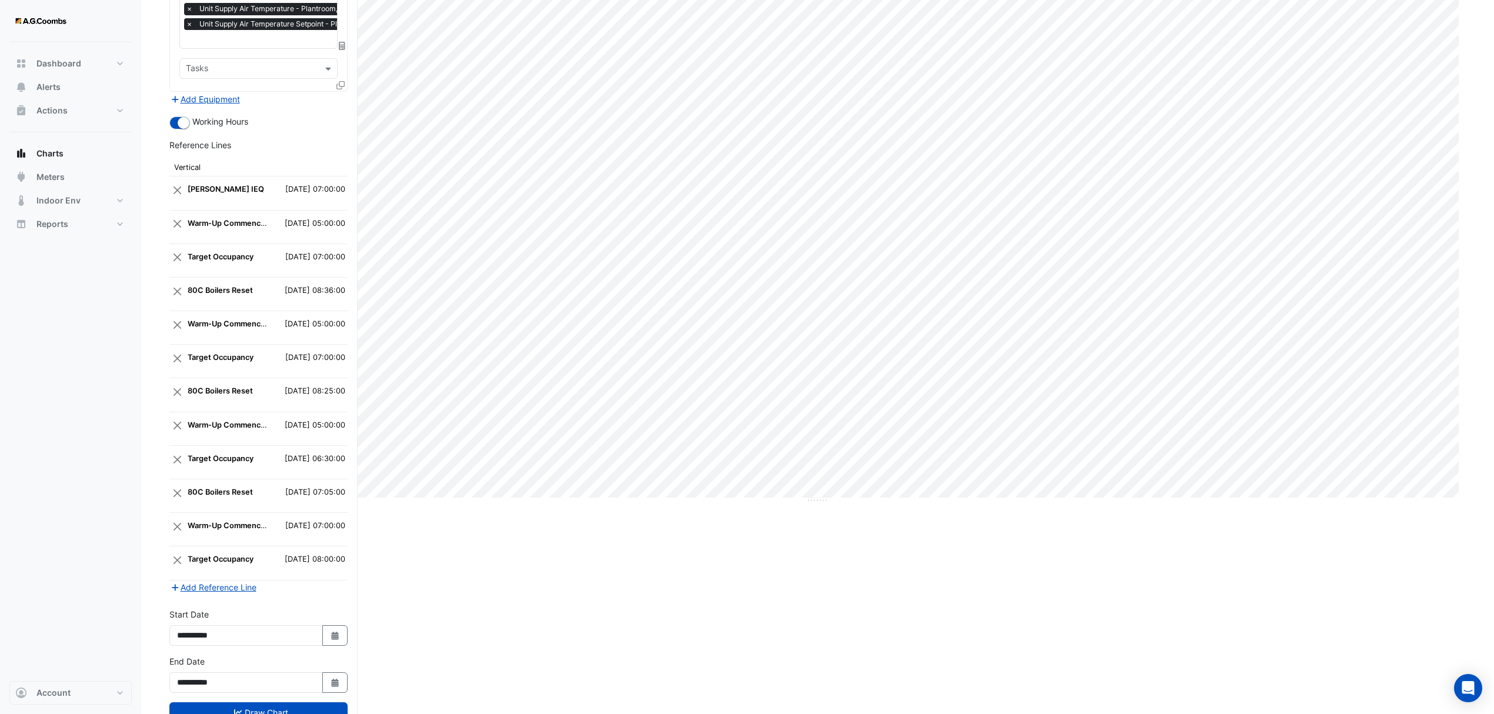
scroll to position [232, 0]
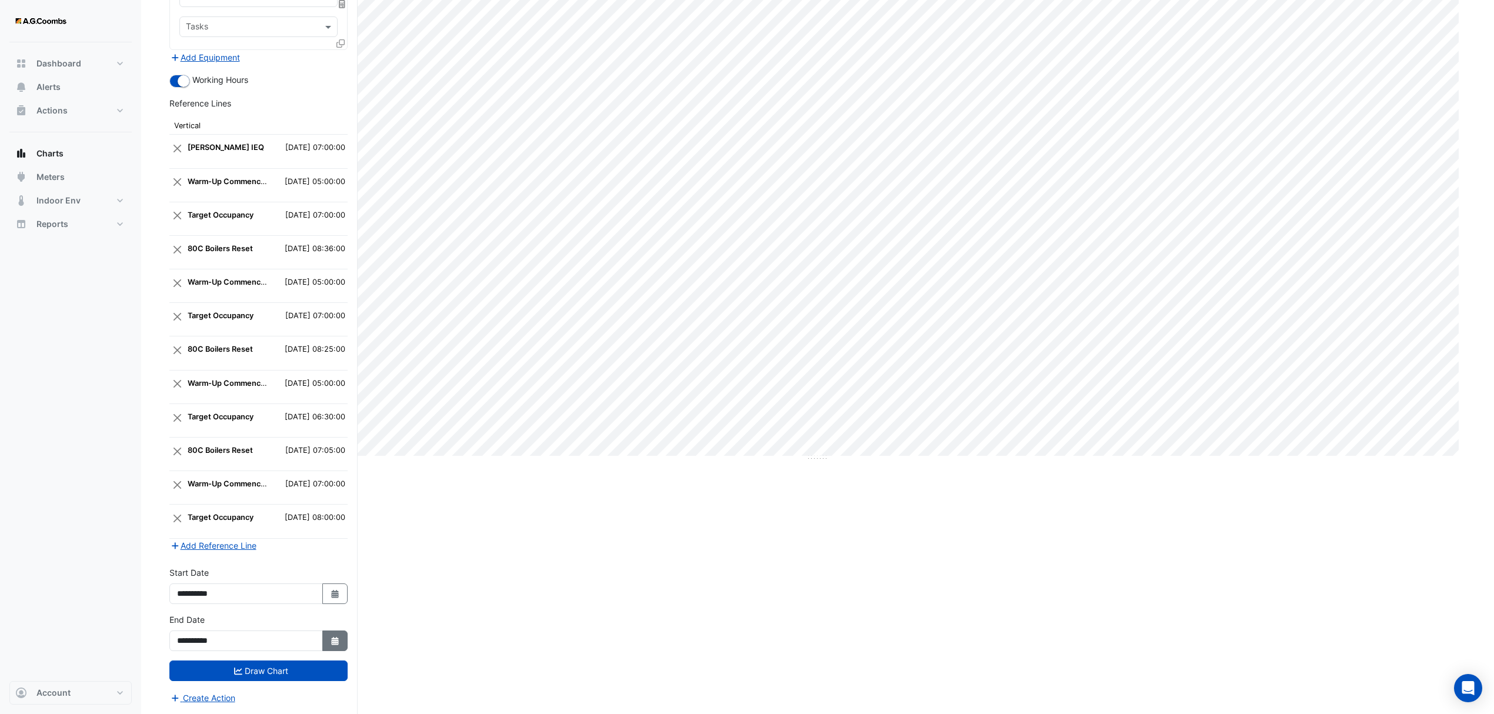
click at [330, 638] on icon "Select Date" at bounding box center [335, 641] width 11 height 8
click at [192, 616] on div "4" at bounding box center [188, 625] width 19 height 19
type input "**********"
click at [339, 589] on button "Select Date" at bounding box center [335, 593] width 26 height 21
select select "*"
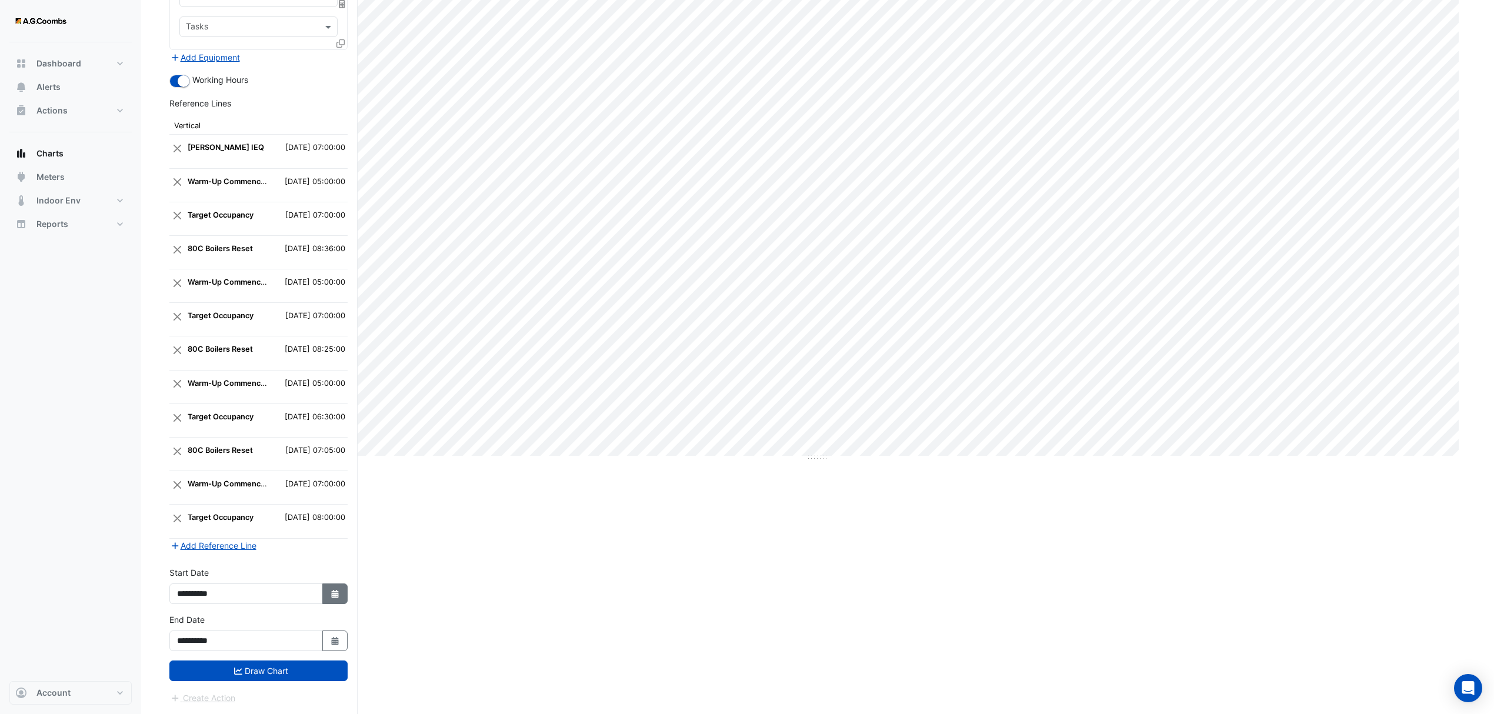
select select "****"
click at [187, 569] on div "4" at bounding box center [188, 578] width 19 height 19
type input "**********"
drag, startPoint x: 262, startPoint y: 667, endPoint x: 298, endPoint y: 673, distance: 36.5
click at [262, 667] on button "Draw Chart" at bounding box center [258, 670] width 178 height 21
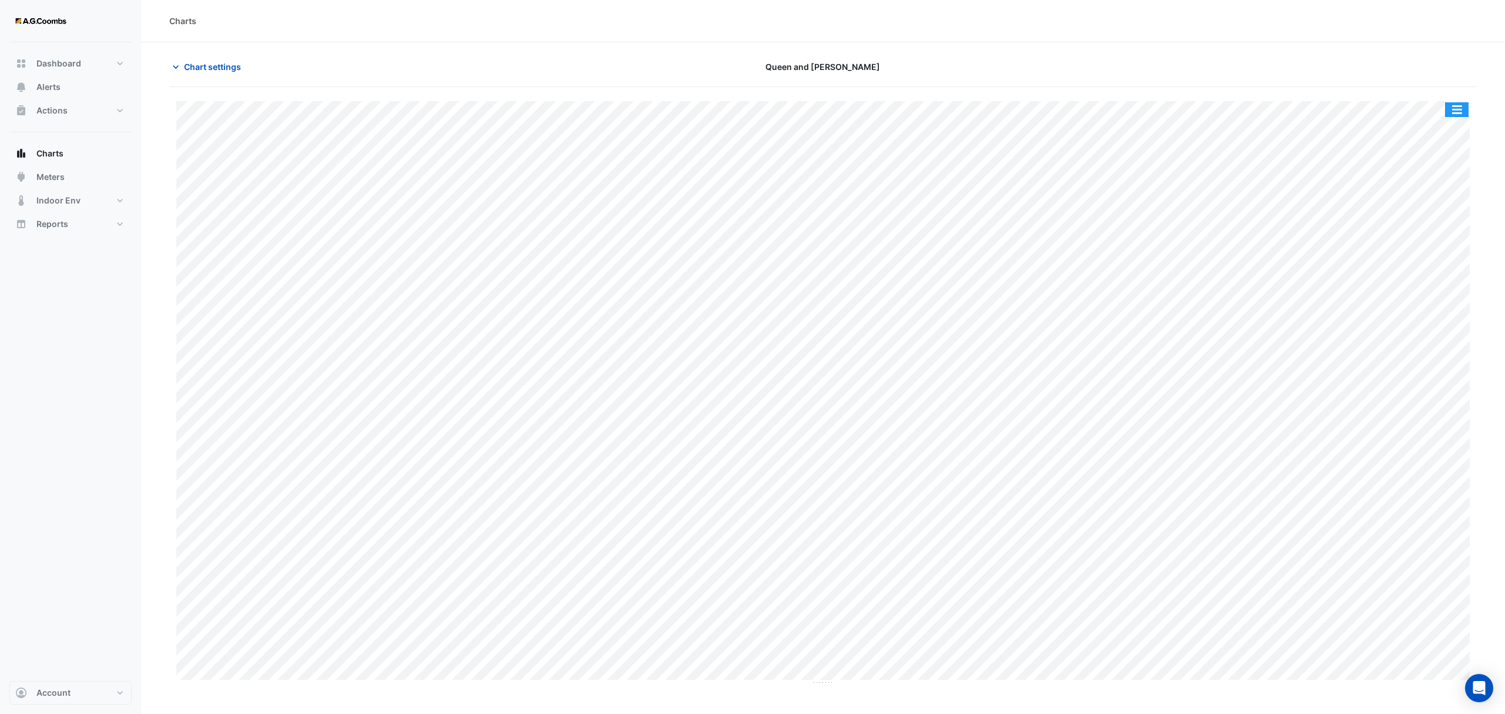
click at [1459, 105] on button "button" at bounding box center [1457, 109] width 24 height 15
click at [1444, 195] on div "Save as JPEG" at bounding box center [1433, 192] width 71 height 20
click at [200, 66] on span "Chart settings" at bounding box center [212, 67] width 57 height 12
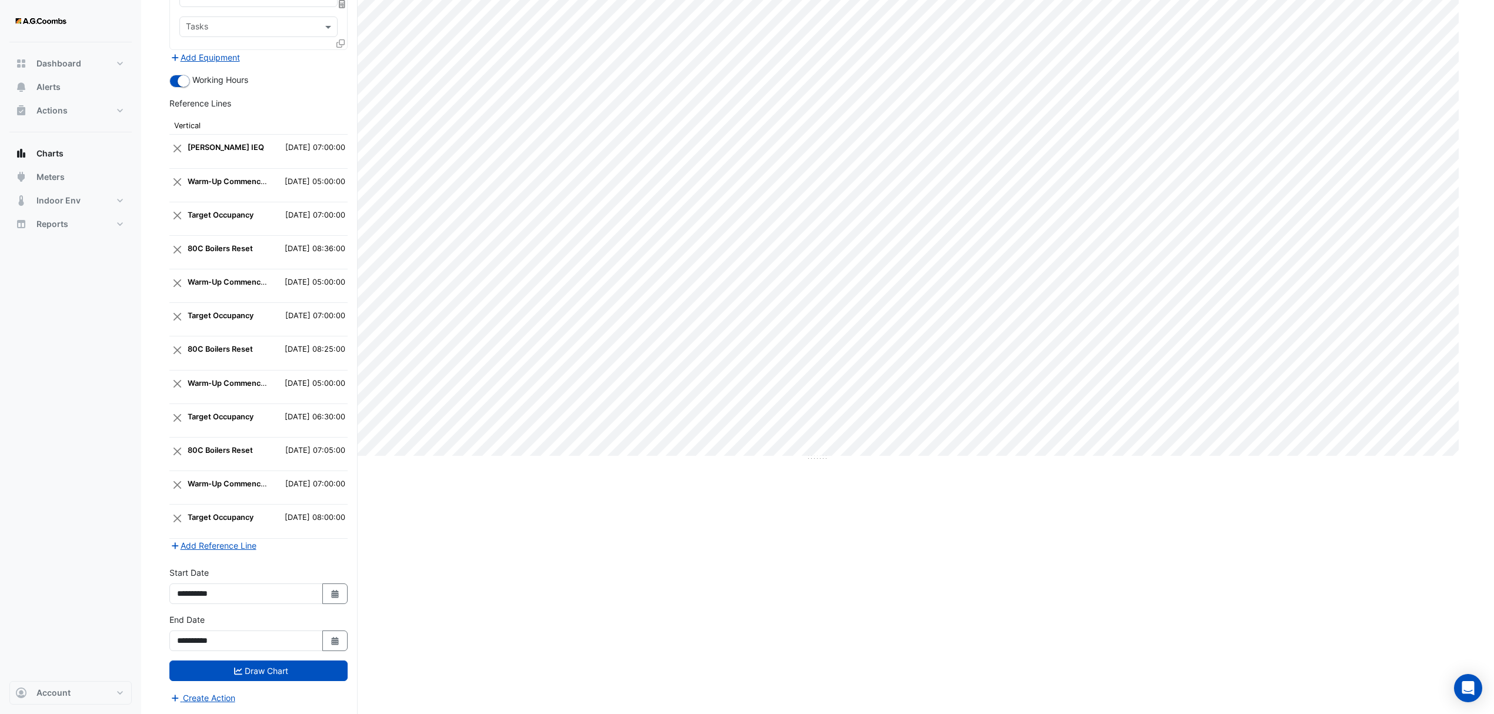
scroll to position [232, 0]
click at [258, 676] on button "Draw Chart" at bounding box center [258, 670] width 178 height 21
click at [342, 640] on button "Select Date" at bounding box center [335, 640] width 26 height 21
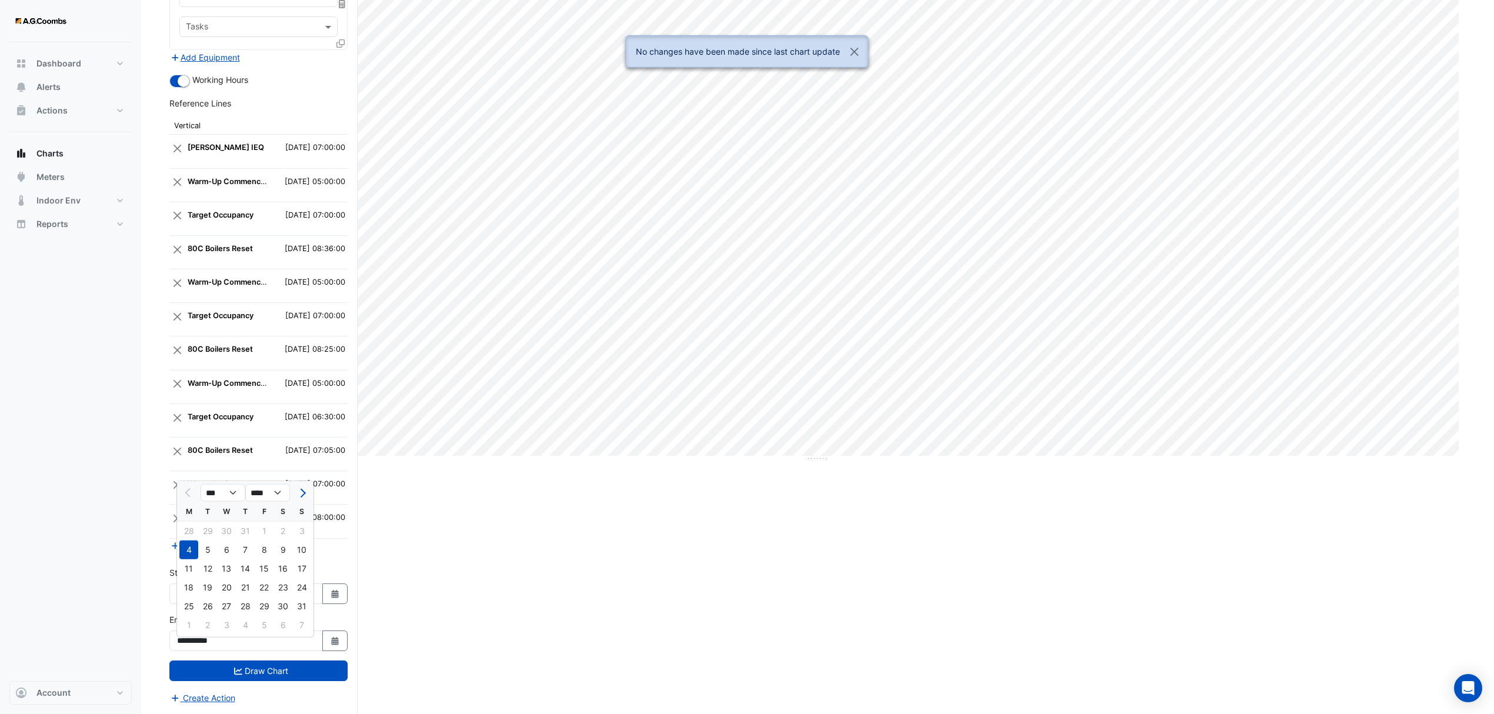
click at [188, 559] on div "11" at bounding box center [188, 568] width 19 height 19
type input "**********"
click at [332, 593] on icon "Select Date" at bounding box center [335, 594] width 11 height 8
select select "*"
select select "****"
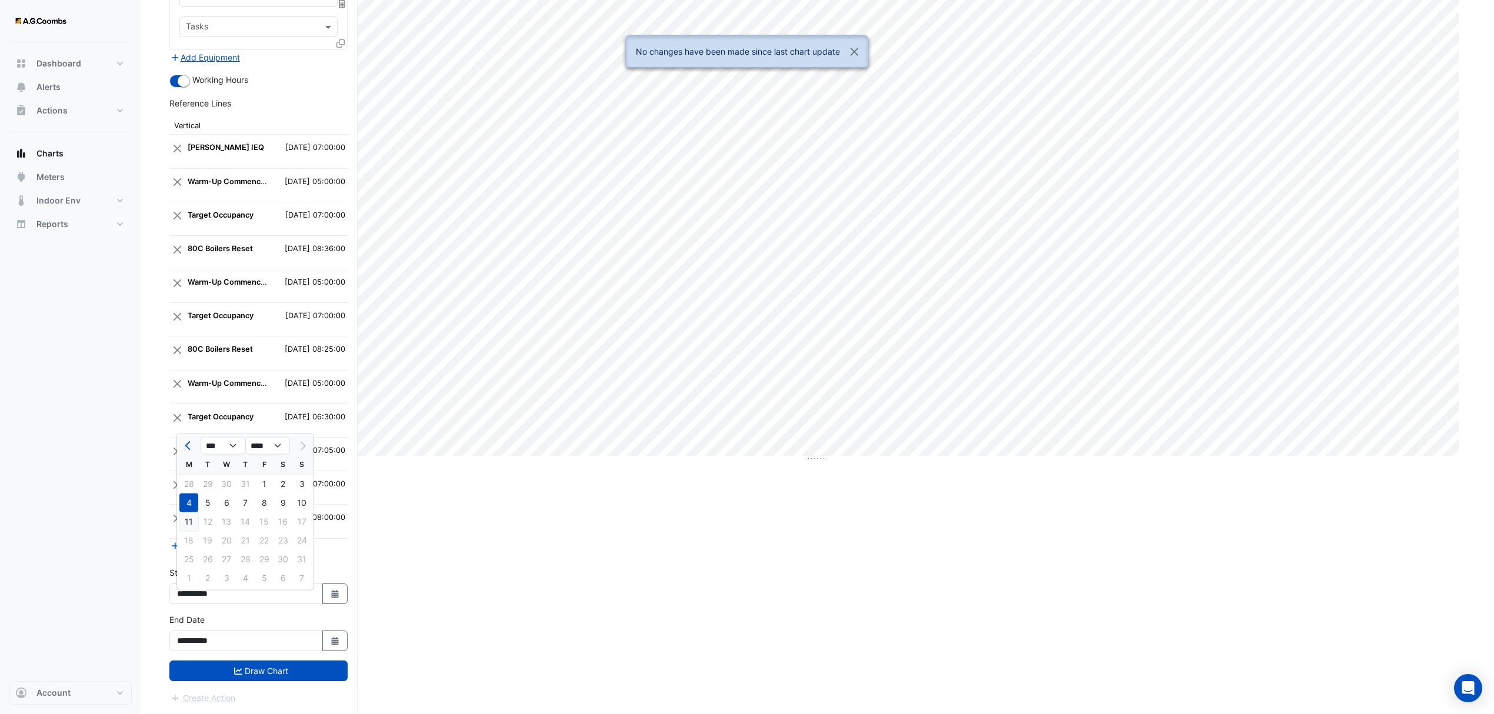
click at [186, 513] on div "11" at bounding box center [188, 521] width 19 height 19
type input "**********"
drag, startPoint x: 257, startPoint y: 671, endPoint x: 318, endPoint y: 645, distance: 66.1
click at [256, 671] on button "Draw Chart" at bounding box center [258, 670] width 178 height 21
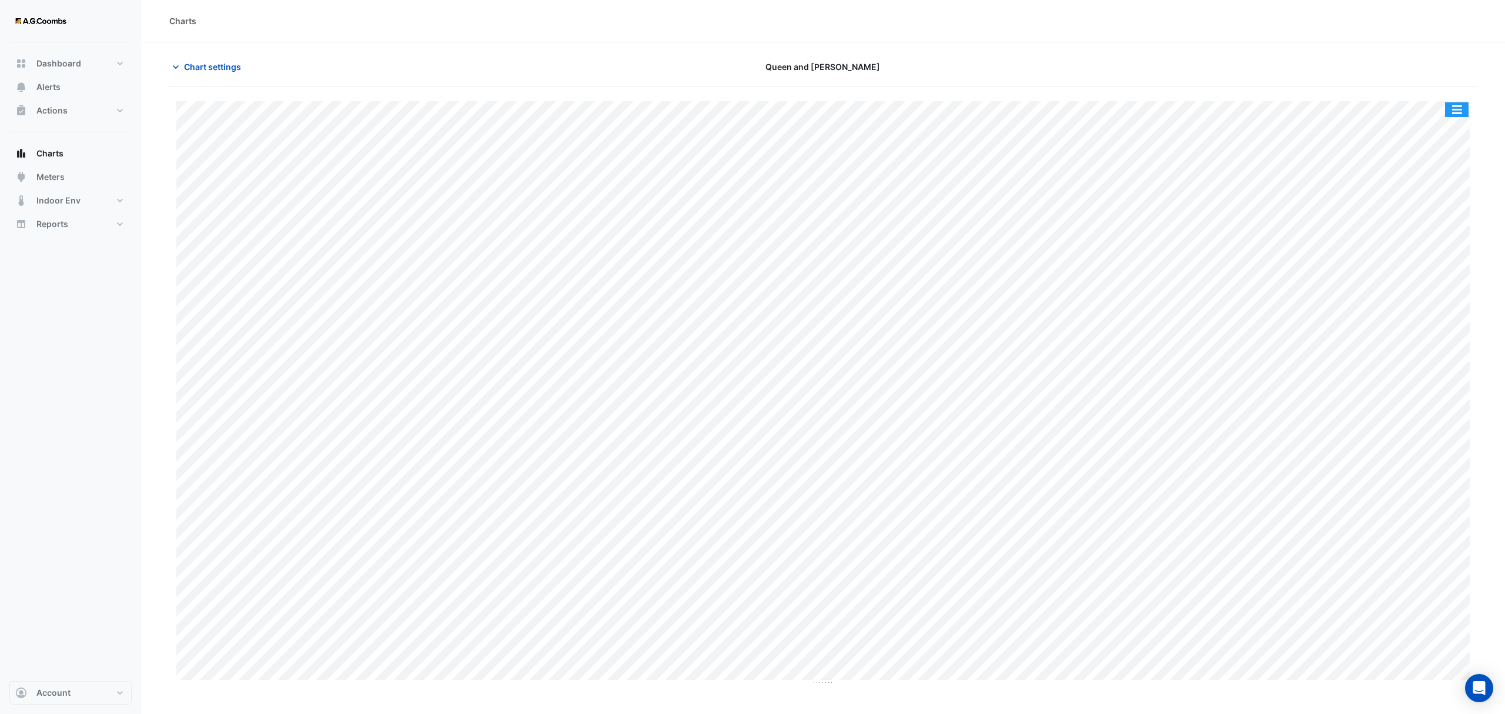
click at [1453, 103] on button "button" at bounding box center [1457, 109] width 24 height 15
click at [1442, 194] on div "Save as JPEG" at bounding box center [1433, 192] width 71 height 20
click at [194, 68] on span "Chart settings" at bounding box center [212, 67] width 57 height 12
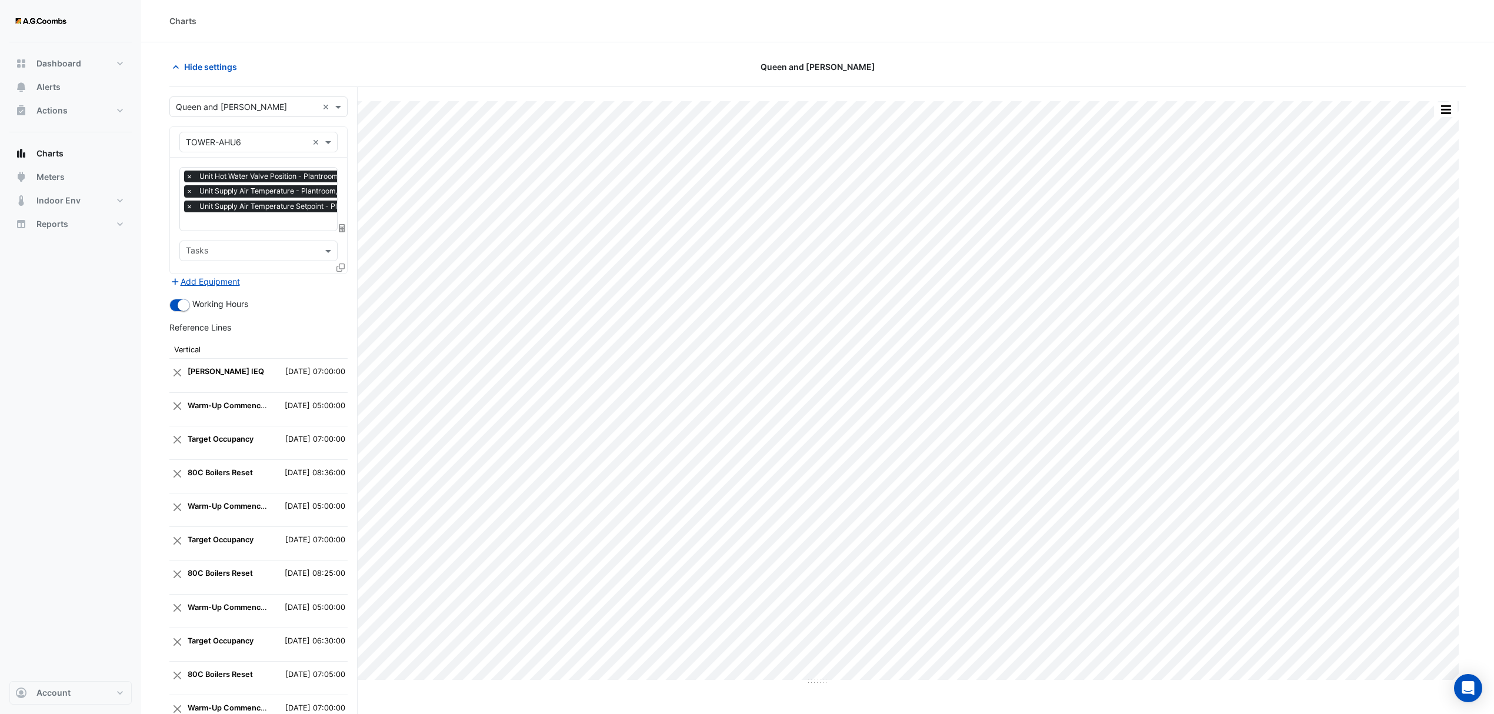
click at [337, 267] on icon at bounding box center [340, 267] width 8 height 8
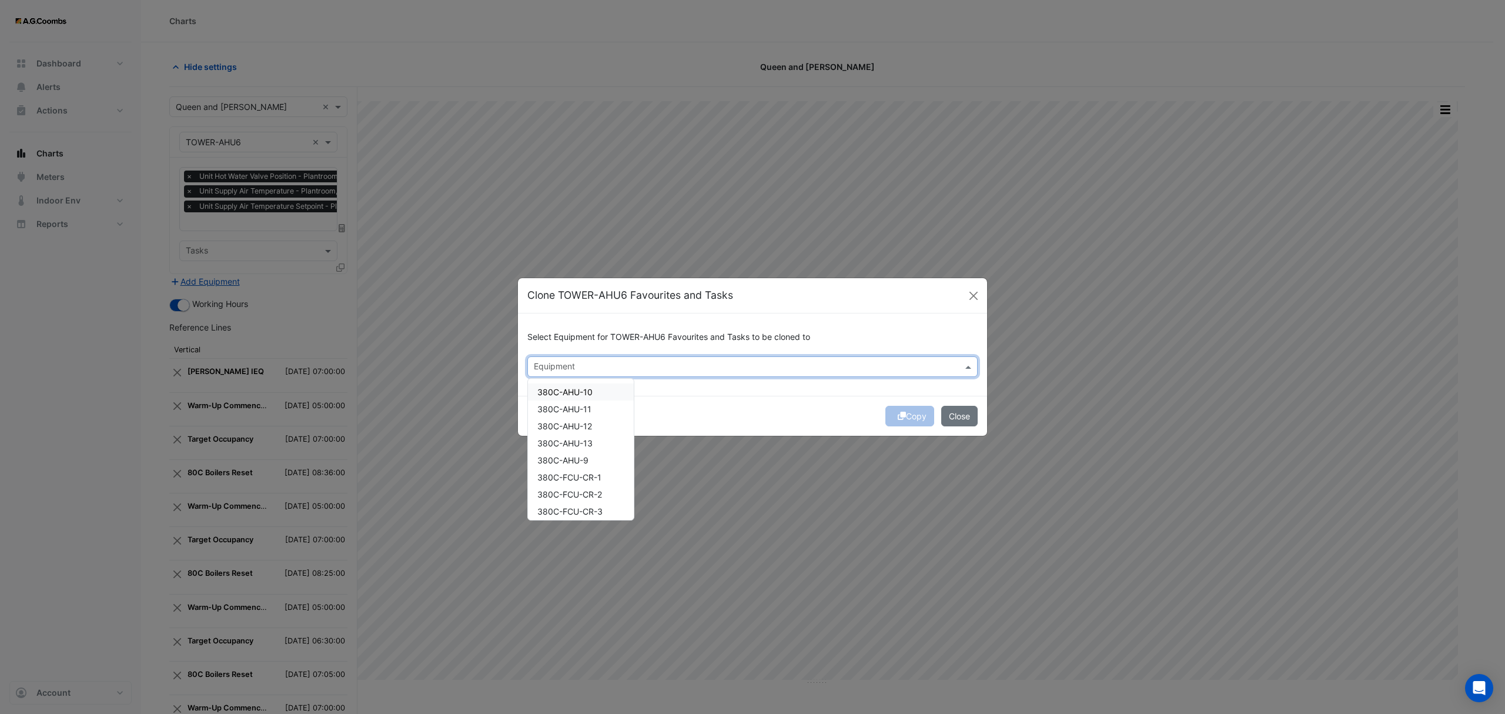
click at [577, 363] on input "text" at bounding box center [746, 368] width 424 height 12
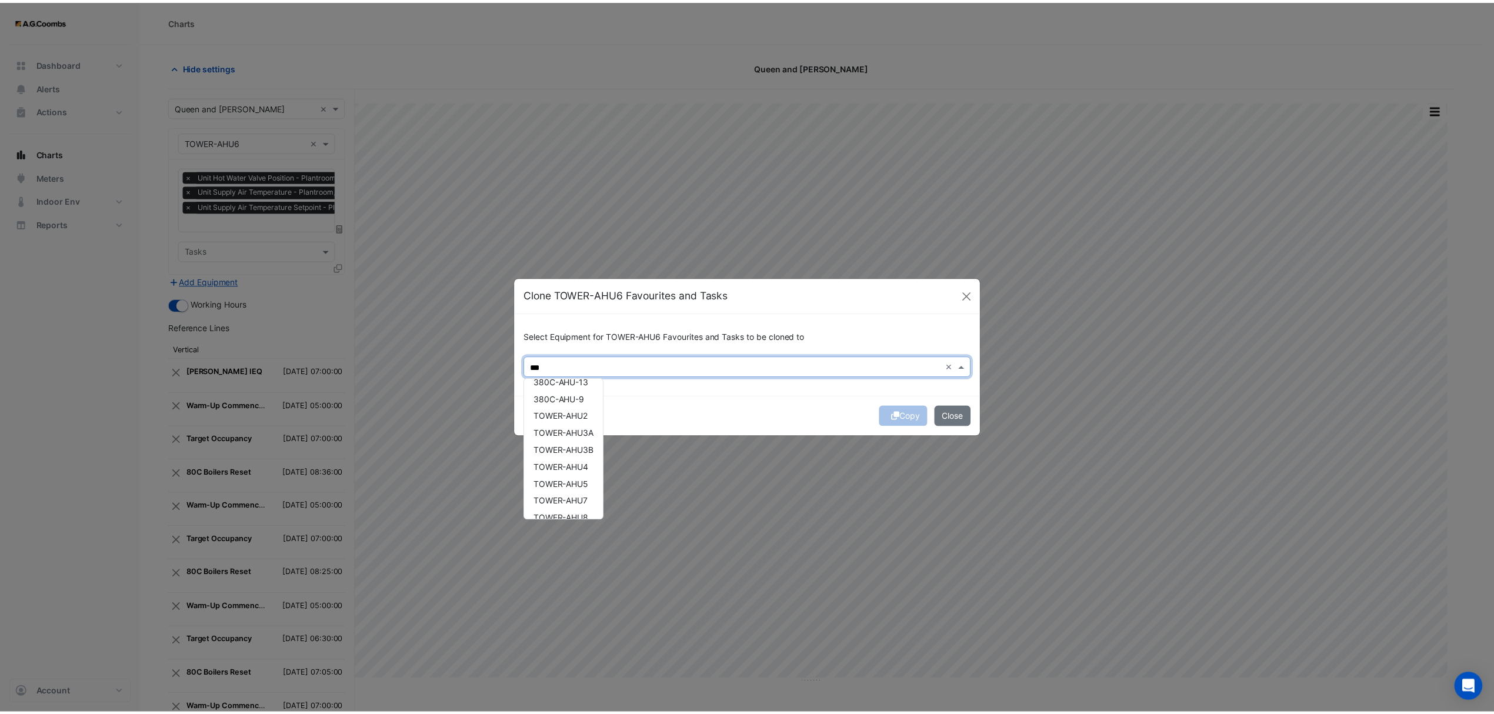
scroll to position [73, 0]
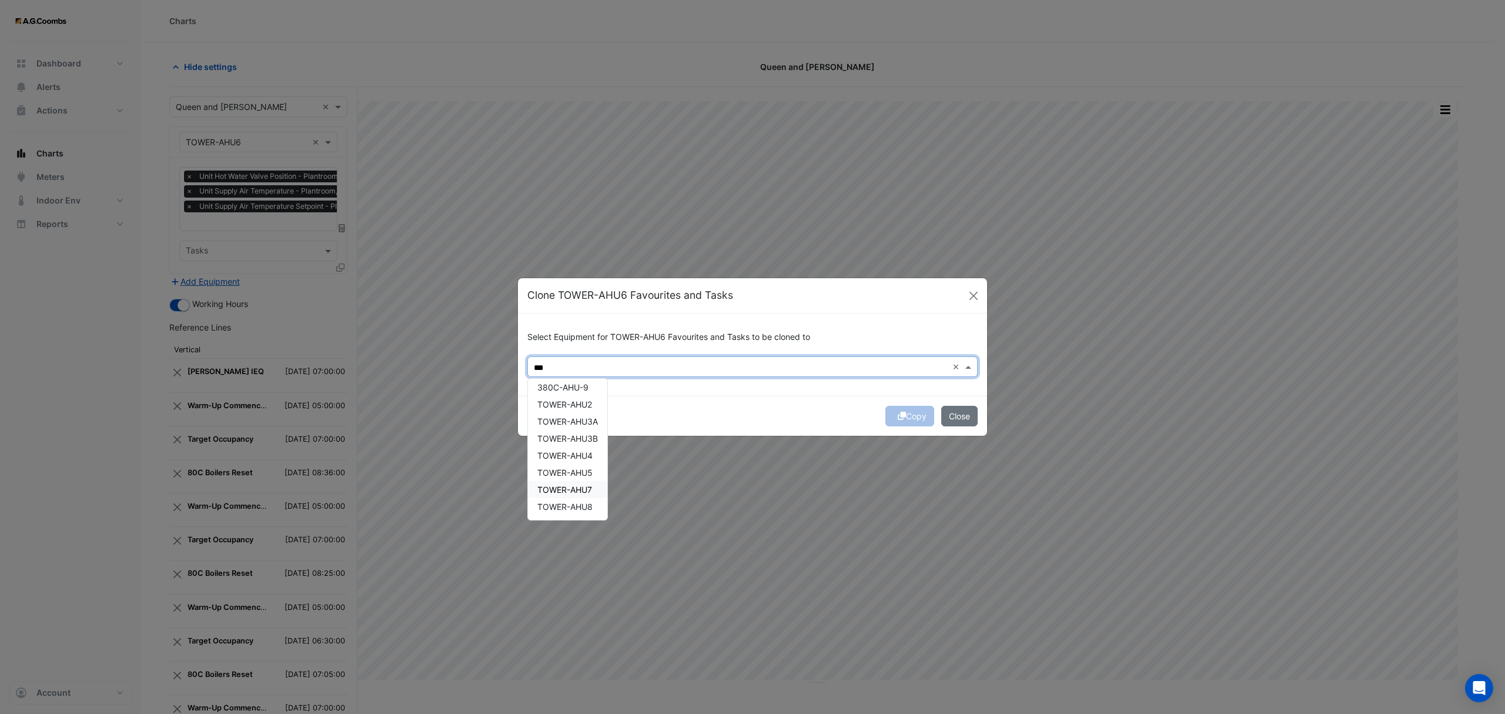
click at [582, 490] on span "TOWER-AHU7" at bounding box center [564, 490] width 55 height 10
type input "***"
click at [909, 417] on button "Copy" at bounding box center [910, 416] width 49 height 21
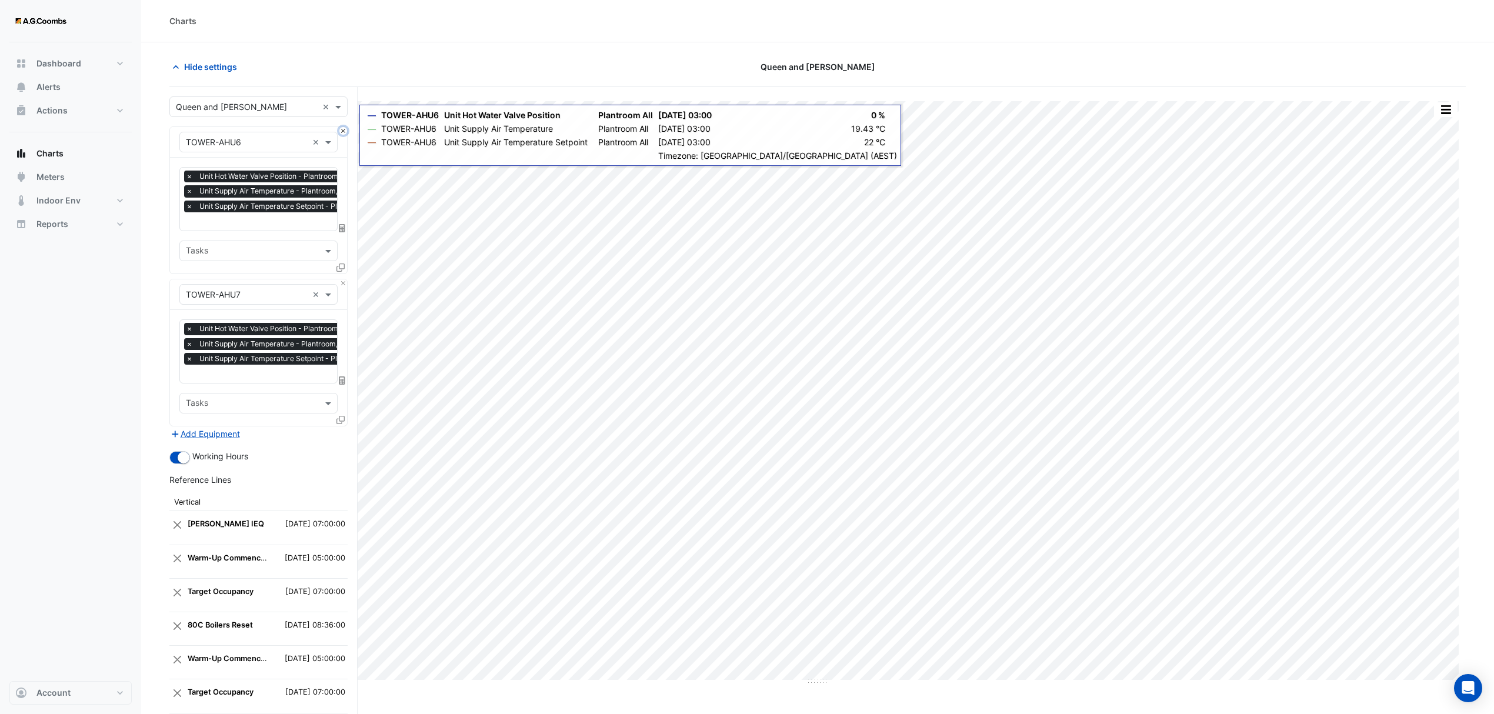
click at [344, 132] on button "Close" at bounding box center [343, 131] width 8 height 8
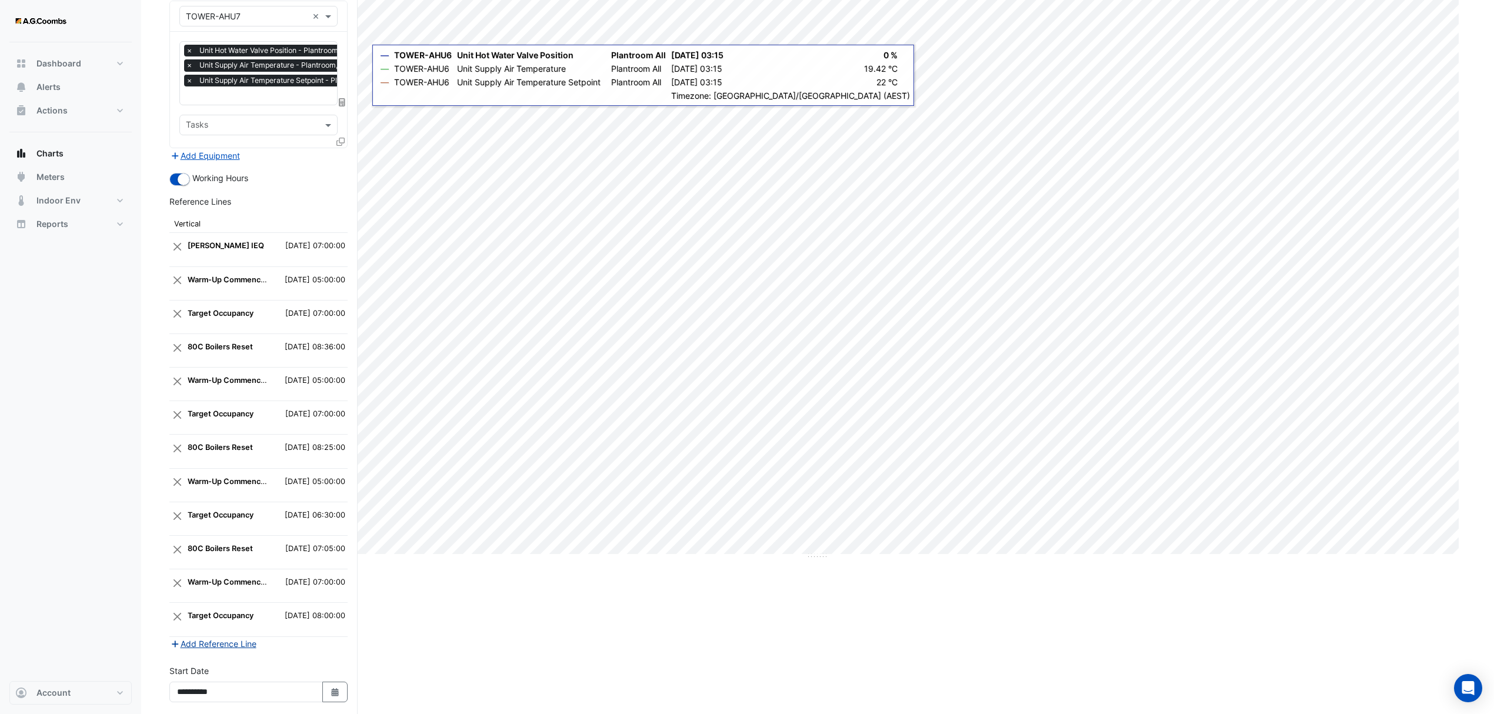
scroll to position [232, 0]
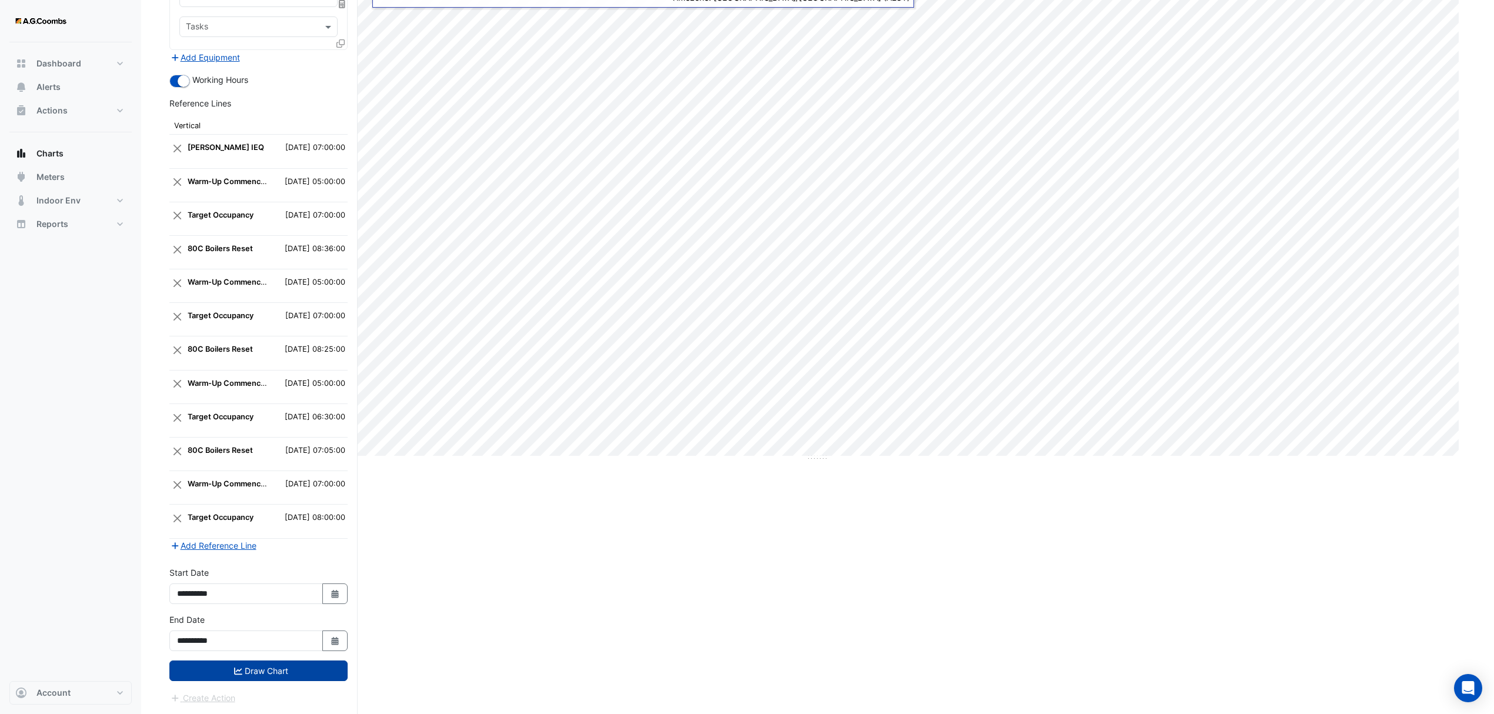
click at [282, 672] on button "Draw Chart" at bounding box center [258, 670] width 178 height 21
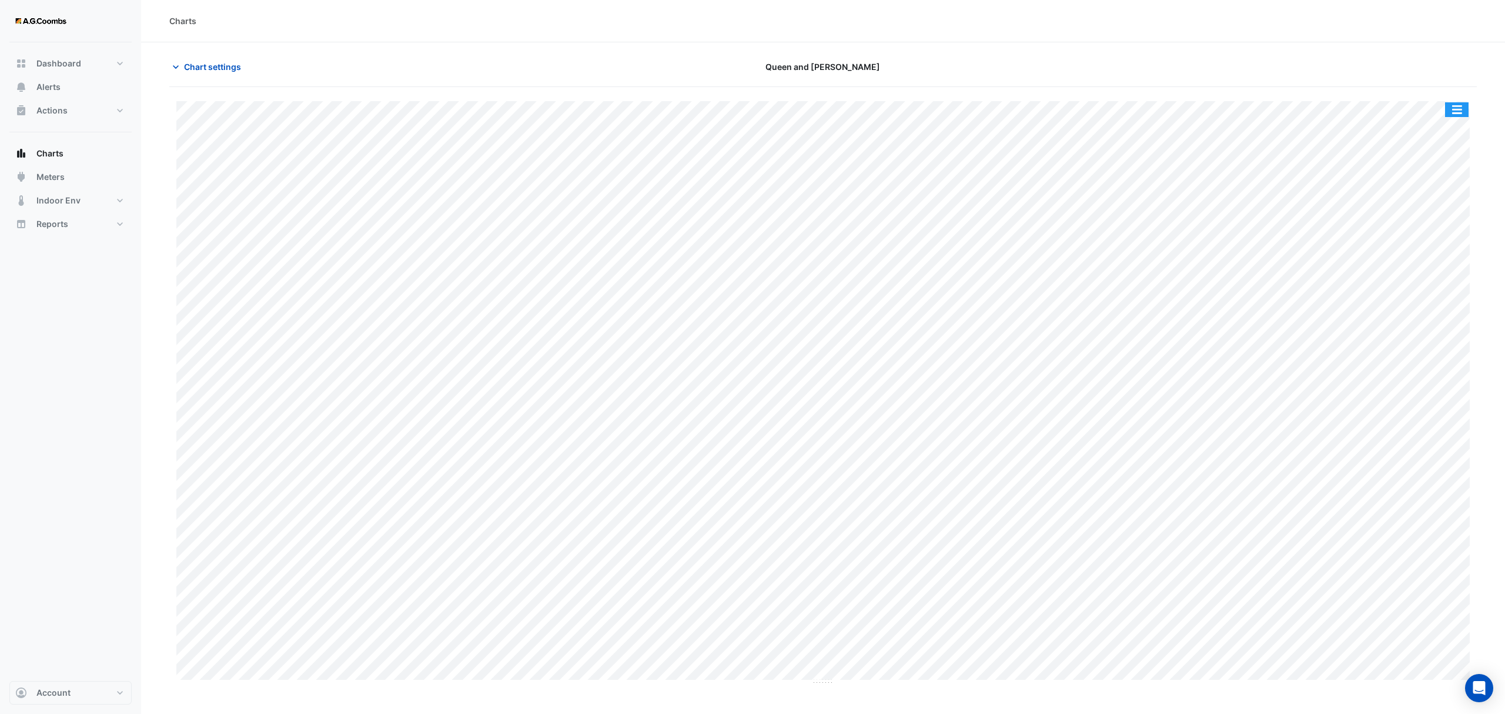
click at [1456, 112] on button "button" at bounding box center [1457, 109] width 24 height 15
click at [1455, 189] on div "Save as JPEG" at bounding box center [1433, 192] width 71 height 20
click at [201, 69] on span "Chart settings" at bounding box center [212, 67] width 57 height 12
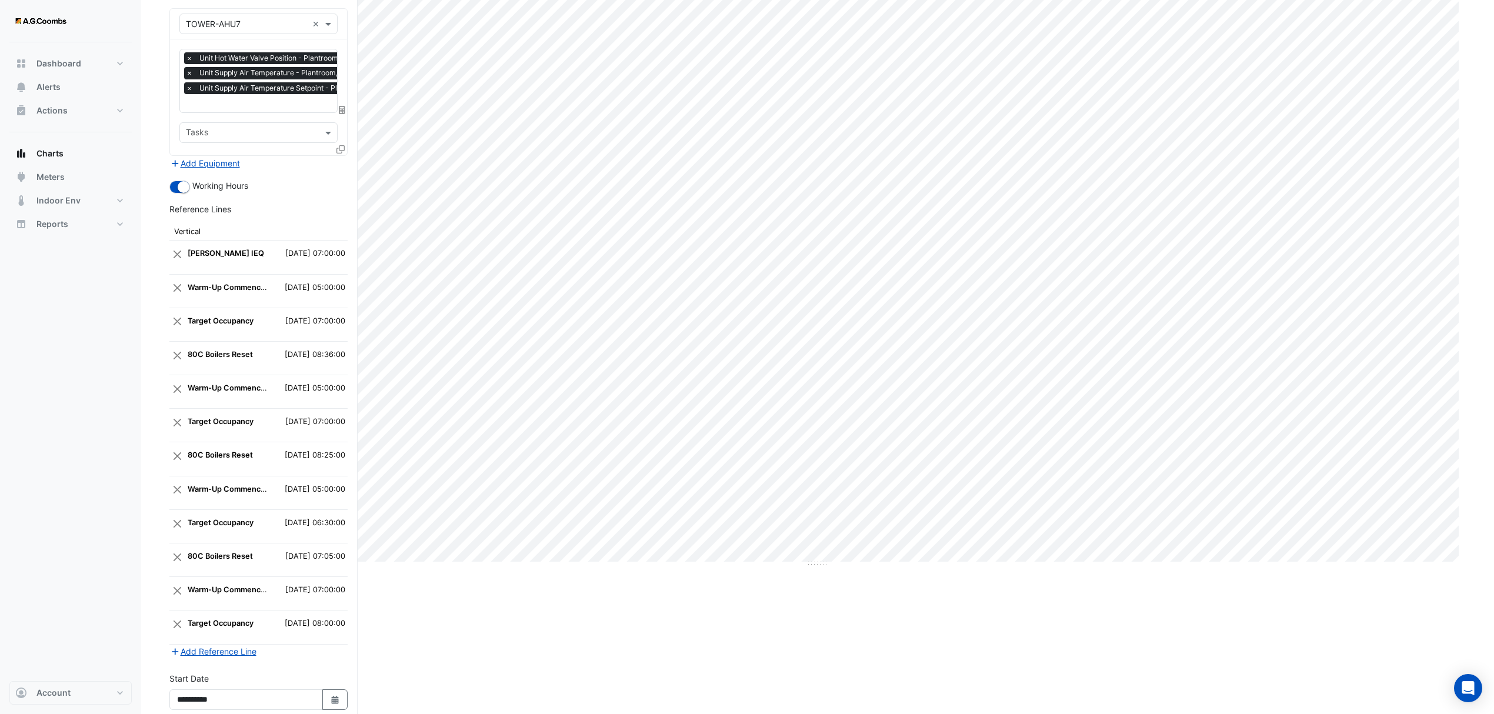
scroll to position [232, 0]
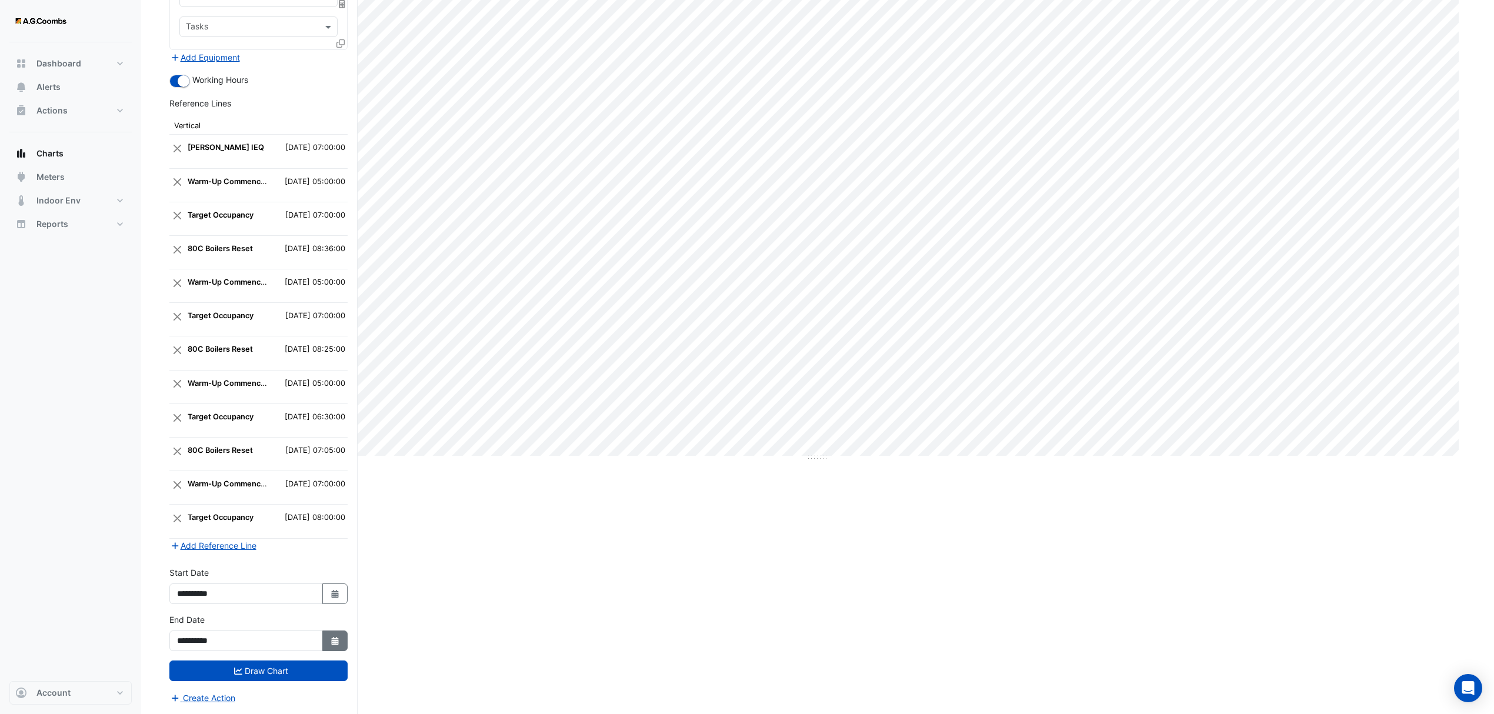
click at [325, 640] on button "Select Date" at bounding box center [335, 640] width 26 height 21
click at [185, 540] on div "4 5 6 7 8 9 10" at bounding box center [245, 549] width 136 height 19
click at [338, 585] on button "Select Date" at bounding box center [335, 593] width 26 height 21
select select "*"
select select "****"
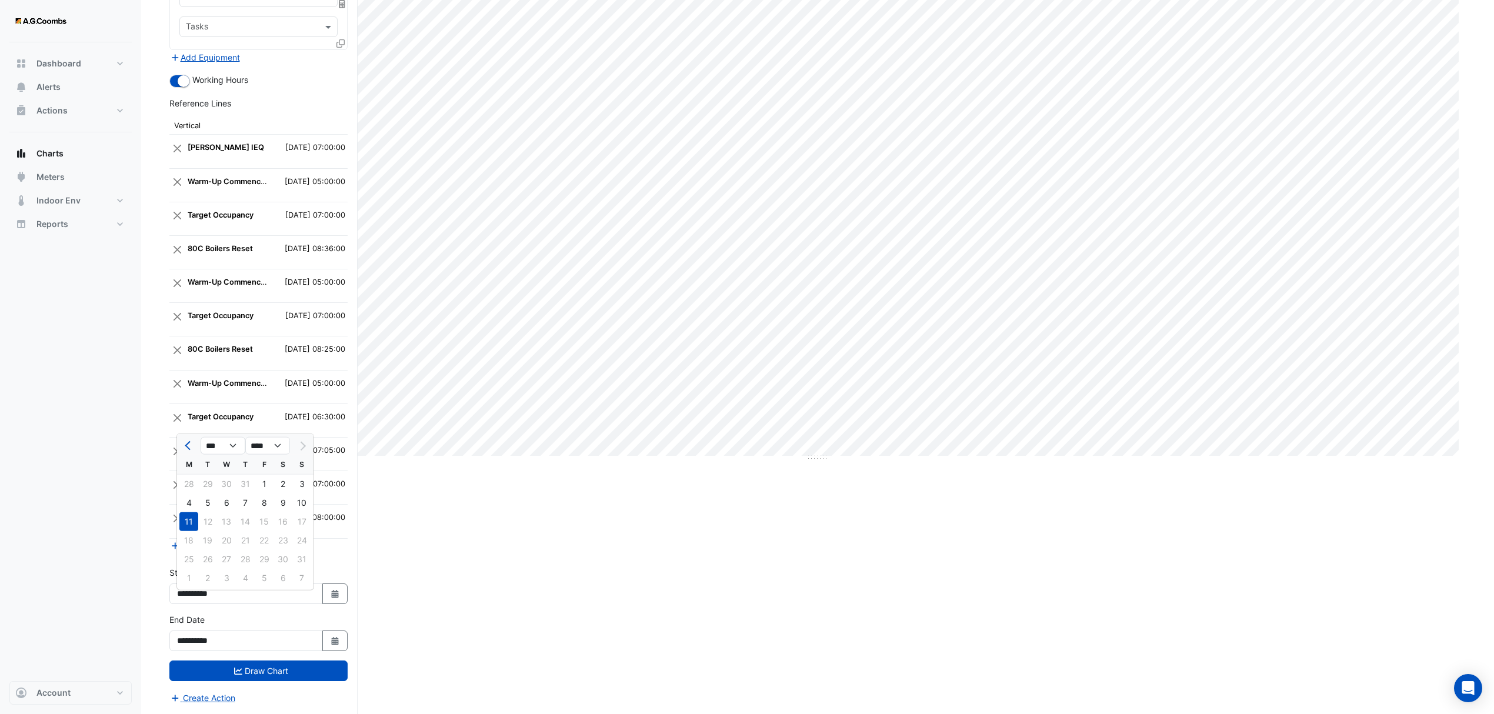
click at [186, 493] on div "4" at bounding box center [188, 502] width 19 height 19
type input "**********"
click at [333, 637] on icon "button" at bounding box center [334, 641] width 7 height 8
click at [188, 541] on div "4" at bounding box center [188, 549] width 19 height 19
type input "**********"
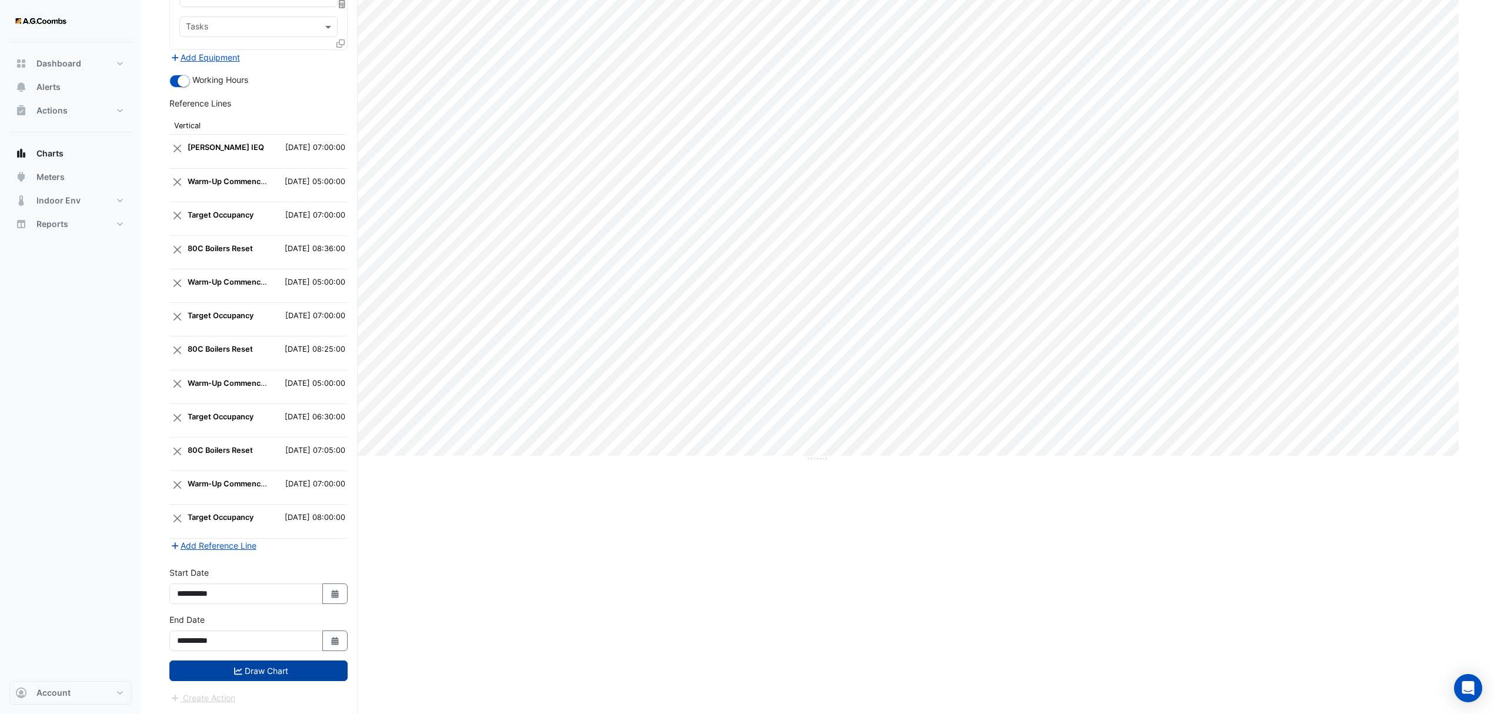
click at [288, 669] on button "Draw Chart" at bounding box center [258, 670] width 178 height 21
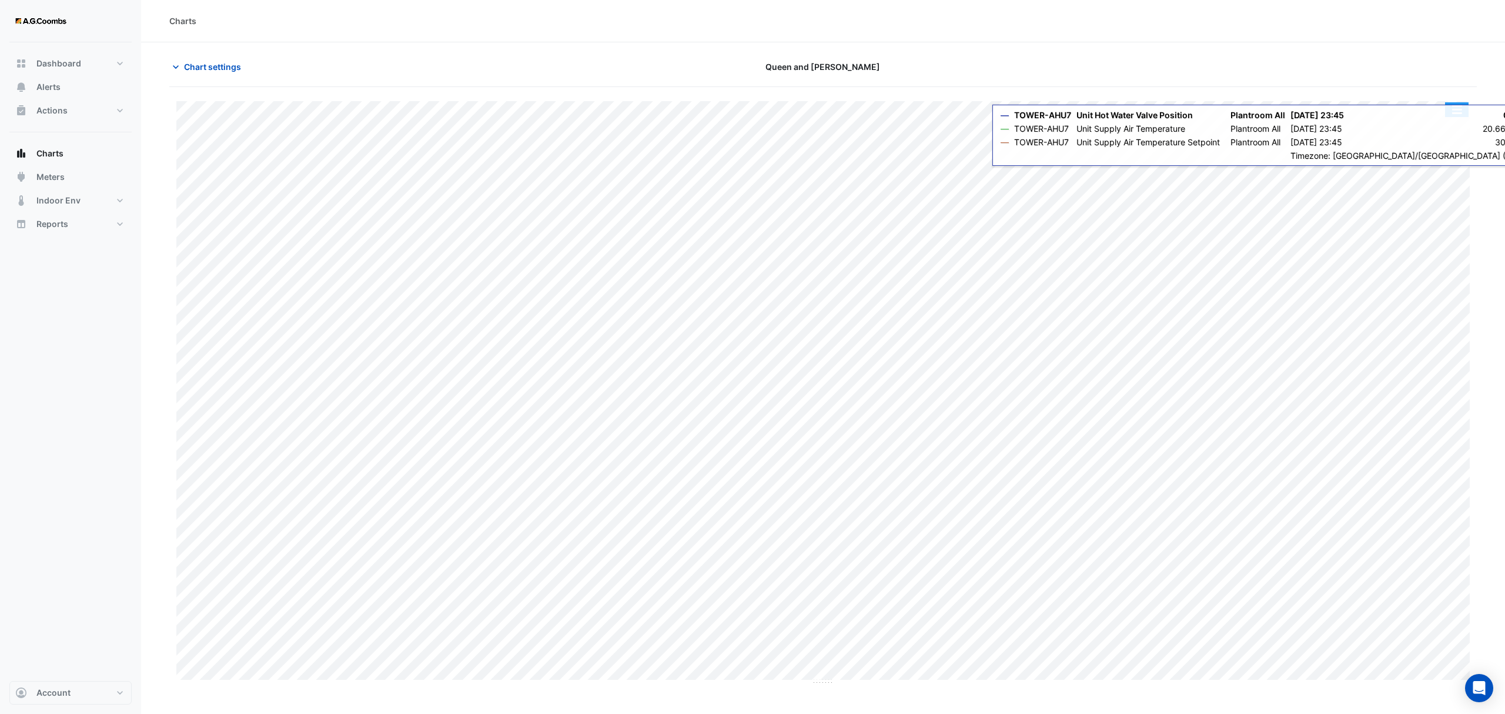
click at [1454, 111] on button "button" at bounding box center [1457, 109] width 24 height 15
click at [1440, 186] on div "Save as JPEG" at bounding box center [1433, 192] width 71 height 20
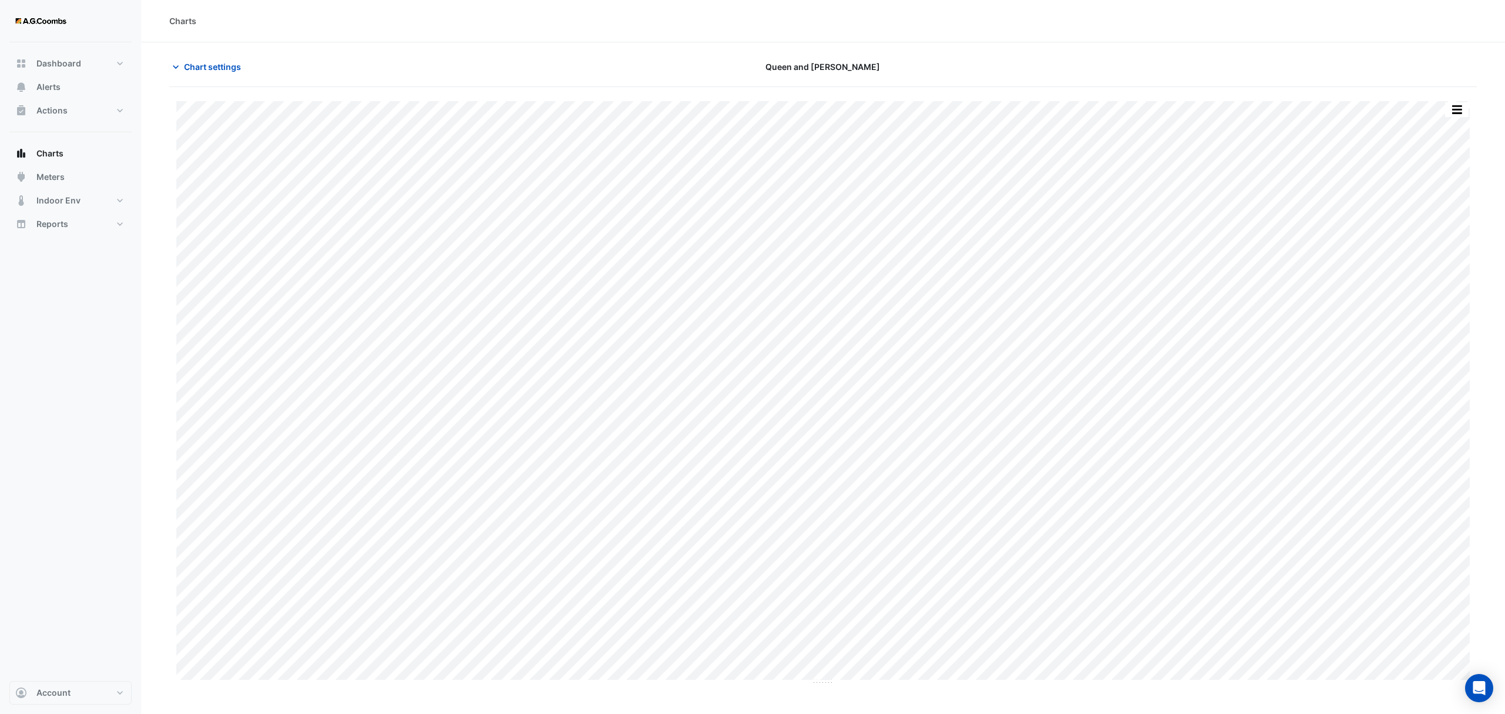
click at [440, 27] on div "Charts" at bounding box center [823, 21] width 1364 height 42
click at [215, 68] on span "Chart settings" at bounding box center [212, 67] width 57 height 12
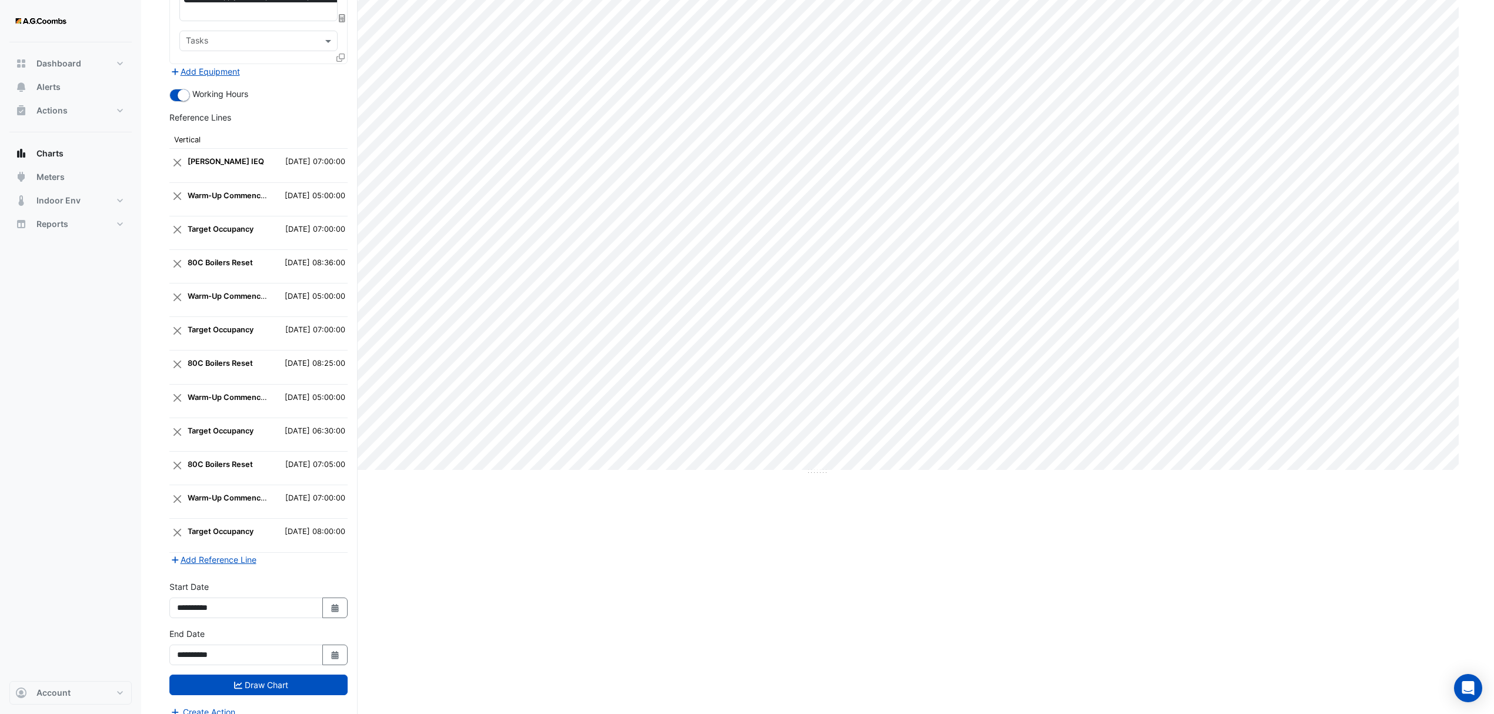
scroll to position [232, 0]
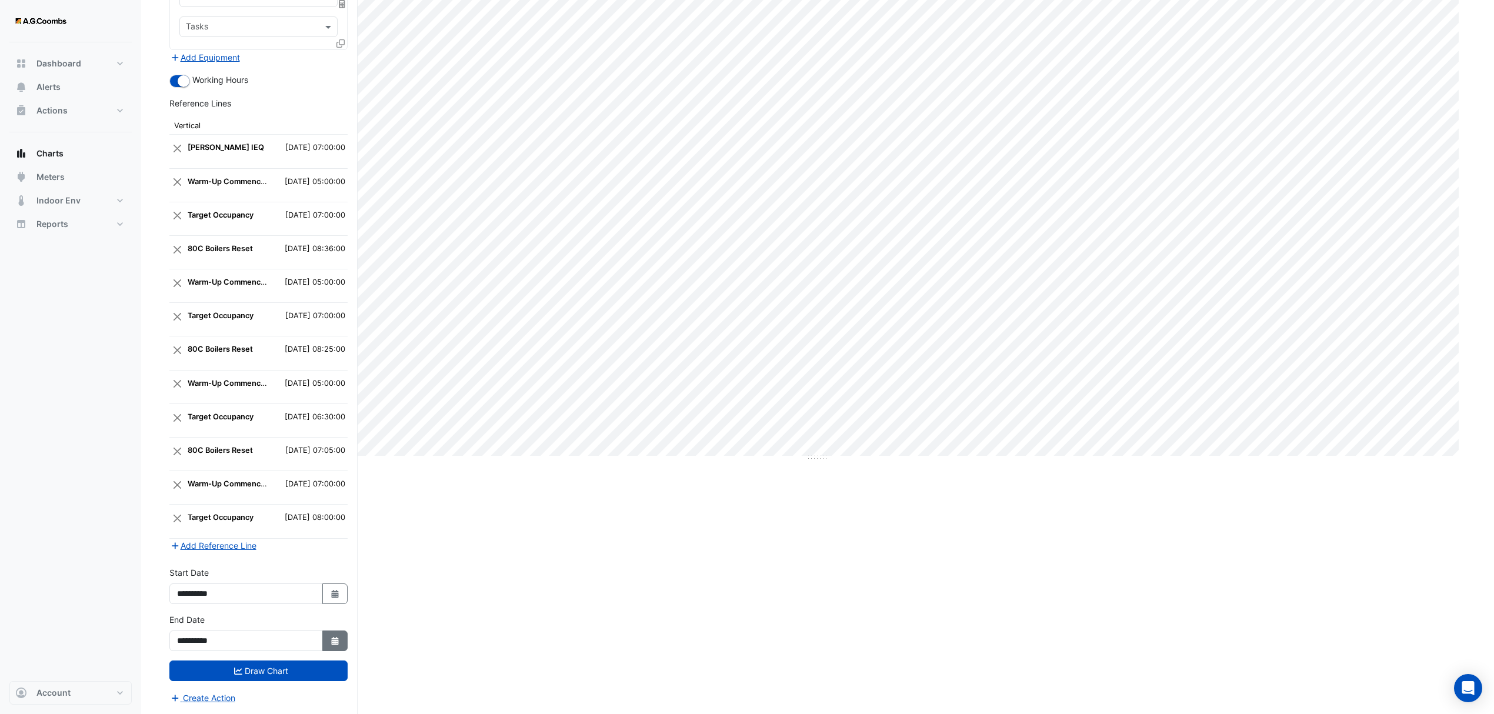
click at [333, 637] on icon "button" at bounding box center [334, 641] width 7 height 8
click at [189, 522] on div "28 29 30 31 1 2 3" at bounding box center [245, 531] width 136 height 19
click at [331, 593] on icon "button" at bounding box center [334, 594] width 7 height 8
select select "*"
select select "****"
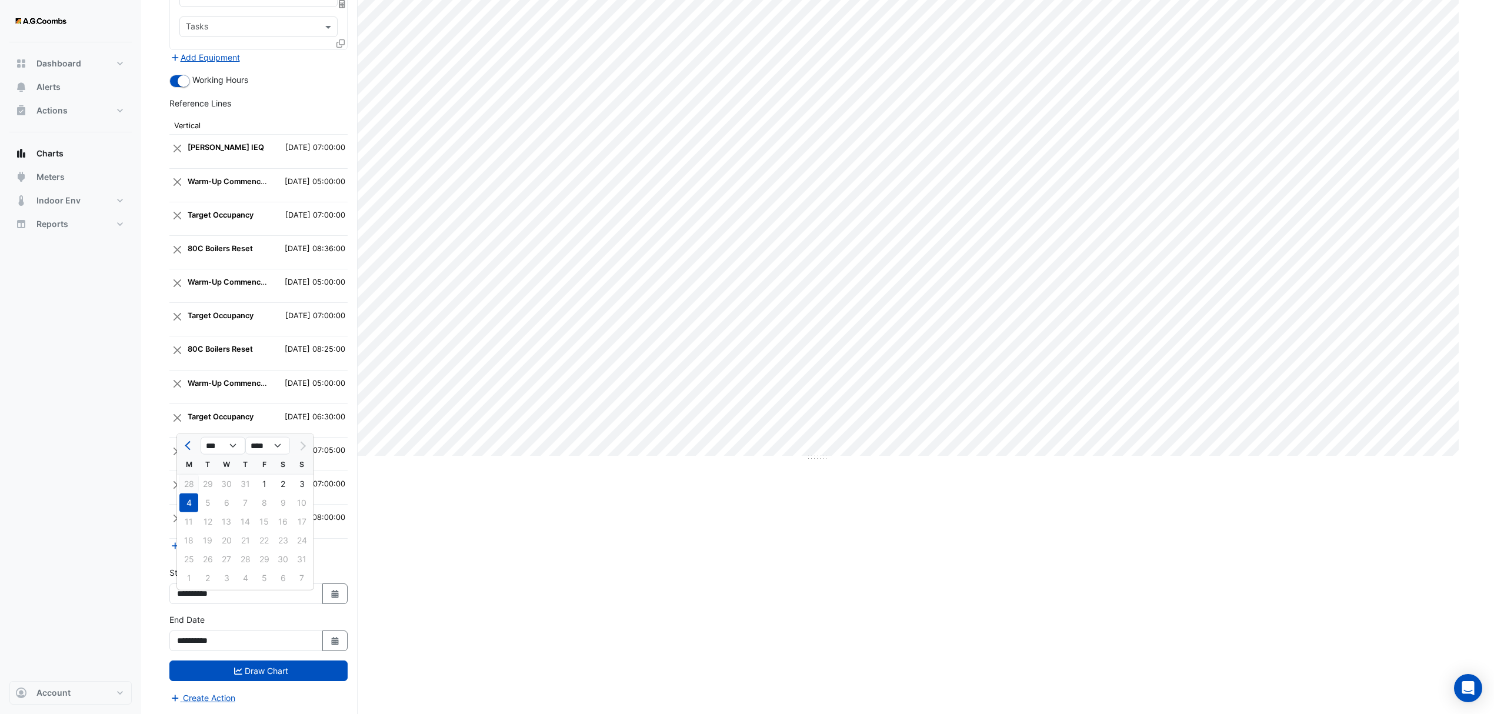
click at [189, 475] on div "28" at bounding box center [188, 484] width 19 height 19
type input "**********"
click at [333, 638] on icon "button" at bounding box center [334, 641] width 7 height 8
select select "*"
click at [186, 522] on div "28" at bounding box center [188, 531] width 19 height 19
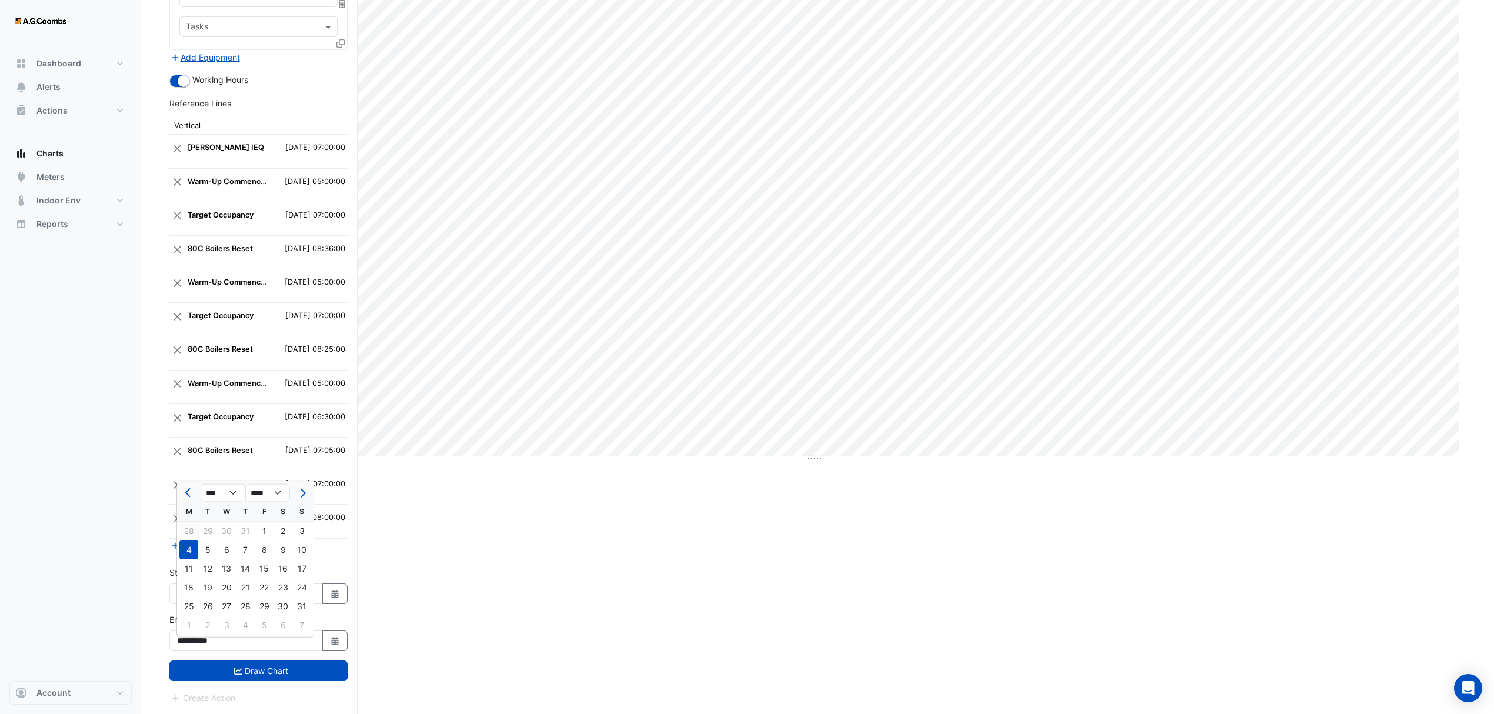
type input "**********"
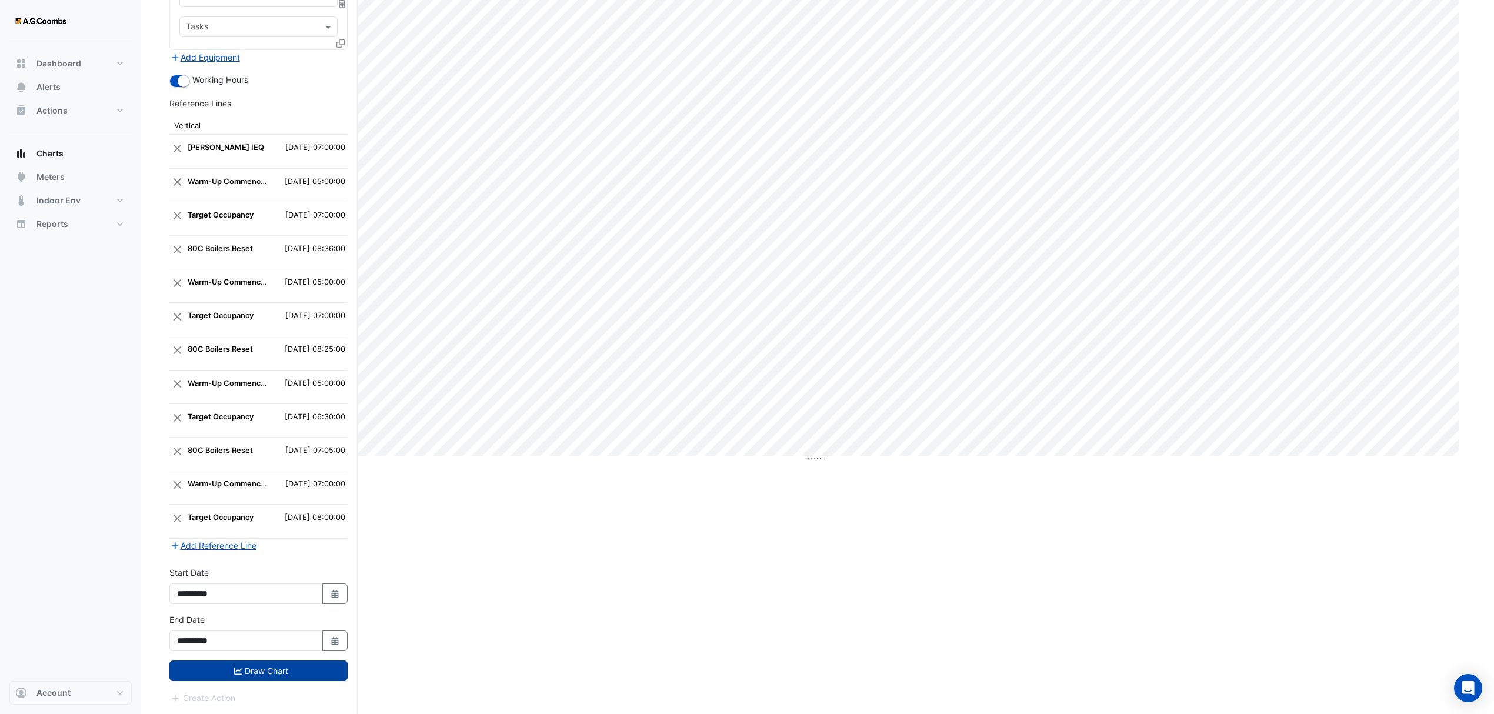
click at [278, 671] on button "Draw Chart" at bounding box center [258, 670] width 178 height 21
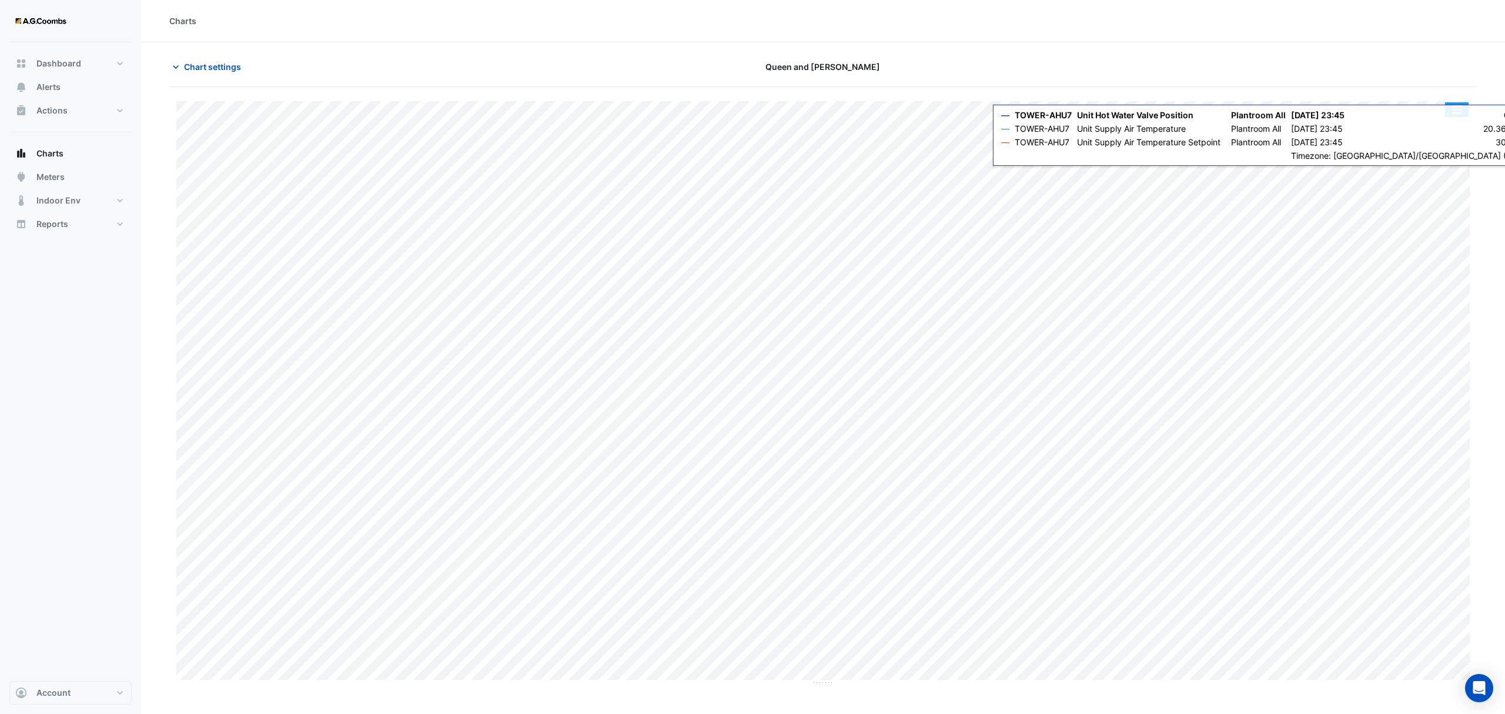
click at [1456, 109] on button "button" at bounding box center [1457, 109] width 24 height 15
click at [1429, 192] on div "Save as JPEG" at bounding box center [1433, 192] width 71 height 20
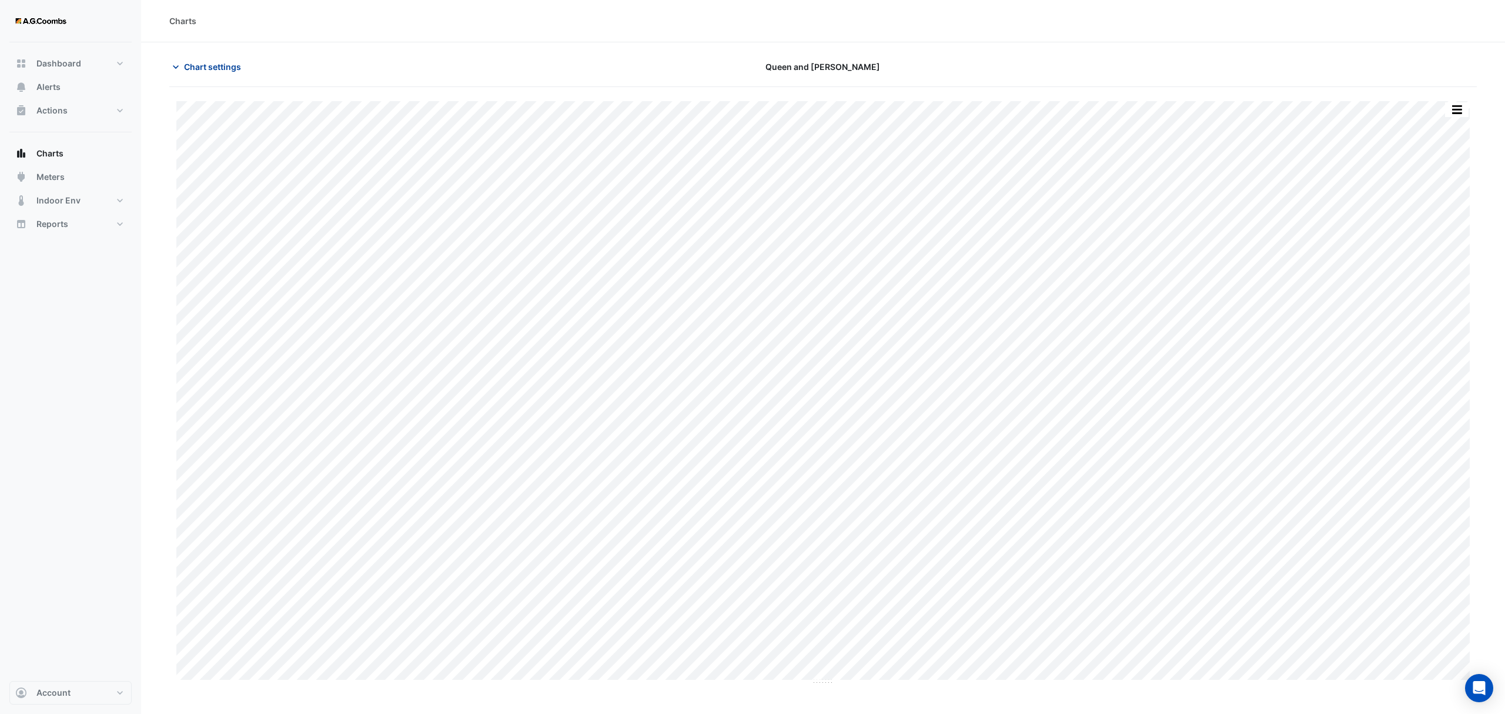
click at [213, 72] on span "Chart settings" at bounding box center [212, 67] width 57 height 12
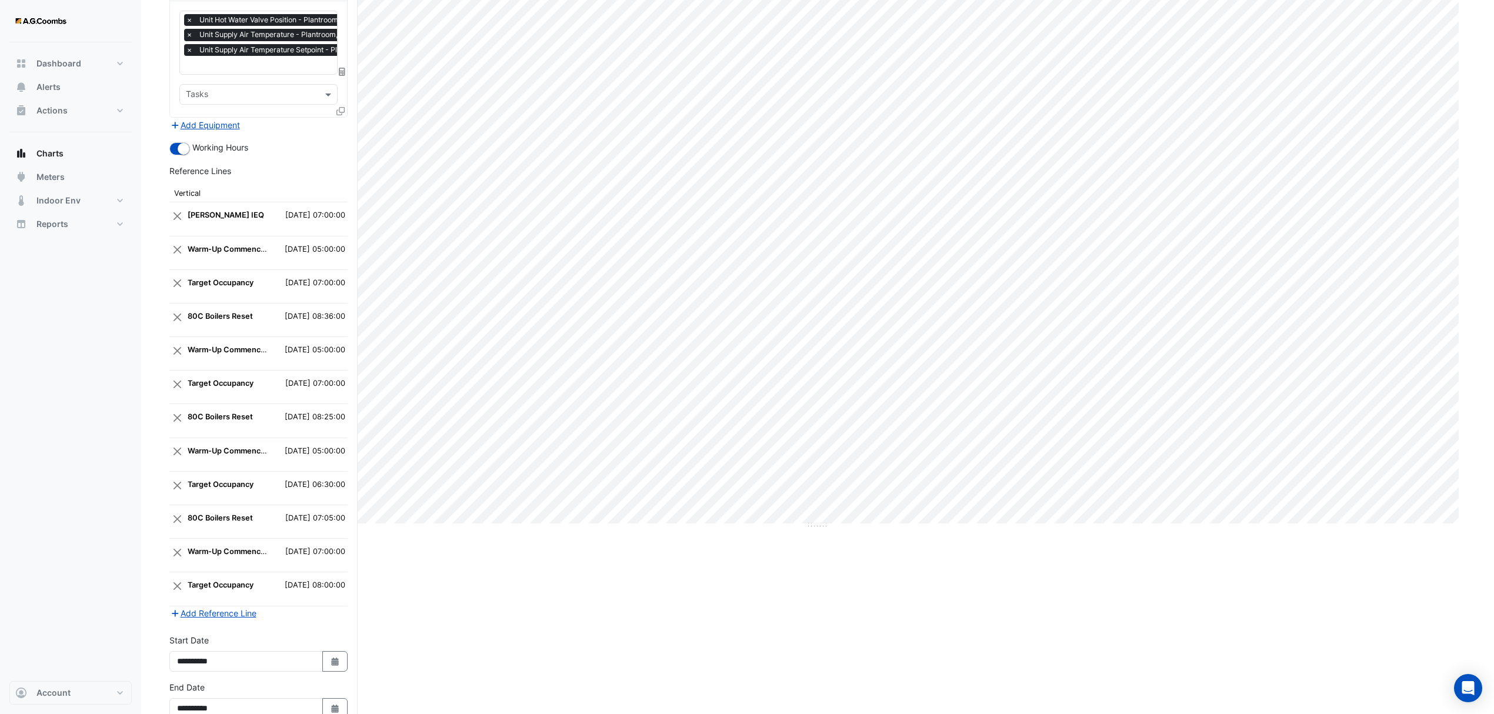
scroll to position [232, 0]
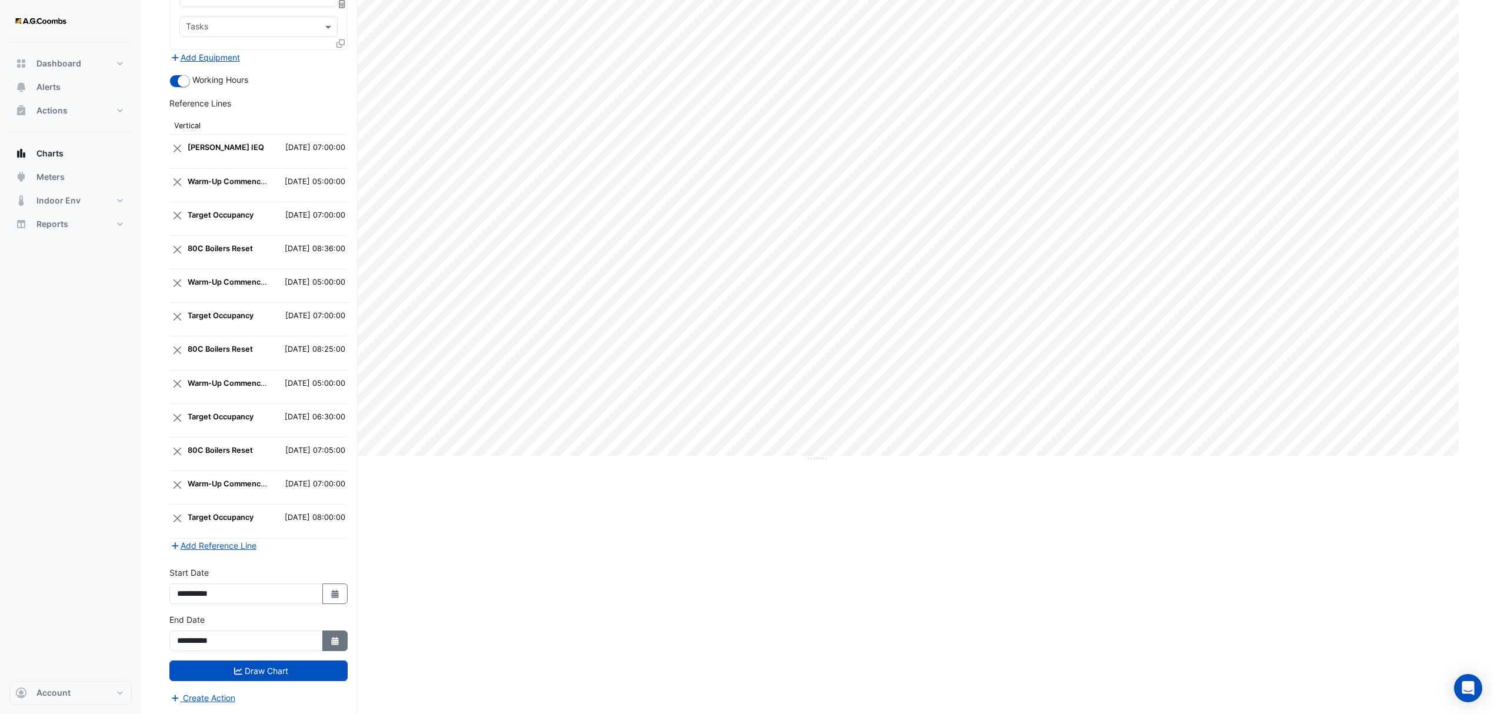
click at [335, 641] on icon "button" at bounding box center [334, 641] width 7 height 8
click at [349, 597] on div "**********" at bounding box center [258, 589] width 192 height 47
click at [339, 594] on icon "Select Date" at bounding box center [335, 594] width 11 height 8
select select "*"
select select "****"
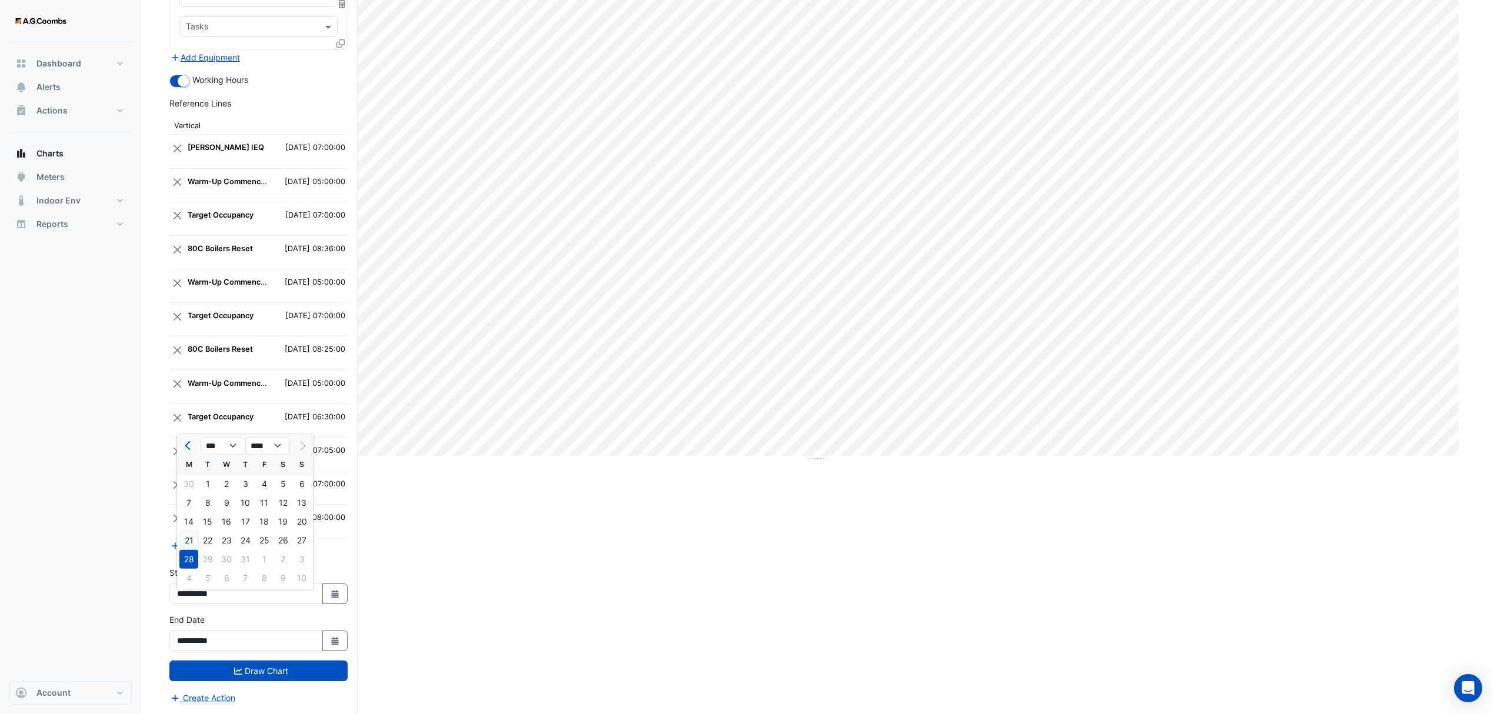
click at [188, 532] on div "21" at bounding box center [188, 540] width 19 height 19
type input "**********"
click at [330, 640] on icon "Select Date" at bounding box center [335, 641] width 11 height 8
click at [189, 578] on div "21" at bounding box center [188, 587] width 19 height 19
type input "**********"
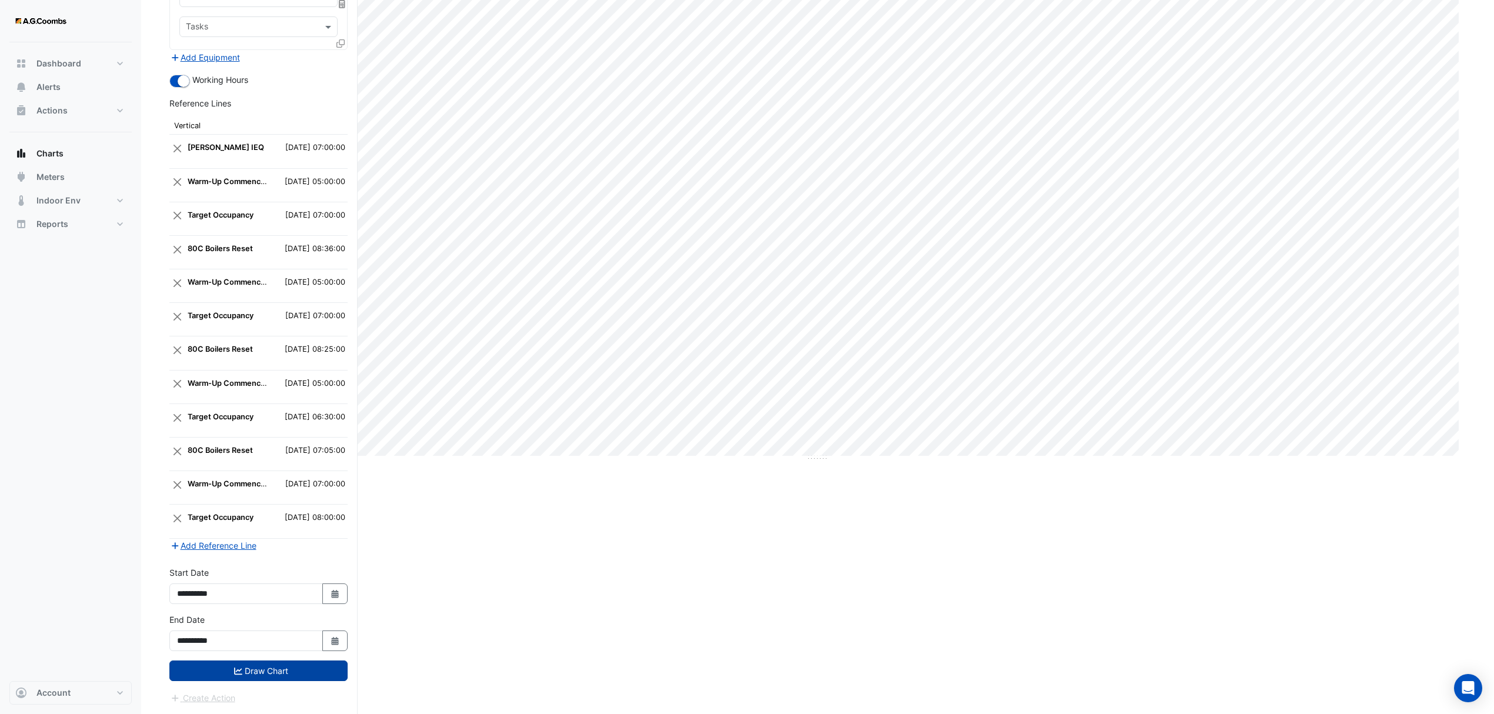
click at [273, 672] on button "Draw Chart" at bounding box center [258, 670] width 178 height 21
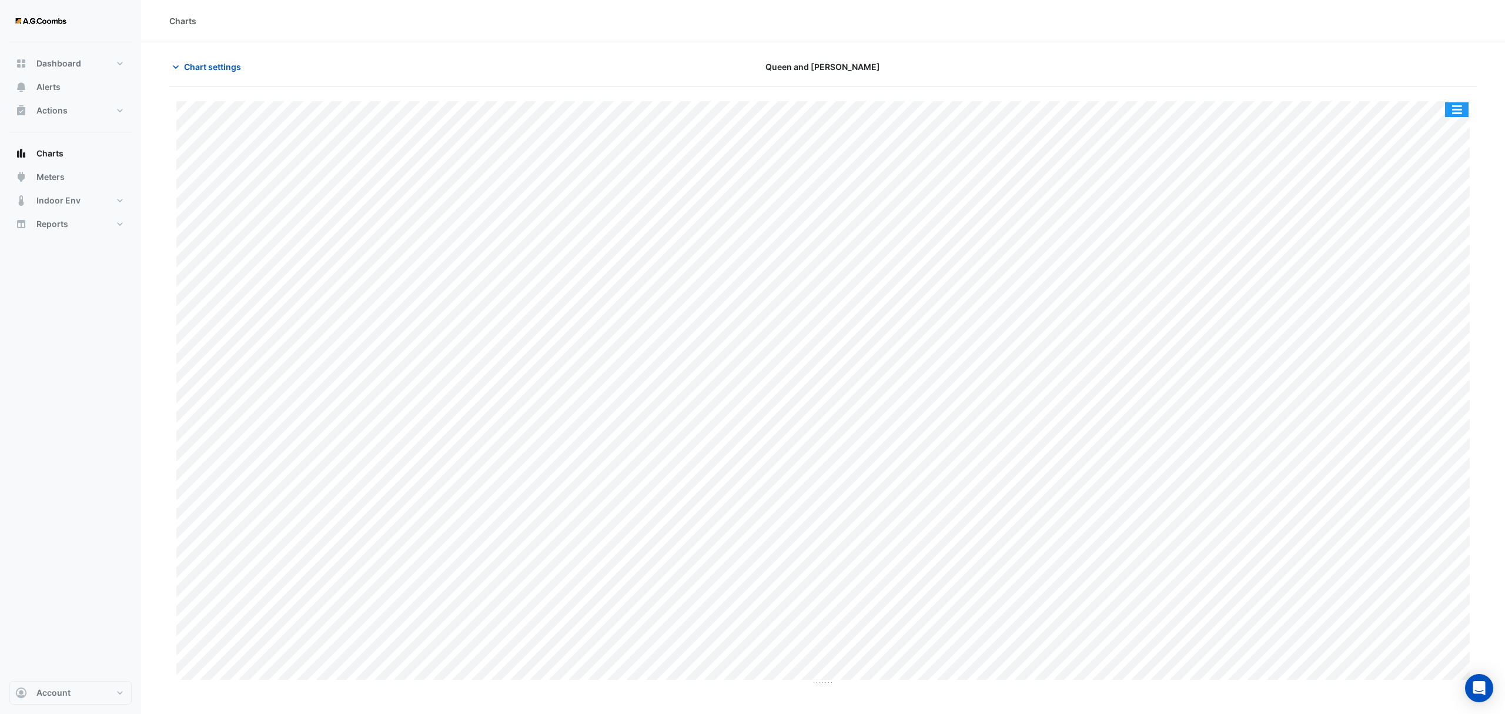
click at [1454, 116] on button "button" at bounding box center [1457, 109] width 24 height 15
click at [1449, 198] on div "Save as JPEG" at bounding box center [1433, 192] width 71 height 20
click at [217, 66] on span "Chart settings" at bounding box center [212, 67] width 57 height 12
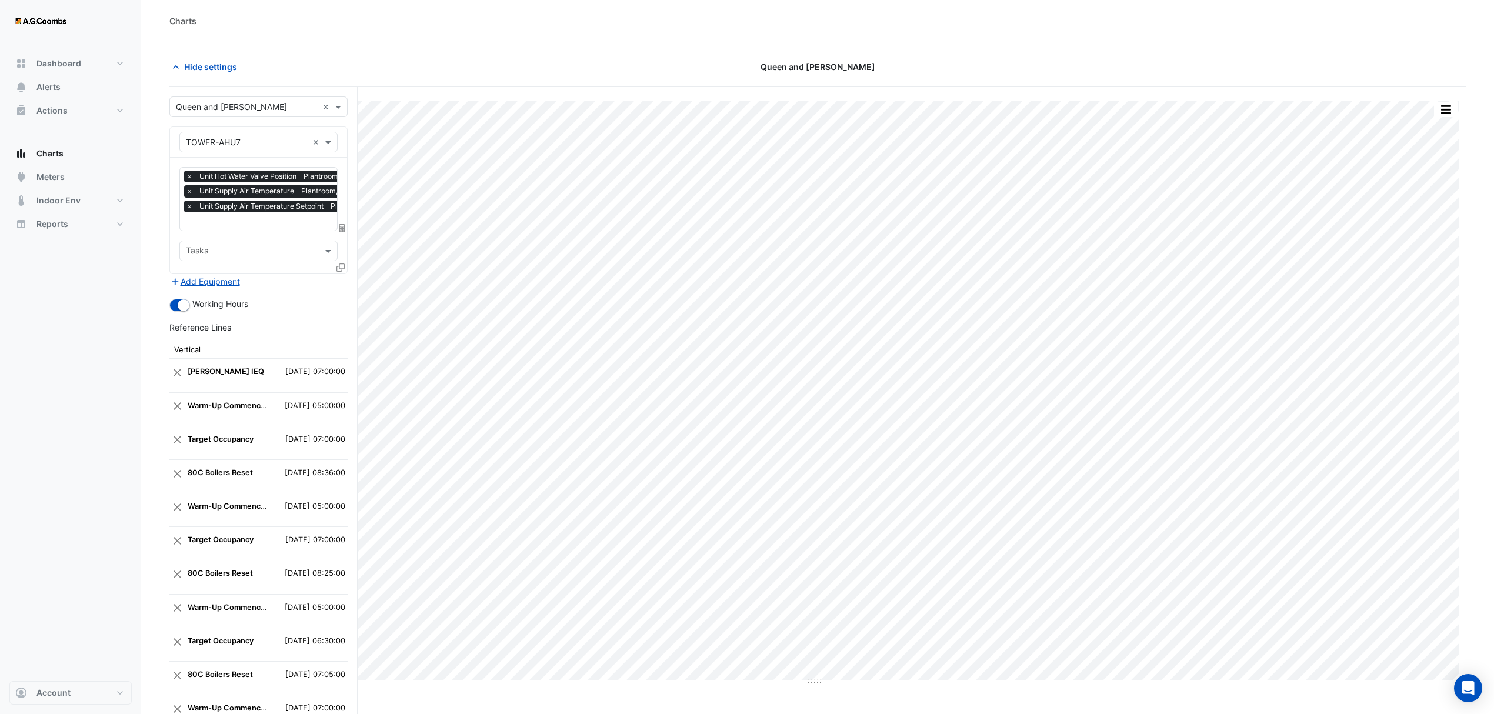
click at [335, 265] on div "Favourites × Unit Hot Water Valve Position - Plantroom, All × Unit Supply Air T…" at bounding box center [258, 216] width 177 height 116
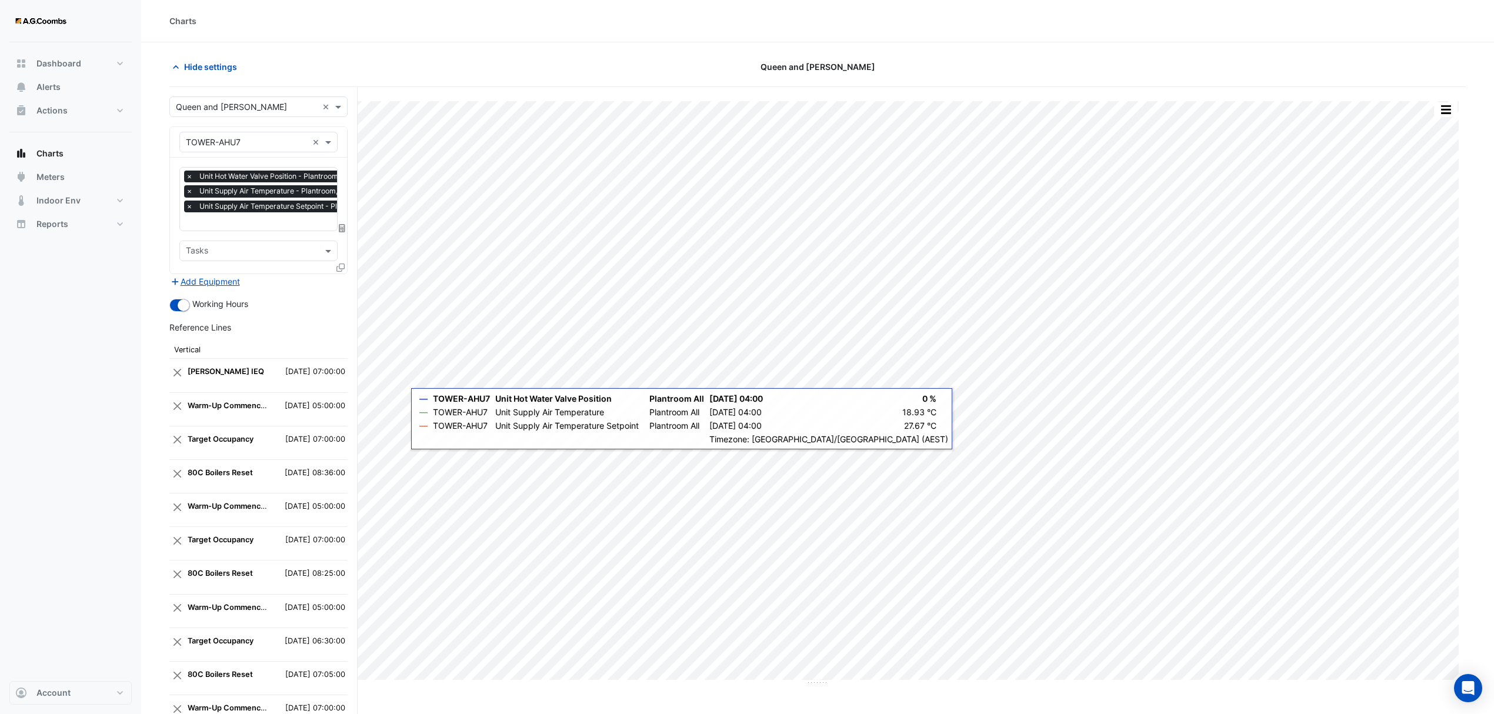
click at [339, 263] on icon at bounding box center [340, 267] width 8 height 8
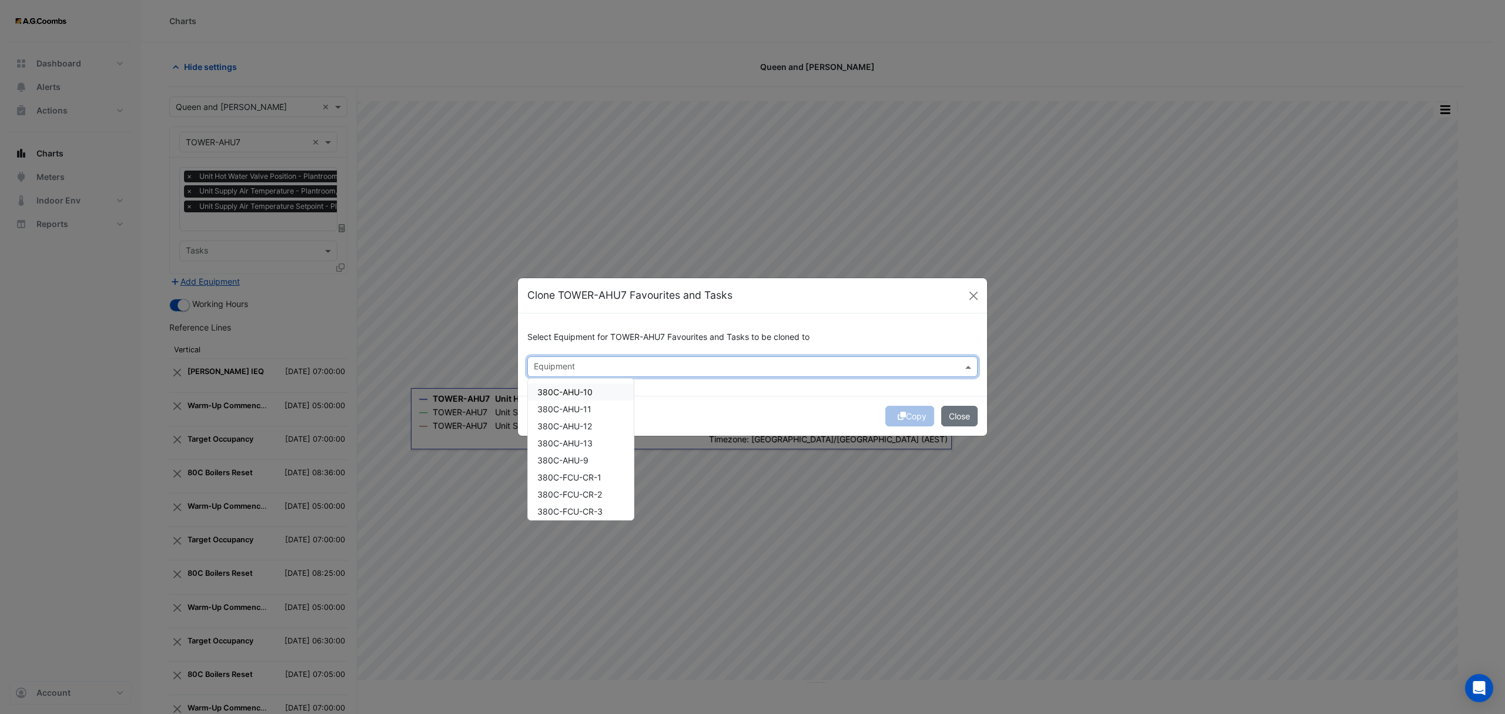
click at [646, 362] on input "text" at bounding box center [746, 368] width 424 height 12
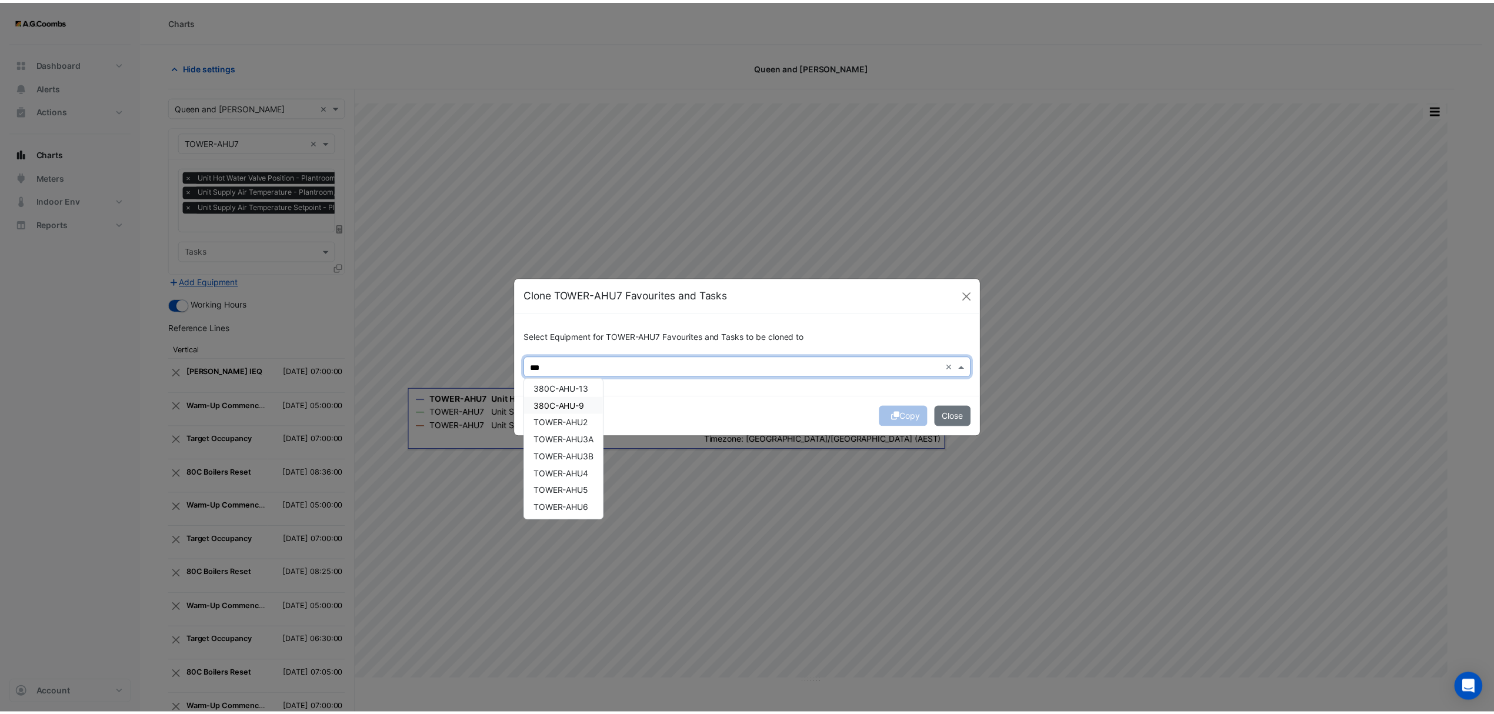
scroll to position [73, 0]
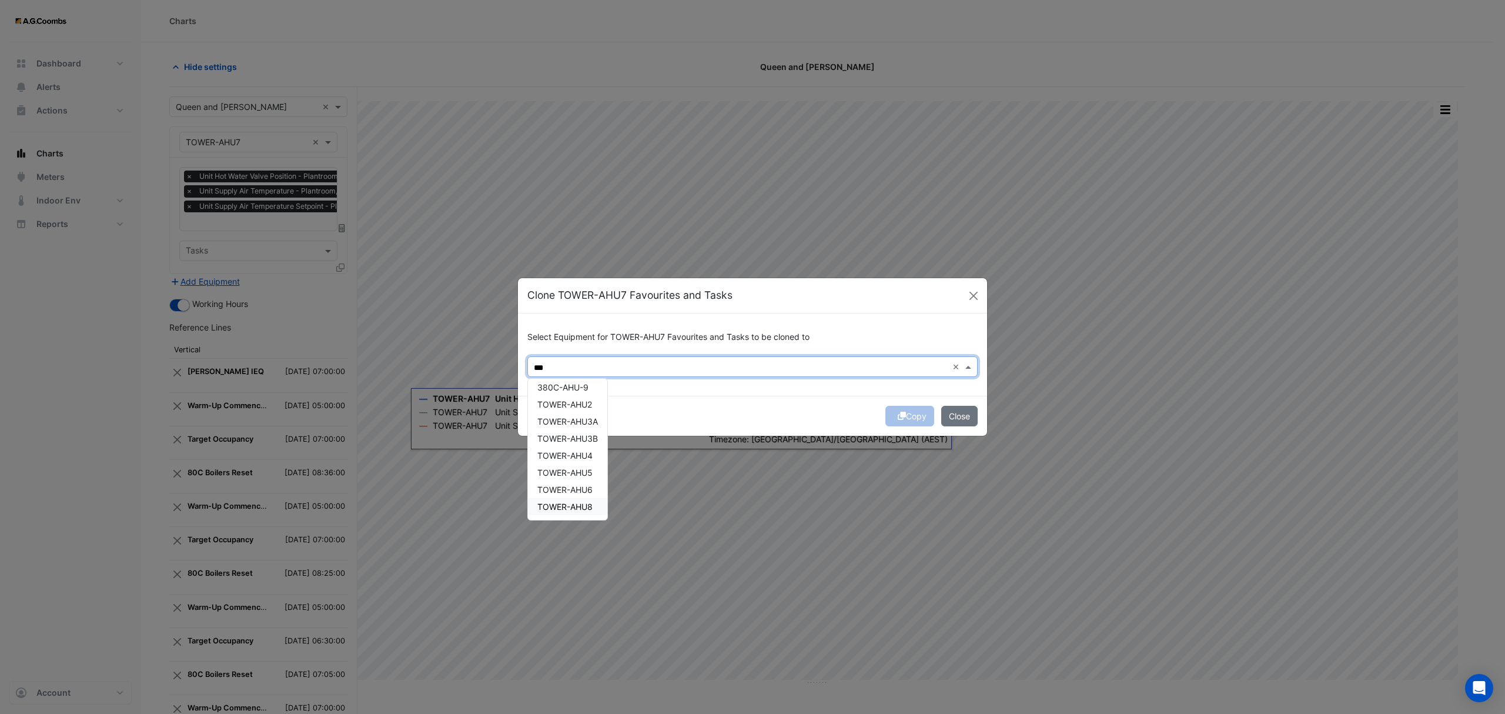
click at [593, 512] on div "TOWER-AHU8" at bounding box center [567, 506] width 79 height 17
type input "***"
click at [781, 405] on div "Copy Close" at bounding box center [752, 416] width 469 height 40
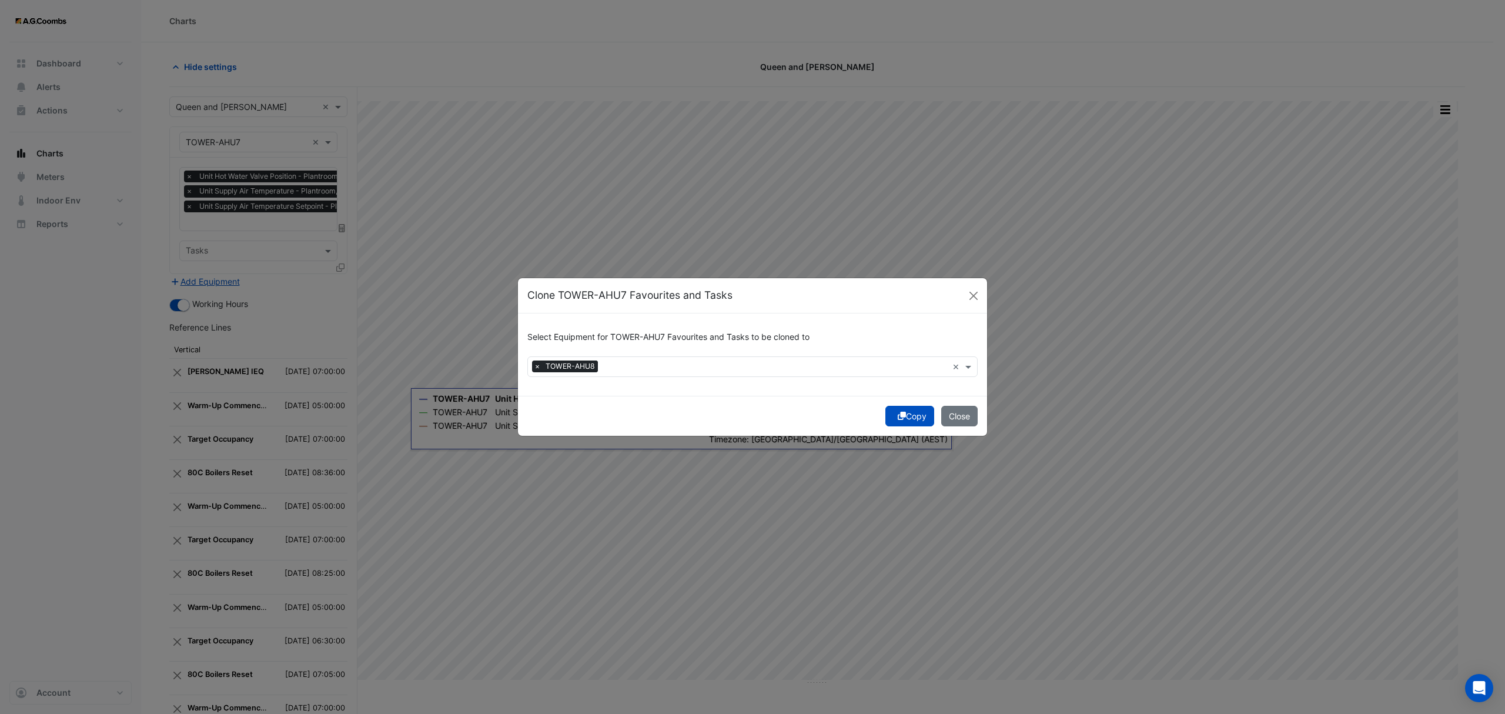
click at [898, 413] on icon "submit" at bounding box center [902, 416] width 8 height 8
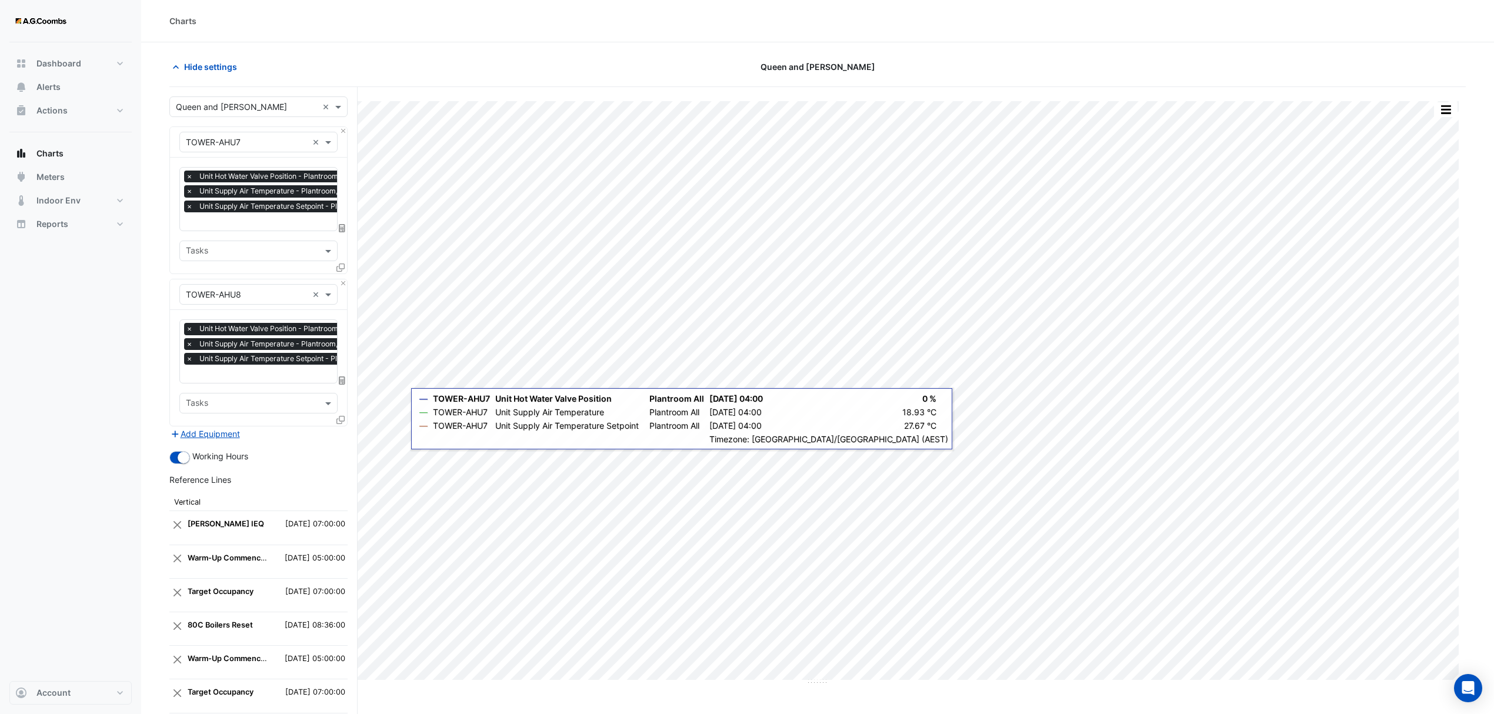
click at [338, 132] on div "Equipment × TOWER-AHU7 ×" at bounding box center [258, 142] width 177 height 31
click at [343, 133] on button "Close" at bounding box center [343, 131] width 8 height 8
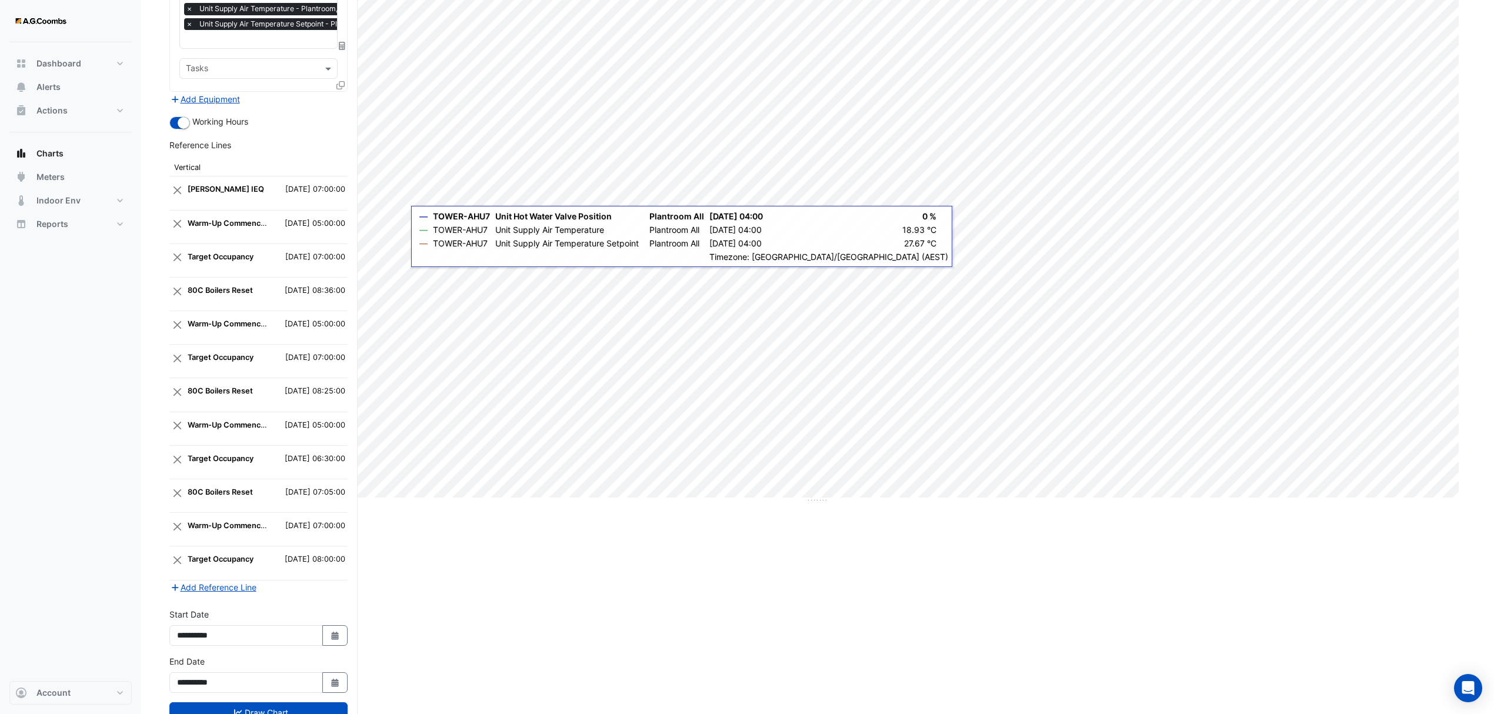
scroll to position [232, 0]
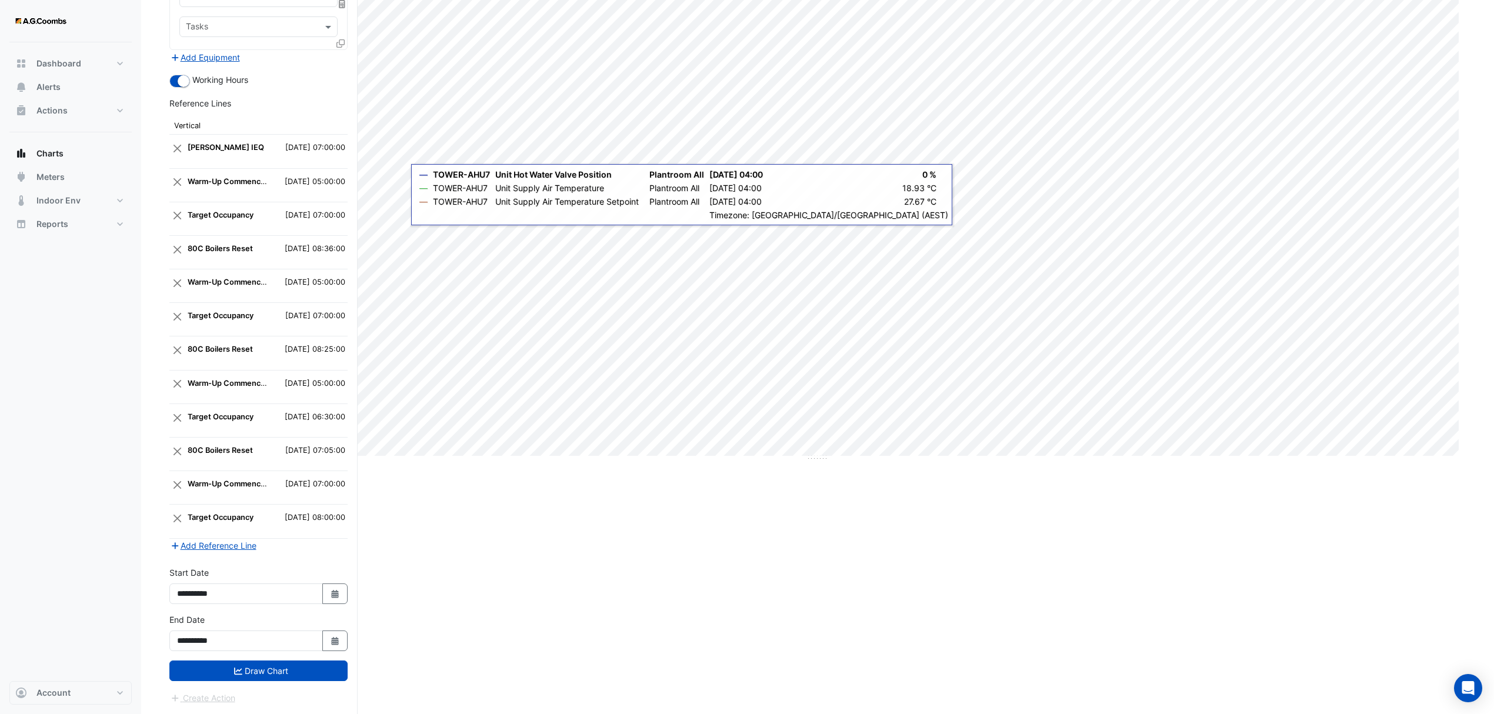
click at [308, 680] on button "Draw Chart" at bounding box center [258, 670] width 178 height 21
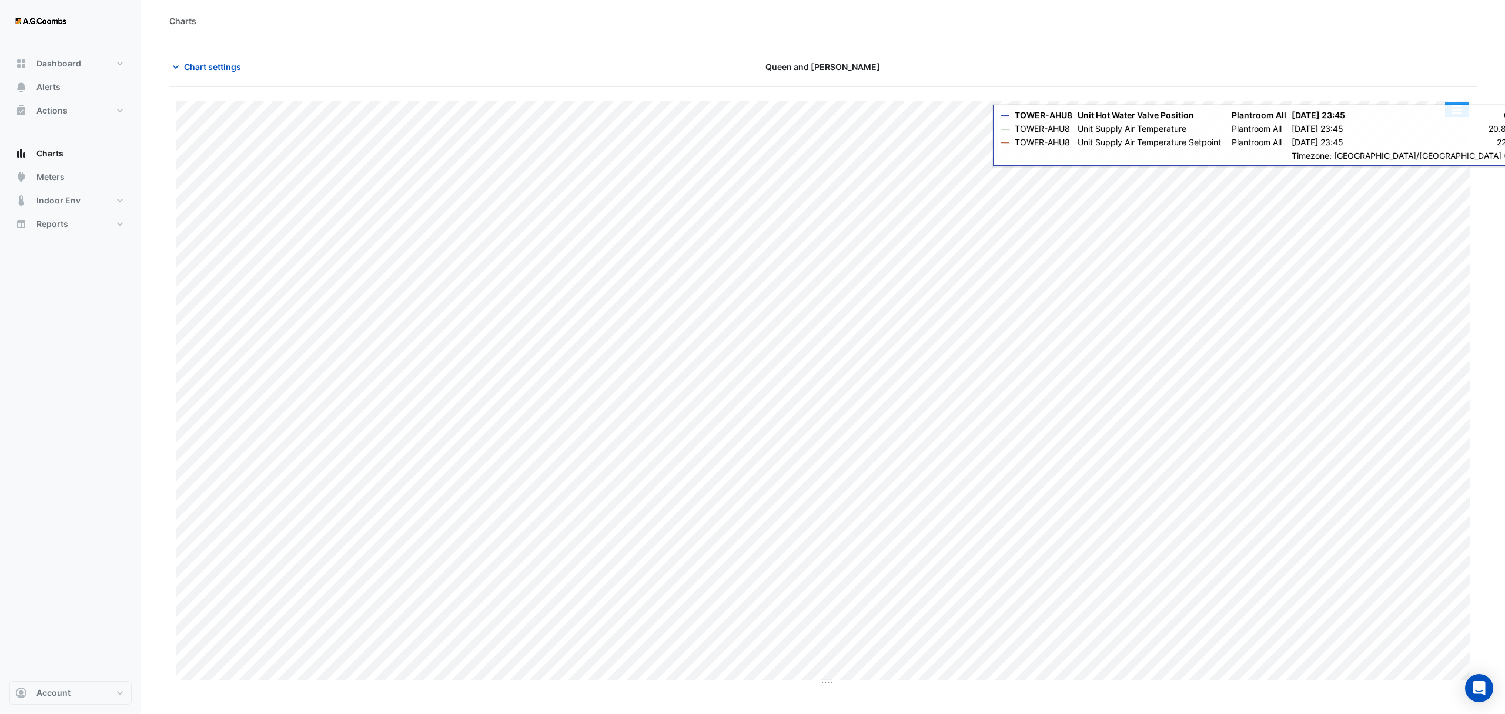
click at [1455, 111] on button "button" at bounding box center [1457, 109] width 24 height 15
click at [1445, 193] on div "Save as JPEG" at bounding box center [1433, 192] width 71 height 20
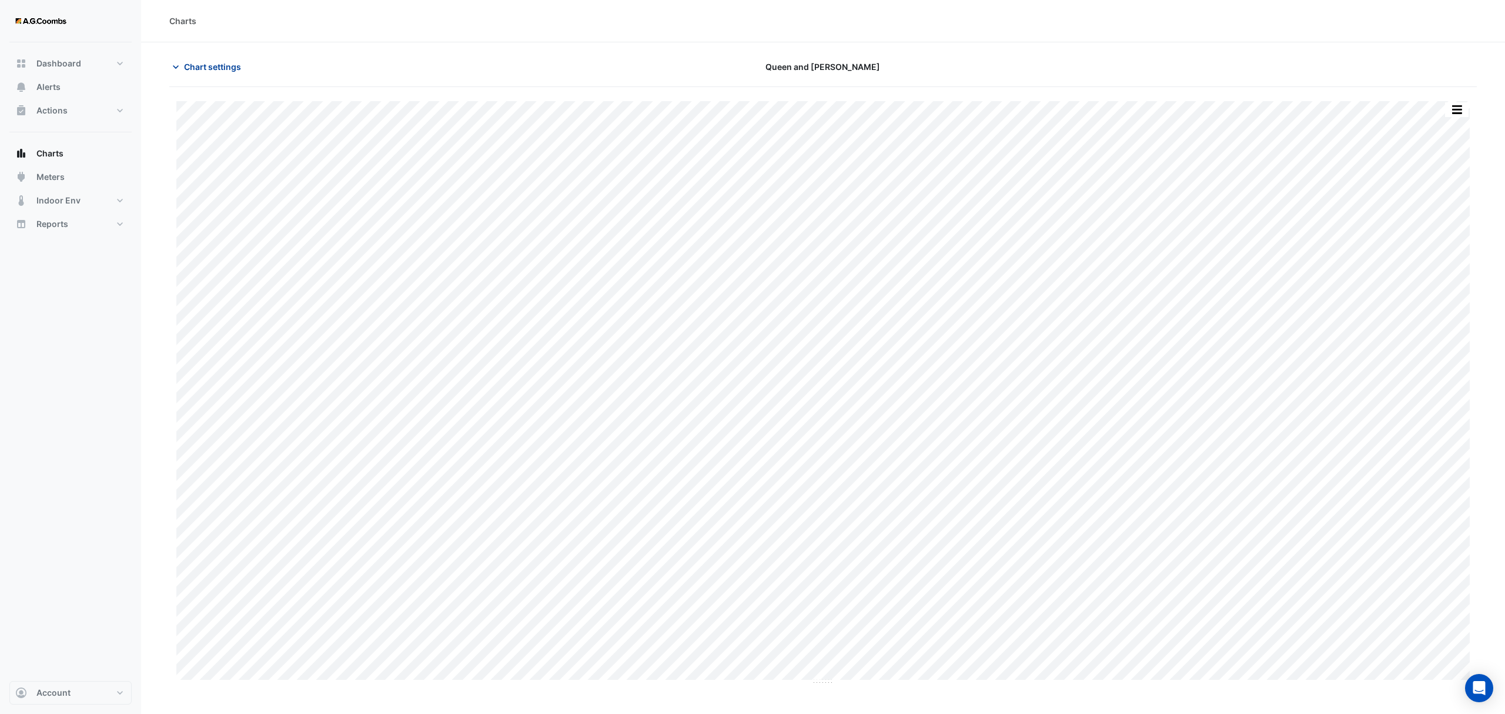
click at [200, 64] on span "Chart settings" at bounding box center [212, 67] width 57 height 12
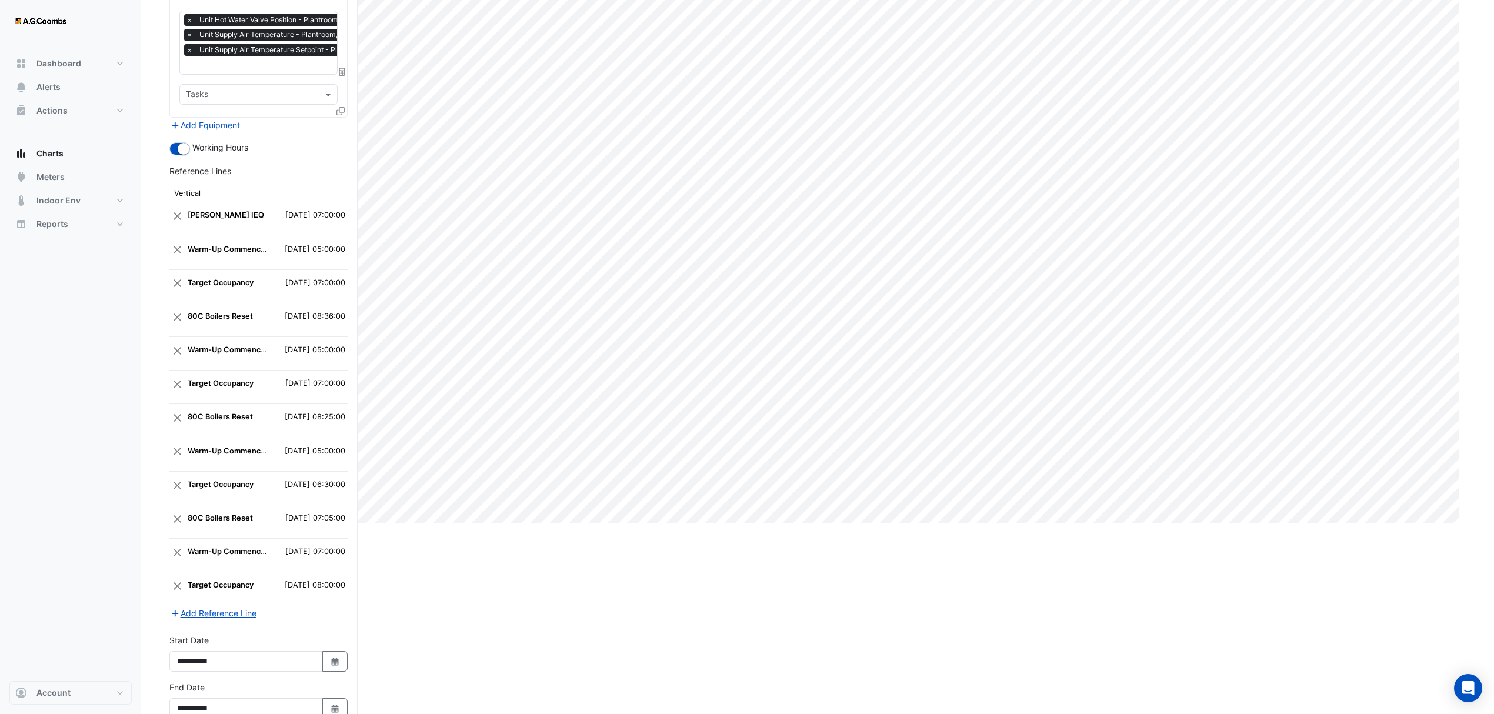
scroll to position [232, 0]
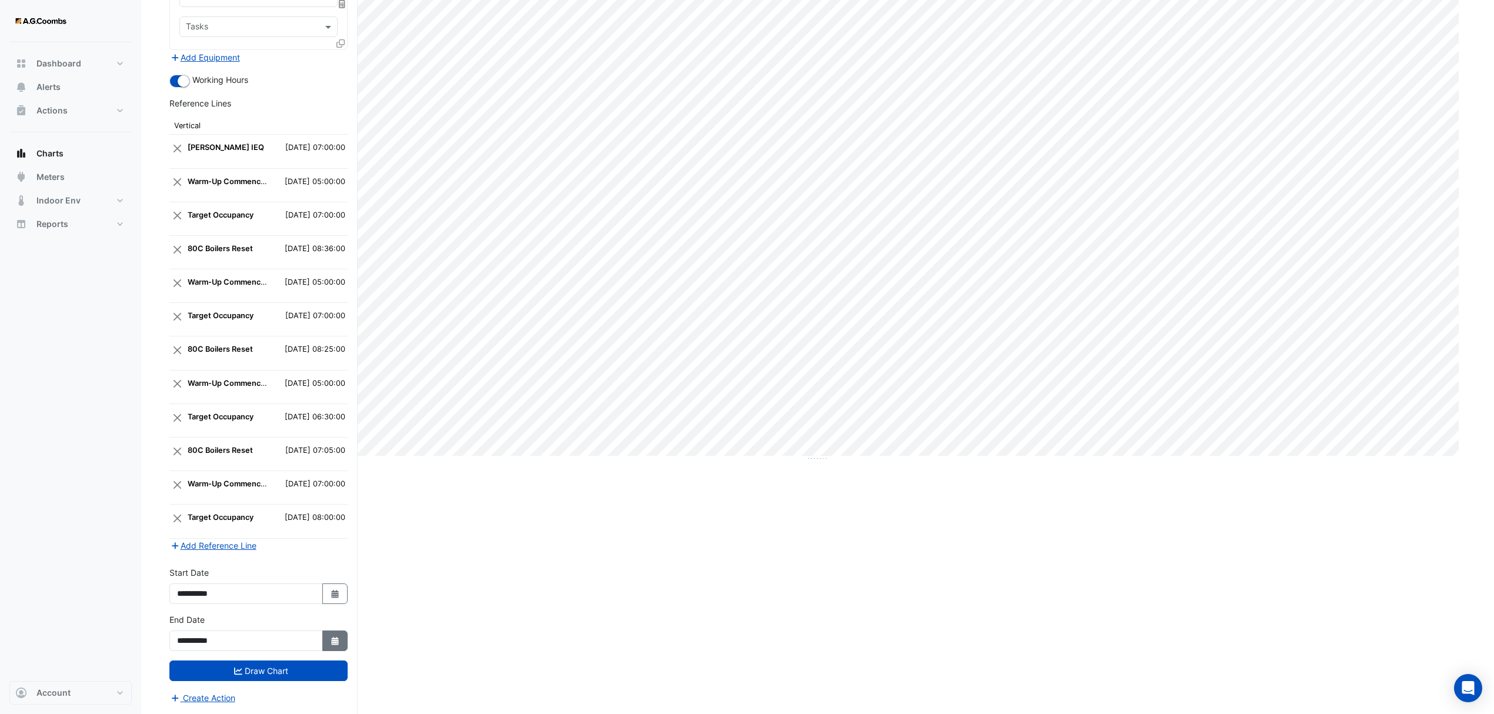
click at [333, 642] on icon "button" at bounding box center [334, 641] width 7 height 8
click at [191, 599] on div "28" at bounding box center [188, 606] width 19 height 19
type input "**********"
click at [337, 598] on button "Select Date" at bounding box center [335, 593] width 26 height 21
select select "*"
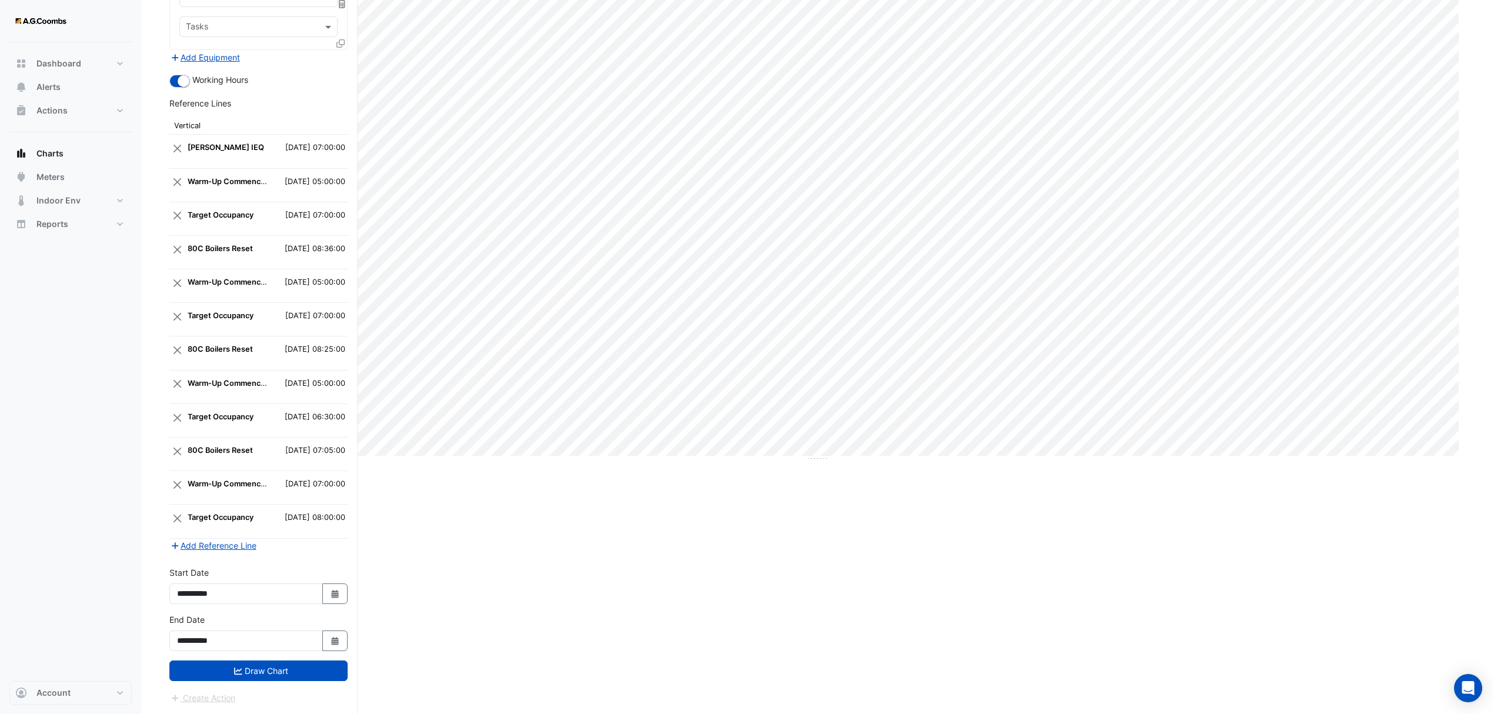
select select "****"
click at [189, 550] on div "28" at bounding box center [188, 559] width 19 height 19
type input "**********"
click at [259, 670] on button "Draw Chart" at bounding box center [258, 670] width 178 height 21
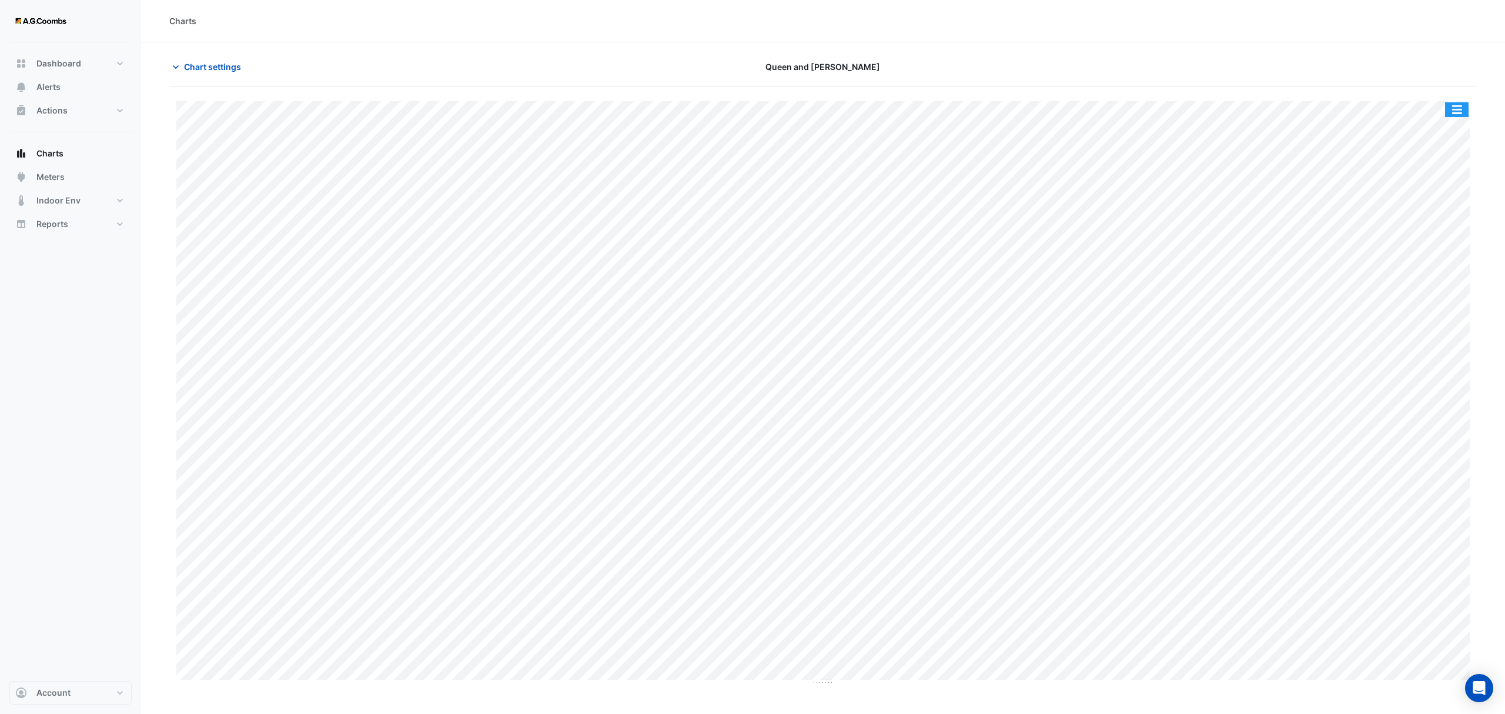
click at [1464, 113] on button "button" at bounding box center [1457, 109] width 24 height 15
click at [1445, 192] on div "Save as JPEG" at bounding box center [1433, 192] width 71 height 20
drag, startPoint x: 215, startPoint y: 62, endPoint x: 201, endPoint y: 353, distance: 291.4
click at [215, 62] on span "Chart settings" at bounding box center [212, 67] width 57 height 12
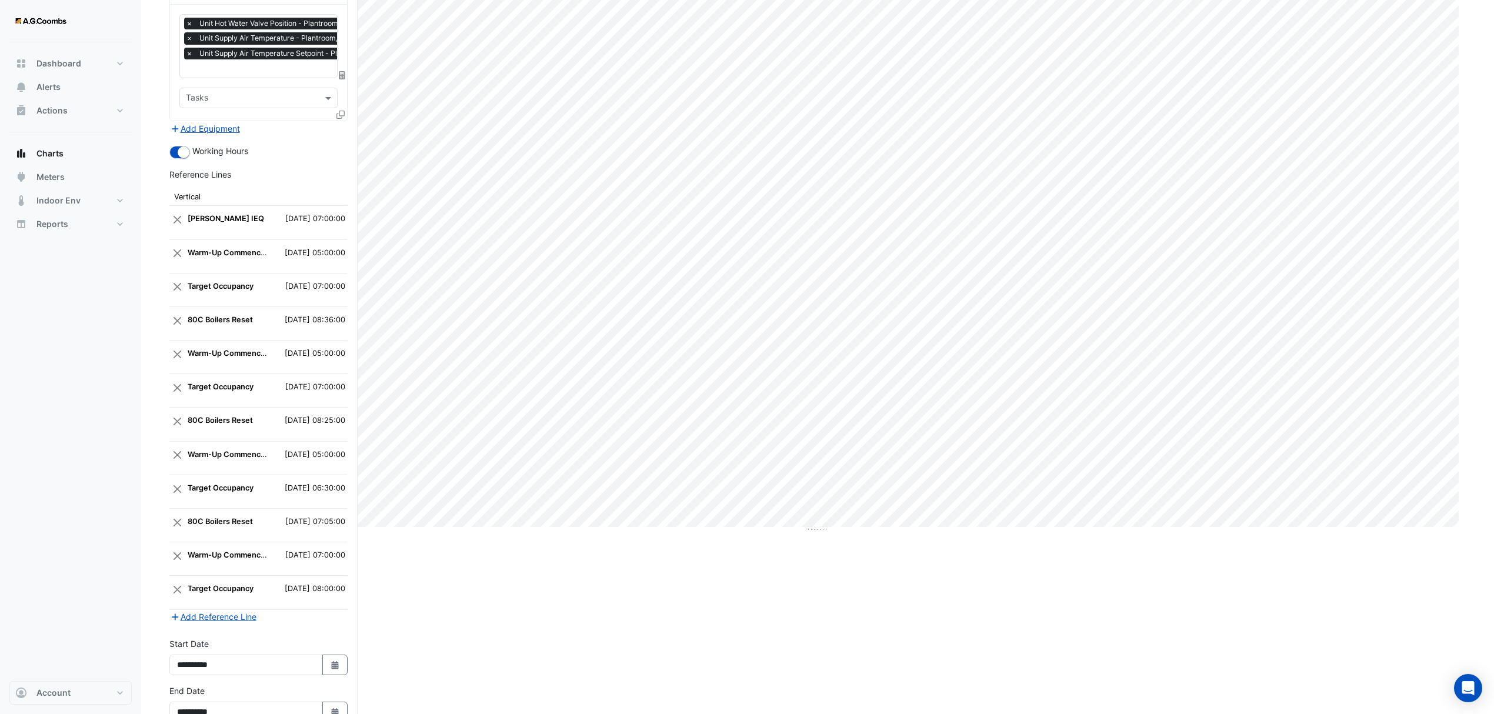
scroll to position [232, 0]
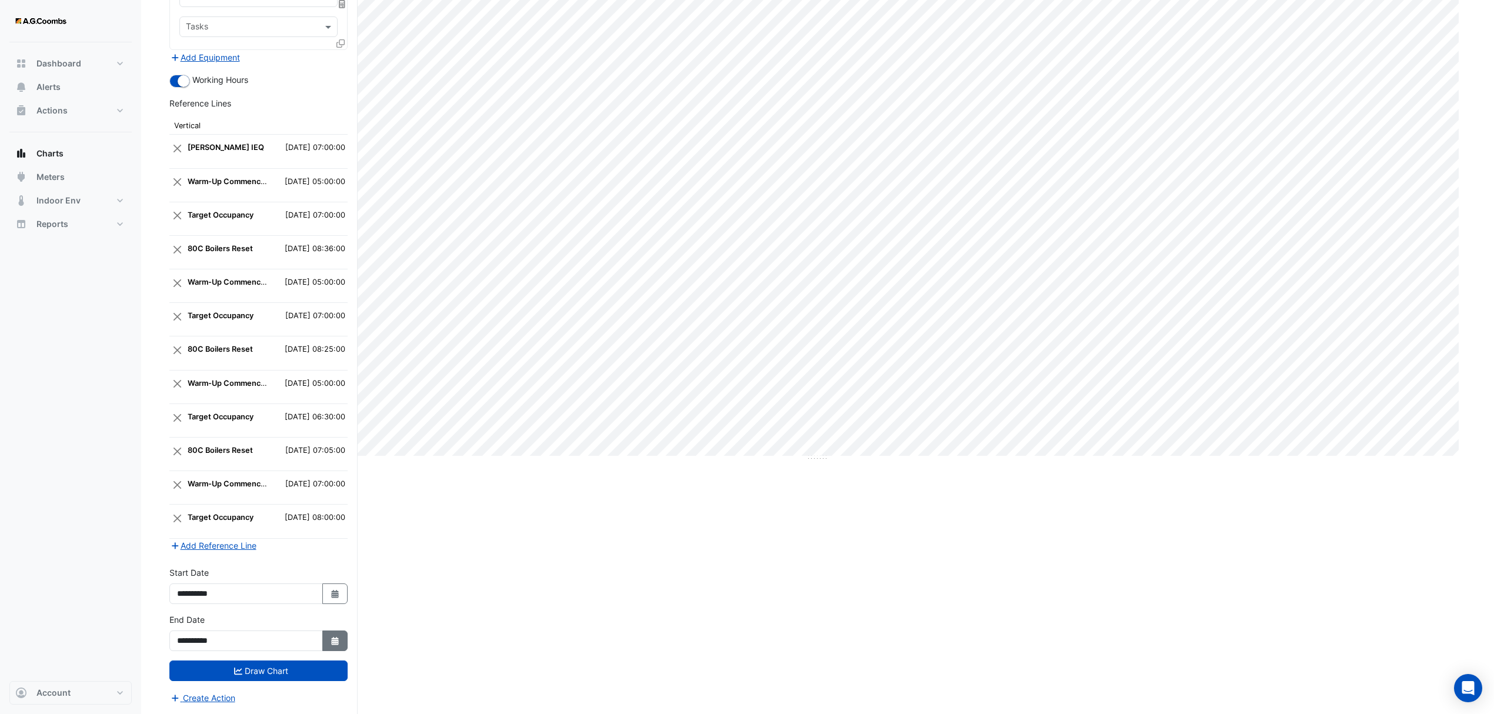
click at [335, 640] on icon "button" at bounding box center [334, 641] width 7 height 8
click at [186, 616] on div "4" at bounding box center [188, 625] width 19 height 19
type input "**********"
click at [332, 594] on icon "button" at bounding box center [334, 594] width 7 height 8
select select "*"
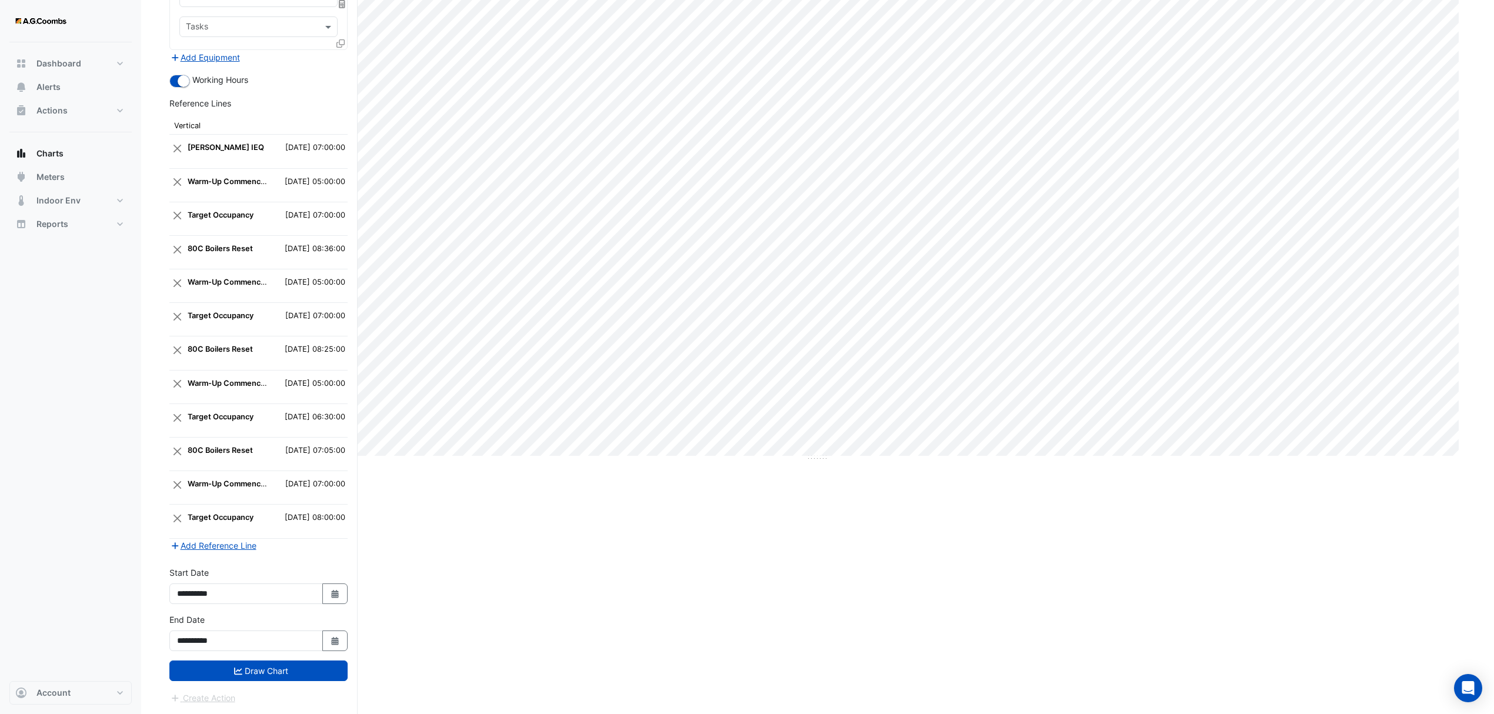
select select "****"
click at [191, 569] on div "4" at bounding box center [188, 578] width 19 height 19
type input "**********"
click at [234, 663] on button "Draw Chart" at bounding box center [258, 670] width 178 height 21
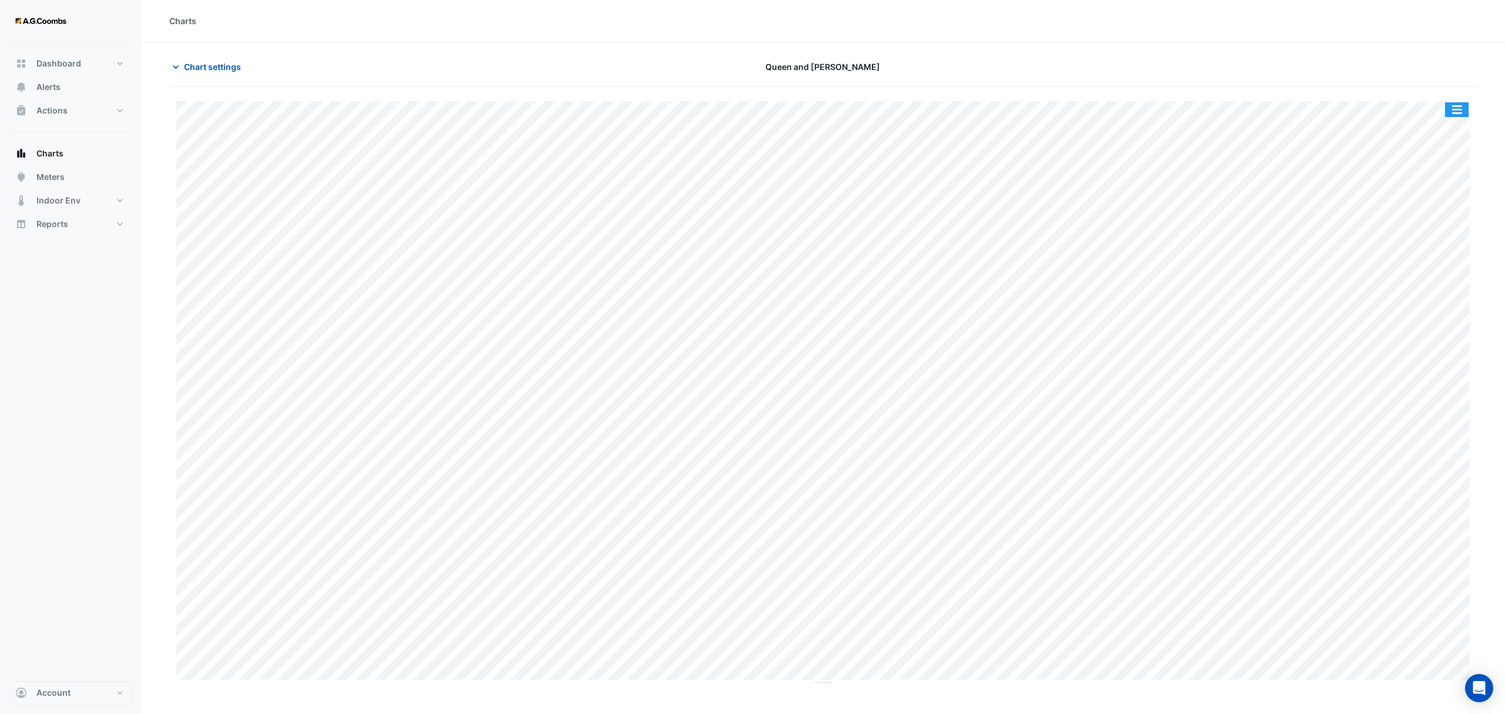
click at [1457, 116] on button "button" at bounding box center [1457, 109] width 24 height 15
click at [1454, 185] on div "Save as JPEG" at bounding box center [1433, 192] width 71 height 20
click at [192, 61] on span "Chart settings" at bounding box center [212, 67] width 57 height 12
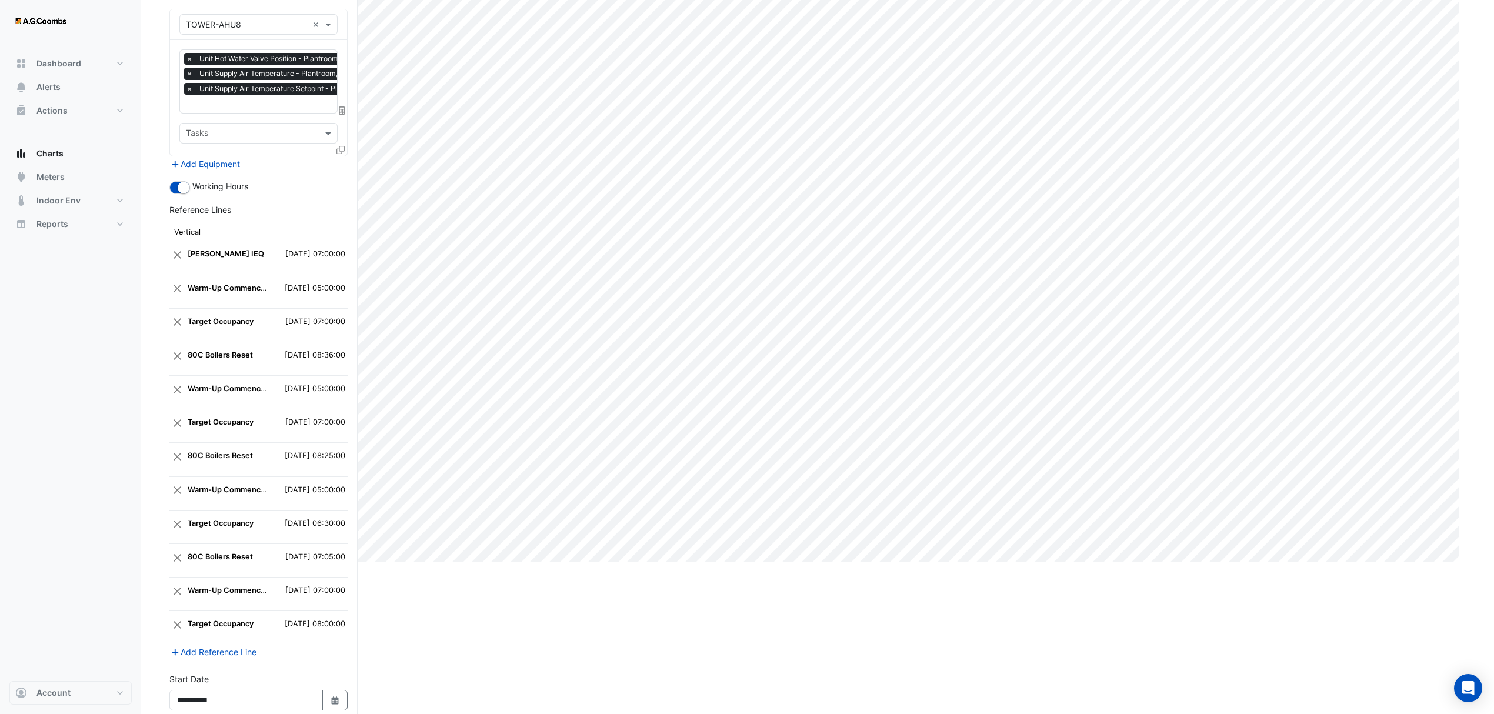
scroll to position [232, 0]
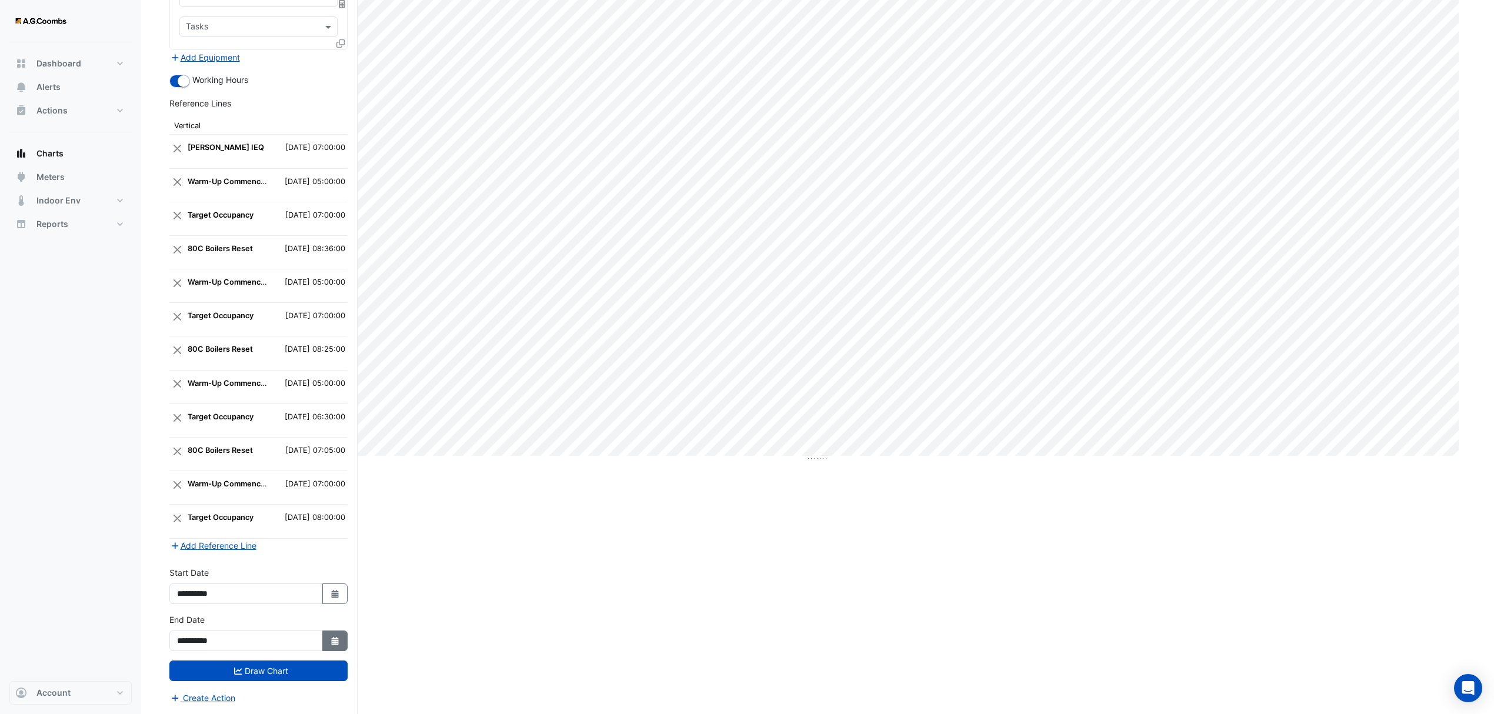
click at [332, 640] on icon "button" at bounding box center [334, 641] width 7 height 8
click at [191, 563] on div "11" at bounding box center [188, 568] width 19 height 19
type input "**********"
click at [335, 593] on icon "Select Date" at bounding box center [335, 594] width 11 height 8
select select "*"
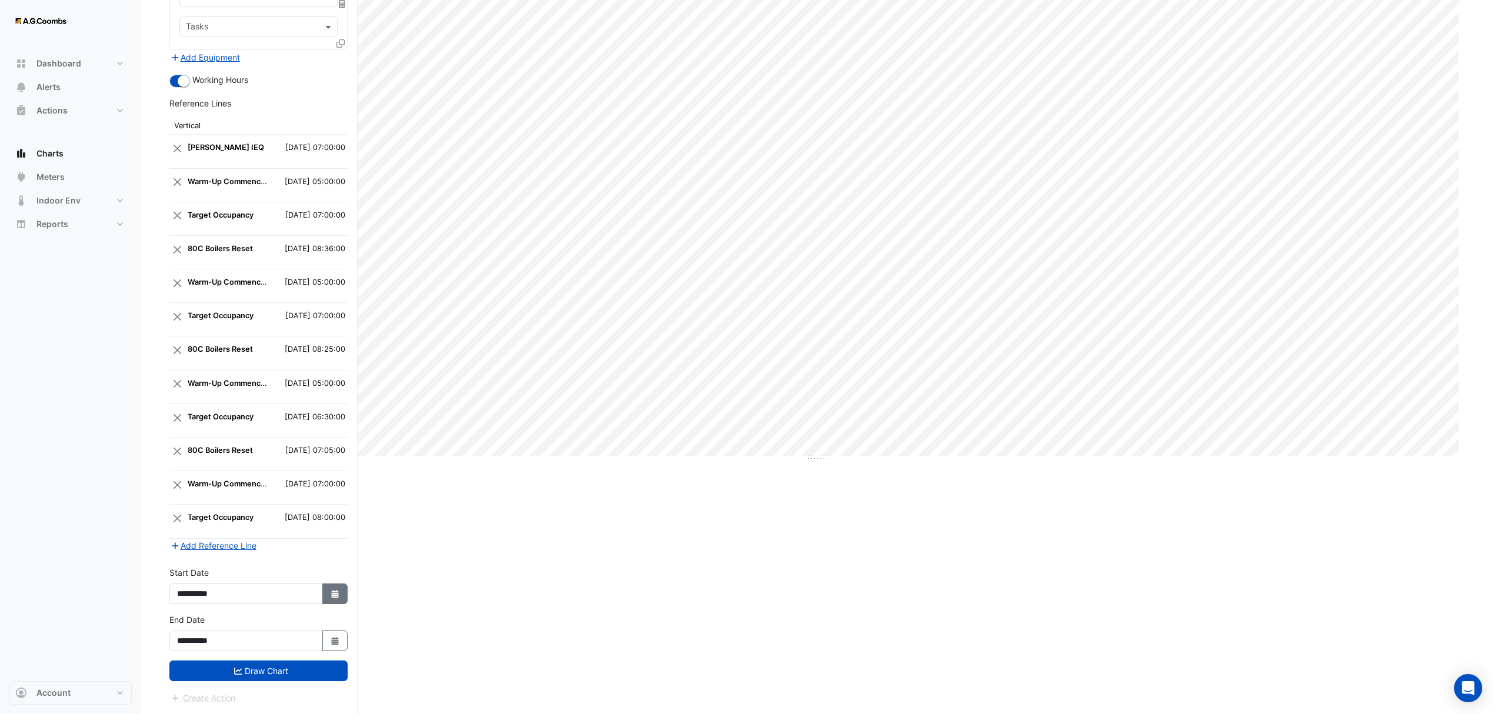
select select "****"
click at [183, 512] on div "11" at bounding box center [188, 521] width 19 height 19
type input "**********"
click at [236, 666] on fa-icon "submit" at bounding box center [238, 671] width 8 height 10
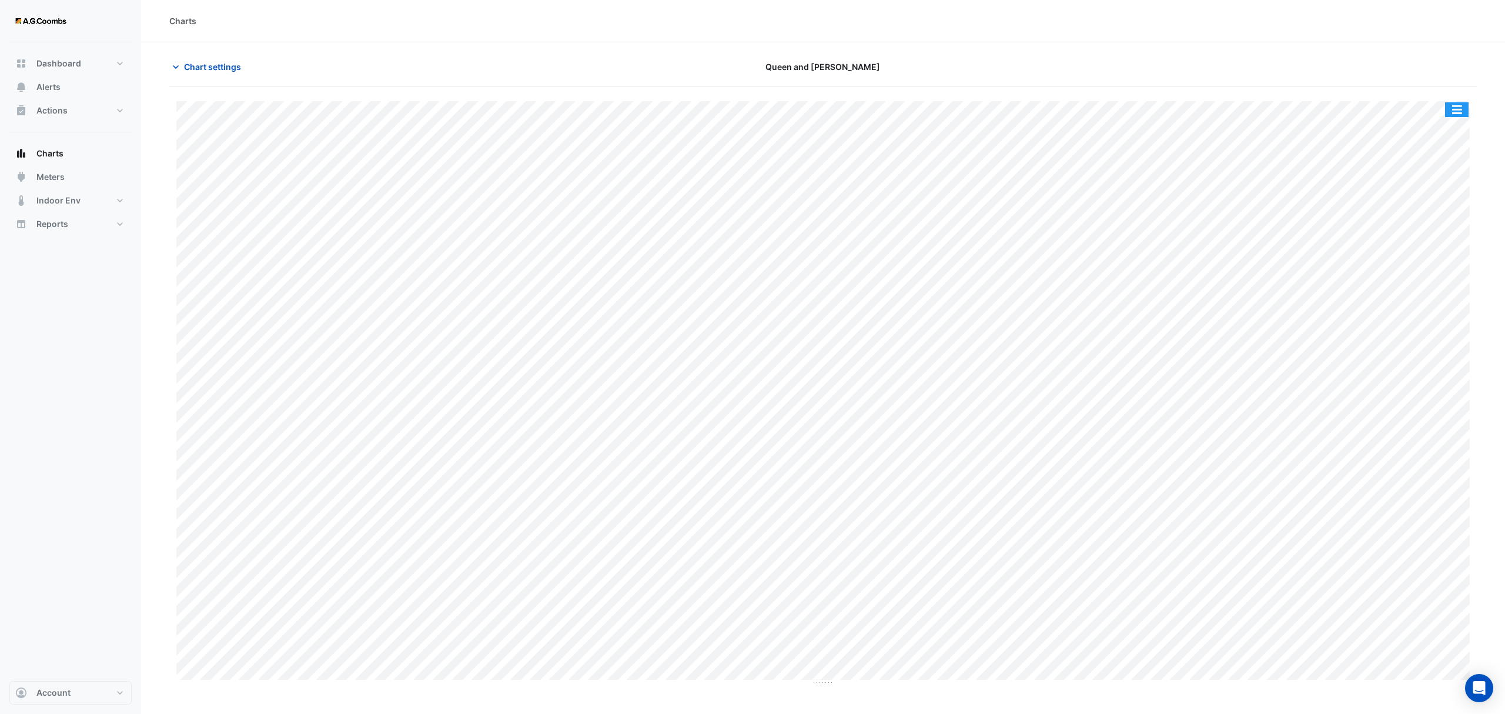
click at [1454, 112] on button "button" at bounding box center [1457, 109] width 24 height 15
click at [1451, 189] on div "Save as JPEG" at bounding box center [1433, 192] width 71 height 20
click at [186, 64] on span "Chart settings" at bounding box center [212, 67] width 57 height 12
